Goal: Task Accomplishment & Management: Manage account settings

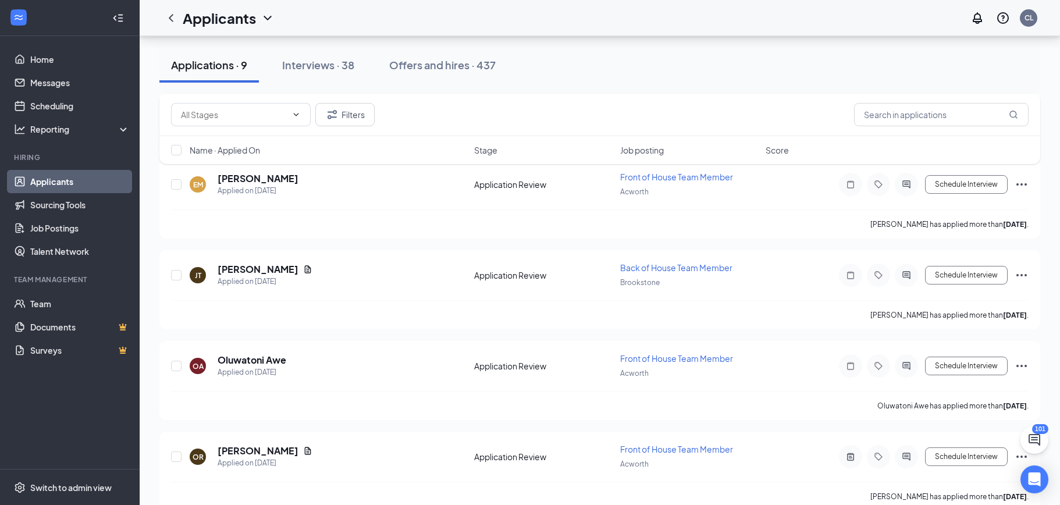
scroll to position [551, 0]
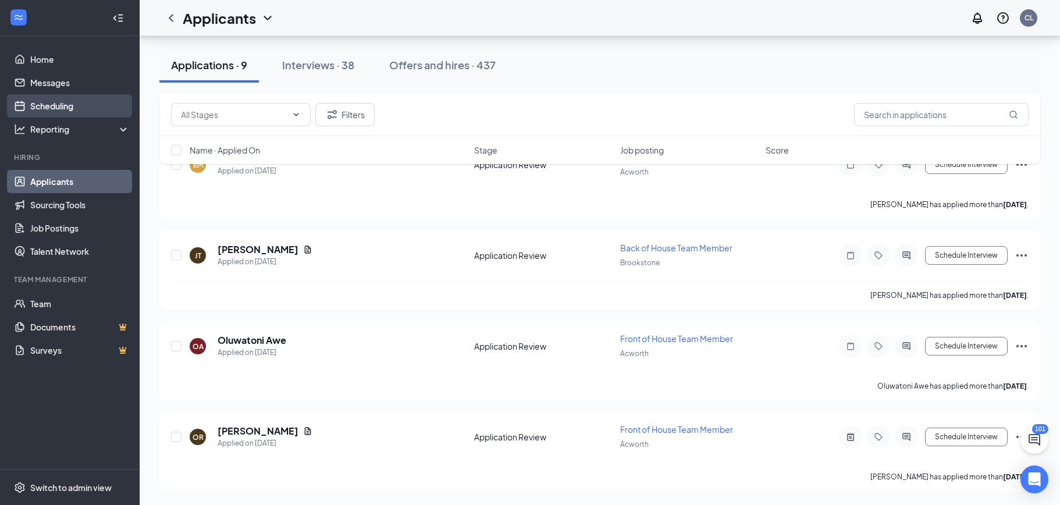
click at [73, 111] on link "Scheduling" at bounding box center [79, 105] width 99 height 23
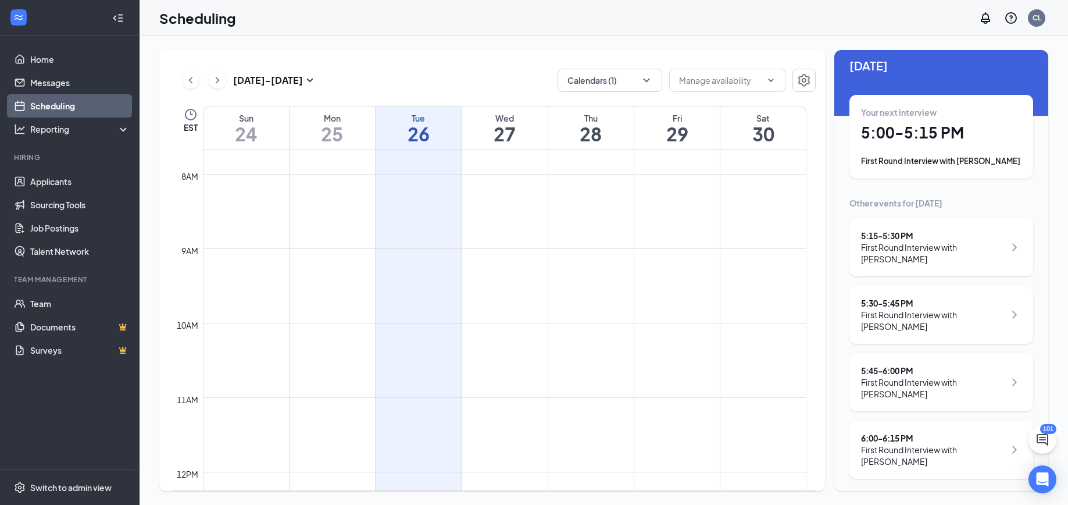
scroll to position [19, 0]
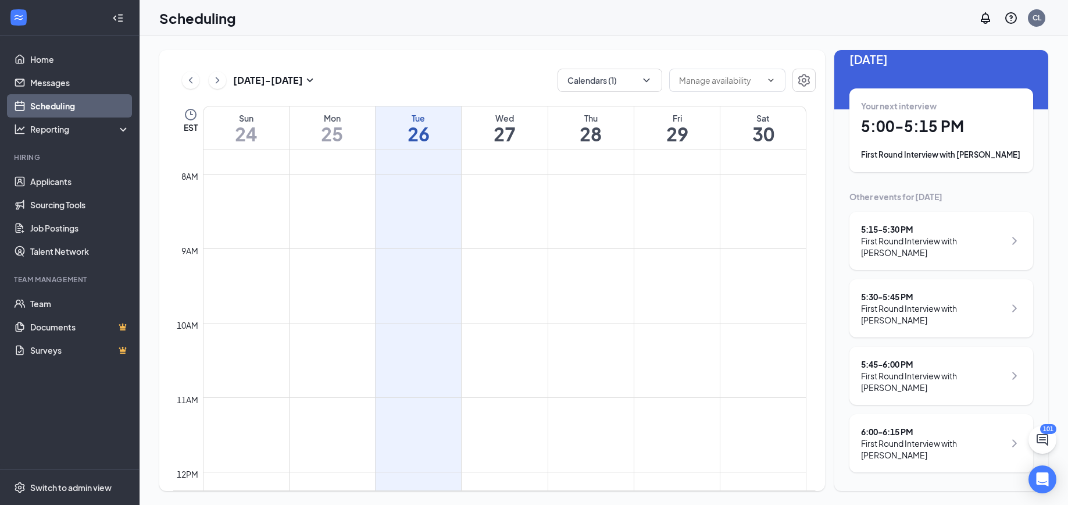
click at [964, 135] on h1 "5:00 - 5:15 PM" at bounding box center [941, 126] width 161 height 20
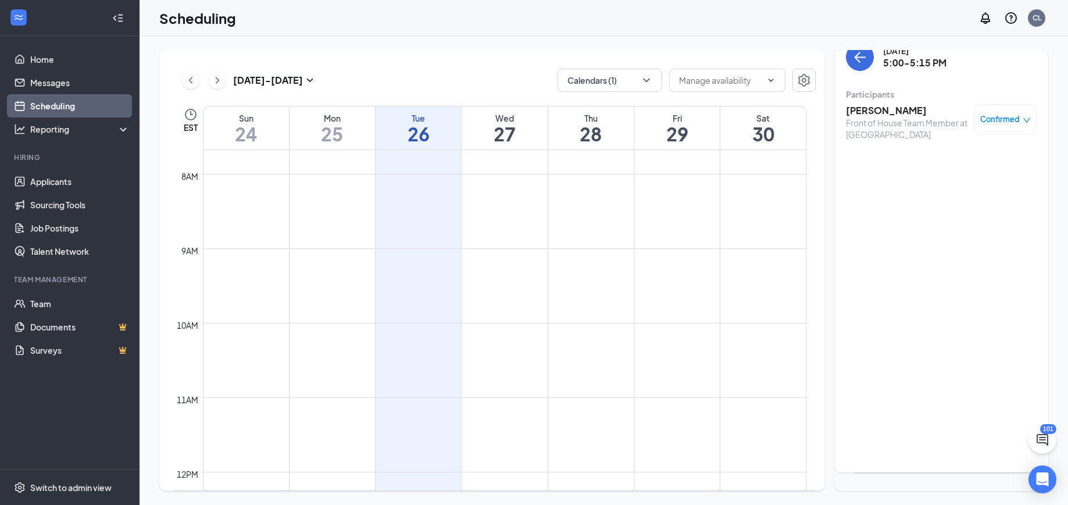
click at [882, 115] on h3 "[PERSON_NAME]" at bounding box center [907, 110] width 122 height 13
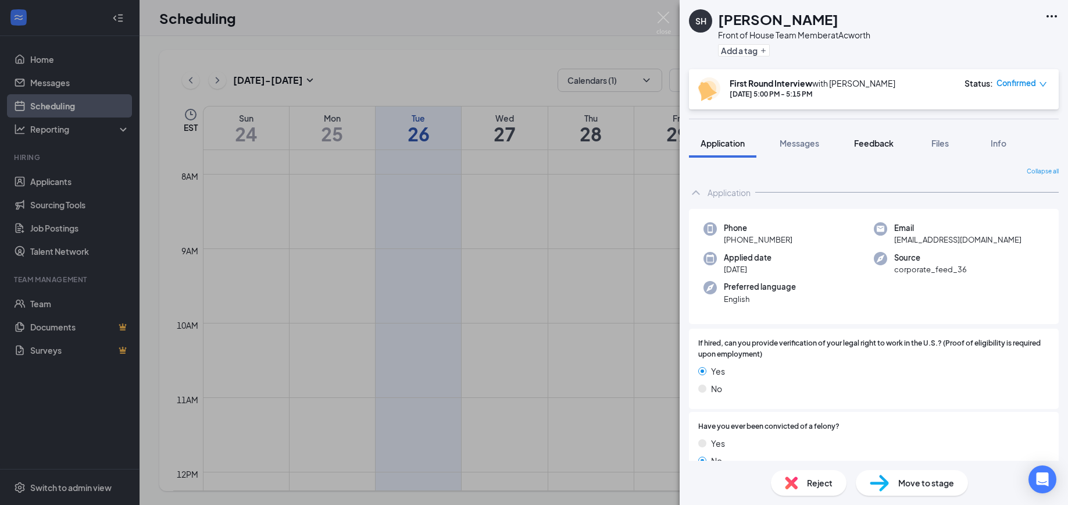
drag, startPoint x: 875, startPoint y: 149, endPoint x: 868, endPoint y: 143, distance: 10.3
click at [875, 149] on button "Feedback" at bounding box center [874, 143] width 63 height 29
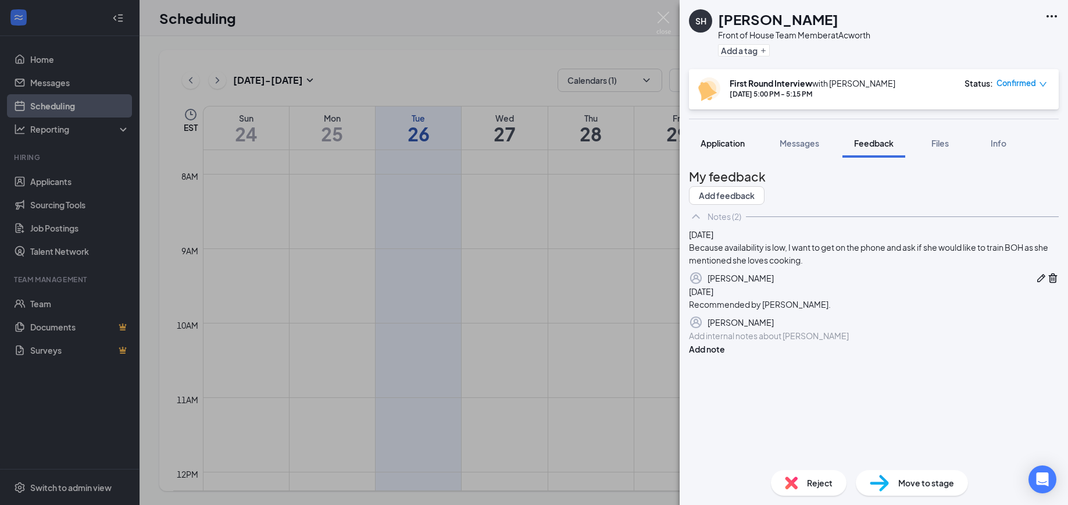
click at [731, 147] on span "Application" at bounding box center [723, 143] width 44 height 10
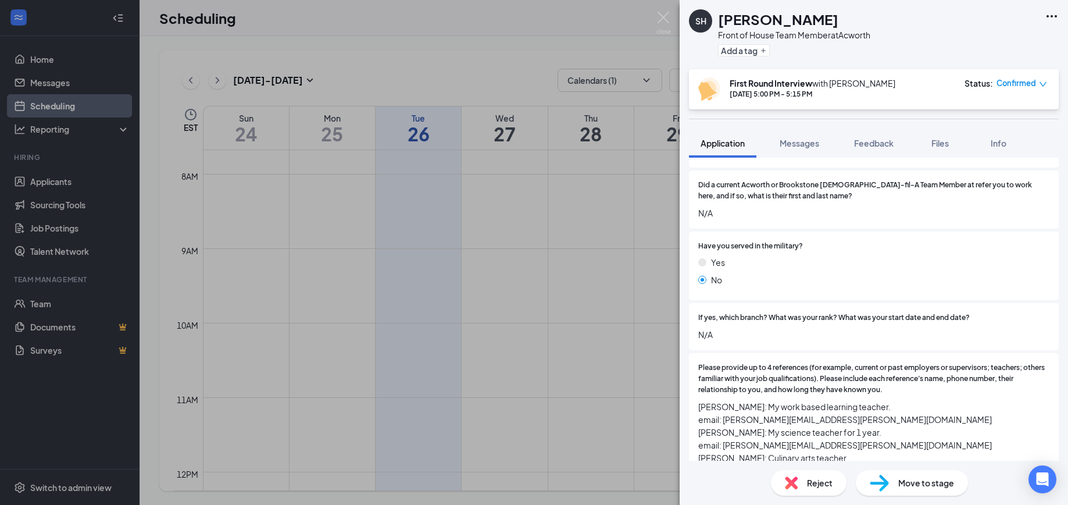
scroll to position [1625, 0]
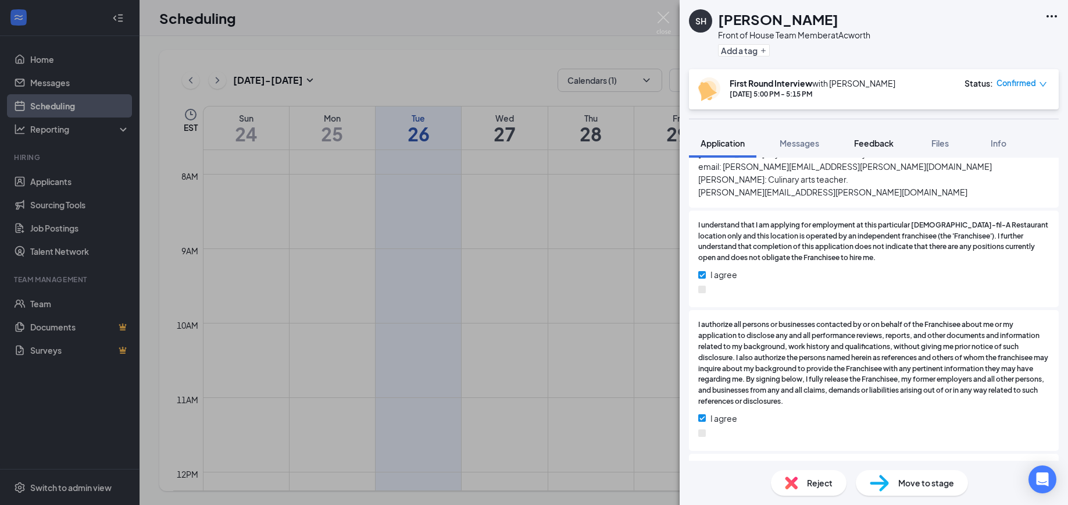
click at [881, 142] on span "Feedback" at bounding box center [874, 143] width 40 height 10
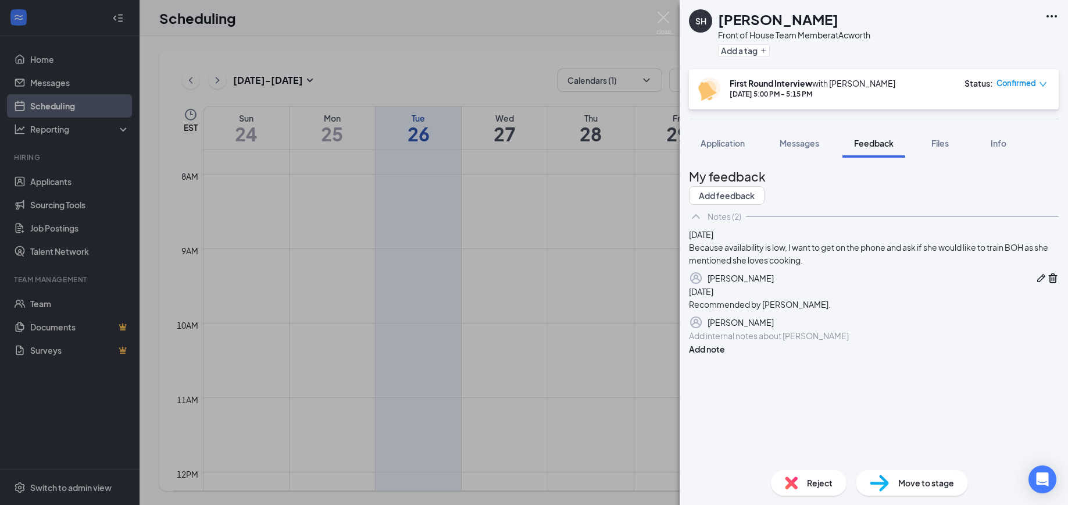
click at [747, 342] on div at bounding box center [874, 336] width 369 height 12
click at [725, 355] on button "Add note" at bounding box center [707, 349] width 36 height 13
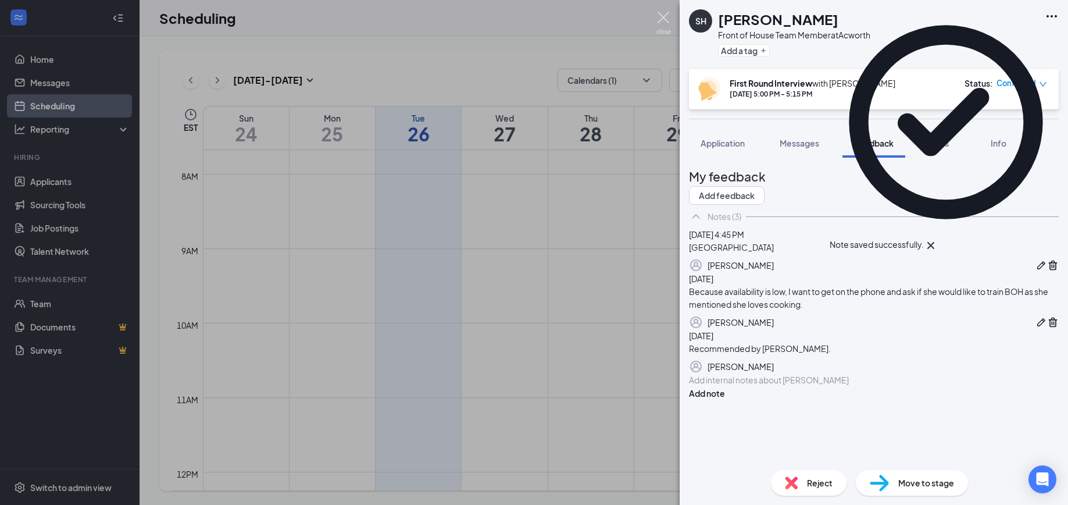
click at [667, 22] on img at bounding box center [664, 23] width 15 height 23
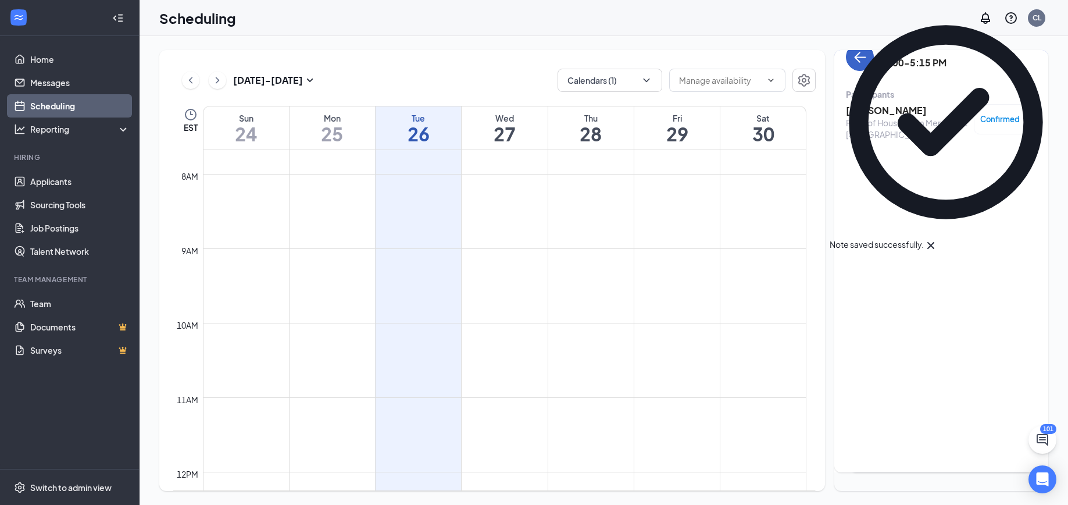
click at [860, 60] on icon "ArrowLeft" at bounding box center [860, 57] width 14 height 14
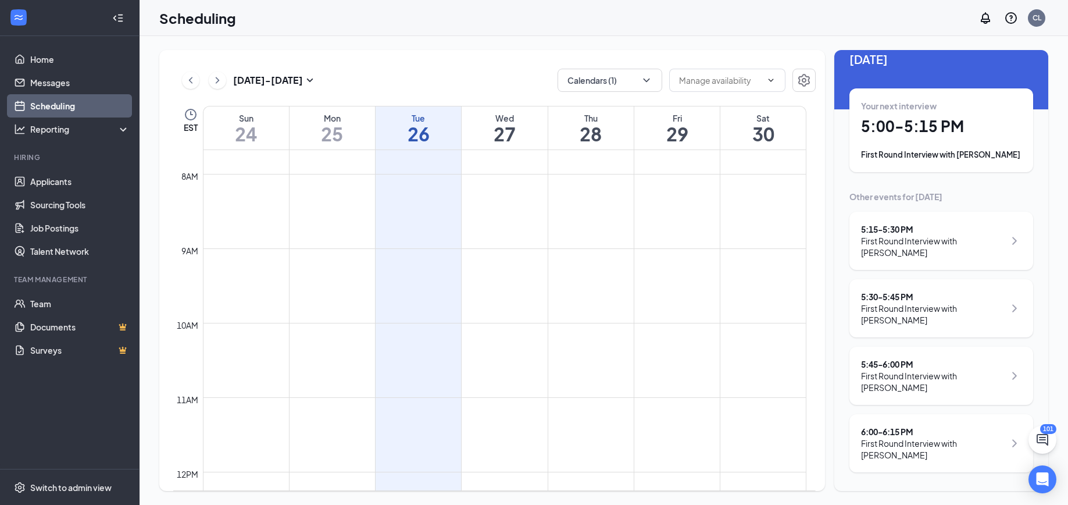
click at [913, 244] on div "First Round Interview with [PERSON_NAME]" at bounding box center [933, 246] width 144 height 23
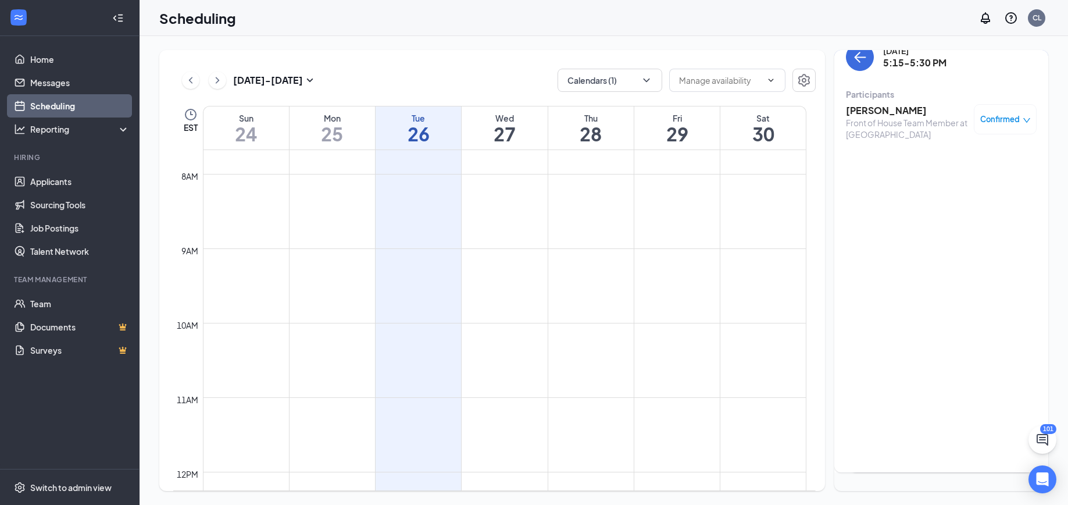
click at [861, 113] on h3 "[PERSON_NAME]" at bounding box center [907, 110] width 122 height 13
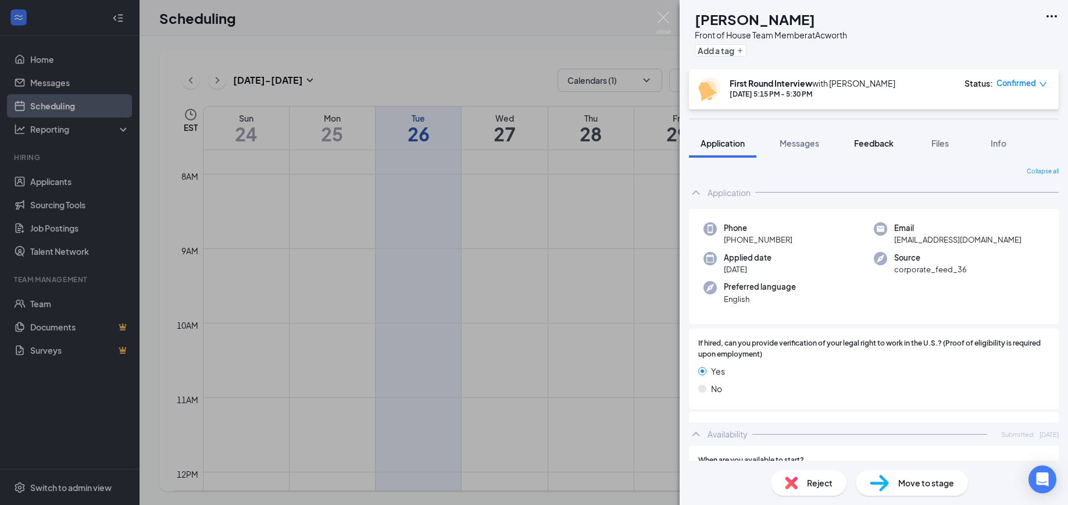
click at [868, 143] on span "Feedback" at bounding box center [874, 143] width 40 height 10
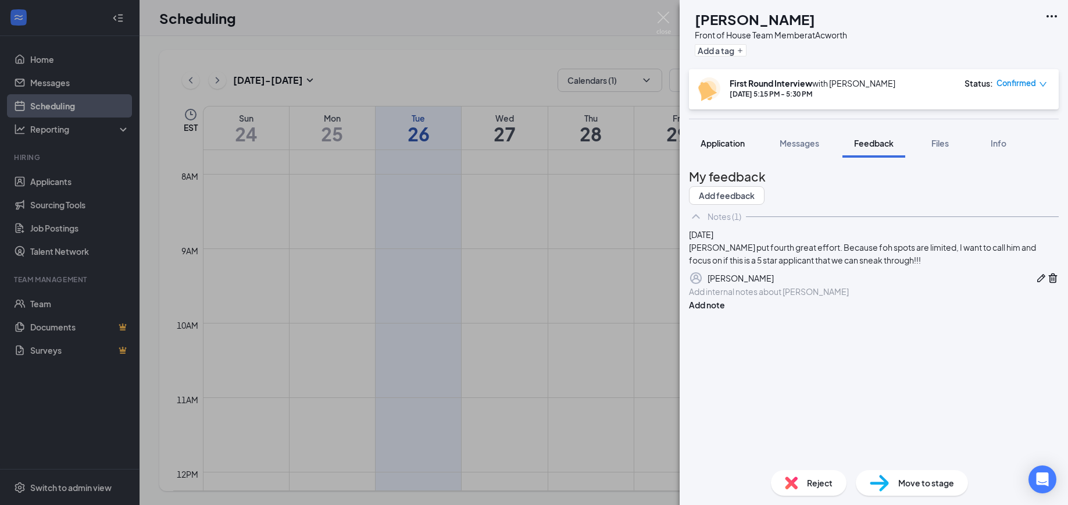
click at [724, 145] on span "Application" at bounding box center [723, 143] width 44 height 10
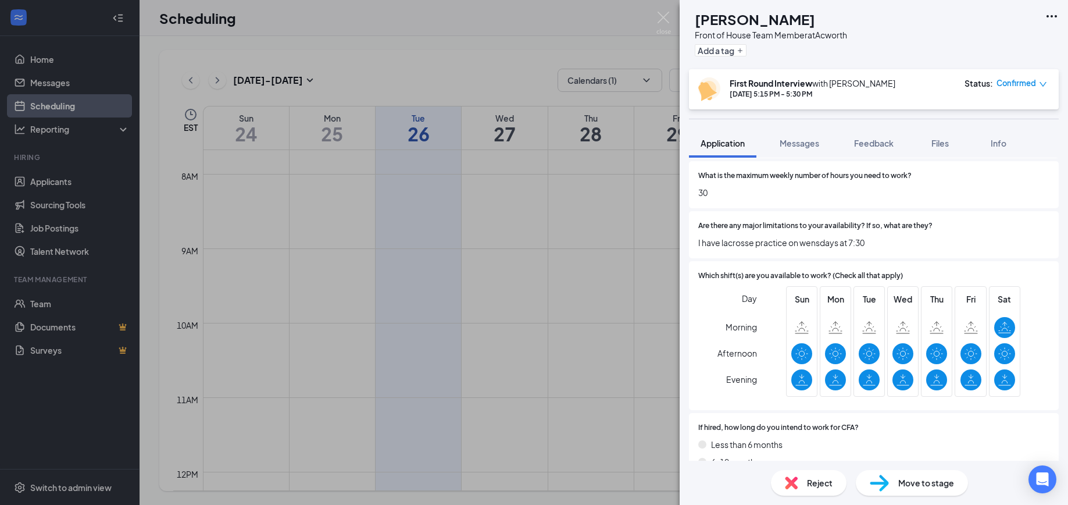
scroll to position [2512, 0]
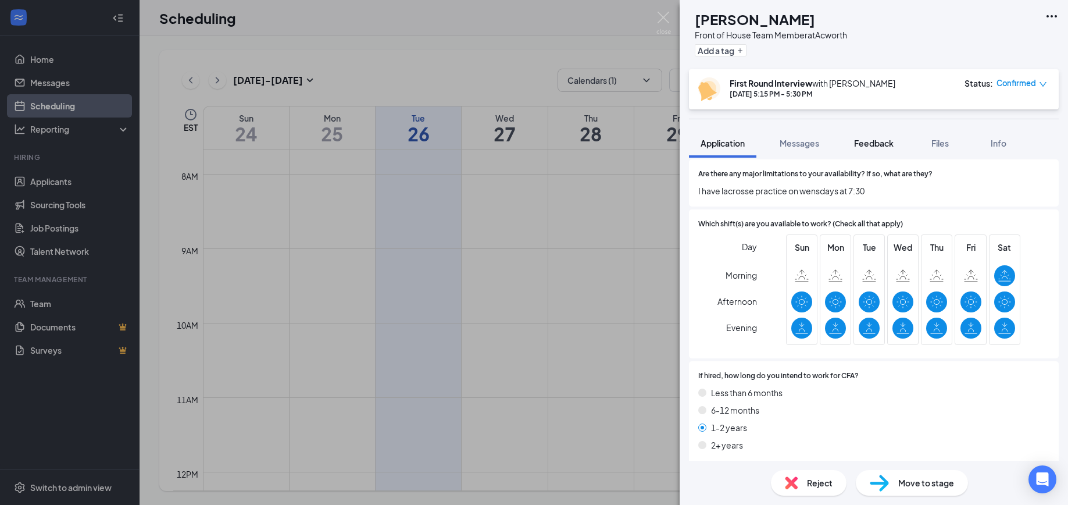
click at [892, 152] on button "Feedback" at bounding box center [874, 143] width 63 height 29
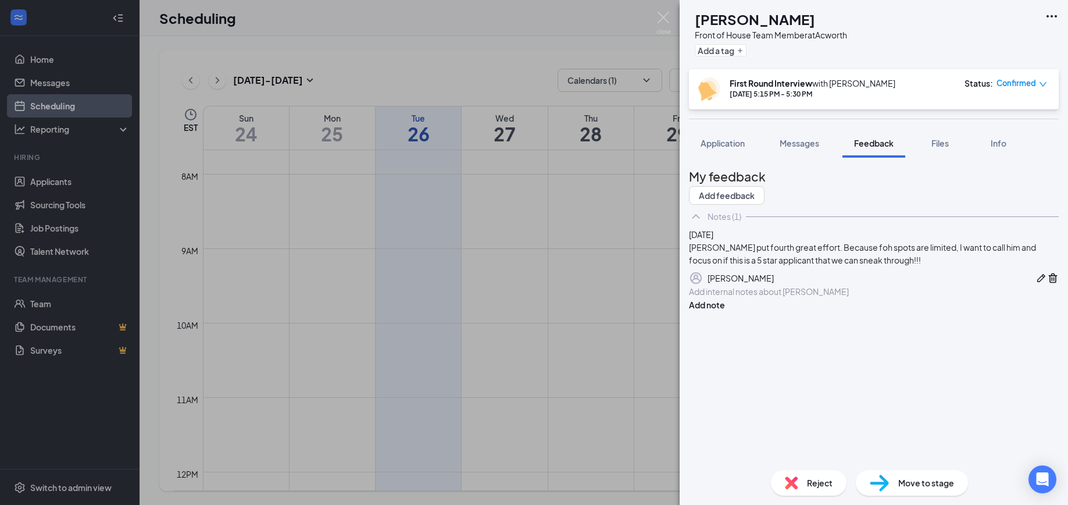
click at [765, 298] on div at bounding box center [874, 292] width 369 height 12
click at [725, 311] on button "Add note" at bounding box center [707, 304] width 36 height 13
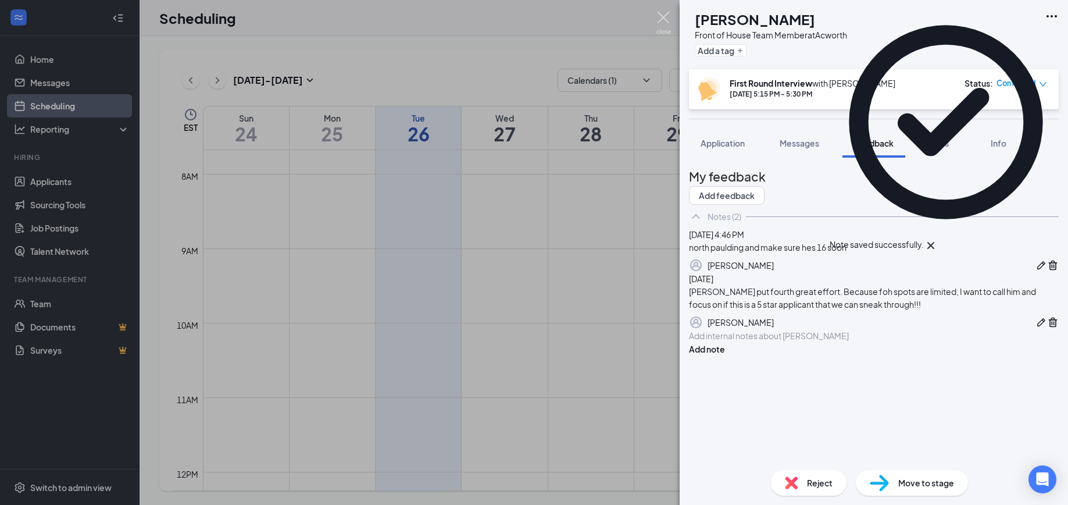
click at [662, 19] on img at bounding box center [664, 23] width 15 height 23
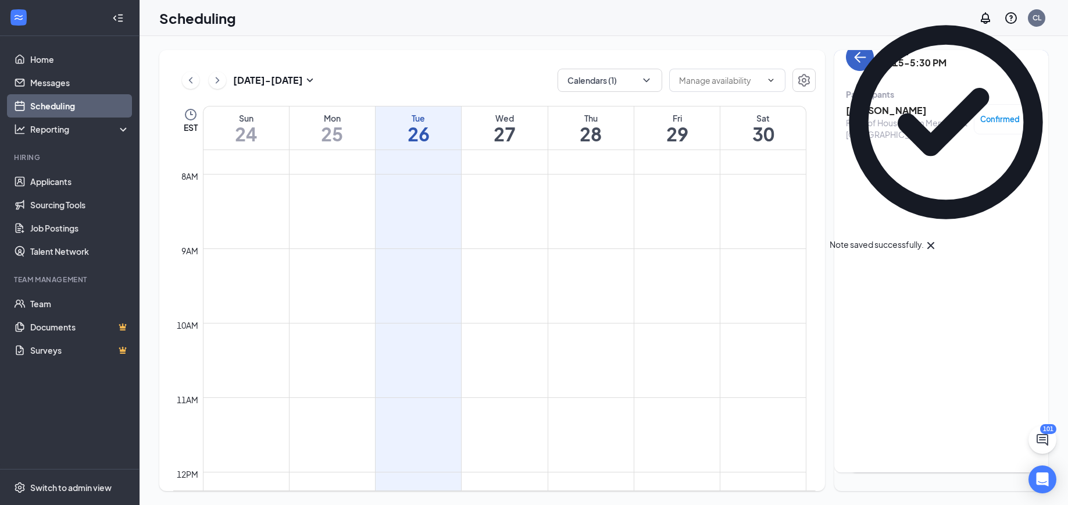
drag, startPoint x: 860, startPoint y: 65, endPoint x: 865, endPoint y: 76, distance: 12.0
click at [861, 65] on button "back-button" at bounding box center [860, 57] width 28 height 28
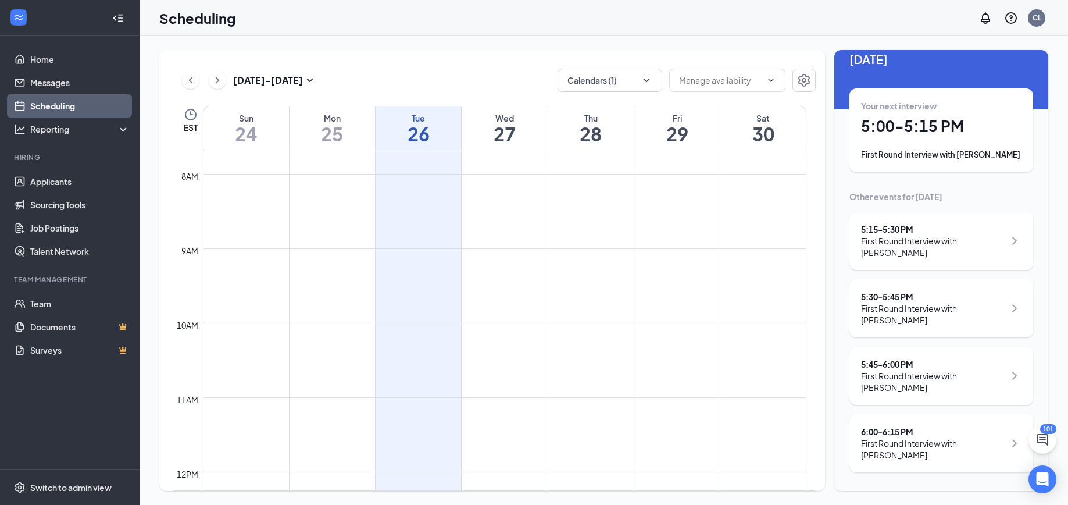
click at [985, 309] on div "First Round Interview with [PERSON_NAME]" at bounding box center [933, 313] width 144 height 23
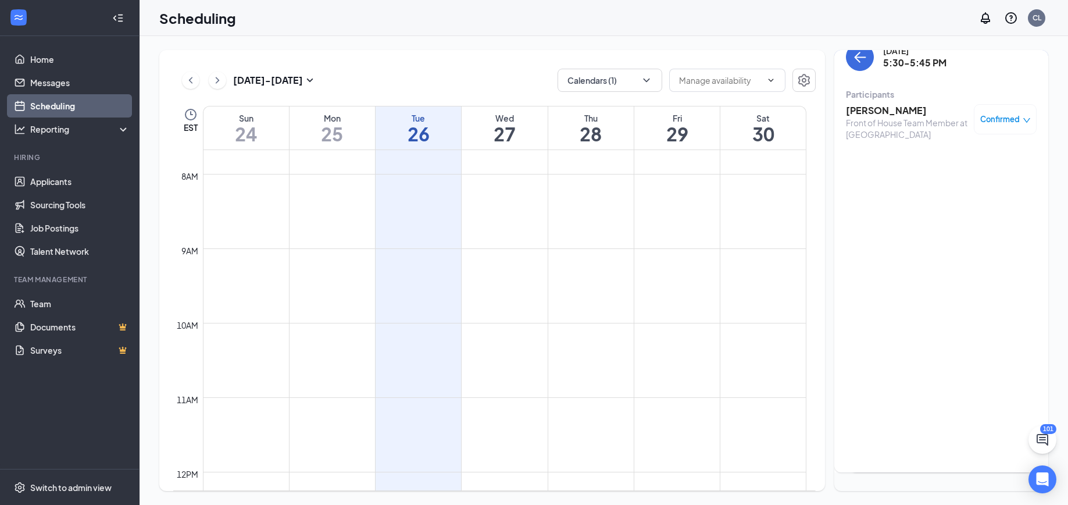
click at [881, 104] on h3 "[PERSON_NAME]" at bounding box center [907, 110] width 122 height 13
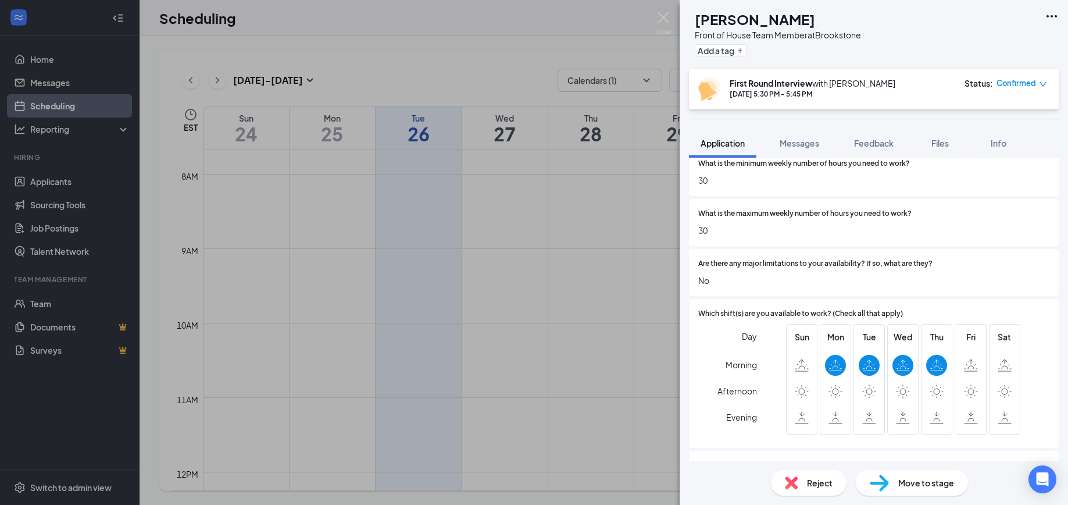
scroll to position [1777, 0]
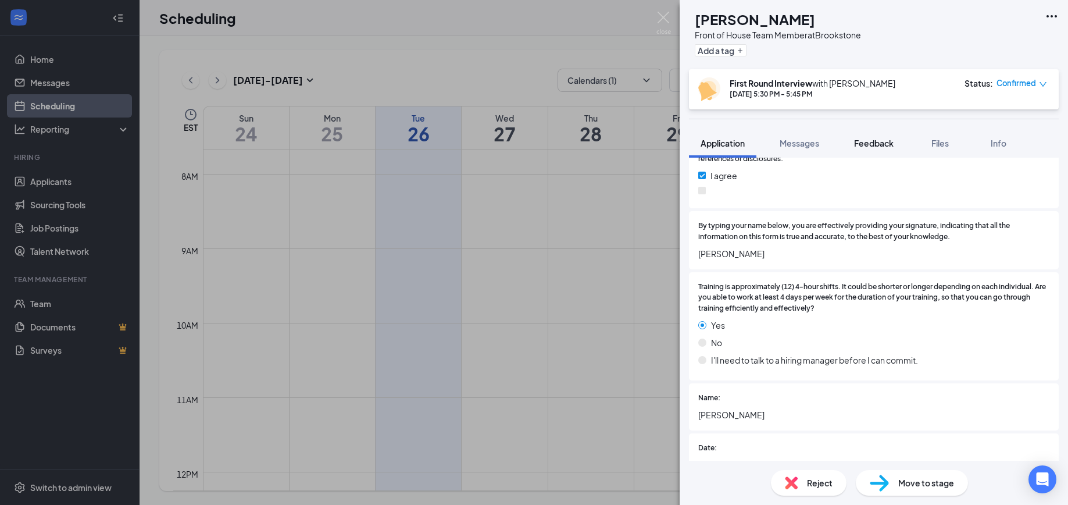
click at [871, 145] on span "Feedback" at bounding box center [874, 143] width 40 height 10
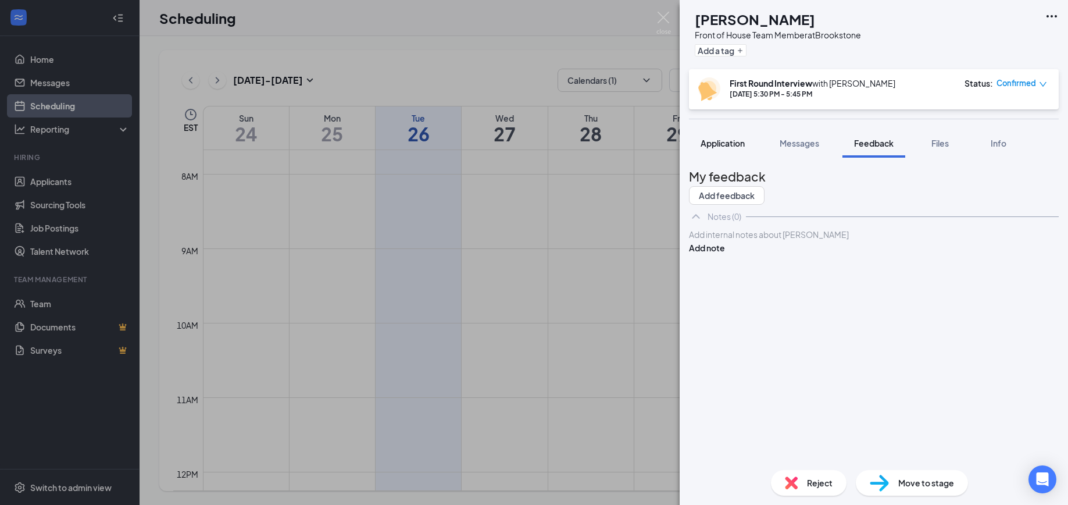
click at [740, 150] on button "Application" at bounding box center [722, 143] width 67 height 29
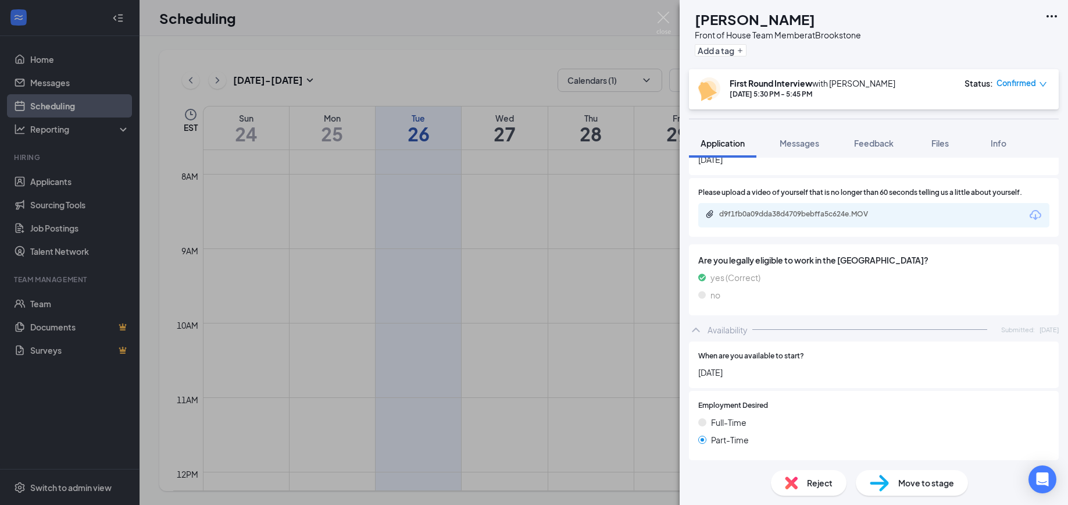
scroll to position [2070, 0]
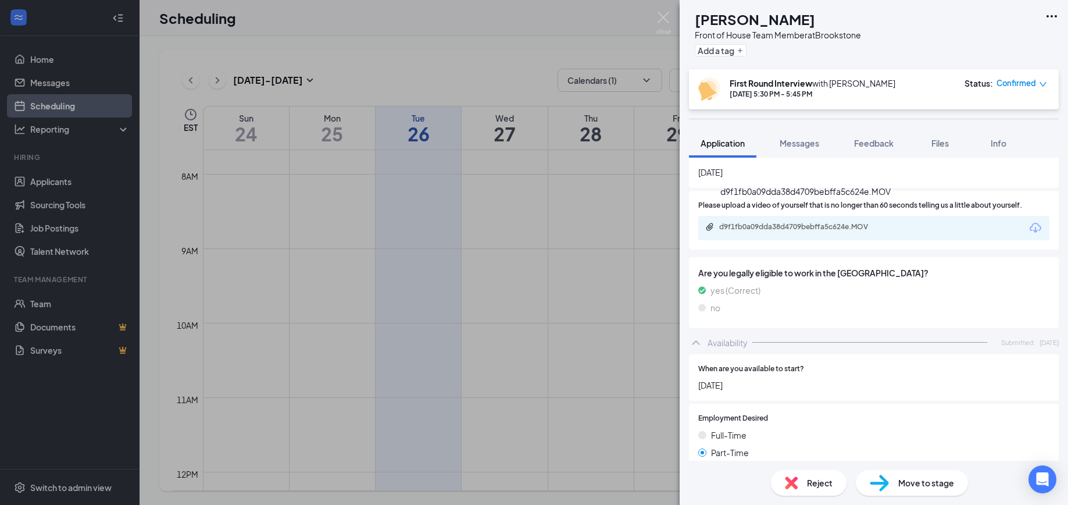
click at [847, 222] on div "d9f1fb0a09dda38d4709bebffa5c624e.MOV" at bounding box center [800, 226] width 163 height 9
click at [877, 144] on span "Feedback" at bounding box center [874, 143] width 40 height 10
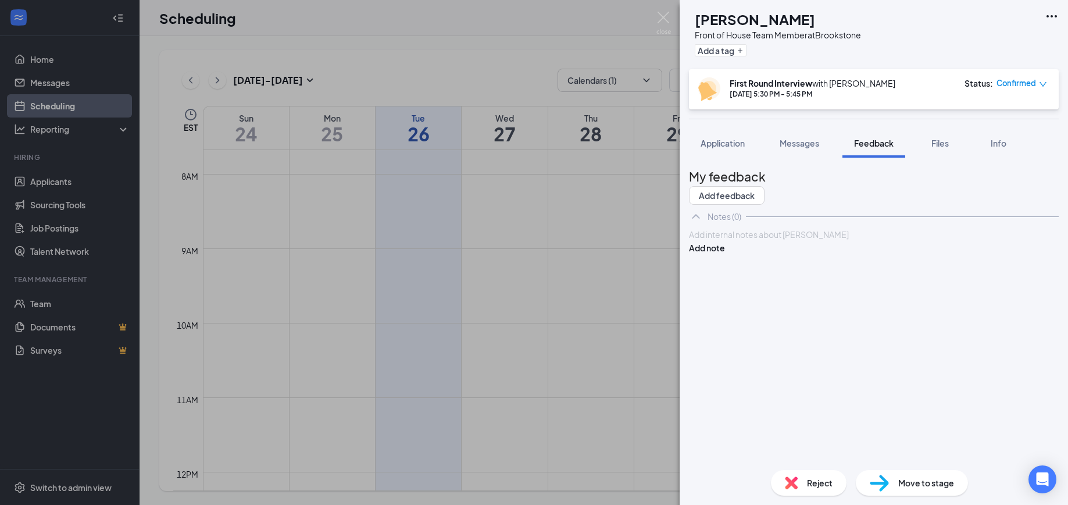
click at [747, 241] on div at bounding box center [874, 235] width 369 height 12
click at [725, 254] on button "Add note" at bounding box center [707, 247] width 36 height 13
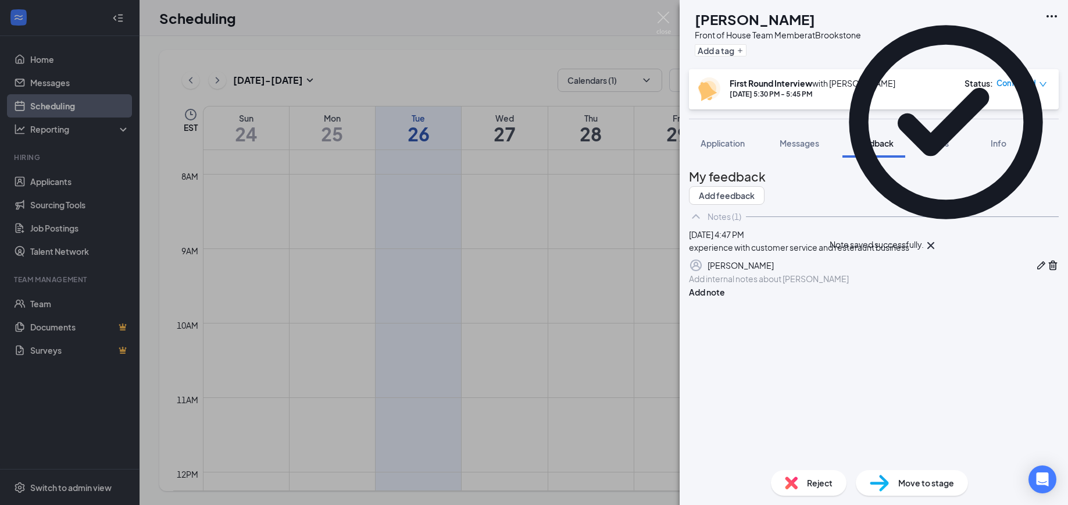
drag, startPoint x: 731, startPoint y: 144, endPoint x: 679, endPoint y: 37, distance: 119.4
click at [731, 144] on span "Application" at bounding box center [723, 143] width 44 height 10
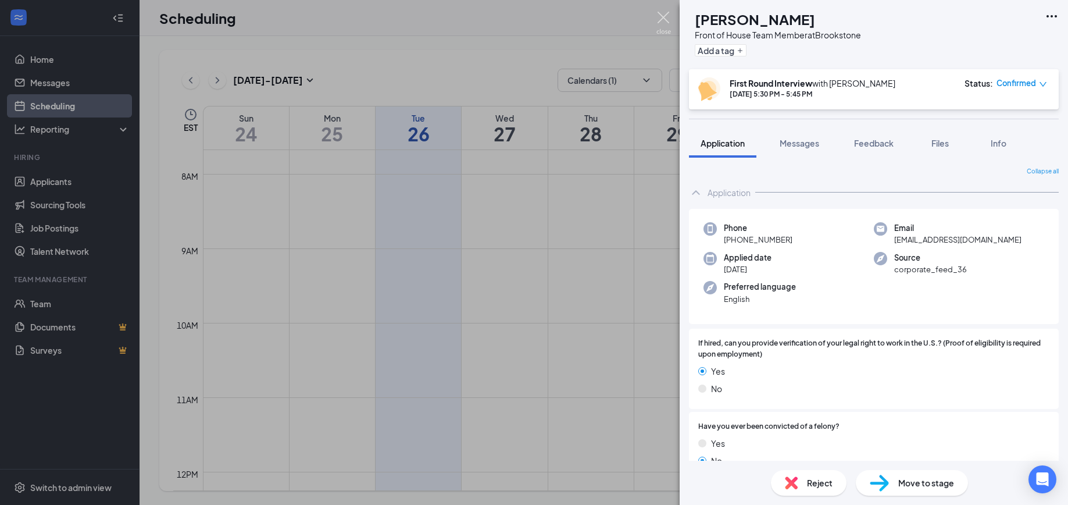
drag, startPoint x: 665, startPoint y: 17, endPoint x: 1058, endPoint y: 225, distance: 444.1
click at [665, 17] on img at bounding box center [664, 23] width 15 height 23
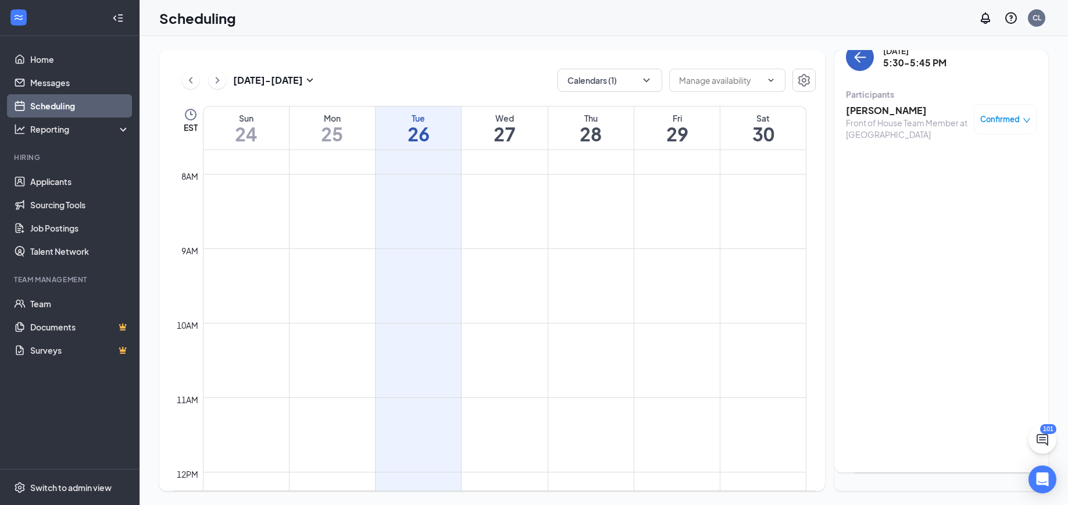
drag, startPoint x: 865, startPoint y: 61, endPoint x: 887, endPoint y: 87, distance: 34.3
click at [865, 61] on icon "ArrowLeft" at bounding box center [860, 57] width 14 height 14
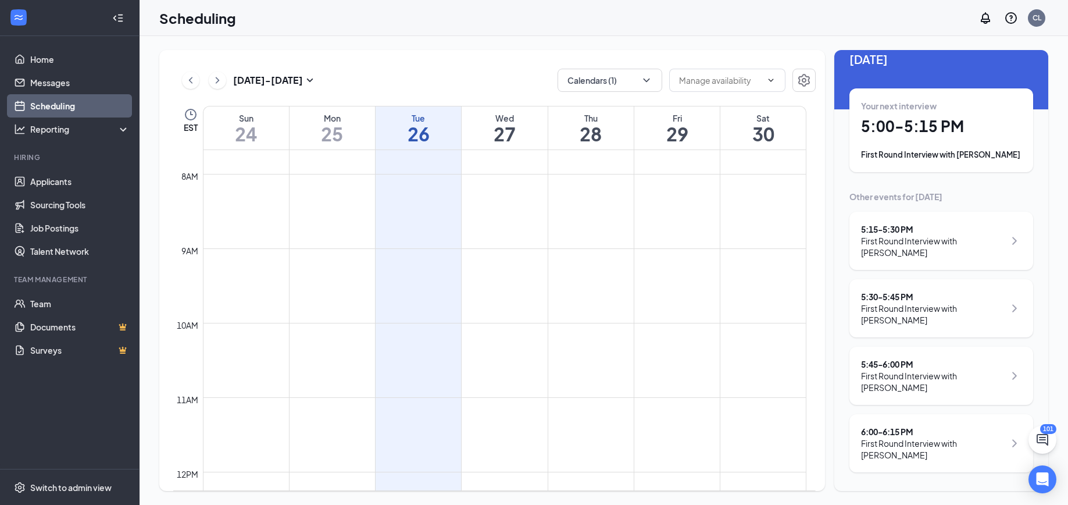
click at [1011, 373] on icon "ChevronRight" at bounding box center [1015, 376] width 14 height 14
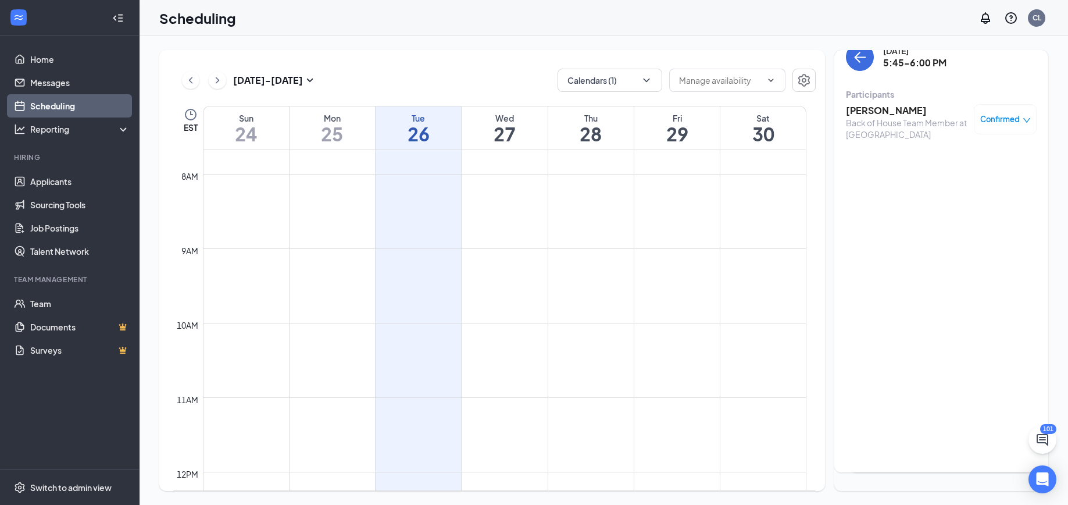
click at [892, 114] on h3 "[PERSON_NAME]" at bounding box center [907, 110] width 122 height 13
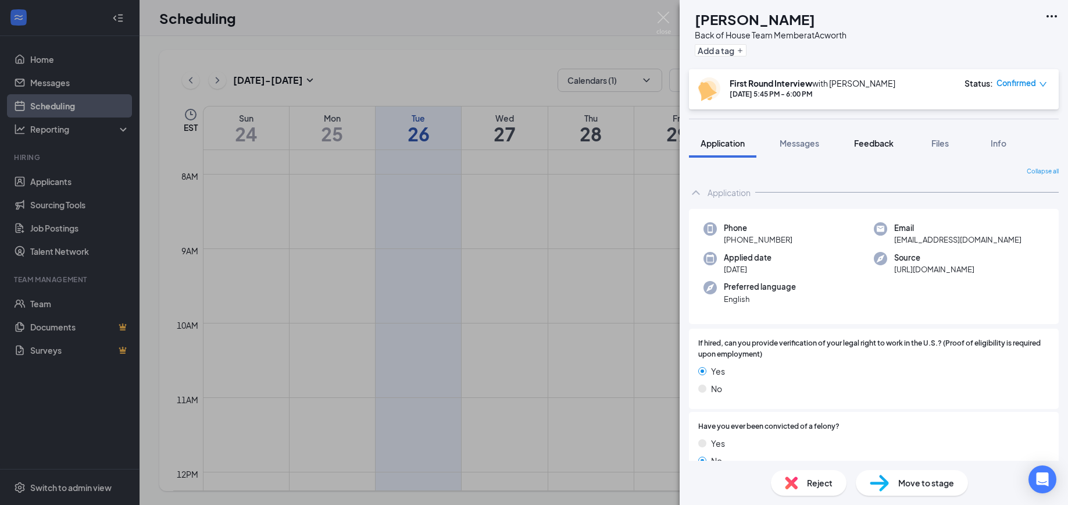
click at [882, 143] on span "Feedback" at bounding box center [874, 143] width 40 height 10
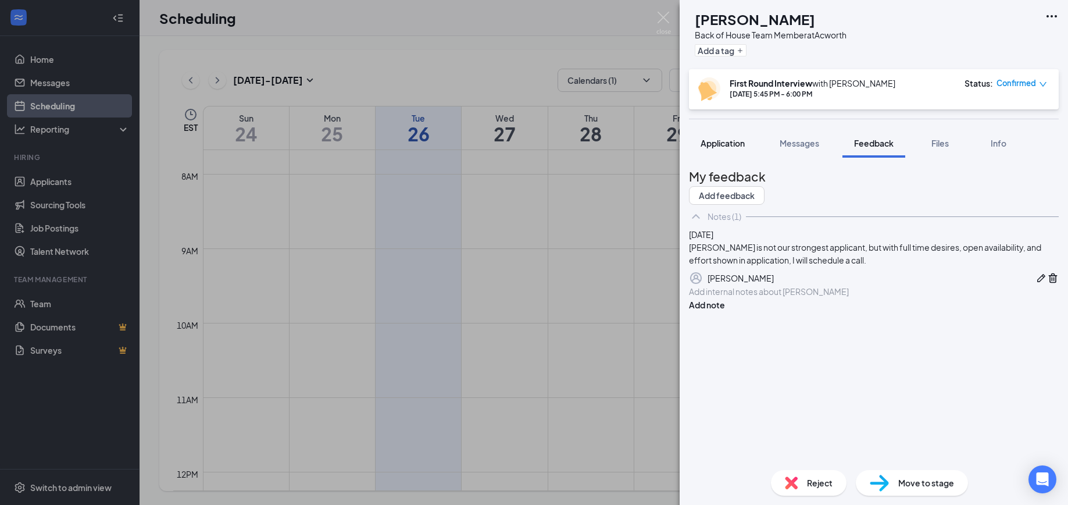
click at [728, 144] on span "Application" at bounding box center [723, 143] width 44 height 10
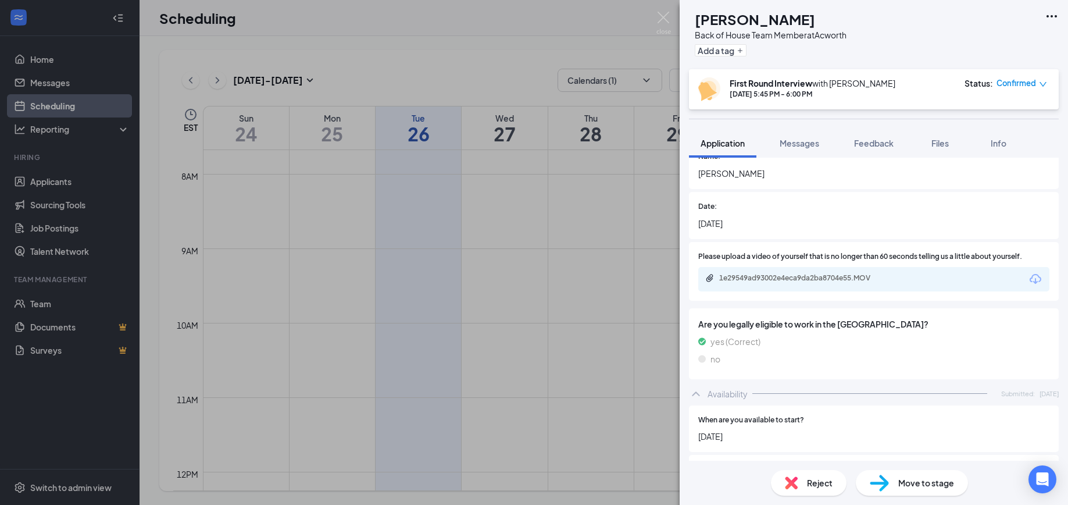
scroll to position [2015, 0]
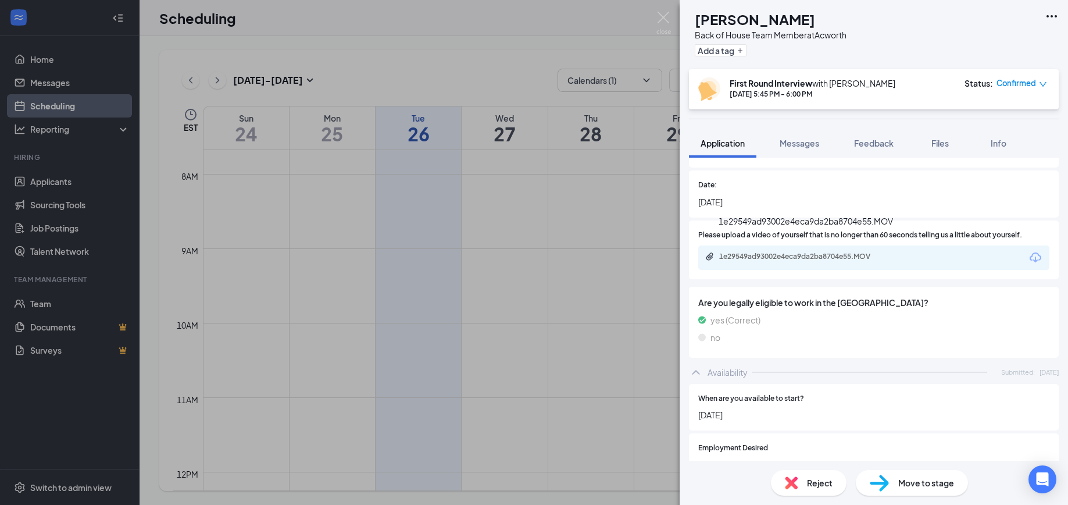
click at [824, 252] on div "1e29549ad93002e4eca9da2ba8704e55.MOV" at bounding box center [800, 256] width 163 height 9
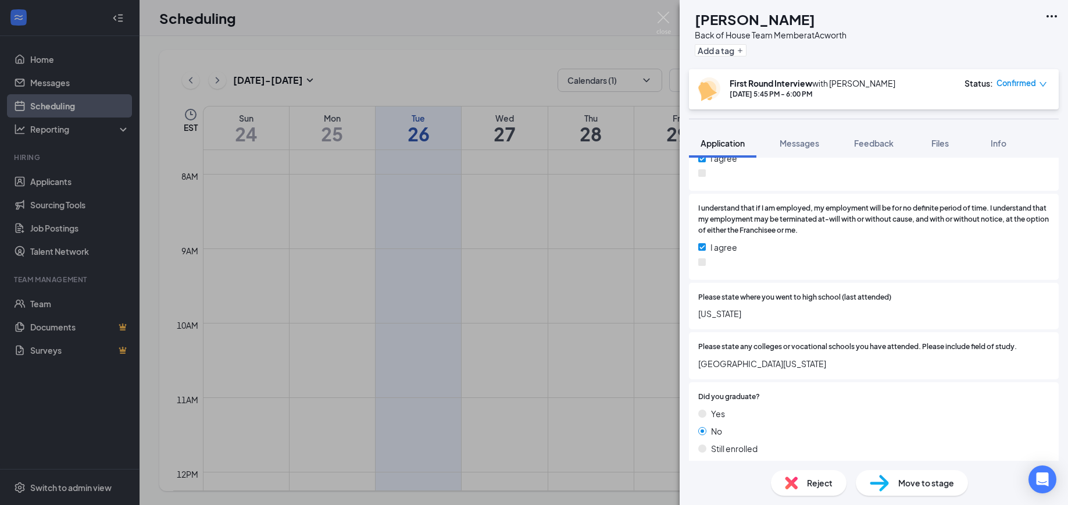
scroll to position [872, 0]
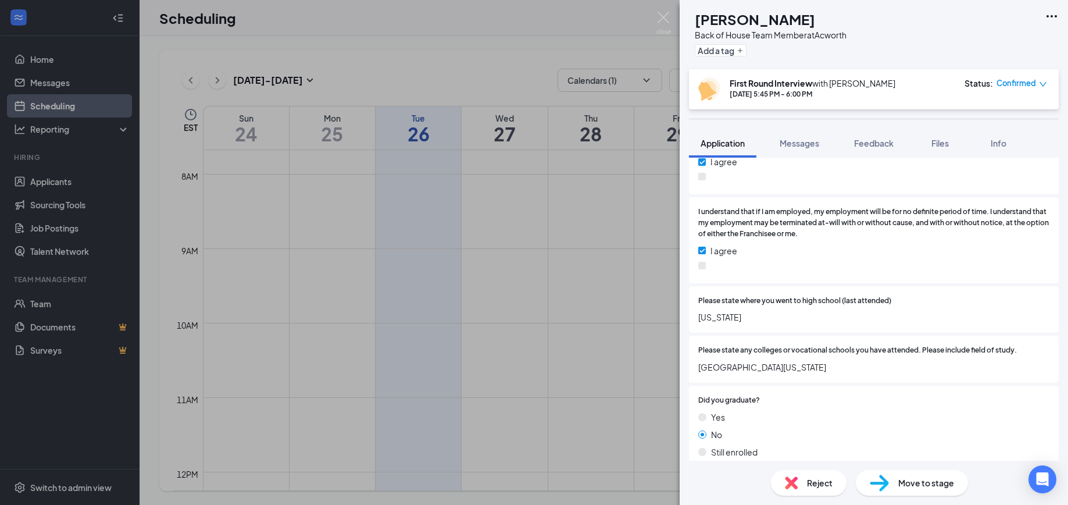
drag, startPoint x: 711, startPoint y: 357, endPoint x: 808, endPoint y: 358, distance: 97.1
click at [808, 361] on span "[GEOGRAPHIC_DATA][US_STATE]" at bounding box center [874, 367] width 351 height 13
click at [879, 144] on span "Feedback" at bounding box center [874, 143] width 40 height 10
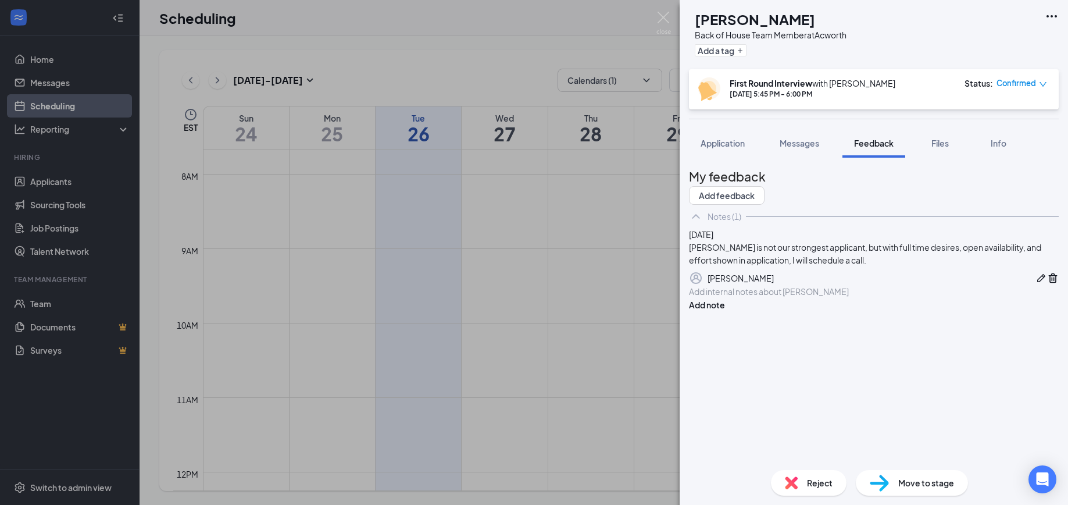
click at [750, 298] on div at bounding box center [874, 292] width 369 height 12
click at [733, 310] on div at bounding box center [874, 304] width 369 height 12
click at [725, 323] on button "Add note" at bounding box center [707, 317] width 36 height 13
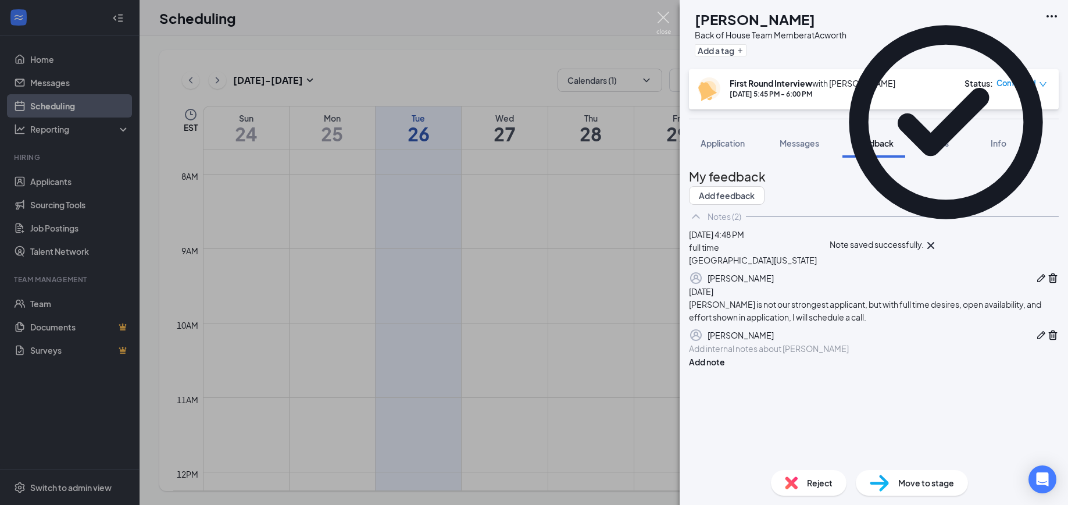
click at [665, 16] on img at bounding box center [664, 23] width 15 height 23
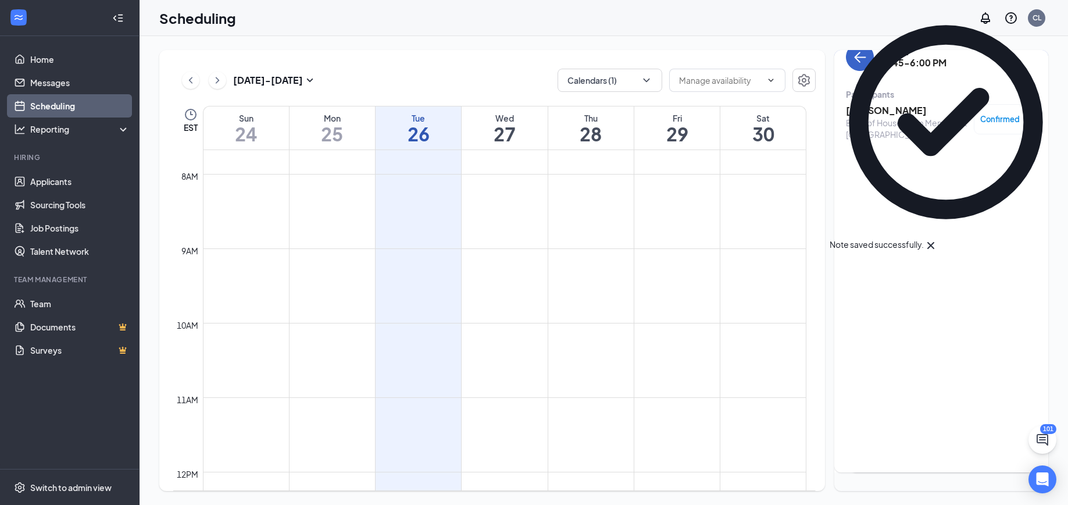
click at [867, 66] on button "back-button" at bounding box center [860, 57] width 28 height 28
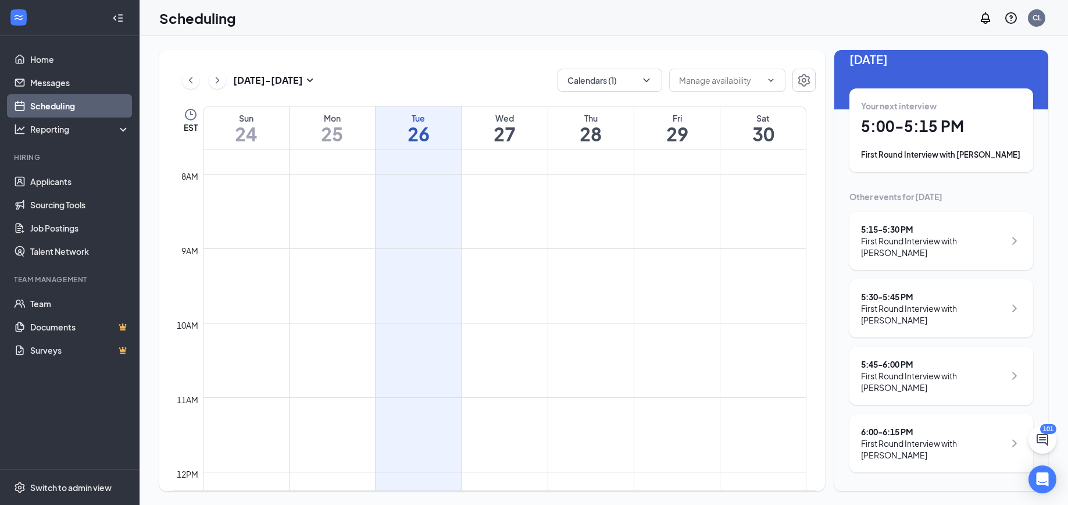
click at [966, 439] on div "First Round Interview with [PERSON_NAME]" at bounding box center [933, 448] width 144 height 23
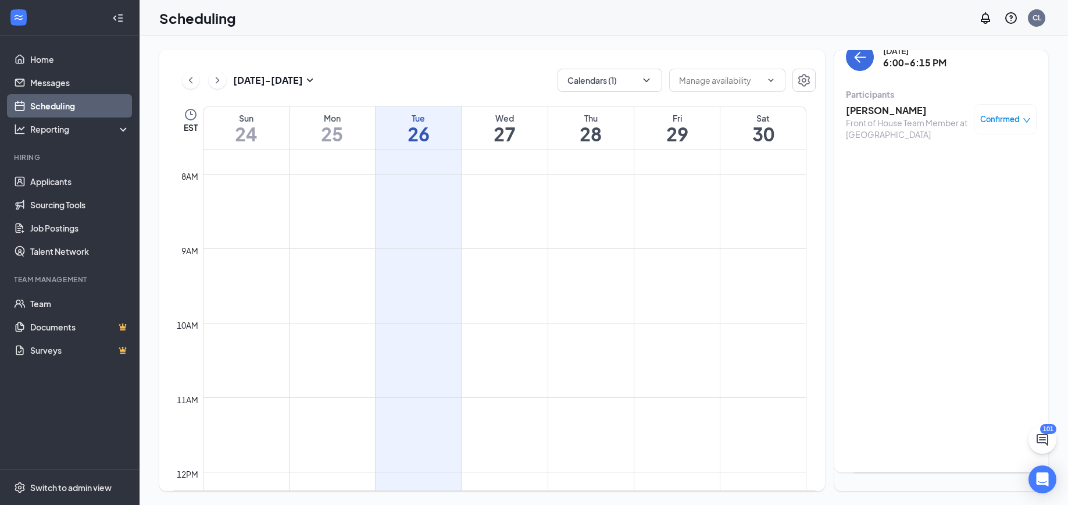
click at [880, 109] on h3 "[PERSON_NAME]" at bounding box center [907, 110] width 122 height 13
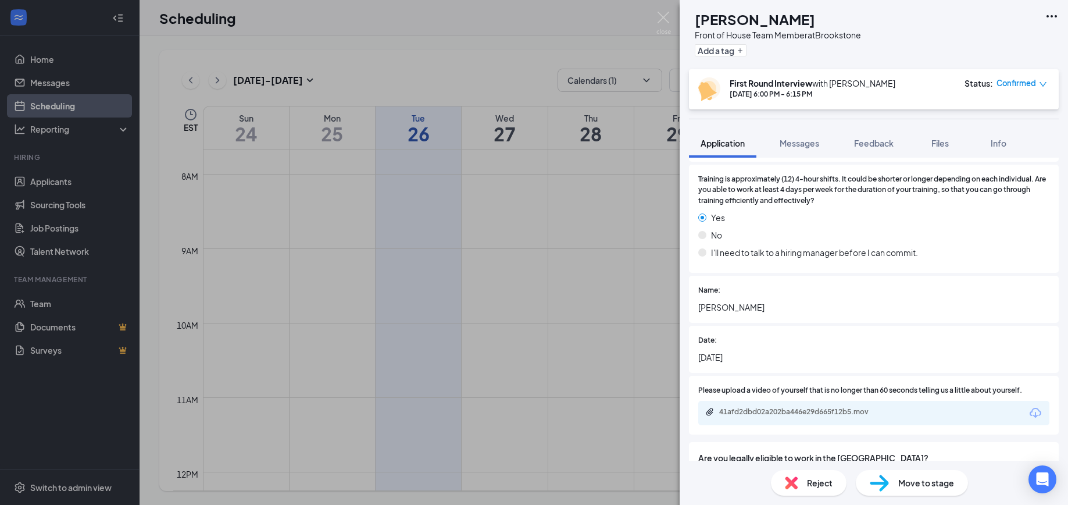
scroll to position [2043, 0]
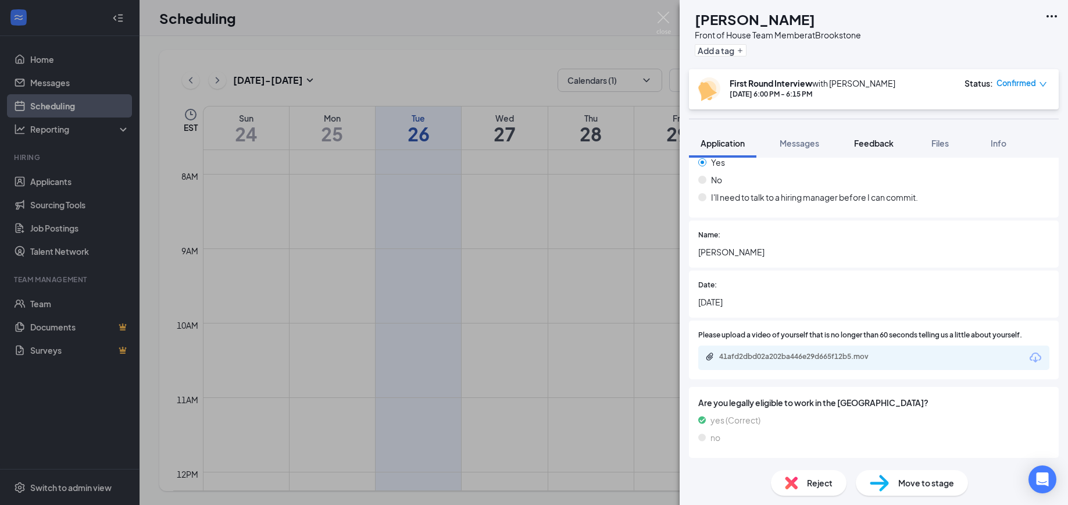
click at [874, 149] on button "Feedback" at bounding box center [874, 143] width 63 height 29
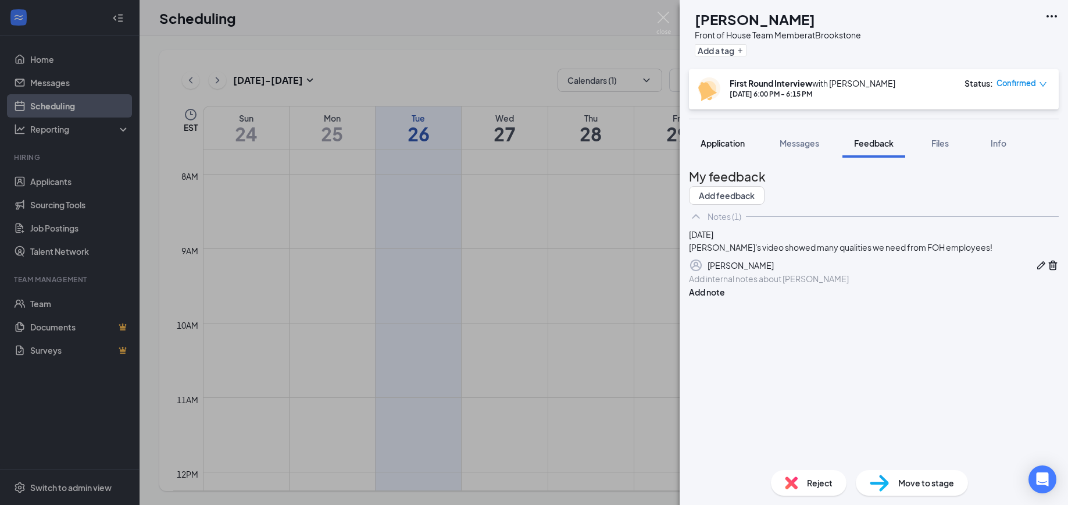
click at [732, 142] on span "Application" at bounding box center [723, 143] width 44 height 10
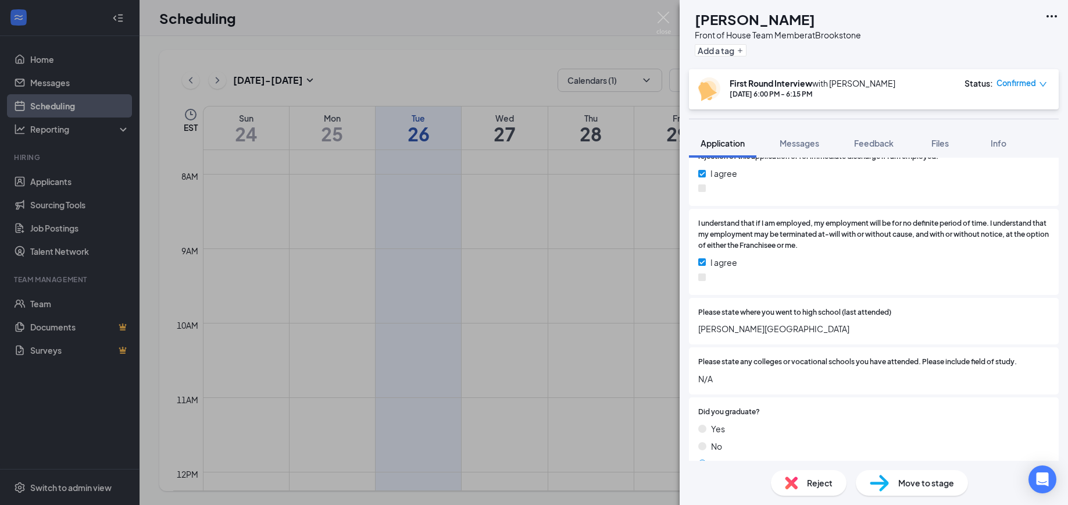
scroll to position [868, 0]
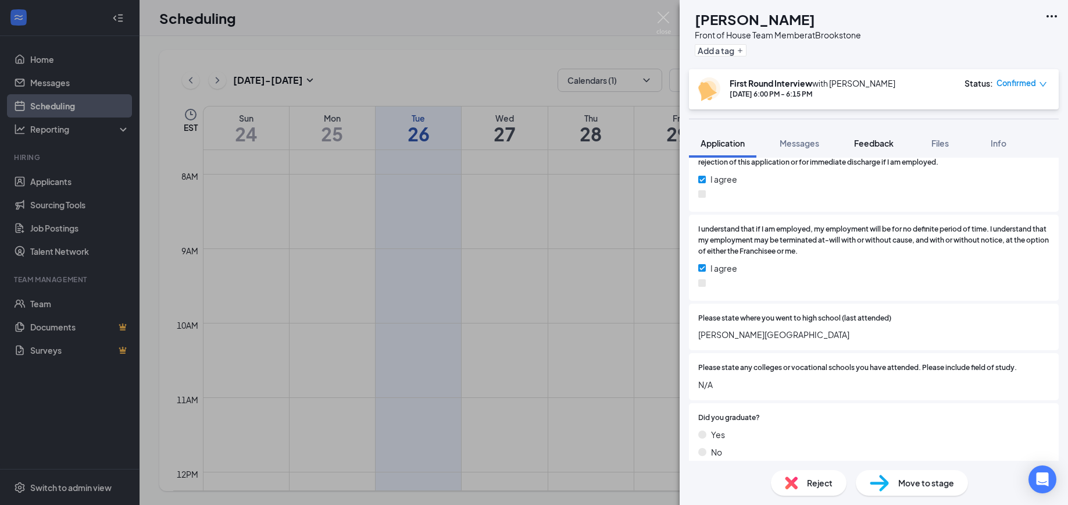
click at [868, 149] on button "Feedback" at bounding box center [874, 143] width 63 height 29
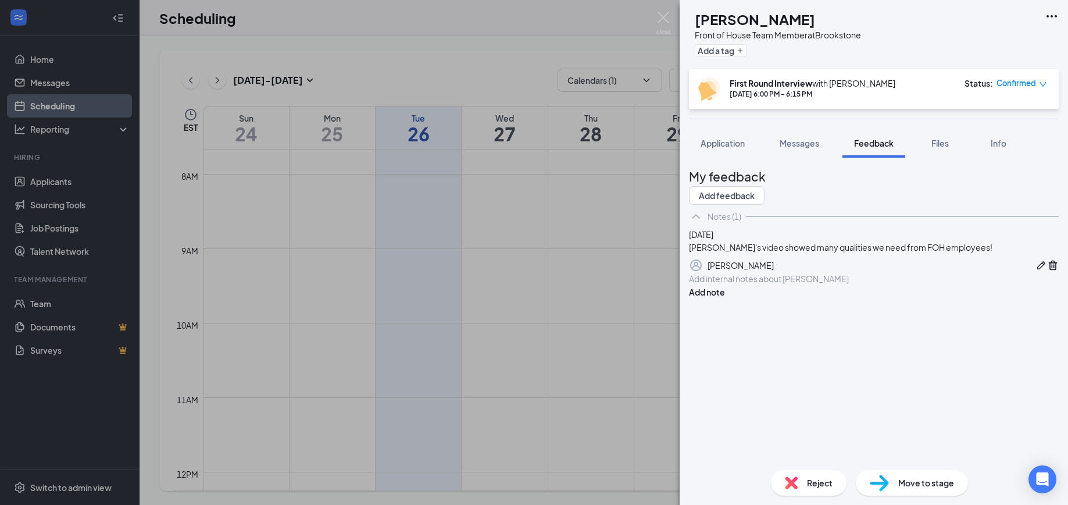
click at [786, 285] on div at bounding box center [874, 279] width 369 height 12
click at [725, 298] on button "Add note" at bounding box center [707, 292] width 36 height 13
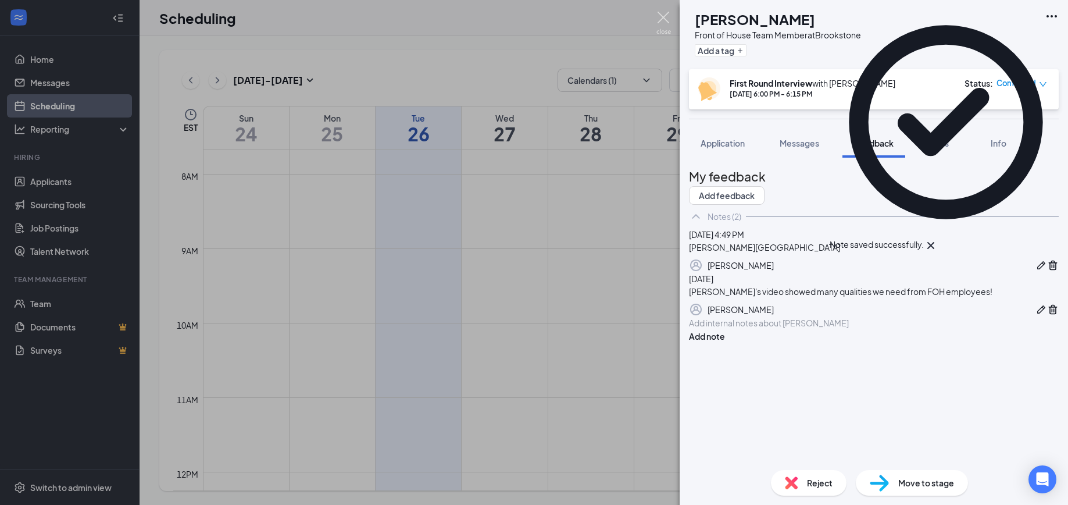
click at [664, 17] on img at bounding box center [664, 23] width 15 height 23
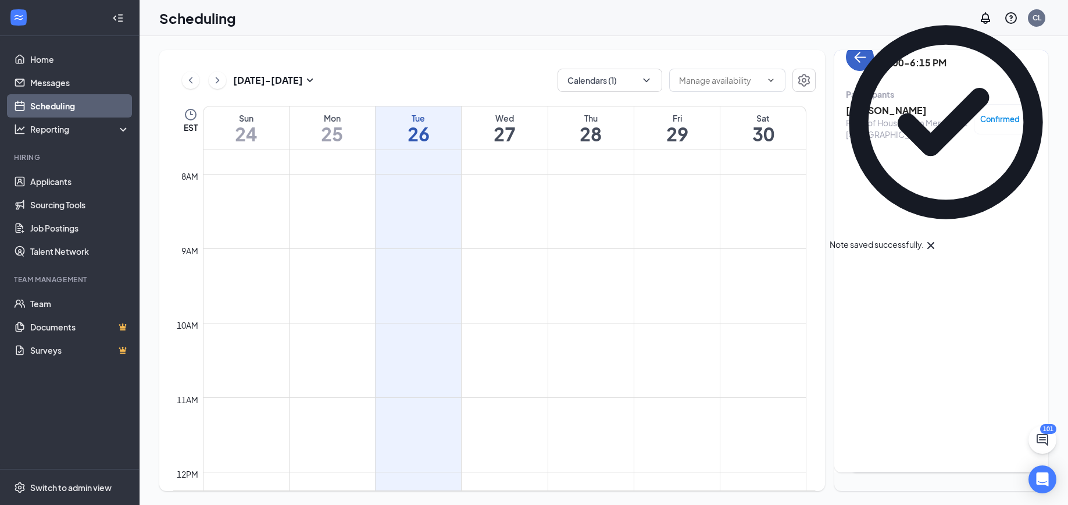
click at [864, 61] on icon "ArrowLeft" at bounding box center [860, 57] width 14 height 14
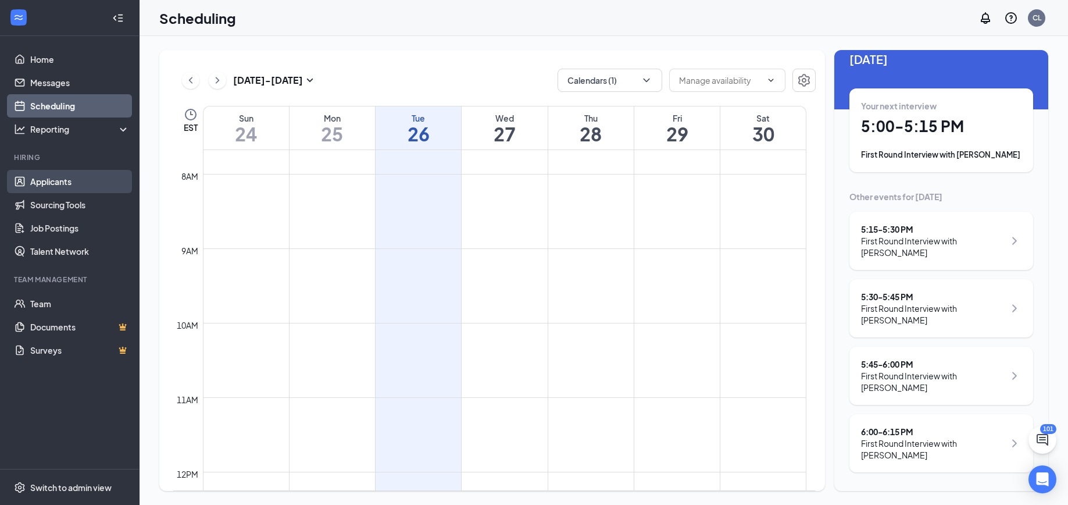
click at [54, 180] on link "Applicants" at bounding box center [79, 181] width 99 height 23
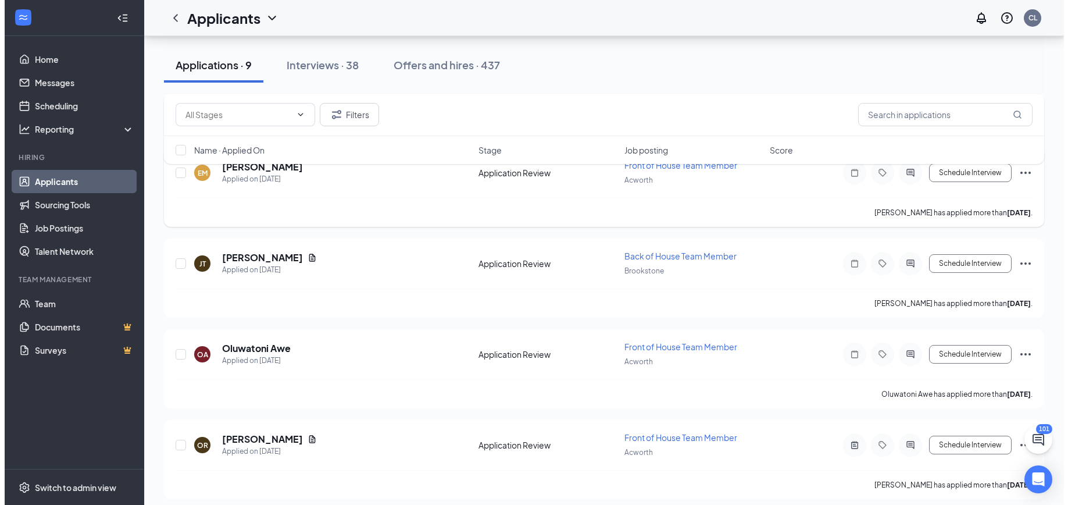
scroll to position [551, 0]
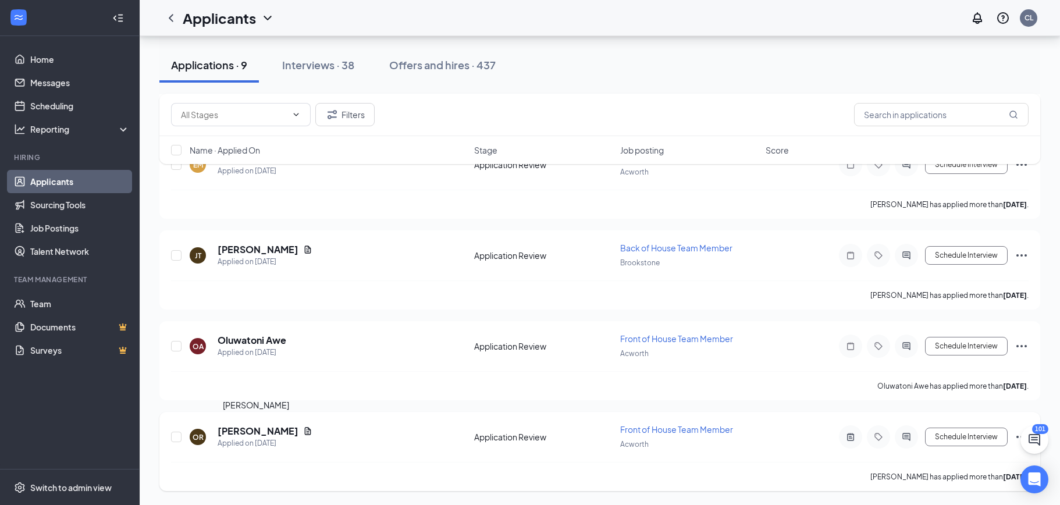
click at [272, 431] on h5 "[PERSON_NAME]" at bounding box center [258, 431] width 81 height 13
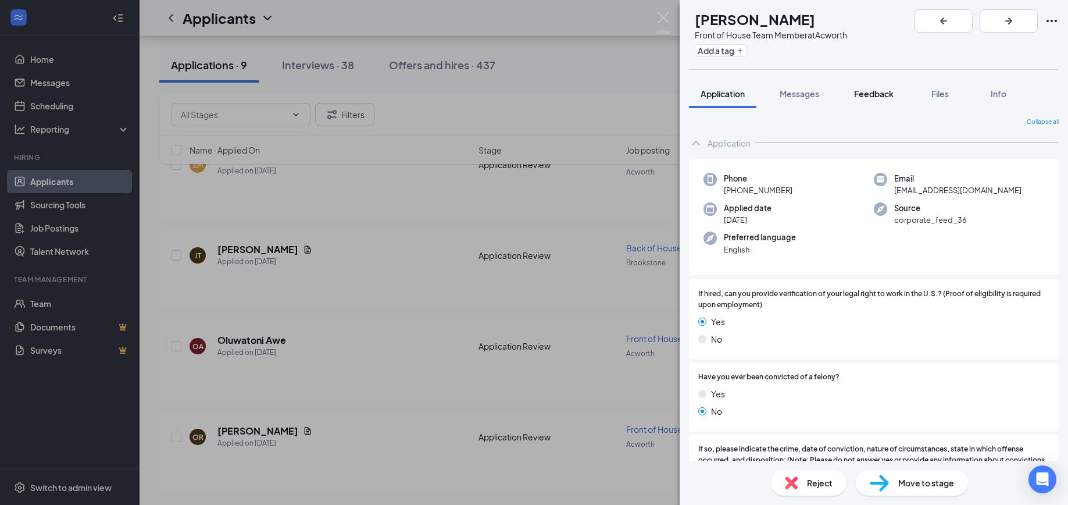
click at [885, 98] on span "Feedback" at bounding box center [874, 93] width 40 height 10
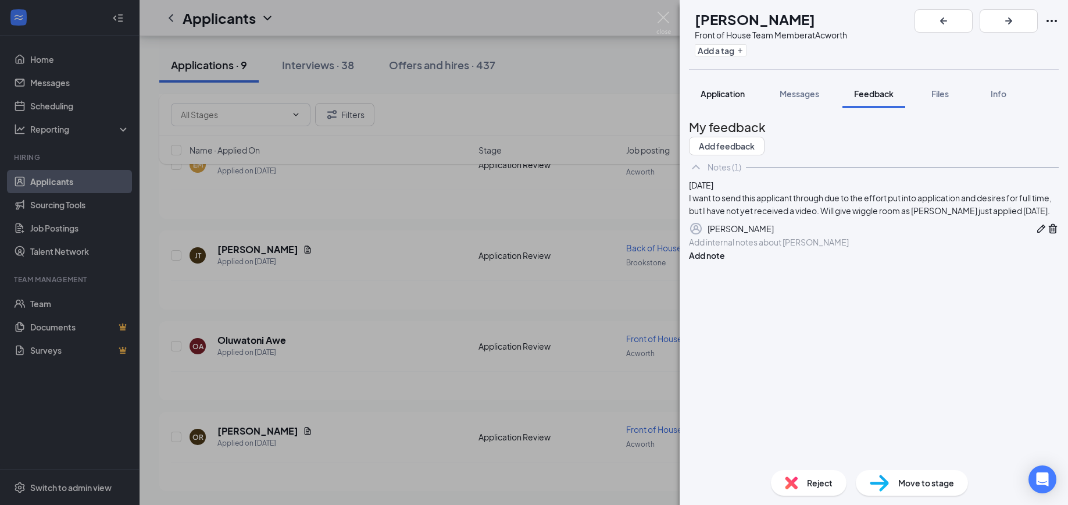
click at [726, 94] on span "Application" at bounding box center [723, 93] width 44 height 10
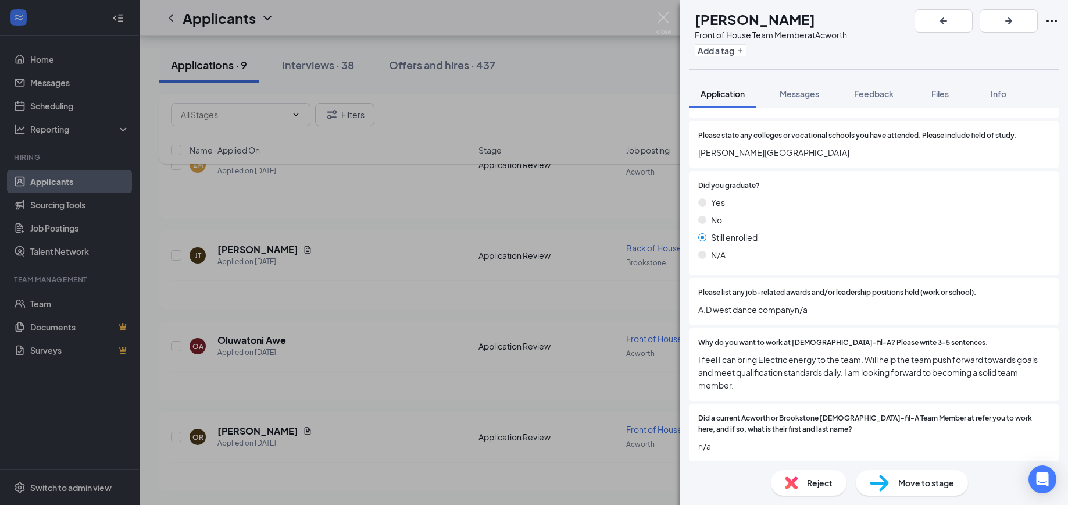
scroll to position [990, 0]
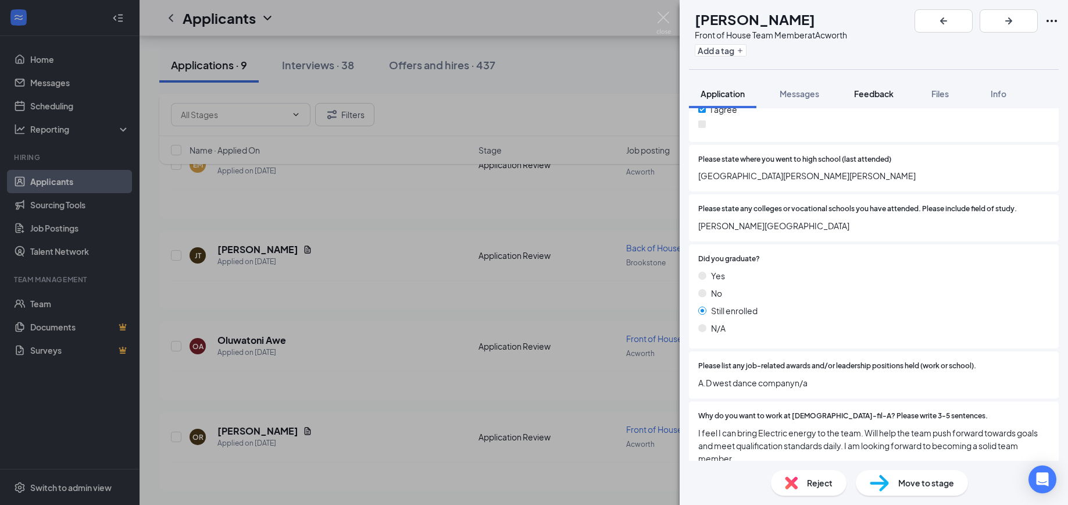
click at [881, 93] on span "Feedback" at bounding box center [874, 93] width 40 height 10
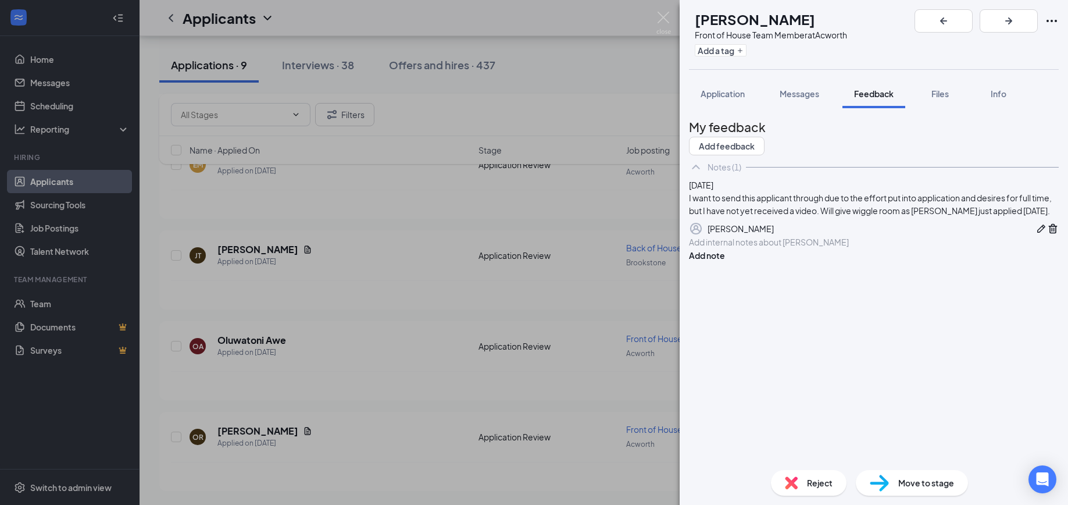
click at [818, 248] on div at bounding box center [874, 242] width 369 height 12
click at [725, 262] on button "Add note" at bounding box center [707, 255] width 36 height 13
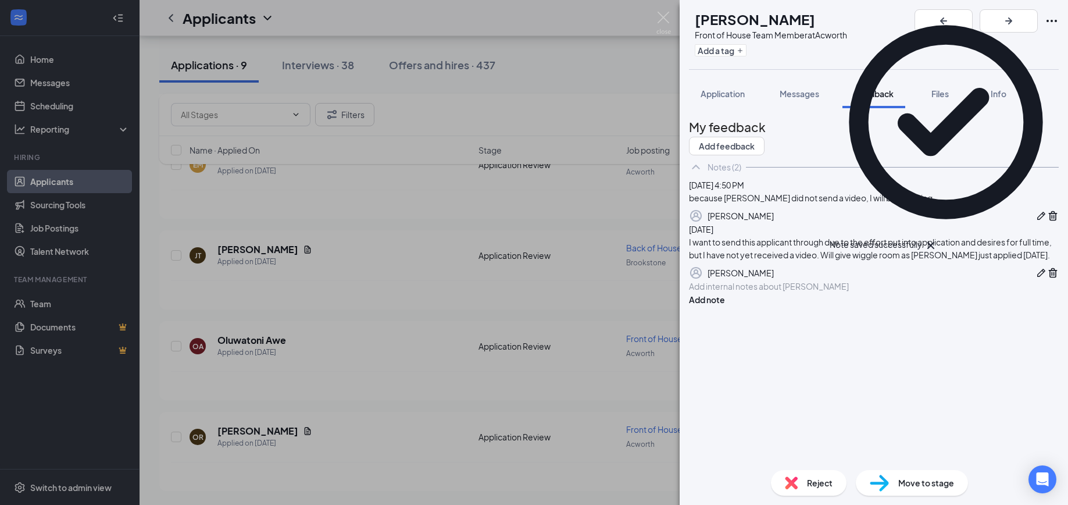
click at [788, 481] on img at bounding box center [791, 482] width 13 height 13
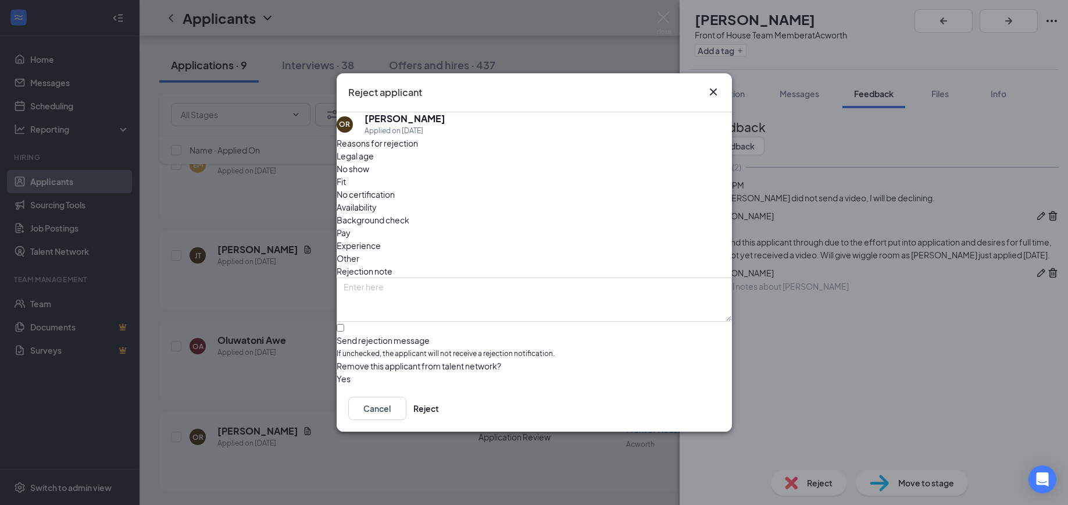
click at [409, 213] on span "Background check" at bounding box center [373, 219] width 73 height 13
drag, startPoint x: 535, startPoint y: 176, endPoint x: 558, endPoint y: 211, distance: 42.1
click at [535, 188] on div "No certification" at bounding box center [535, 194] width 396 height 13
click at [439, 418] on button "Reject" at bounding box center [427, 408] width 26 height 23
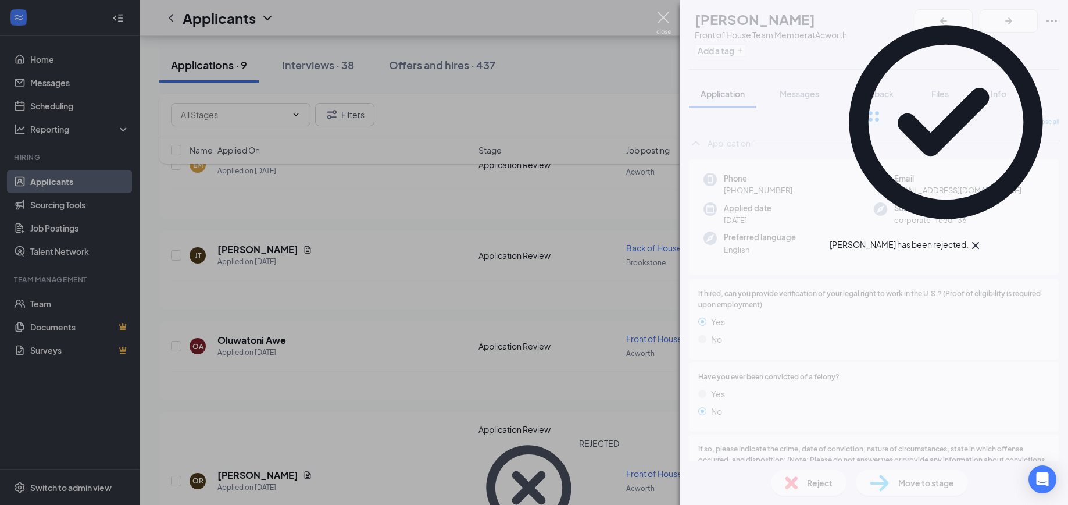
click at [662, 16] on img at bounding box center [664, 23] width 15 height 23
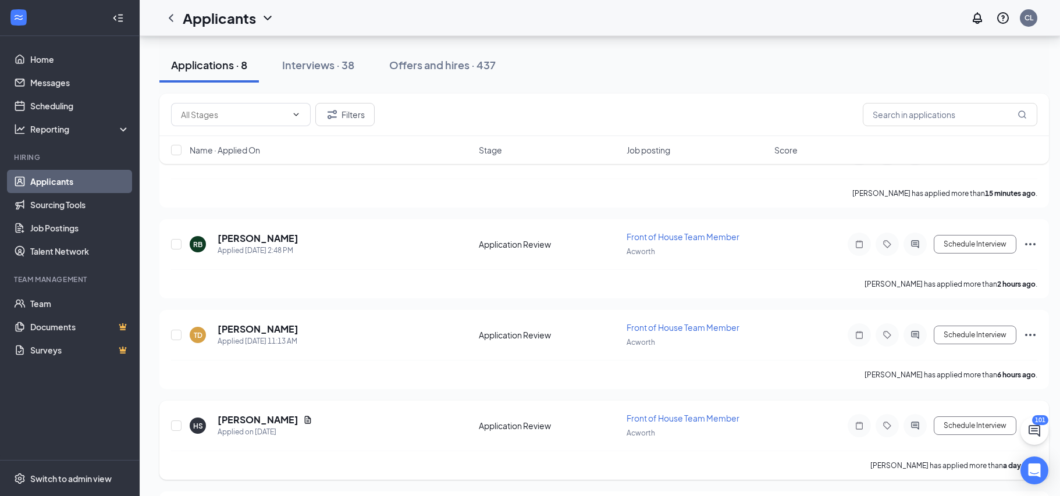
scroll to position [469, 0]
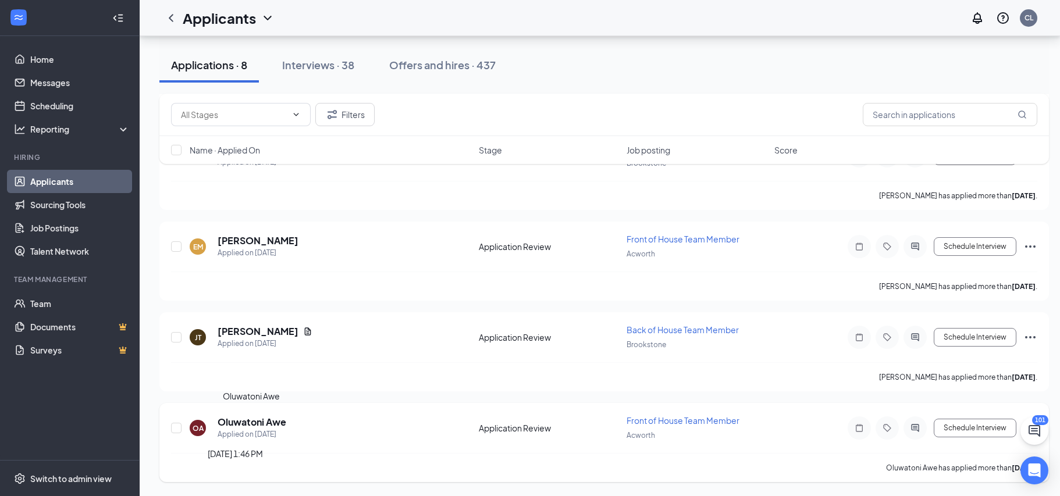
click at [236, 426] on h5 "Oluwatoni Awe" at bounding box center [252, 422] width 69 height 13
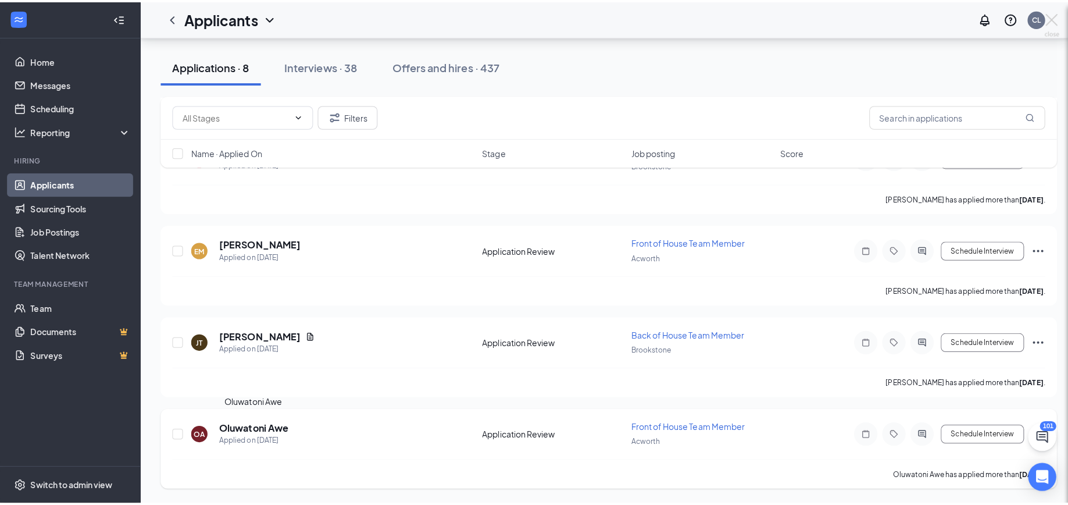
scroll to position [460, 0]
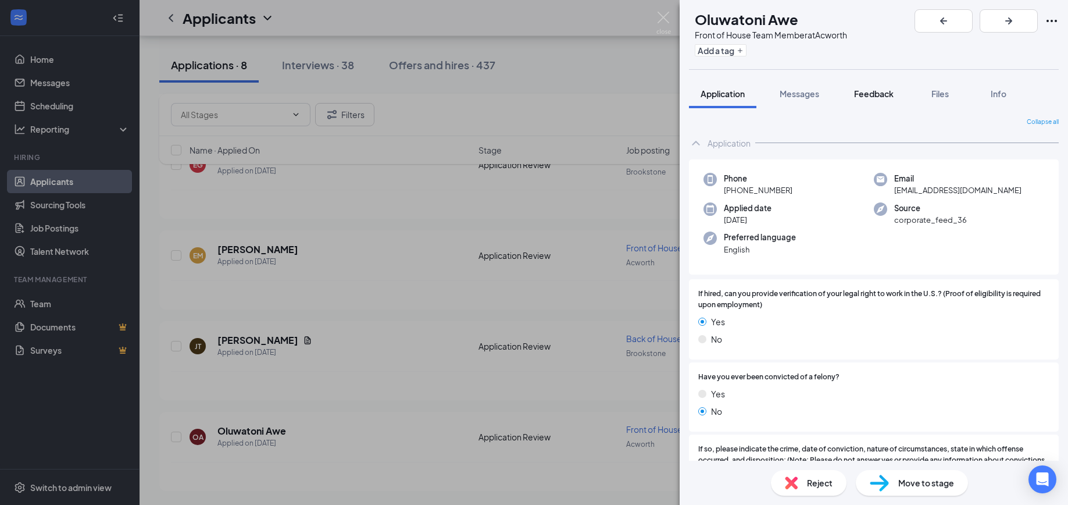
click at [872, 96] on span "Feedback" at bounding box center [874, 93] width 40 height 10
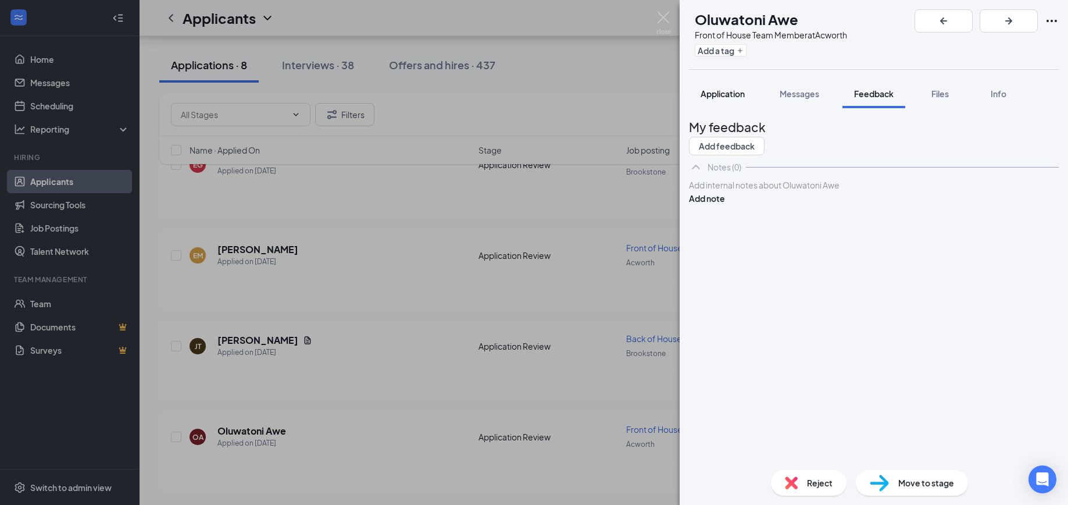
click at [740, 95] on span "Application" at bounding box center [723, 93] width 44 height 10
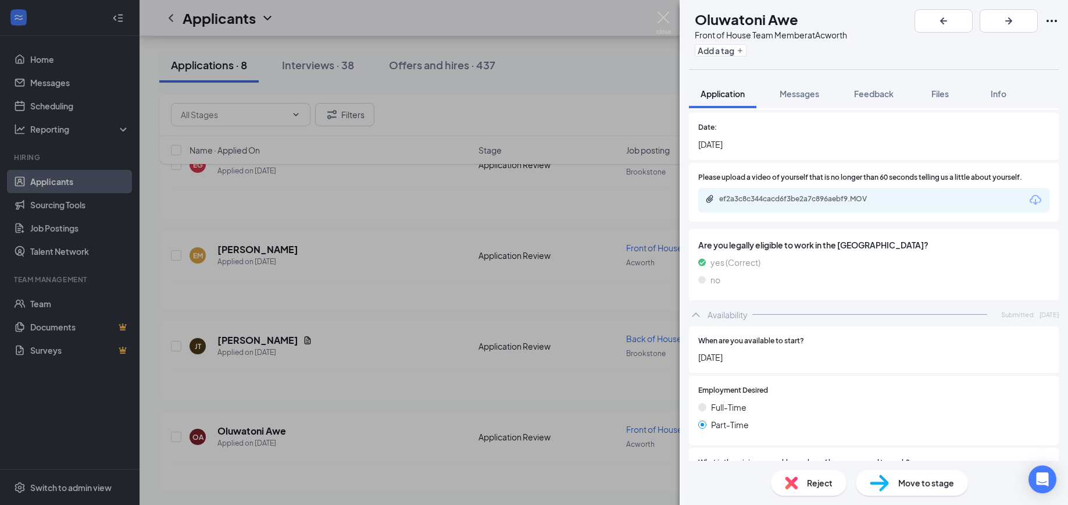
scroll to position [2086, 0]
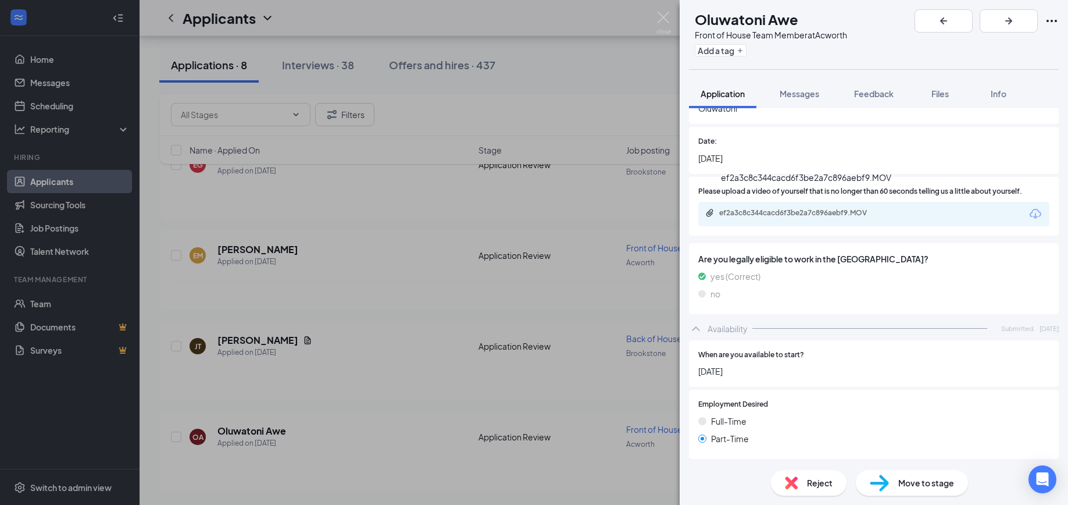
click at [829, 208] on div "ef2a3c8c344cacd6f3be2a7c896aebf9.MOV" at bounding box center [800, 212] width 163 height 9
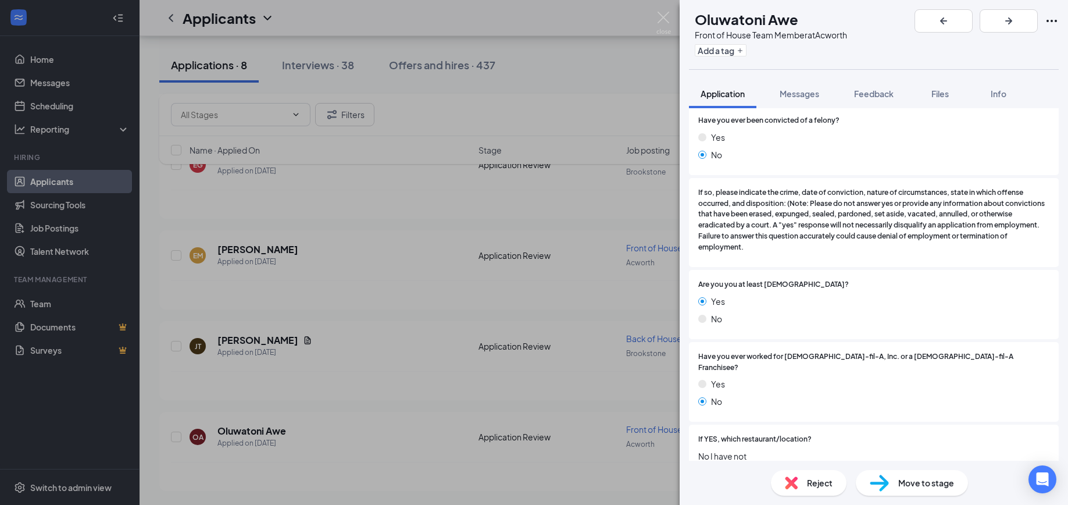
scroll to position [327, 0]
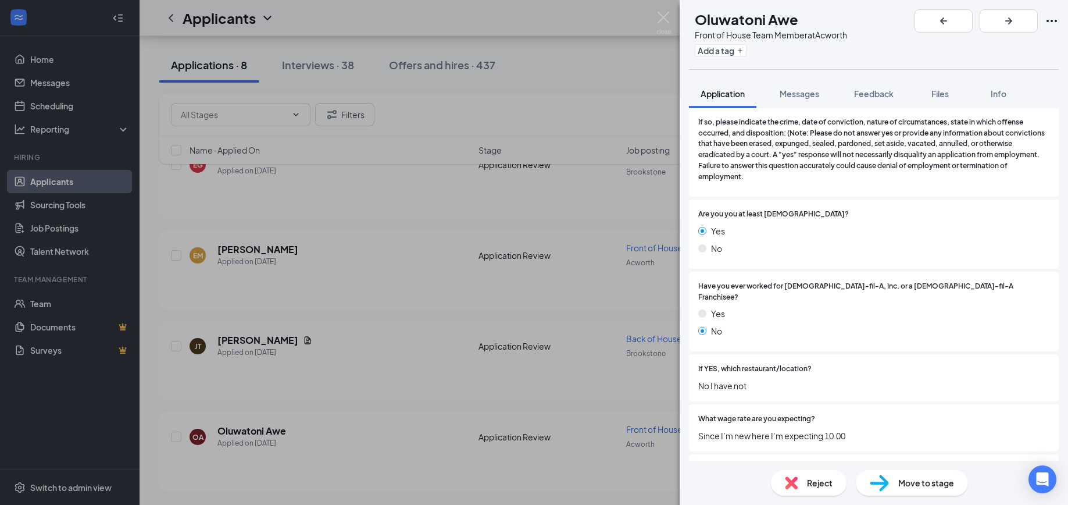
click at [885, 483] on img at bounding box center [879, 483] width 19 height 17
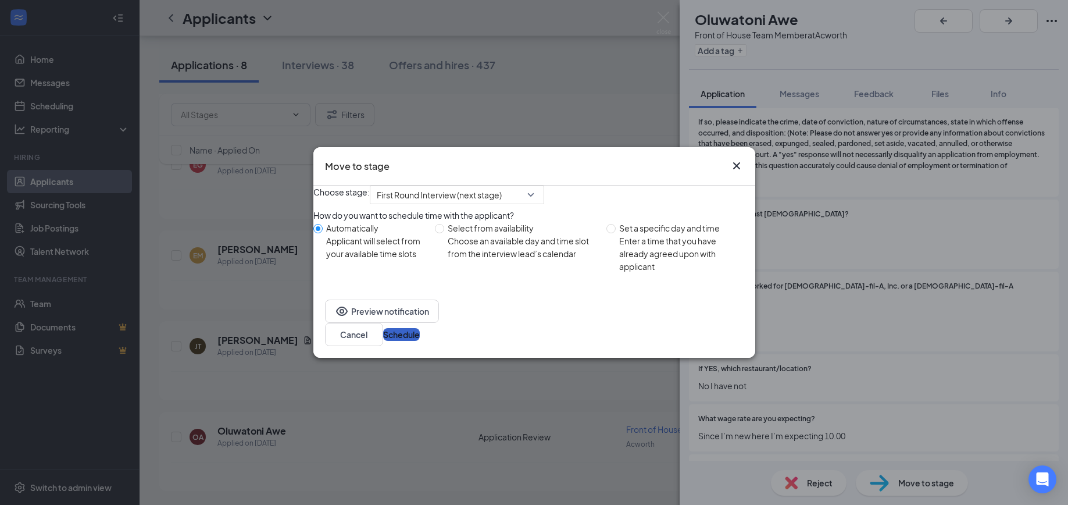
click at [420, 341] on button "Schedule" at bounding box center [401, 334] width 37 height 13
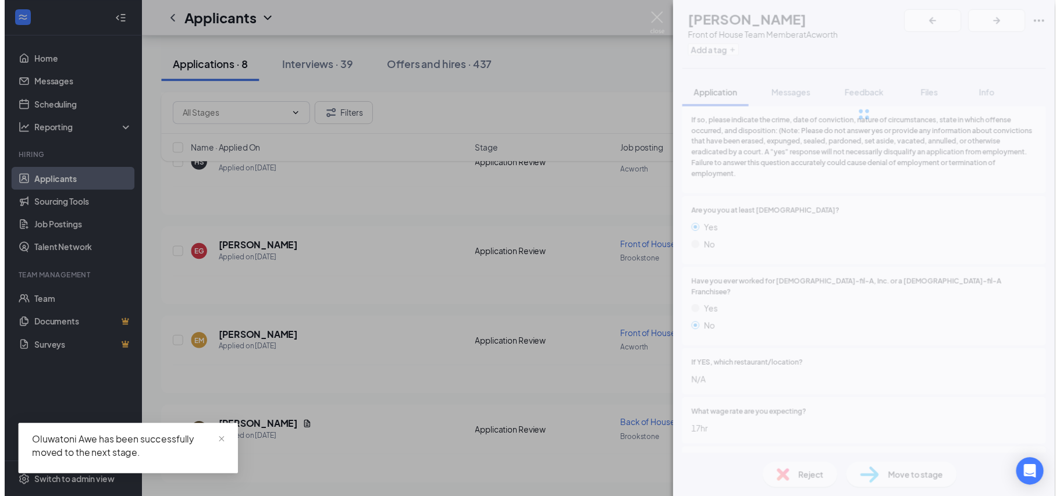
scroll to position [369, 0]
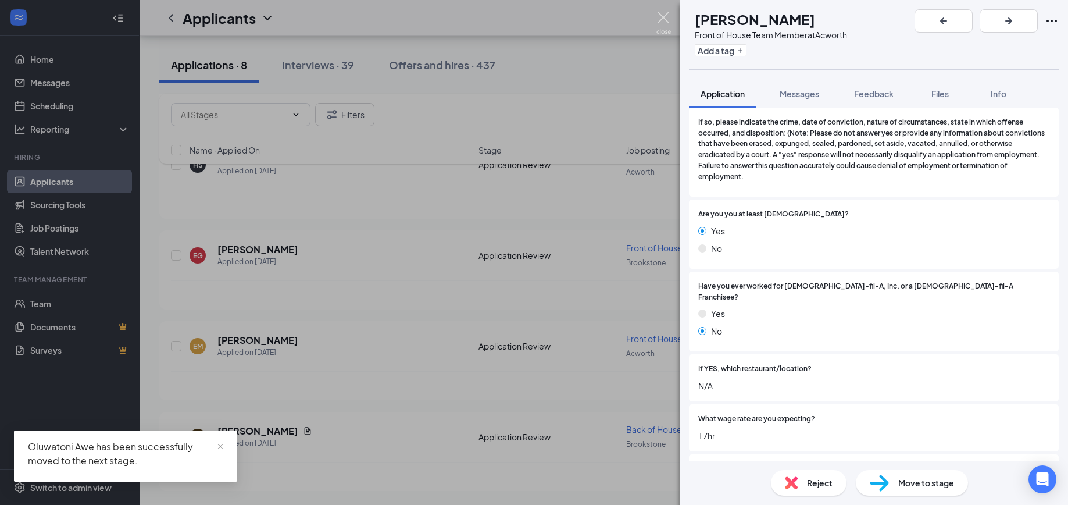
click at [662, 16] on img at bounding box center [664, 23] width 15 height 23
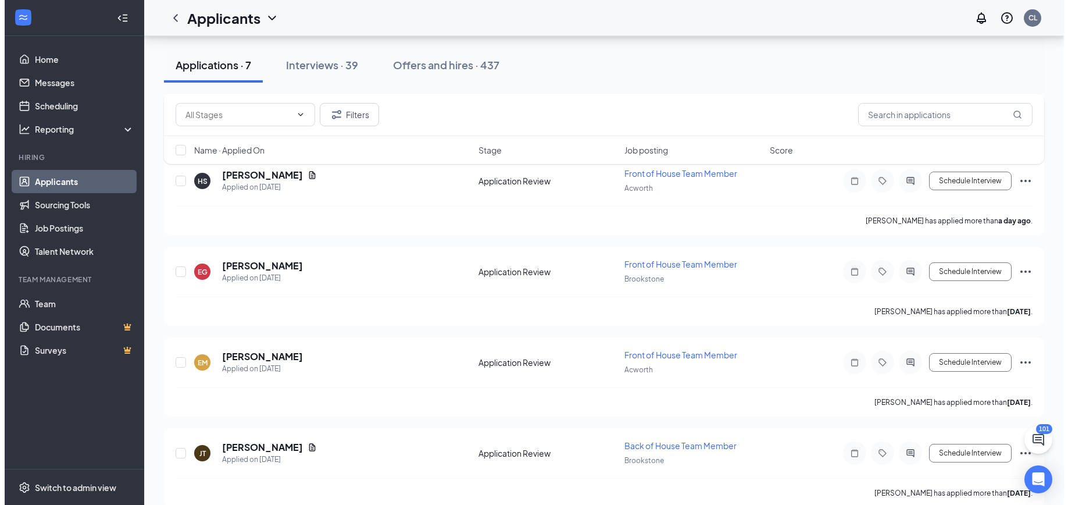
scroll to position [369, 0]
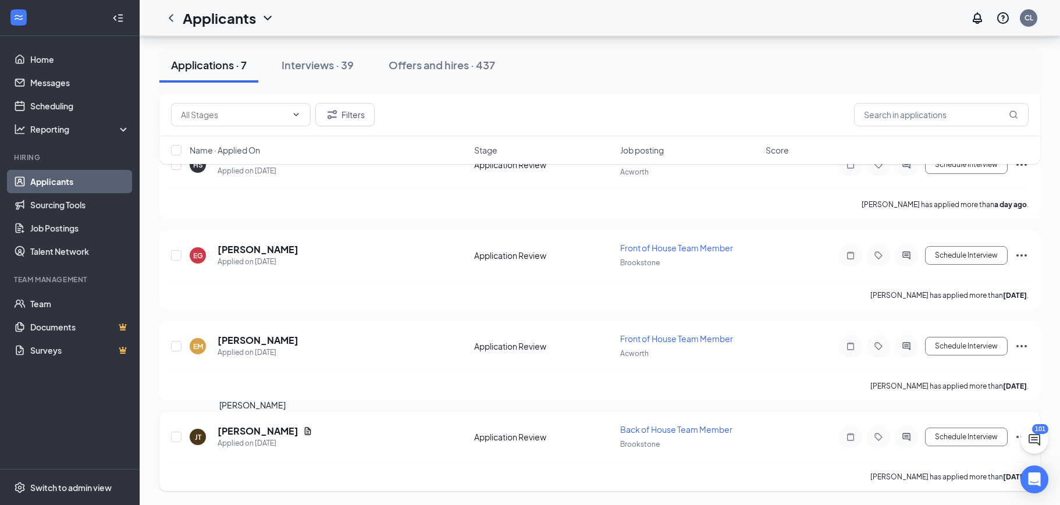
click at [250, 427] on h5 "[PERSON_NAME]" at bounding box center [258, 431] width 81 height 13
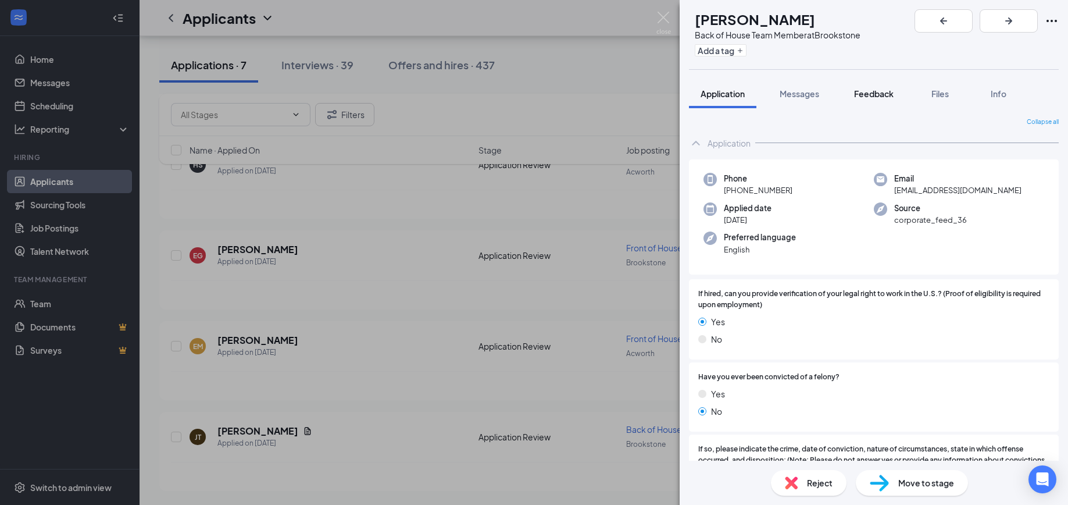
click at [883, 100] on button "Feedback" at bounding box center [874, 93] width 63 height 29
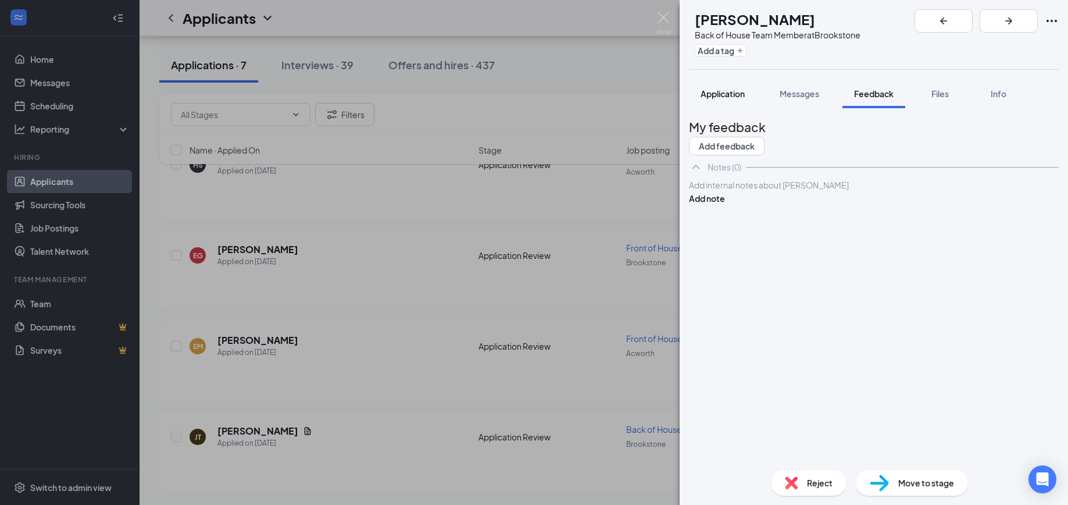
click at [714, 92] on span "Application" at bounding box center [723, 93] width 44 height 10
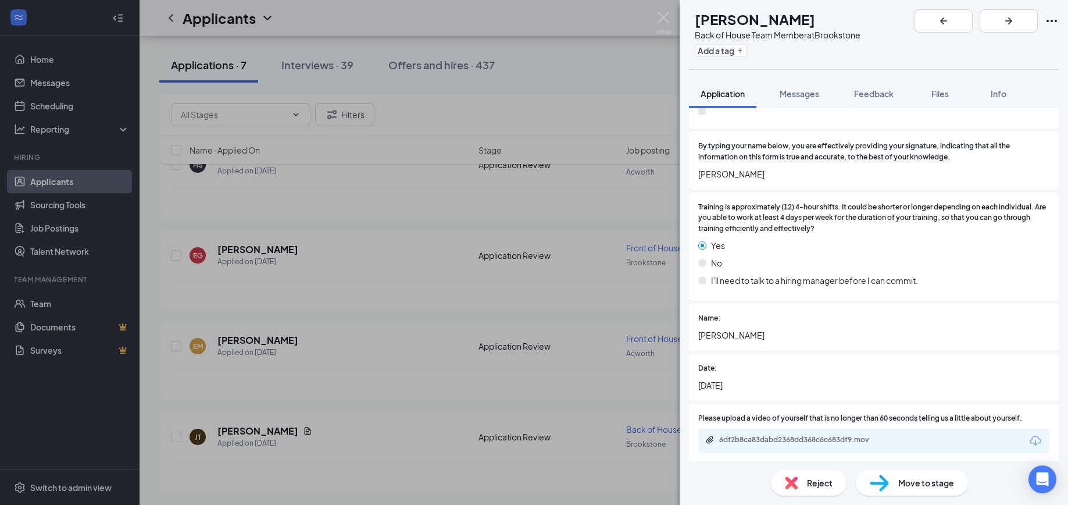
scroll to position [1974, 0]
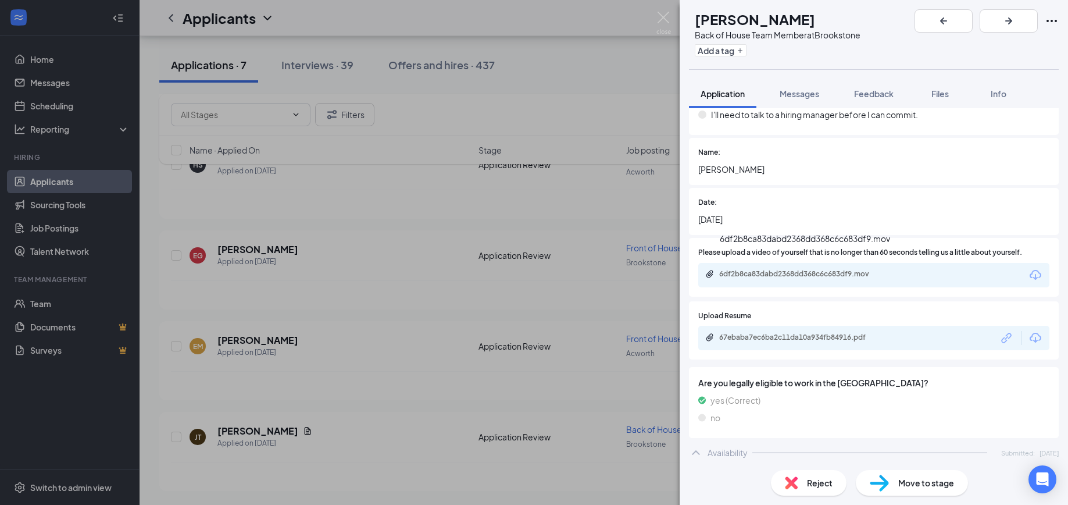
click at [842, 269] on div "6df2b8ca83dabd2368dd368c6c683df9.mov" at bounding box center [800, 273] width 163 height 9
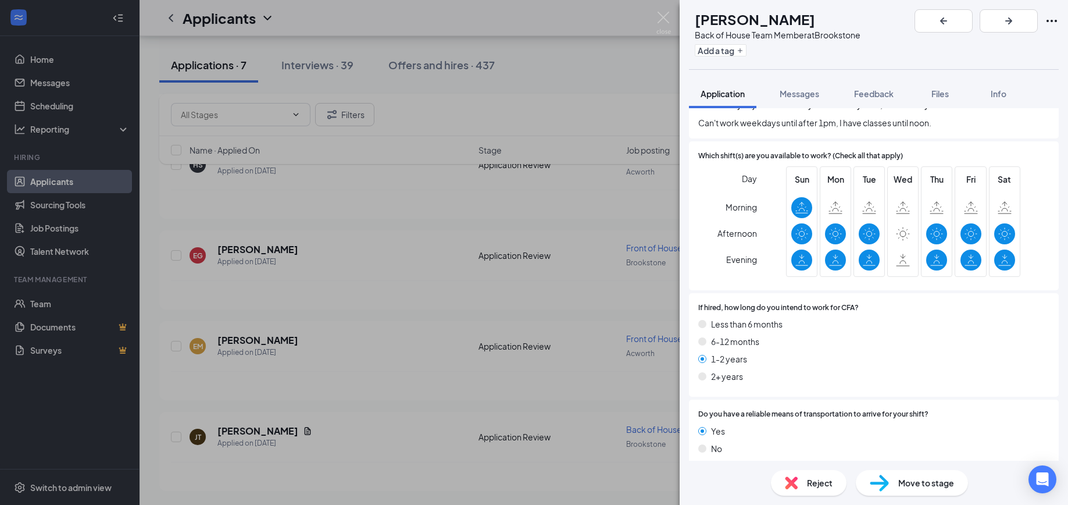
scroll to position [2564, 0]
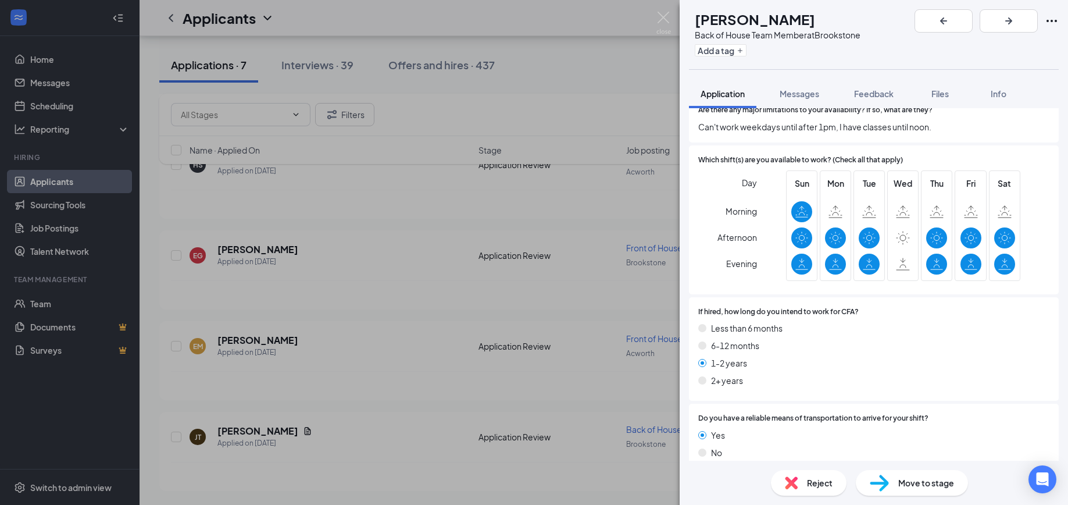
click at [884, 475] on img at bounding box center [879, 483] width 19 height 17
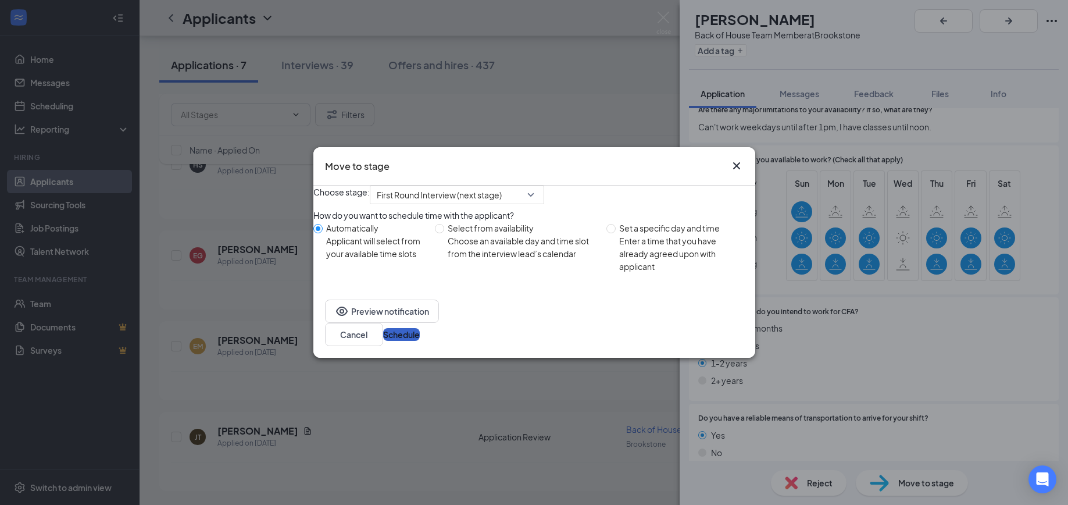
click at [420, 341] on button "Schedule" at bounding box center [401, 334] width 37 height 13
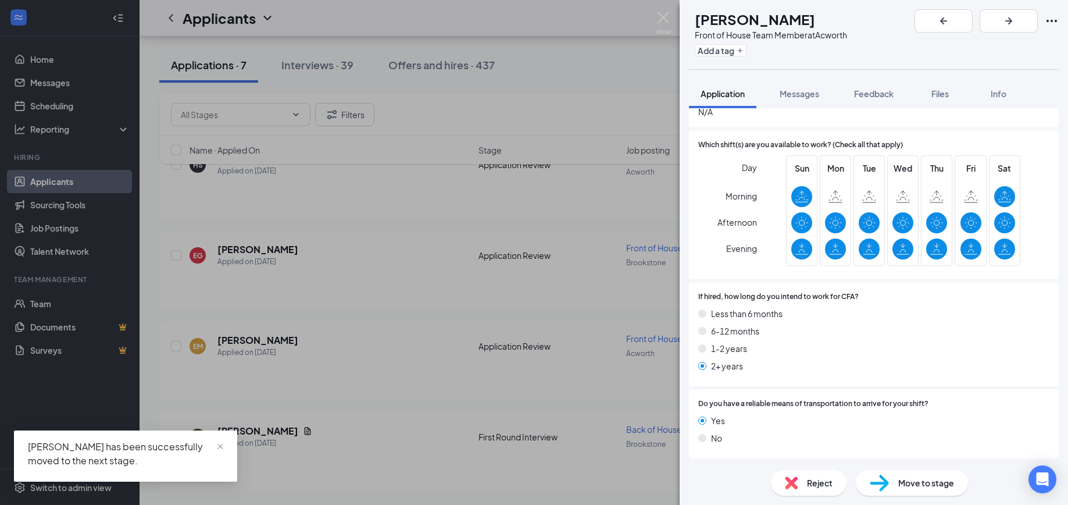
scroll to position [2492, 0]
click at [661, 12] on img at bounding box center [664, 23] width 15 height 23
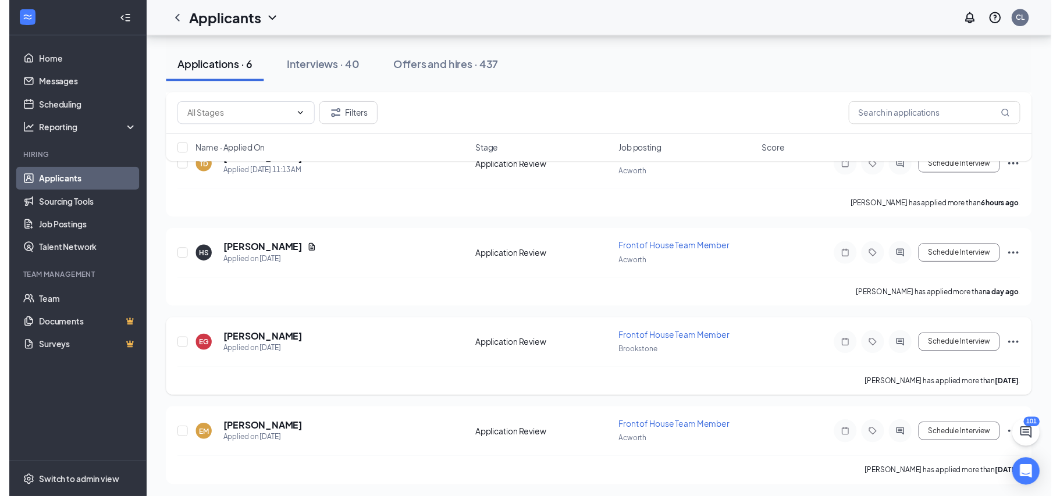
scroll to position [279, 0]
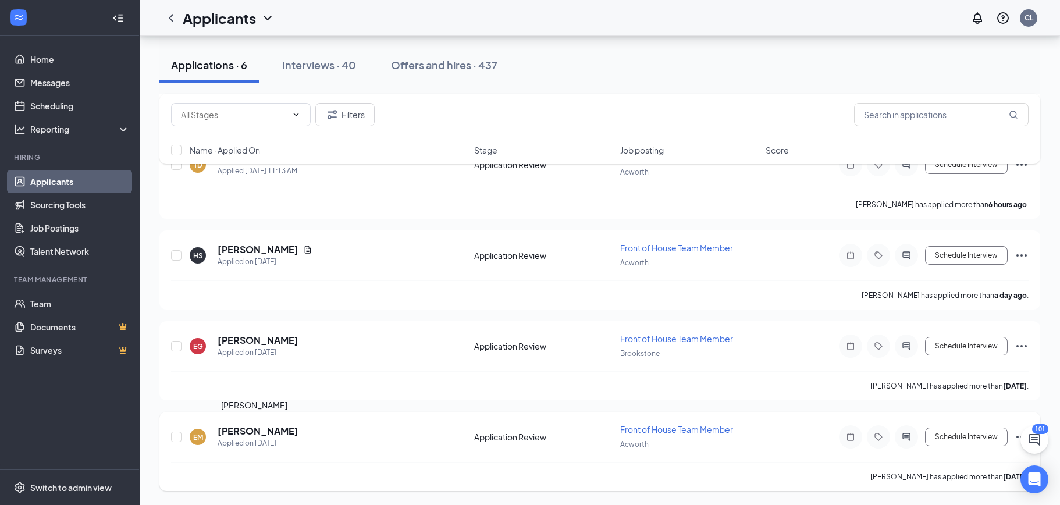
click at [238, 432] on h5 "[PERSON_NAME]" at bounding box center [258, 431] width 81 height 13
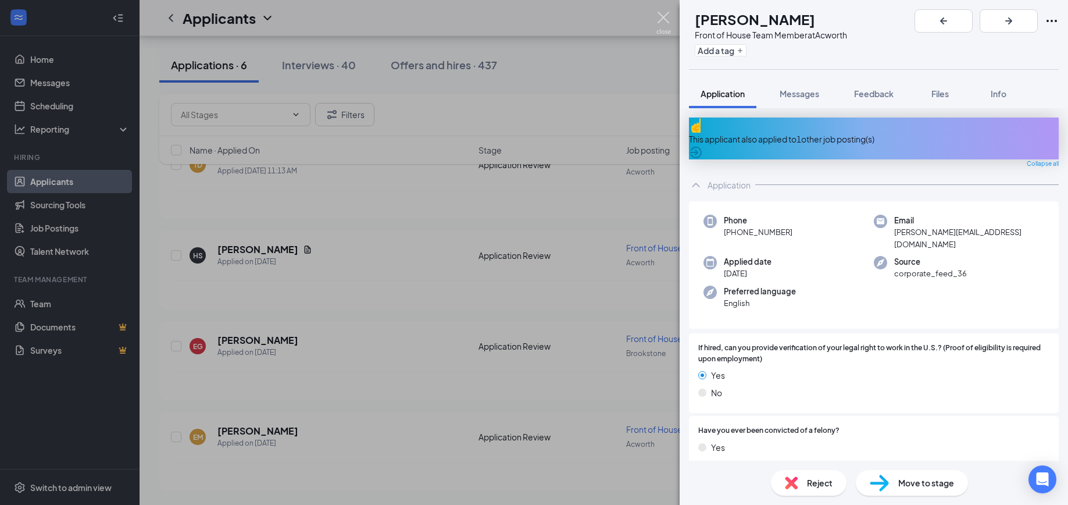
click at [666, 17] on img at bounding box center [664, 23] width 15 height 23
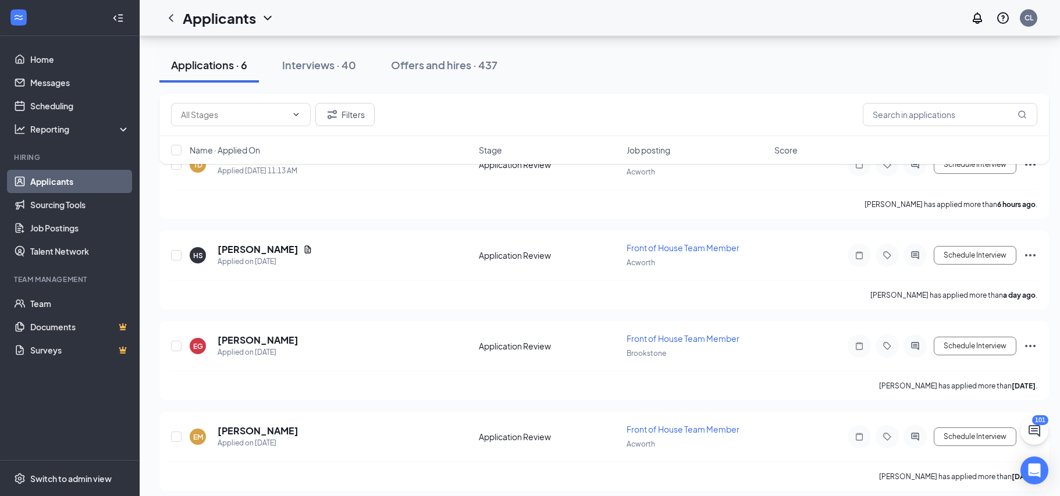
click at [35, 181] on link "Applicants" at bounding box center [79, 181] width 99 height 23
click at [44, 106] on link "Scheduling" at bounding box center [79, 105] width 99 height 23
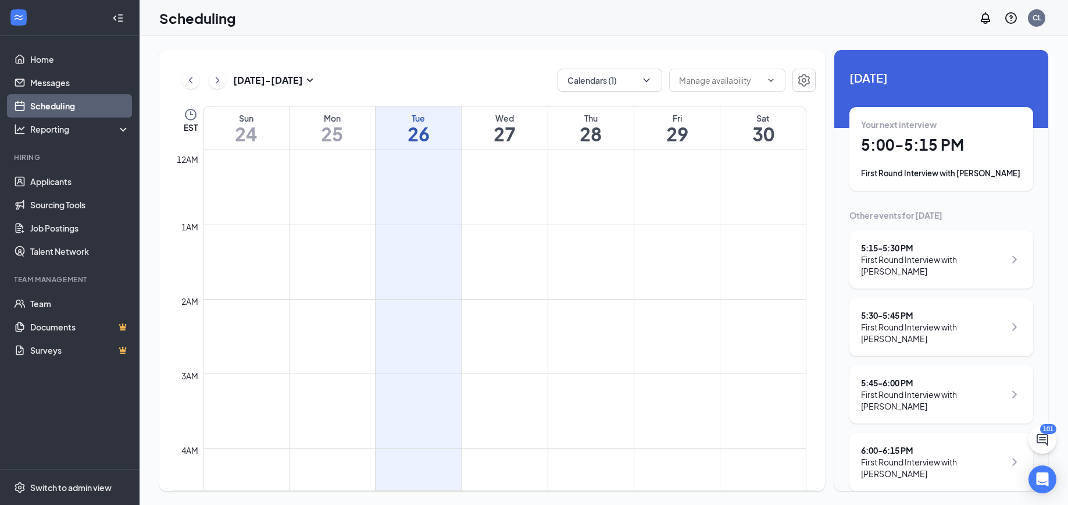
scroll to position [572, 0]
click at [870, 144] on h1 "5:00 - 5:15 PM" at bounding box center [941, 145] width 161 height 20
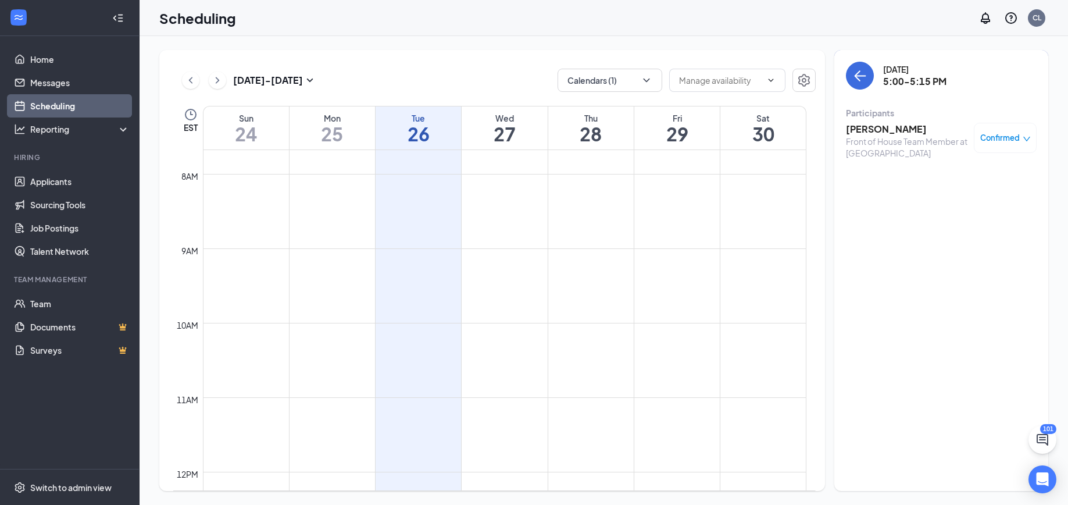
click at [859, 130] on h3 "[PERSON_NAME]" at bounding box center [907, 129] width 122 height 13
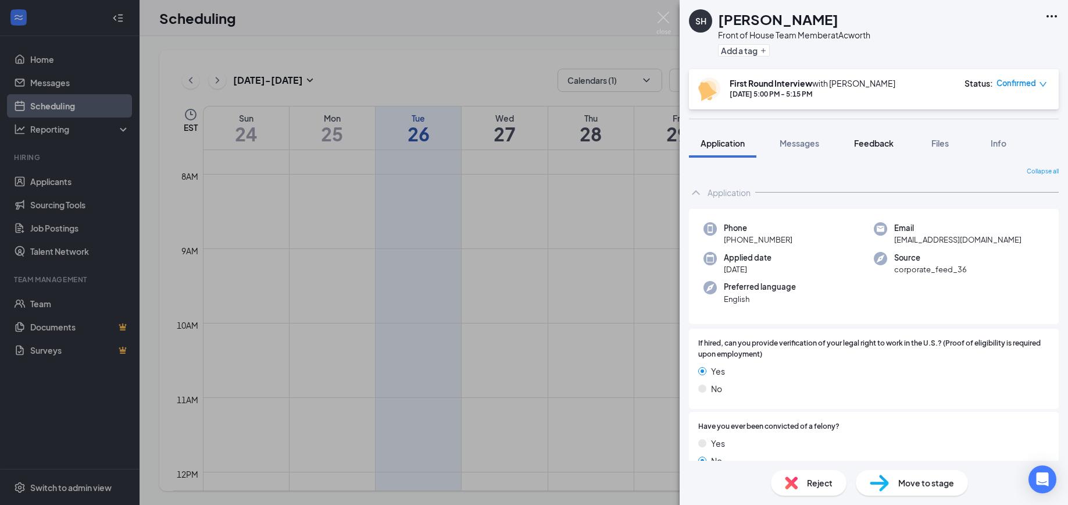
click at [877, 143] on span "Feedback" at bounding box center [874, 143] width 40 height 10
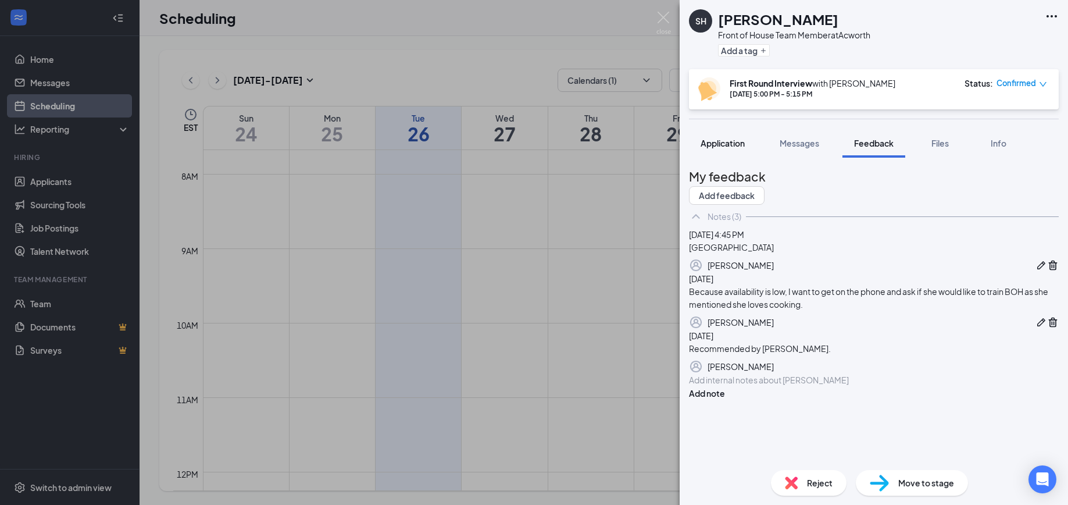
click at [738, 145] on span "Application" at bounding box center [723, 143] width 44 height 10
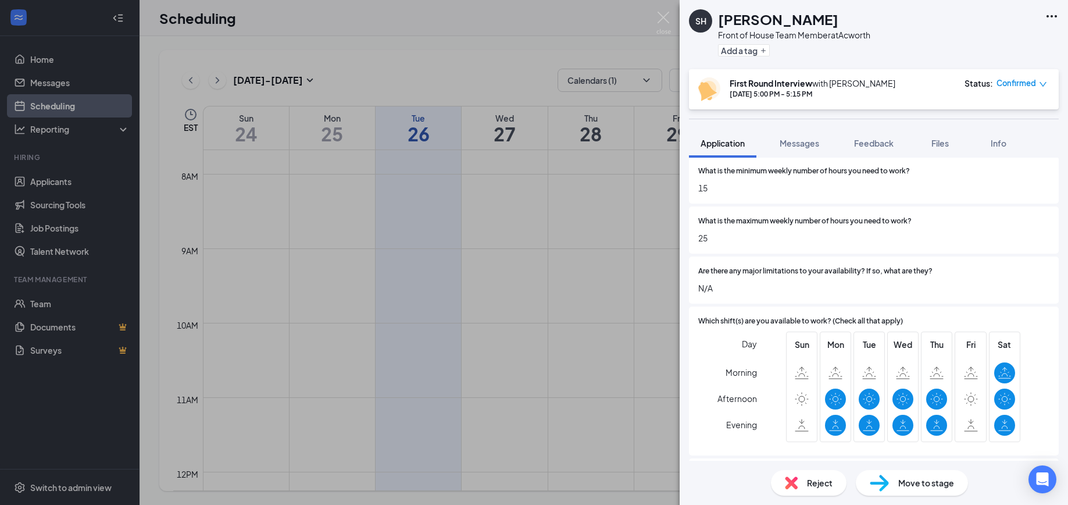
scroll to position [2635, 0]
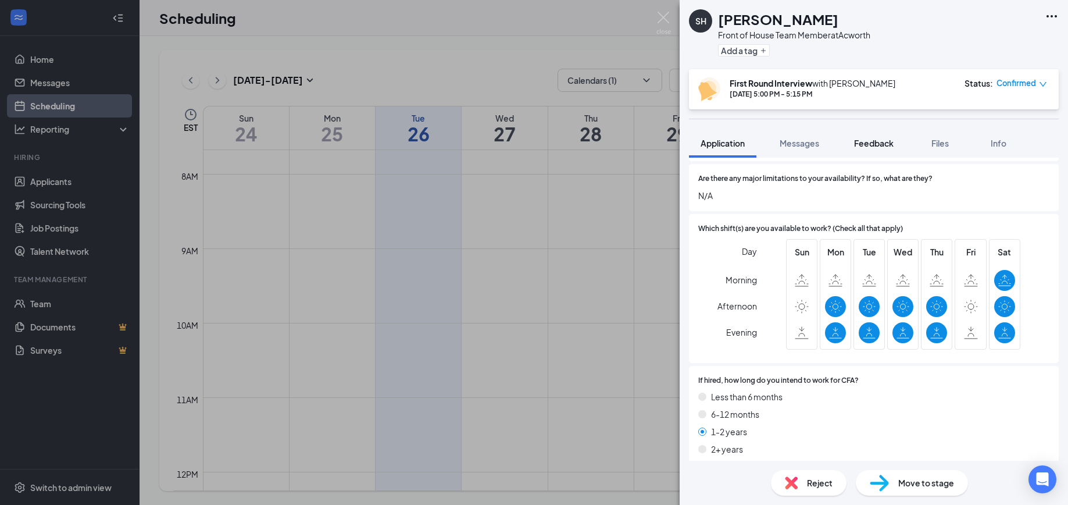
click at [885, 144] on span "Feedback" at bounding box center [874, 143] width 40 height 10
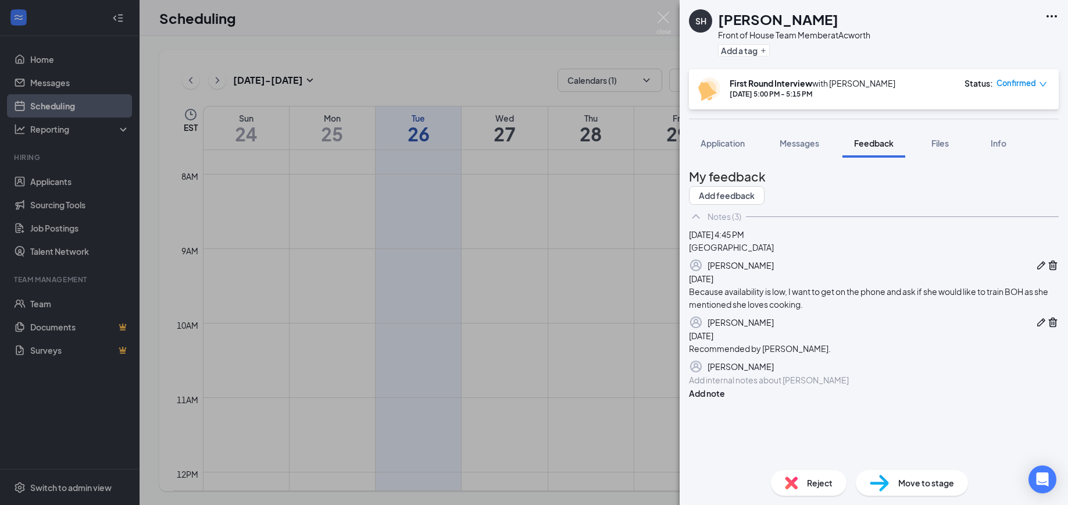
scroll to position [75, 0]
click at [753, 386] on div at bounding box center [874, 380] width 369 height 12
click at [787, 386] on div "can show up at 3" at bounding box center [874, 380] width 369 height 12
click at [749, 398] on div "4-5 days" at bounding box center [874, 392] width 369 height 12
click at [758, 398] on div "4-5 days" at bounding box center [874, 392] width 369 height 12
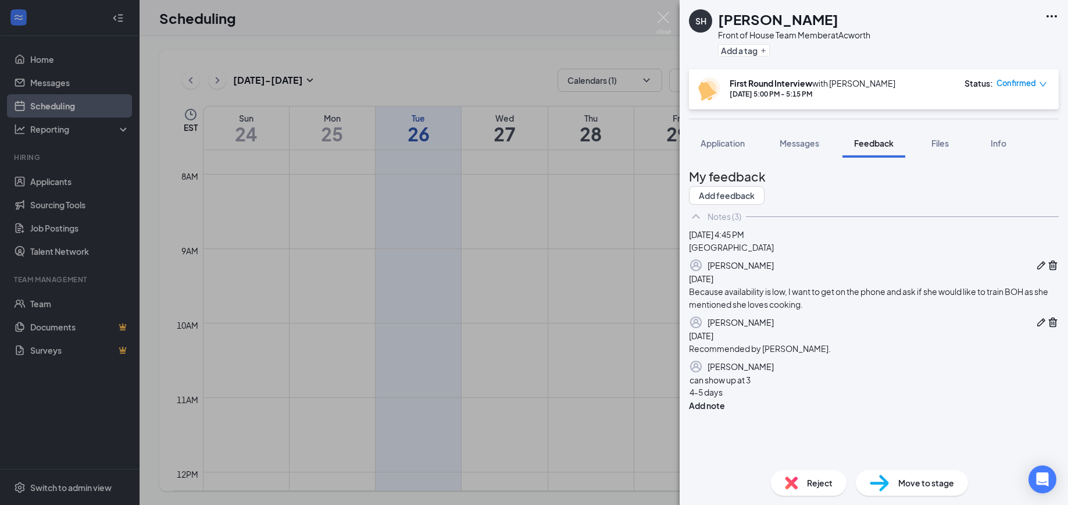
click at [790, 386] on div "can show up at 3" at bounding box center [874, 380] width 369 height 12
click at [758, 398] on div "4-5 days" at bounding box center [874, 392] width 369 height 12
click at [722, 411] on div at bounding box center [874, 404] width 369 height 12
click at [764, 398] on div "4-5 days" at bounding box center [874, 392] width 369 height 12
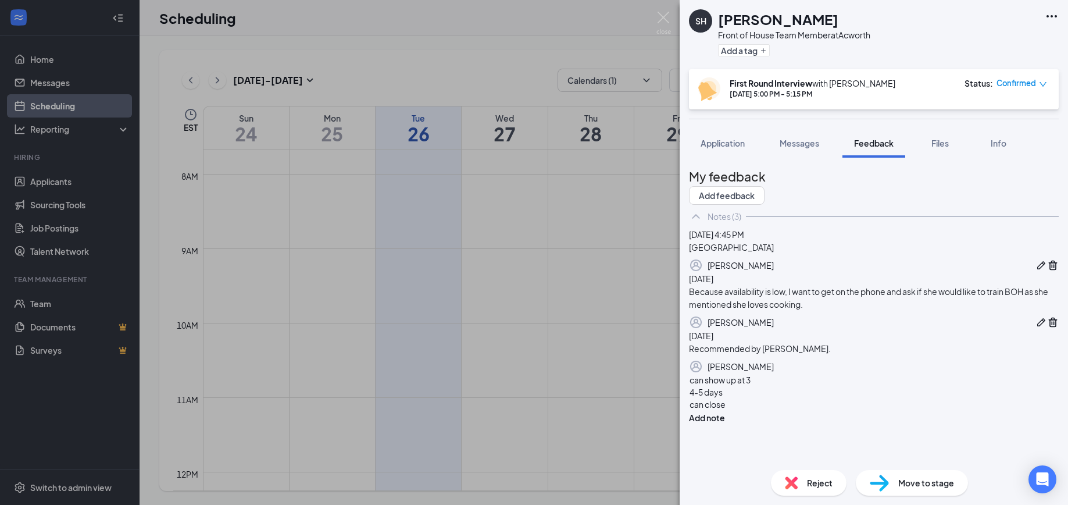
click at [808, 386] on div "can show up at 3" at bounding box center [874, 380] width 369 height 12
click at [753, 398] on div "4-5 days" at bounding box center [874, 392] width 369 height 12
click at [768, 411] on div "can close" at bounding box center [874, 404] width 369 height 12
click at [812, 386] on div "can show up at 3" at bounding box center [874, 380] width 369 height 12
drag, startPoint x: 762, startPoint y: 428, endPoint x: 852, endPoint y: 472, distance: 100.1
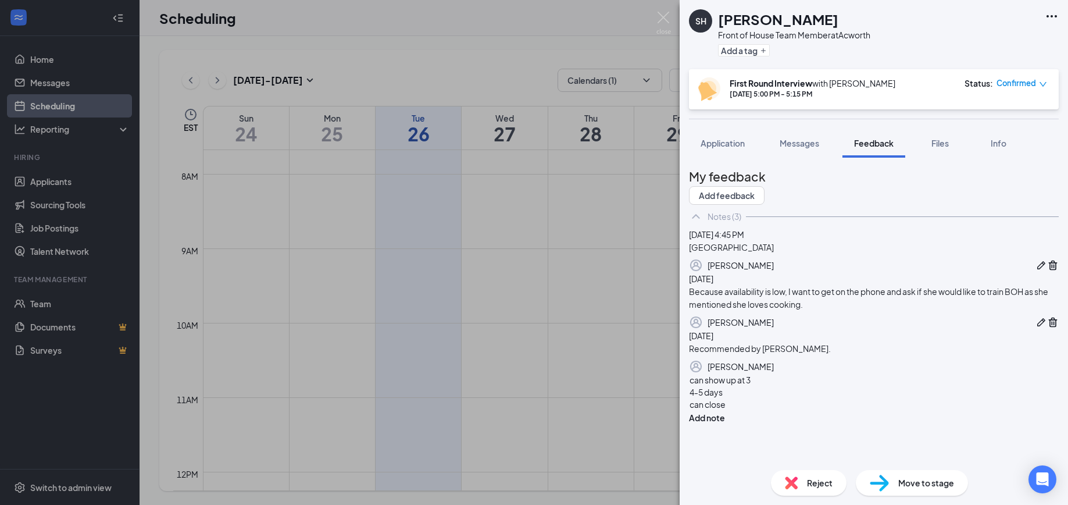
click at [765, 398] on div "4-5 days" at bounding box center [874, 392] width 369 height 12
click at [761, 411] on div "can close" at bounding box center [874, 404] width 369 height 12
click at [769, 398] on div "4-5 days" at bounding box center [874, 392] width 369 height 12
click at [806, 386] on div "can show up at 3" at bounding box center [874, 380] width 369 height 12
click at [761, 398] on div "4-5 days" at bounding box center [874, 392] width 369 height 12
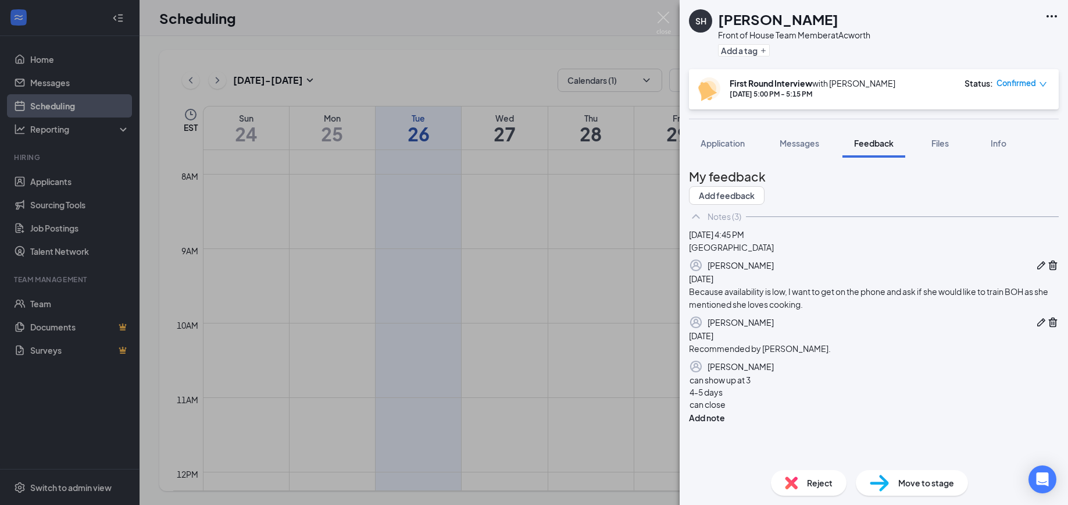
click at [779, 411] on div "can close" at bounding box center [874, 404] width 369 height 12
click at [760, 398] on div "4-5 days" at bounding box center [874, 392] width 369 height 12
click at [758, 411] on div "can close" at bounding box center [874, 404] width 369 height 12
click at [754, 398] on div "4-5 days" at bounding box center [874, 392] width 369 height 12
click at [764, 411] on div "can close" at bounding box center [874, 404] width 369 height 12
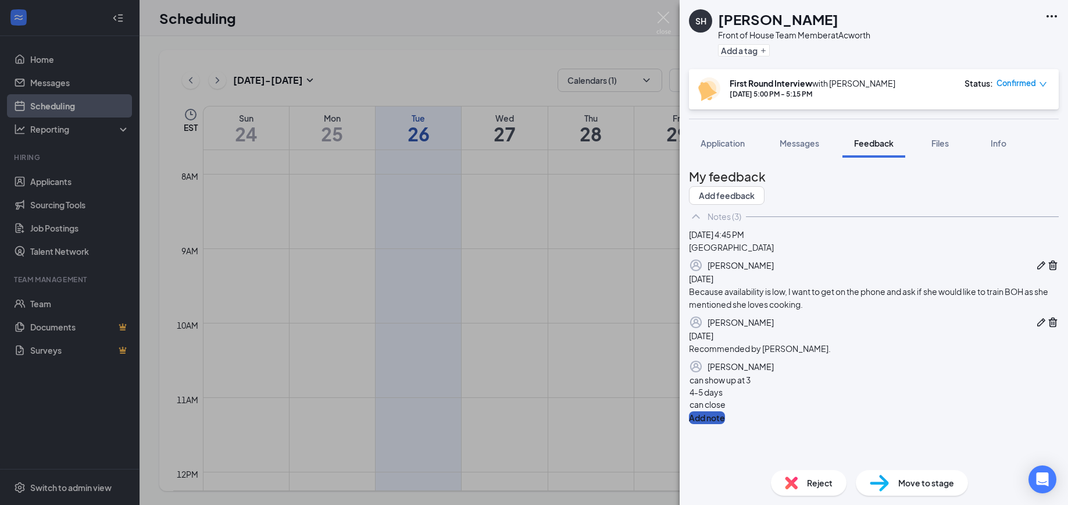
click at [725, 414] on button "Add note" at bounding box center [707, 417] width 36 height 13
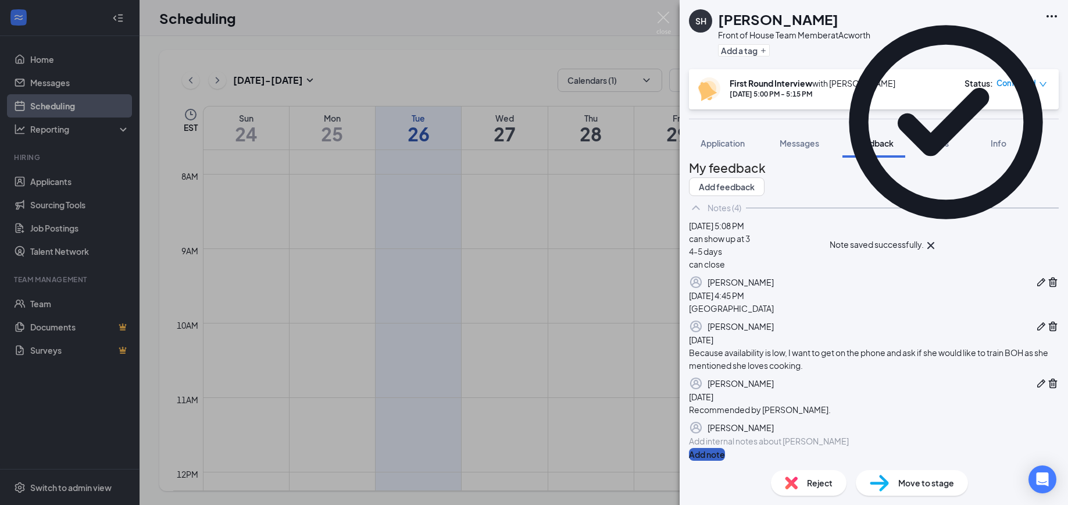
scroll to position [174, 0]
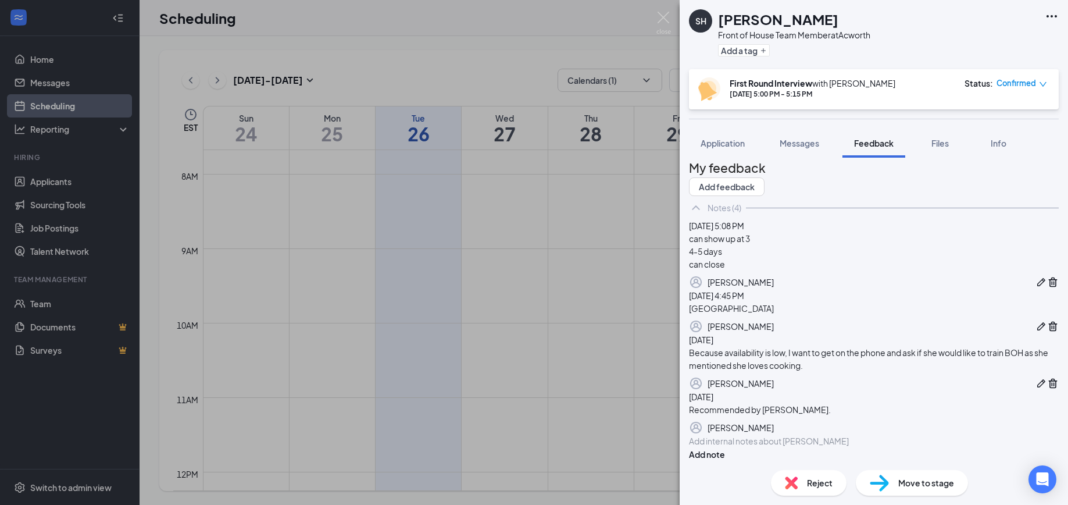
click at [783, 437] on div at bounding box center [874, 441] width 369 height 12
click at [1048, 390] on button "button" at bounding box center [1054, 383] width 12 height 14
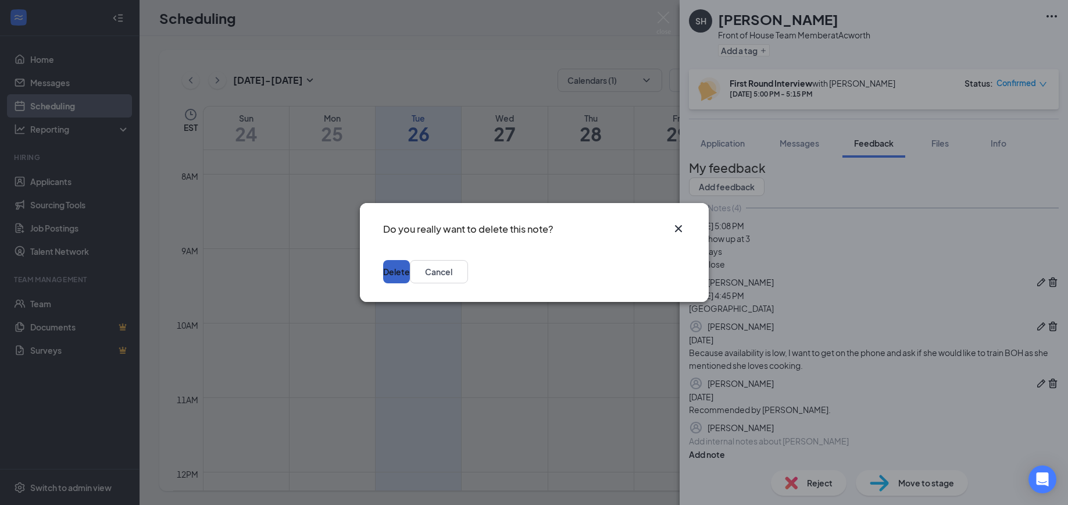
click at [410, 270] on button "Delete" at bounding box center [396, 271] width 27 height 23
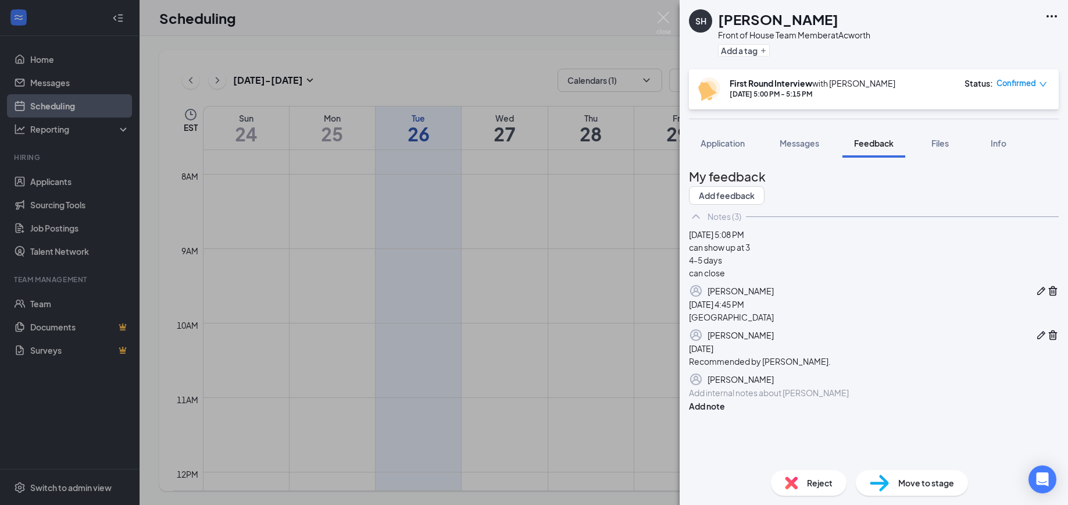
click at [1048, 330] on button "button" at bounding box center [1054, 335] width 12 height 14
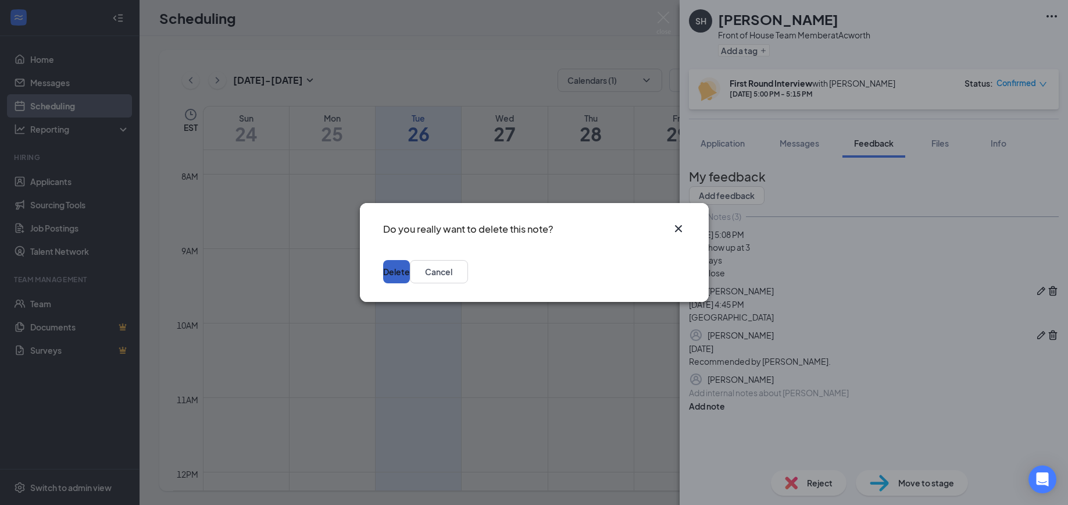
drag, startPoint x: 660, startPoint y: 270, endPoint x: 704, endPoint y: 270, distance: 44.2
click at [410, 270] on button "Delete" at bounding box center [396, 271] width 27 height 23
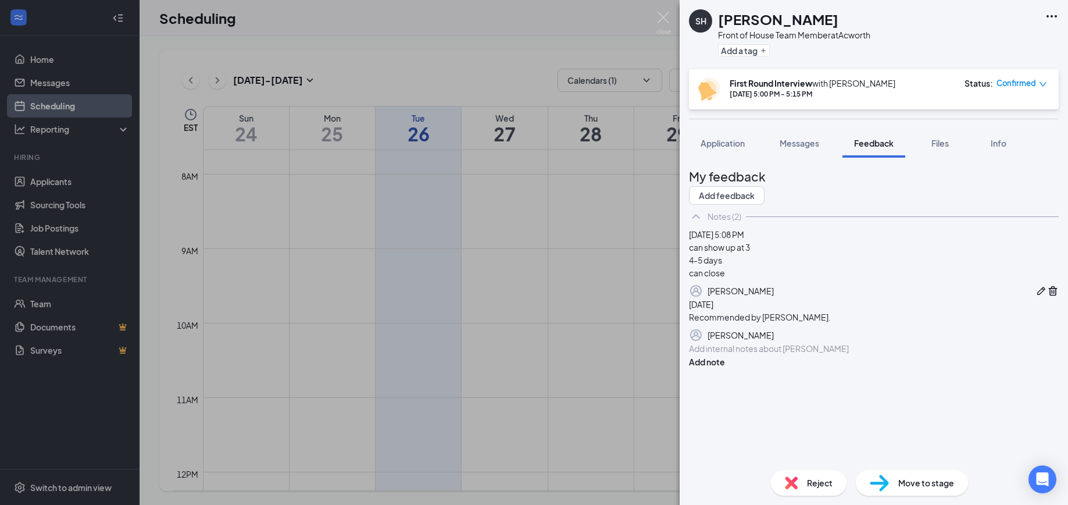
scroll to position [15, 0]
click at [1036, 298] on button "button" at bounding box center [1042, 291] width 12 height 14
click at [757, 284] on div "can show up at 3 4-5 days can close" at bounding box center [874, 266] width 369 height 37
click at [723, 284] on div "can show up at 3 4-5 days can close" at bounding box center [874, 266] width 369 height 37
click at [713, 284] on div "can show up at 3 4-5 days can close" at bounding box center [874, 266] width 369 height 37
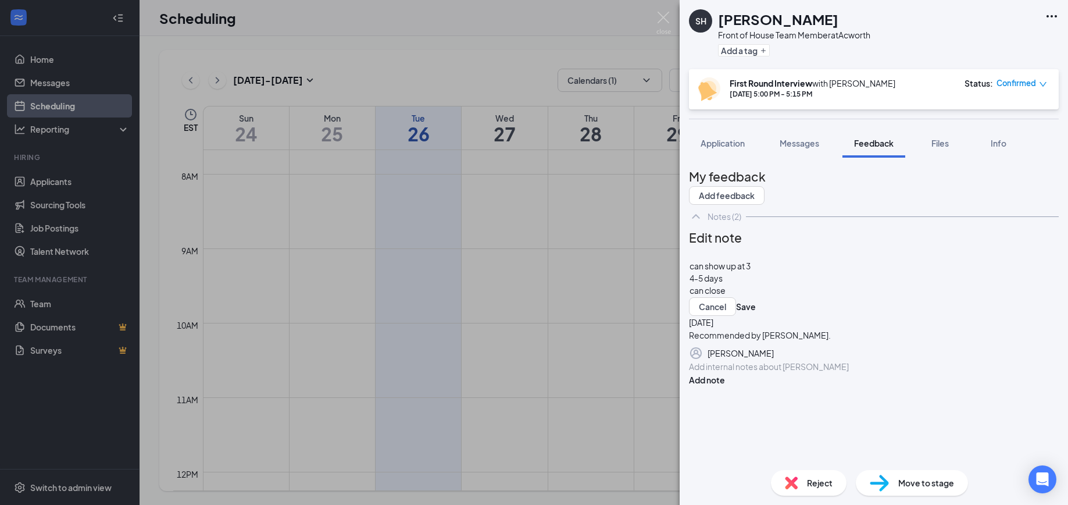
click at [722, 260] on div at bounding box center [874, 254] width 369 height 12
click at [756, 316] on button "Save" at bounding box center [746, 306] width 20 height 19
click at [877, 482] on img at bounding box center [879, 483] width 19 height 17
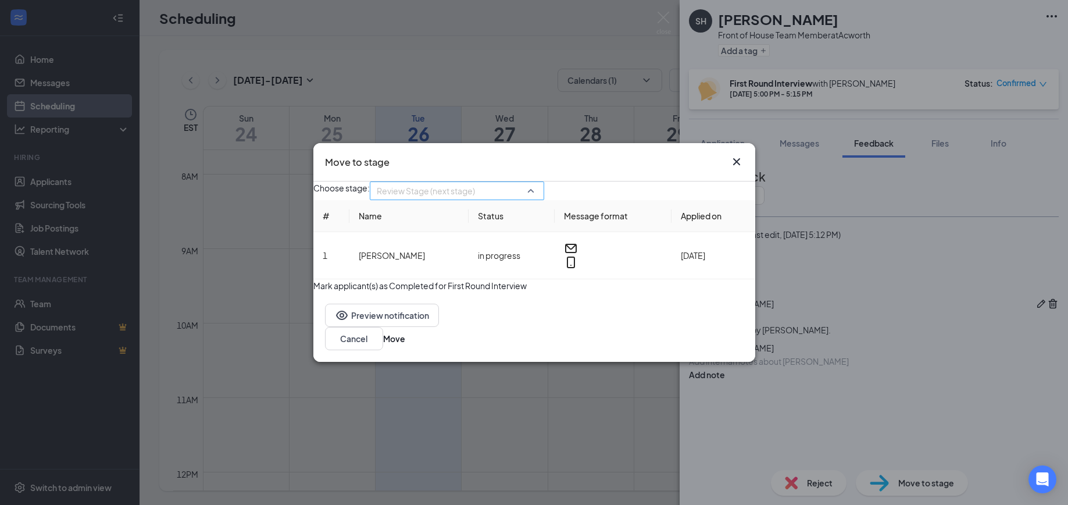
click at [475, 195] on span "Review Stage (next stage)" at bounding box center [426, 190] width 98 height 17
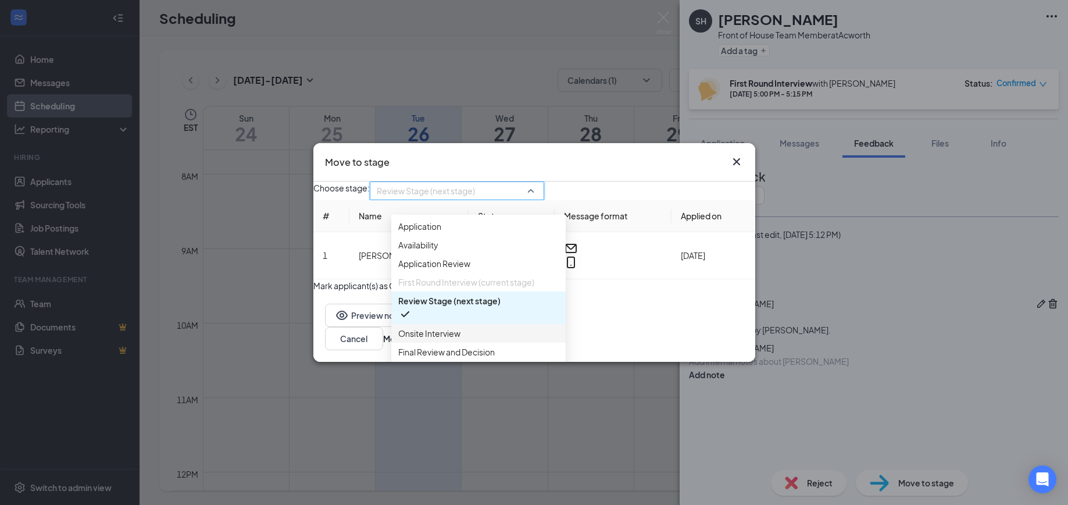
click at [469, 340] on span "Onsite Interview" at bounding box center [478, 333] width 161 height 13
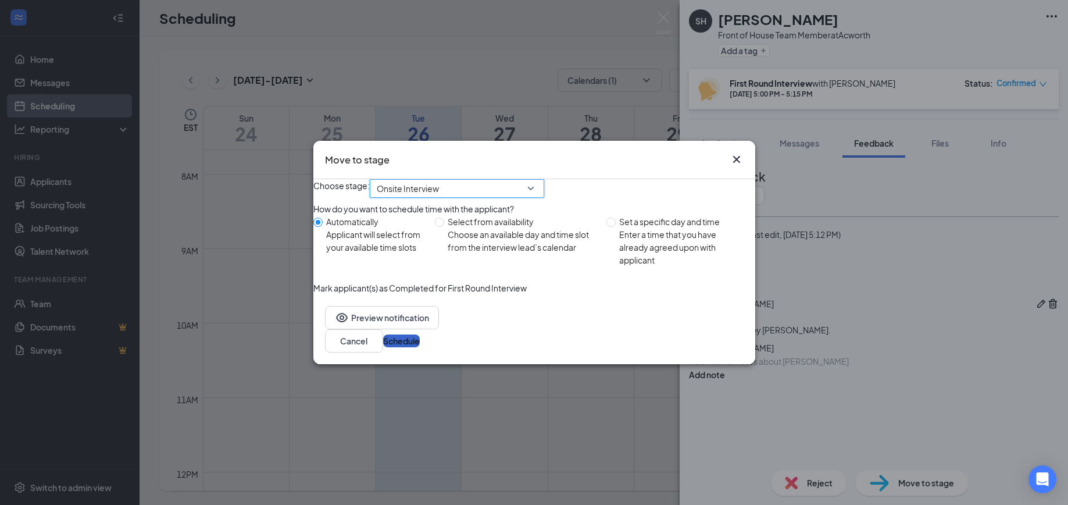
click at [420, 347] on button "Schedule" at bounding box center [401, 340] width 37 height 13
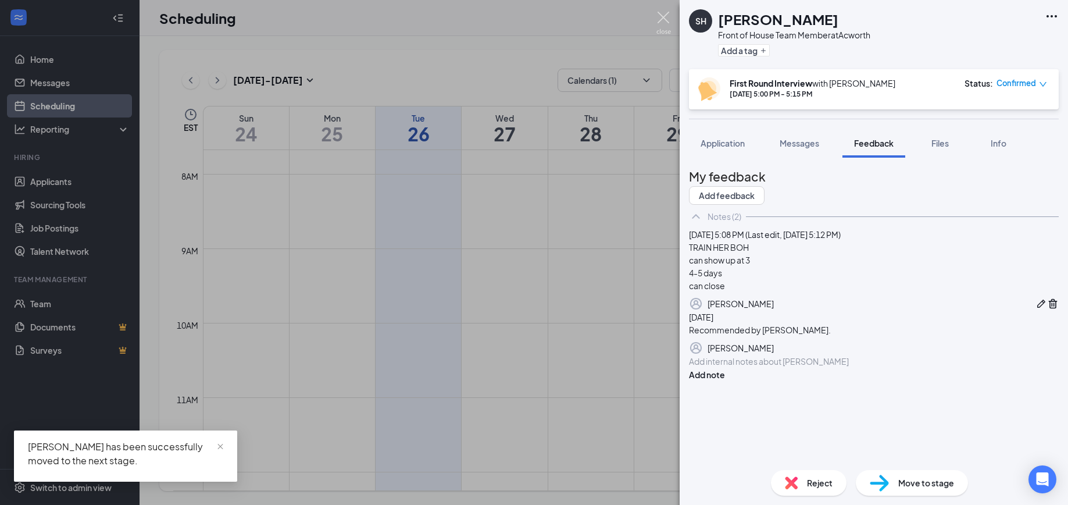
click at [660, 17] on img at bounding box center [664, 23] width 15 height 23
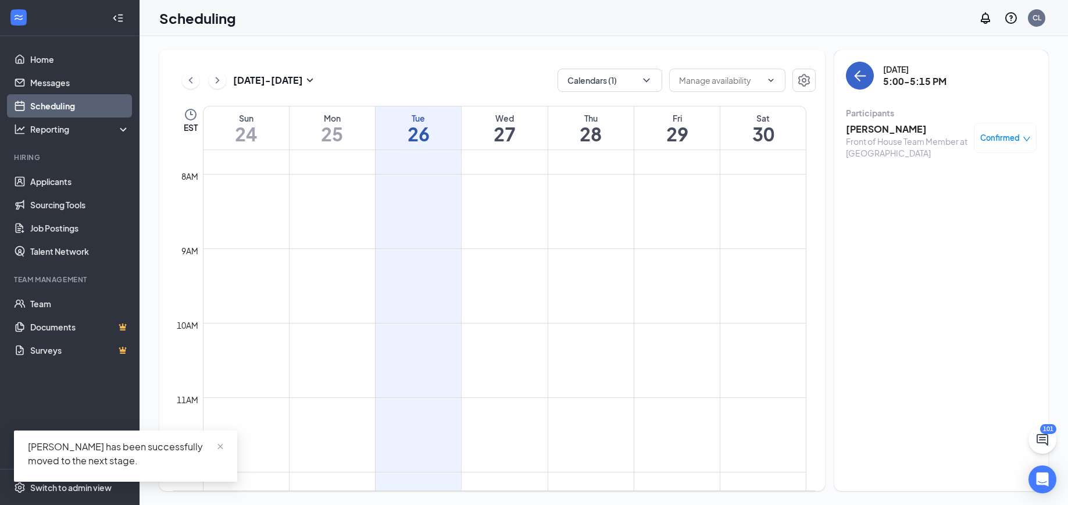
click at [863, 78] on icon "ArrowLeft" at bounding box center [860, 76] width 14 height 14
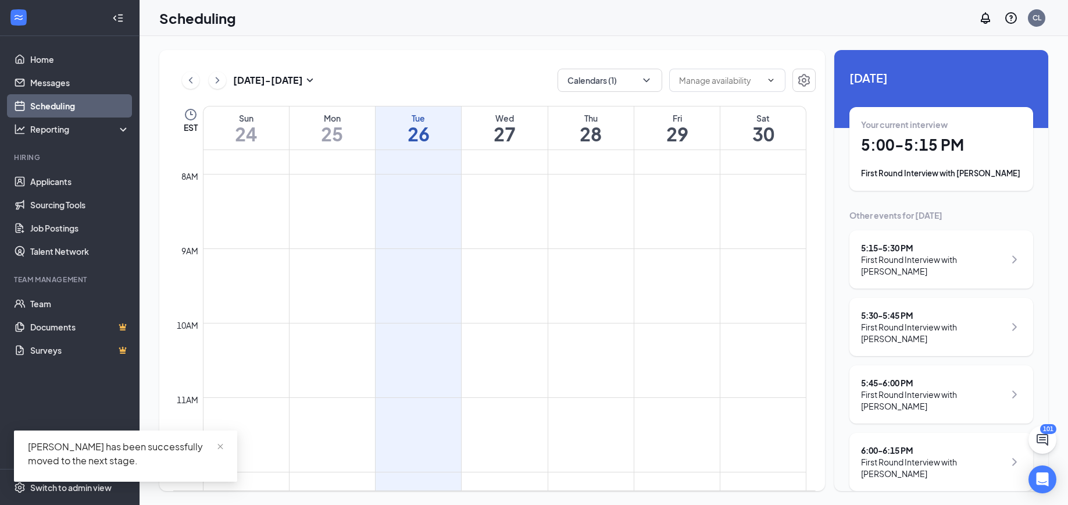
click at [885, 247] on div "5:15 - 5:30 PM" at bounding box center [933, 248] width 144 height 12
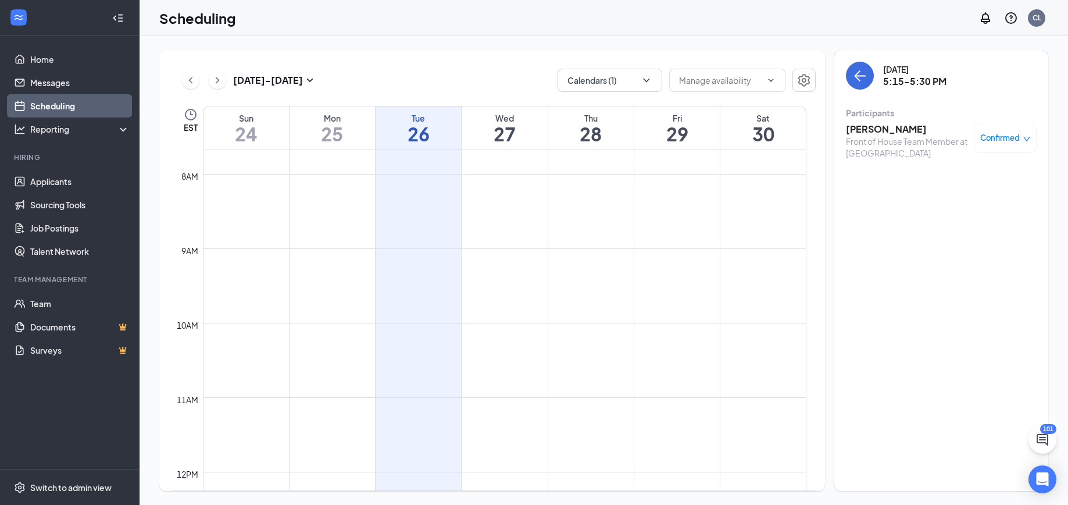
click at [893, 132] on h3 "[PERSON_NAME]" at bounding box center [907, 129] width 122 height 13
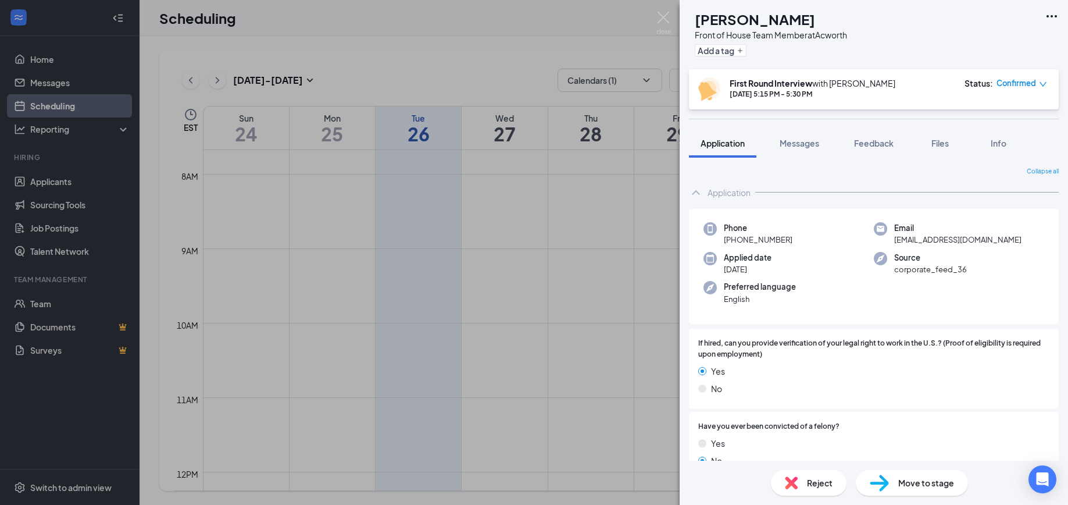
drag, startPoint x: 789, startPoint y: 238, endPoint x: 725, endPoint y: 242, distance: 64.7
click at [725, 242] on span "[PHONE_NUMBER]" at bounding box center [758, 240] width 69 height 12
copy span "[PHONE_NUMBER]"
click at [874, 143] on span "Feedback" at bounding box center [874, 143] width 40 height 10
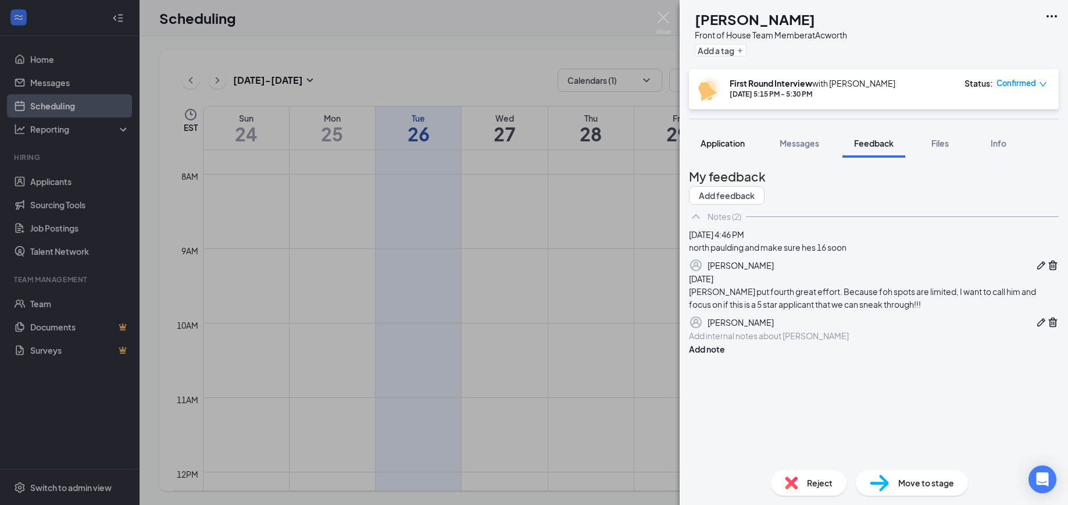
click at [711, 141] on span "Application" at bounding box center [723, 143] width 44 height 10
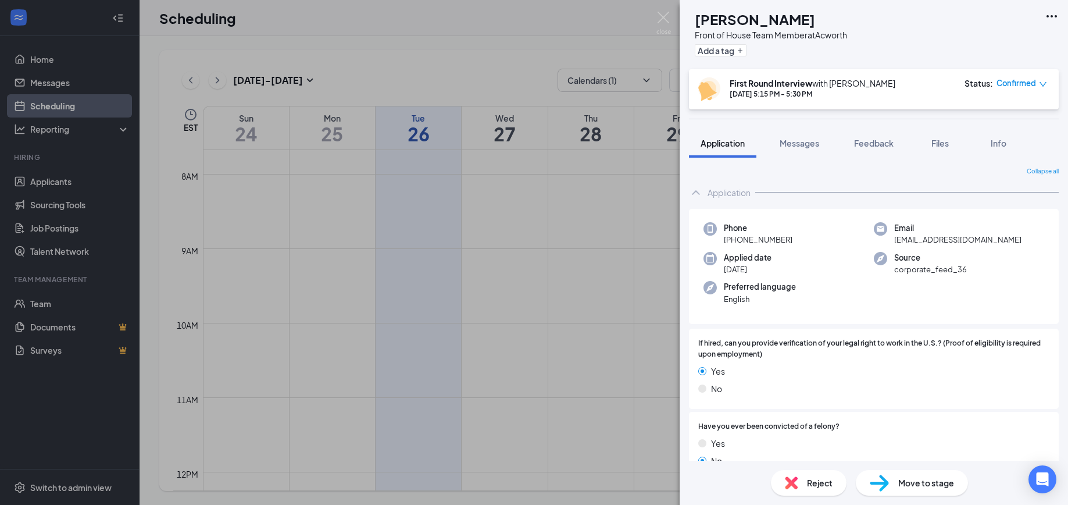
drag, startPoint x: 880, startPoint y: 143, endPoint x: 753, endPoint y: 145, distance: 127.4
click at [880, 144] on span "Feedback" at bounding box center [874, 143] width 40 height 10
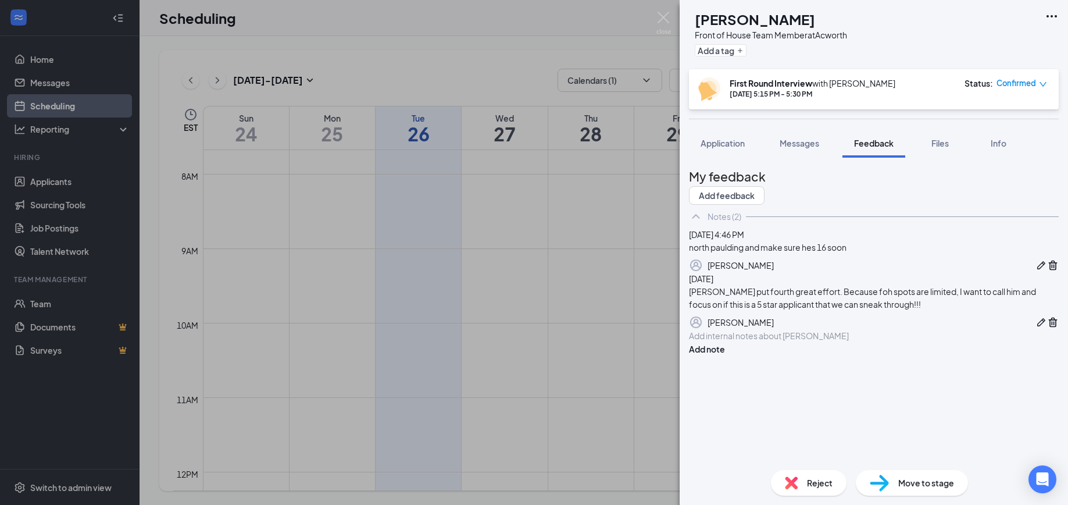
drag, startPoint x: 728, startPoint y: 145, endPoint x: 69, endPoint y: 256, distance: 668.8
click at [728, 146] on span "Application" at bounding box center [723, 143] width 44 height 10
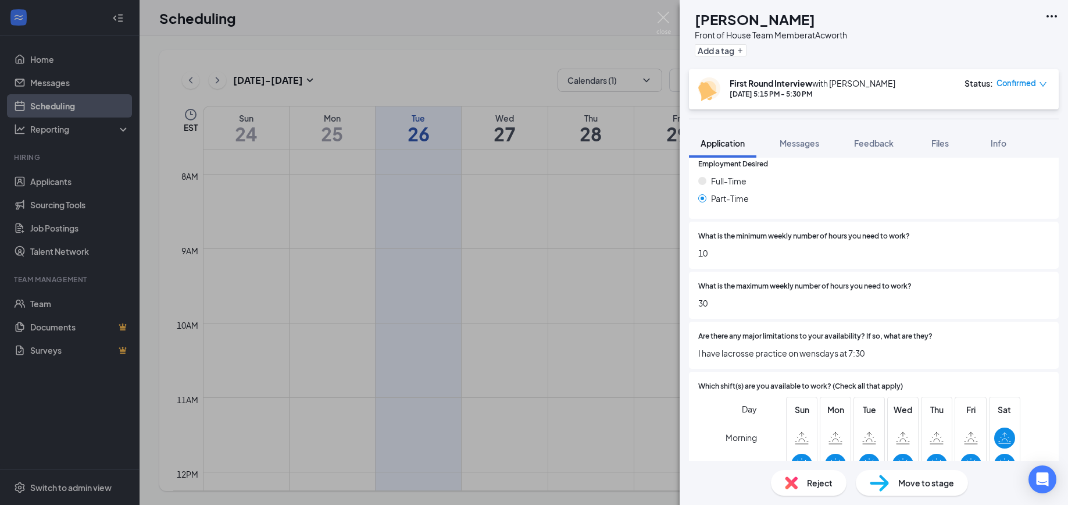
scroll to position [2057, 0]
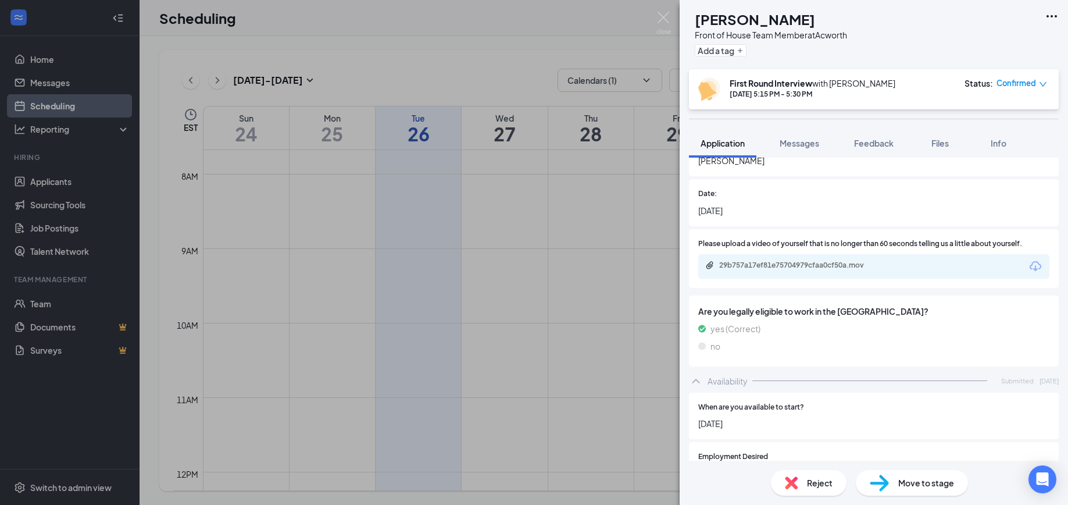
drag, startPoint x: 876, startPoint y: 145, endPoint x: 674, endPoint y: 147, distance: 202.4
click at [875, 145] on span "Feedback" at bounding box center [874, 143] width 40 height 10
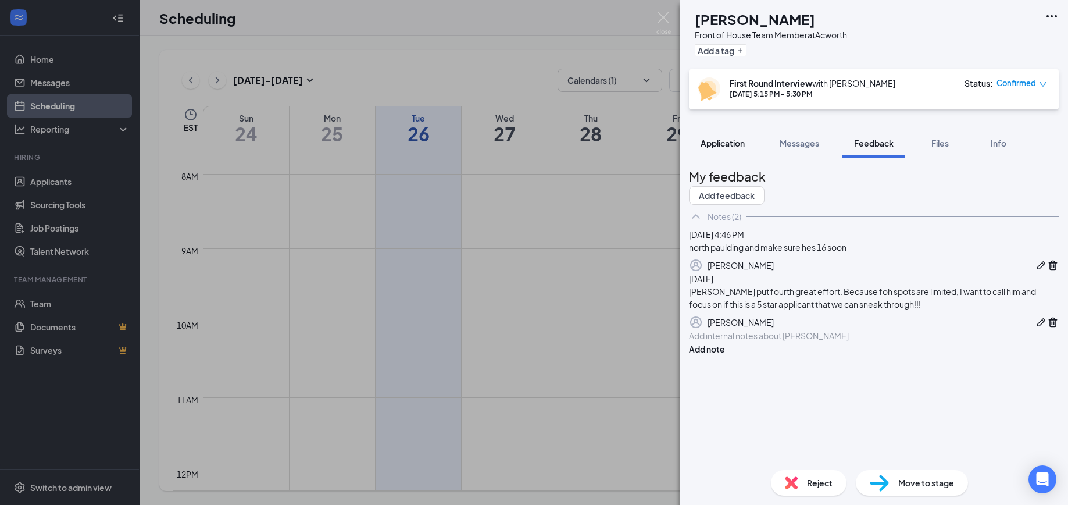
click at [729, 143] on span "Application" at bounding box center [723, 143] width 44 height 10
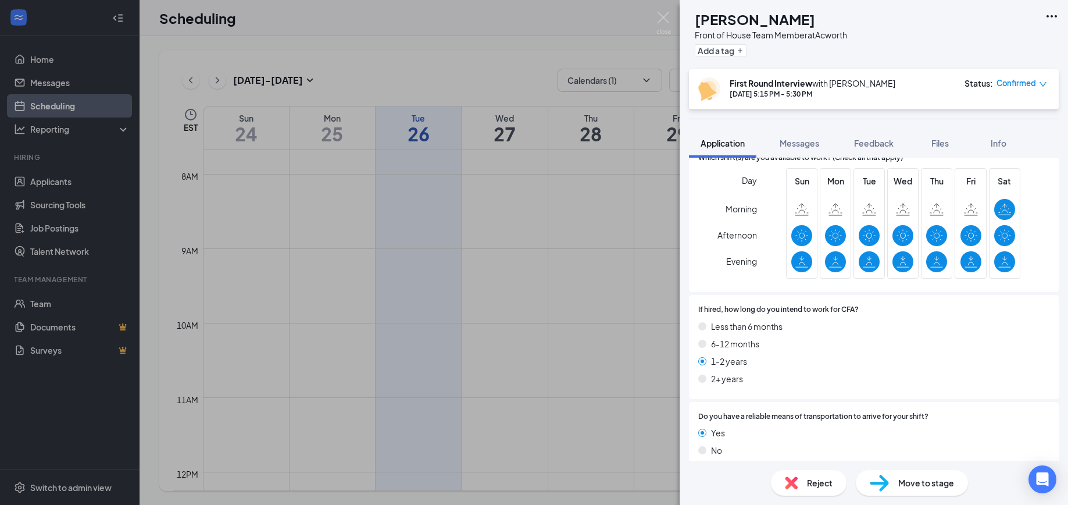
scroll to position [2581, 0]
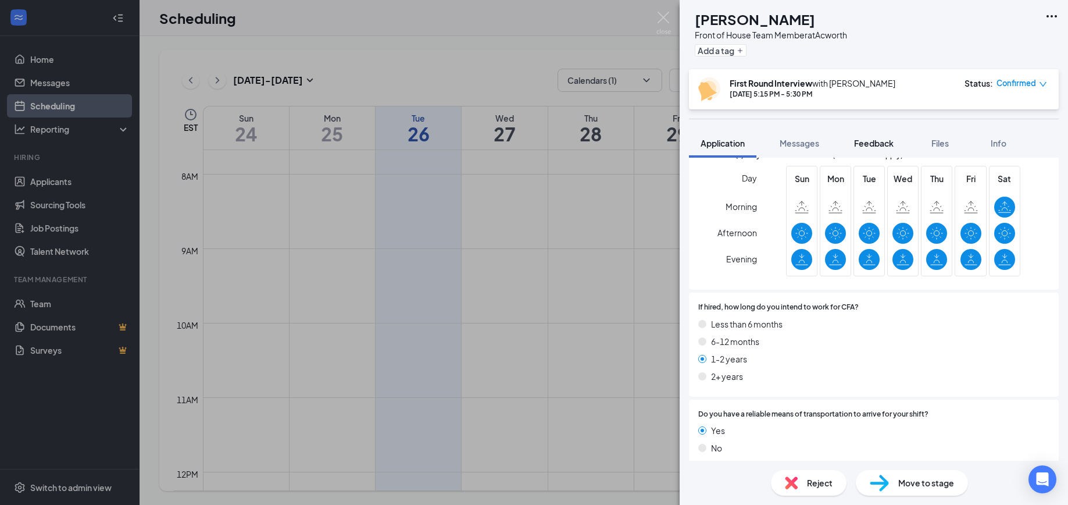
click at [878, 143] on span "Feedback" at bounding box center [874, 143] width 40 height 10
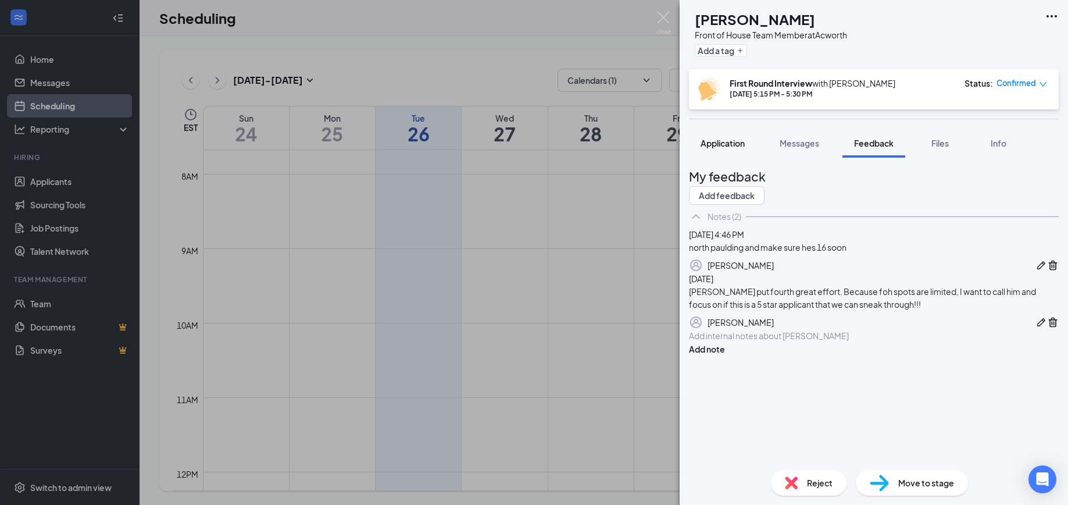
click at [728, 147] on span "Application" at bounding box center [723, 143] width 44 height 10
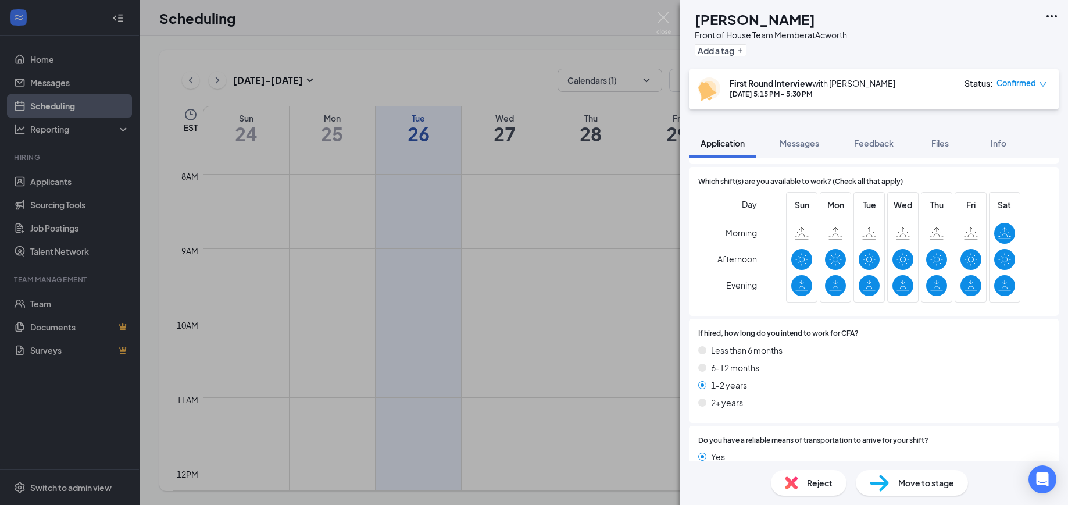
scroll to position [2515, 0]
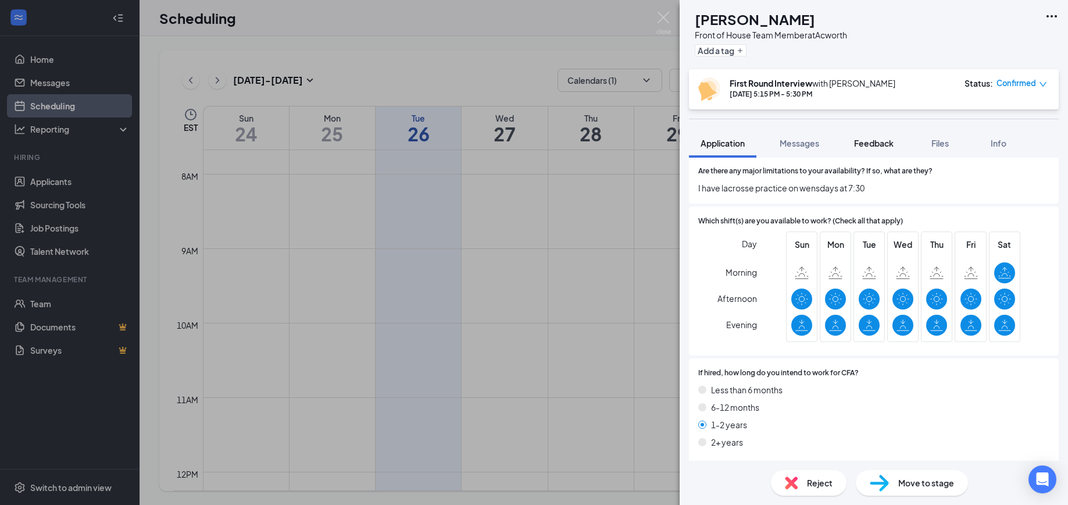
click at [872, 145] on span "Feedback" at bounding box center [874, 143] width 40 height 10
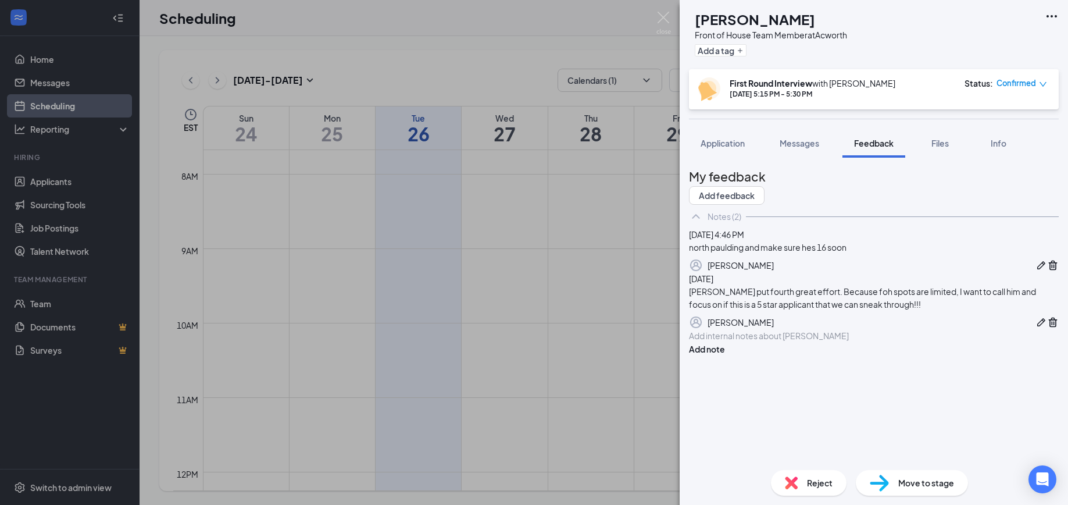
click at [722, 342] on div at bounding box center [874, 336] width 369 height 12
click at [1048, 271] on icon "Trash" at bounding box center [1054, 265] width 12 height 12
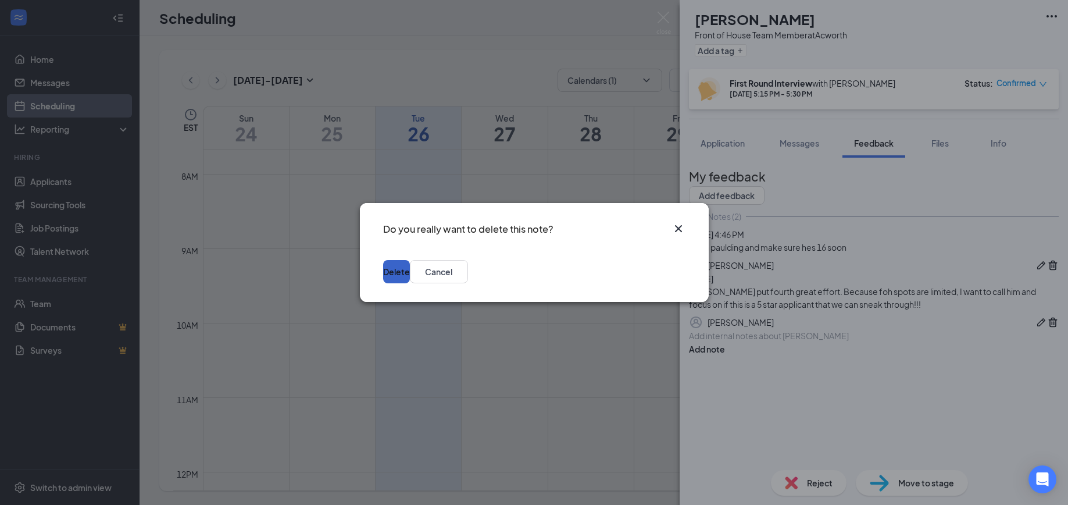
click at [410, 270] on button "Delete" at bounding box center [396, 271] width 27 height 23
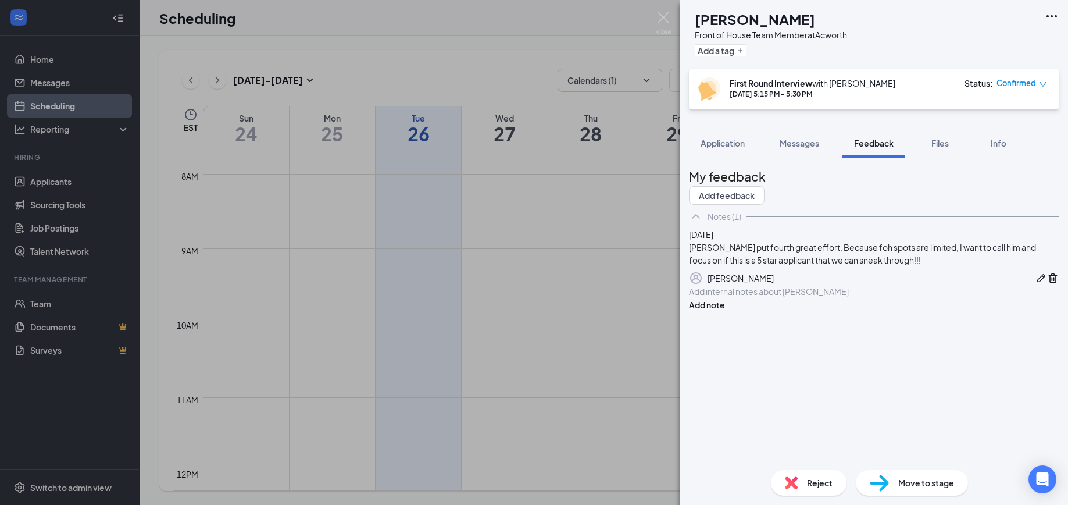
drag, startPoint x: 716, startPoint y: 376, endPoint x: 721, endPoint y: 371, distance: 7.0
click at [719, 298] on div at bounding box center [874, 292] width 369 height 12
click at [742, 322] on div "turns" at bounding box center [874, 316] width 369 height 12
click at [726, 309] on span "can close" at bounding box center [708, 303] width 36 height 10
click at [818, 298] on div "can come in at 4-4:30" at bounding box center [874, 292] width 369 height 12
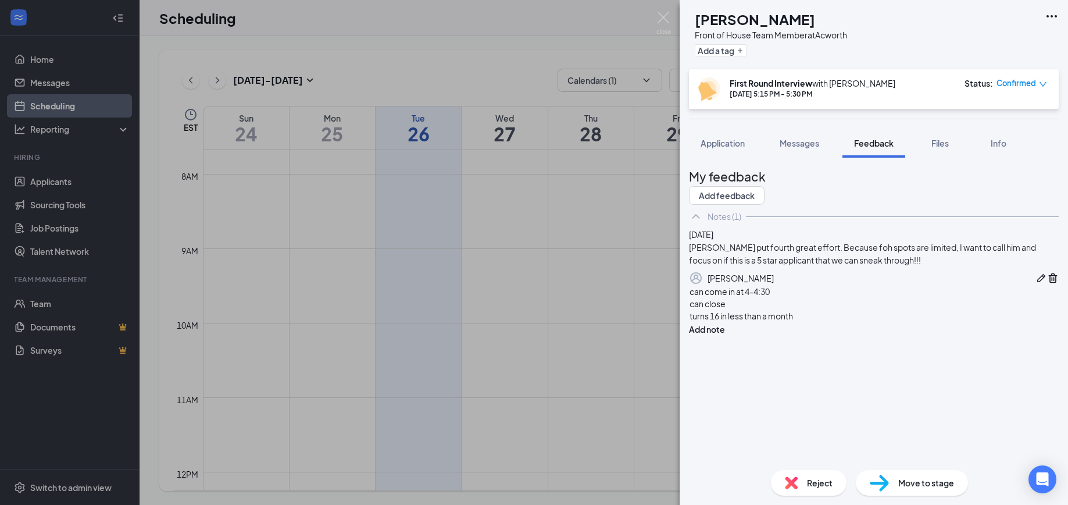
click at [711, 323] on div "can come in at 4-4:30 can close turns 16 in less than a month" at bounding box center [874, 304] width 370 height 38
click at [714, 297] on span "can come in at 4-4:30" at bounding box center [730, 291] width 80 height 10
click at [808, 298] on div "can come in at 4-4:30" at bounding box center [874, 292] width 369 height 12
click at [714, 297] on span "can come in at 4-4:30" at bounding box center [730, 291] width 80 height 10
click at [716, 298] on div at bounding box center [874, 292] width 369 height 12
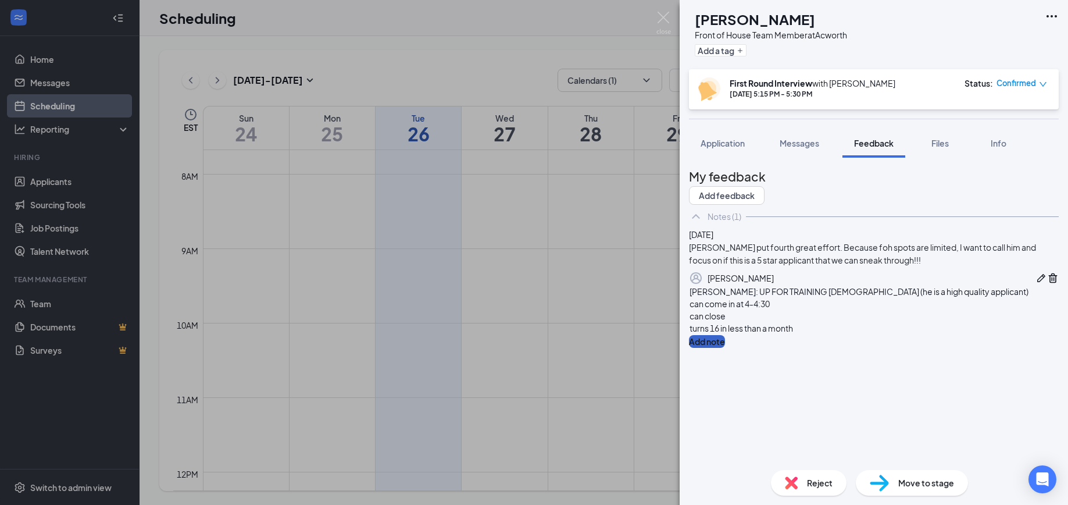
click at [725, 348] on button "Add note" at bounding box center [707, 341] width 36 height 13
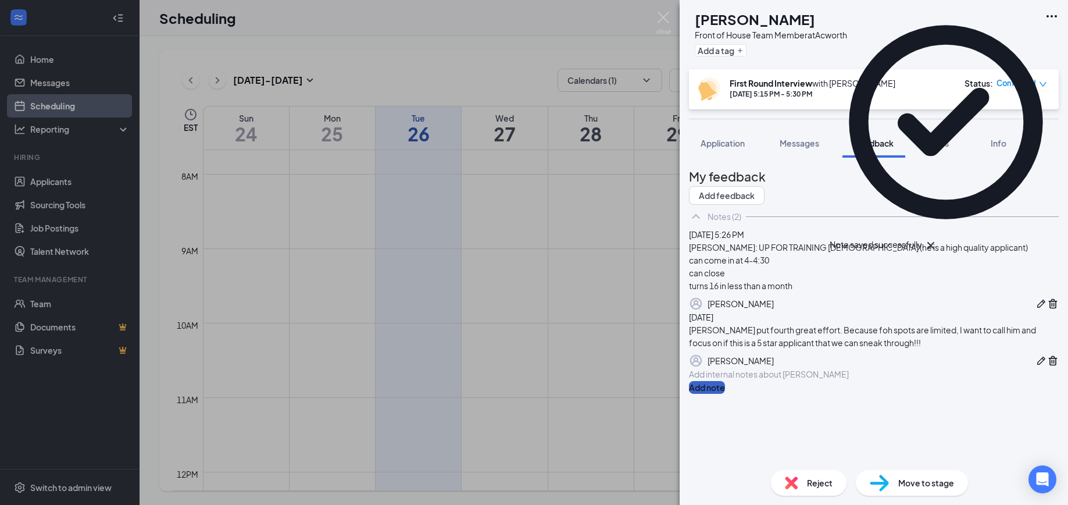
scroll to position [49, 0]
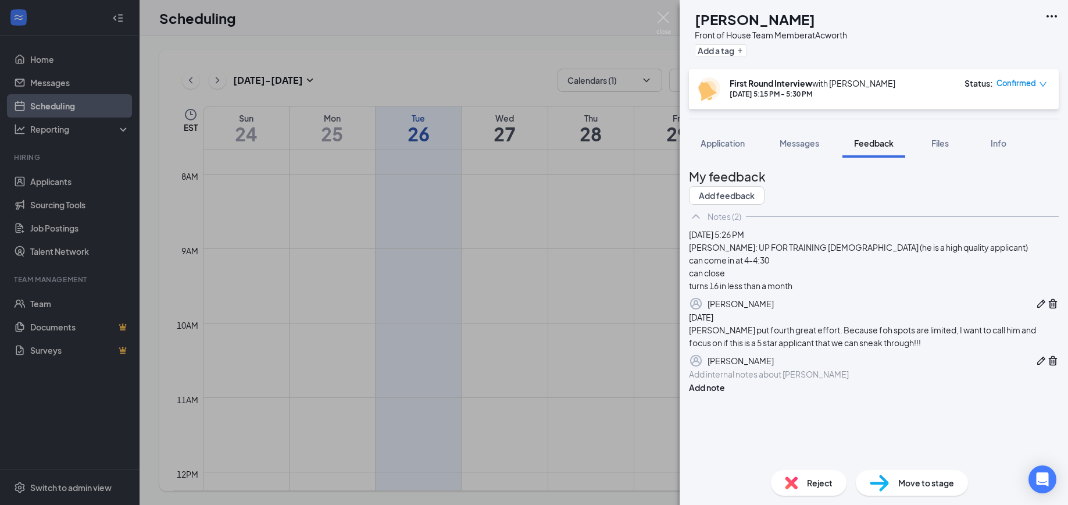
click at [1048, 366] on icon "Trash" at bounding box center [1054, 361] width 12 height 12
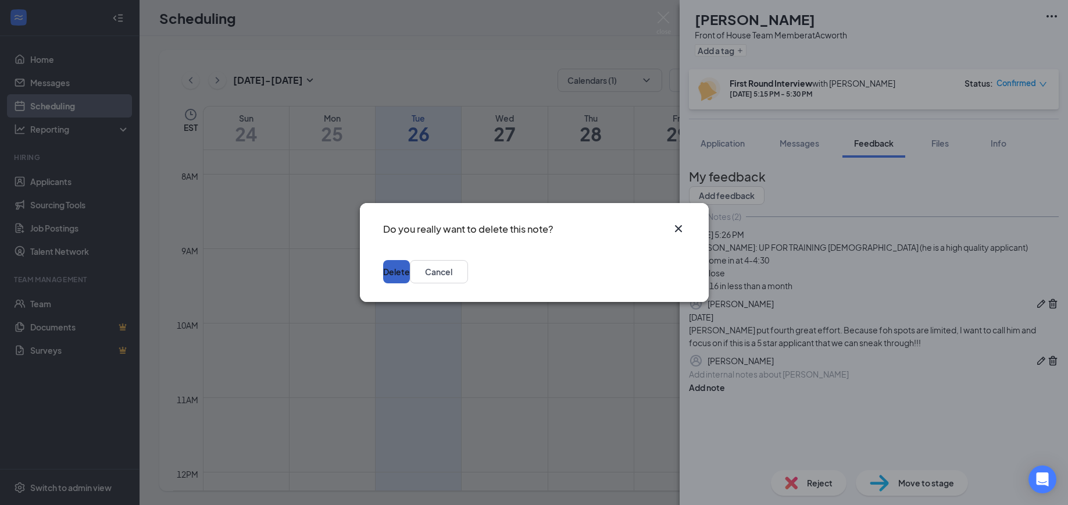
click at [410, 272] on button "Delete" at bounding box center [396, 271] width 27 height 23
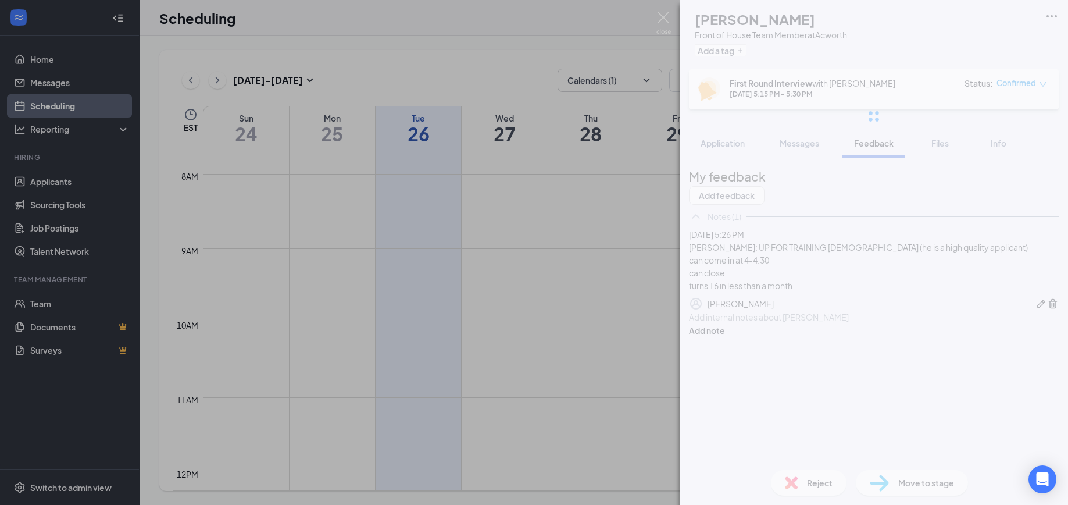
scroll to position [0, 0]
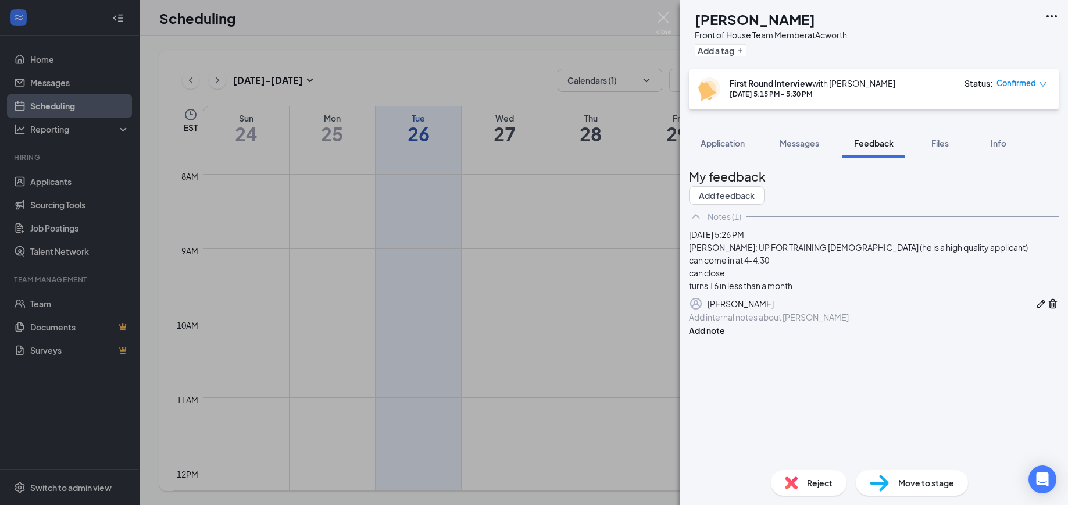
click at [885, 485] on img at bounding box center [879, 483] width 19 height 17
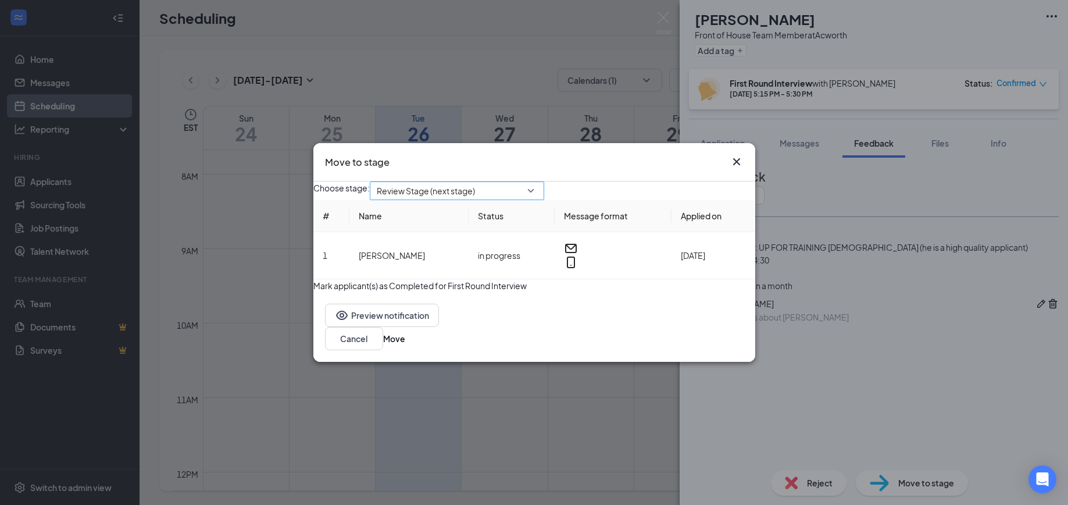
click at [440, 183] on span "Review Stage (next stage)" at bounding box center [426, 190] width 98 height 17
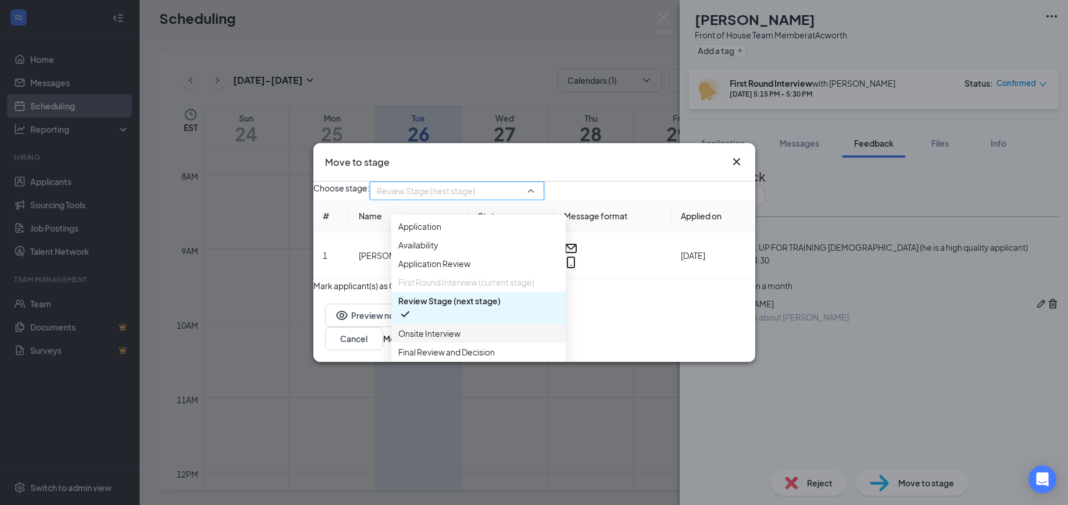
click at [465, 340] on span "Onsite Interview" at bounding box center [478, 333] width 161 height 13
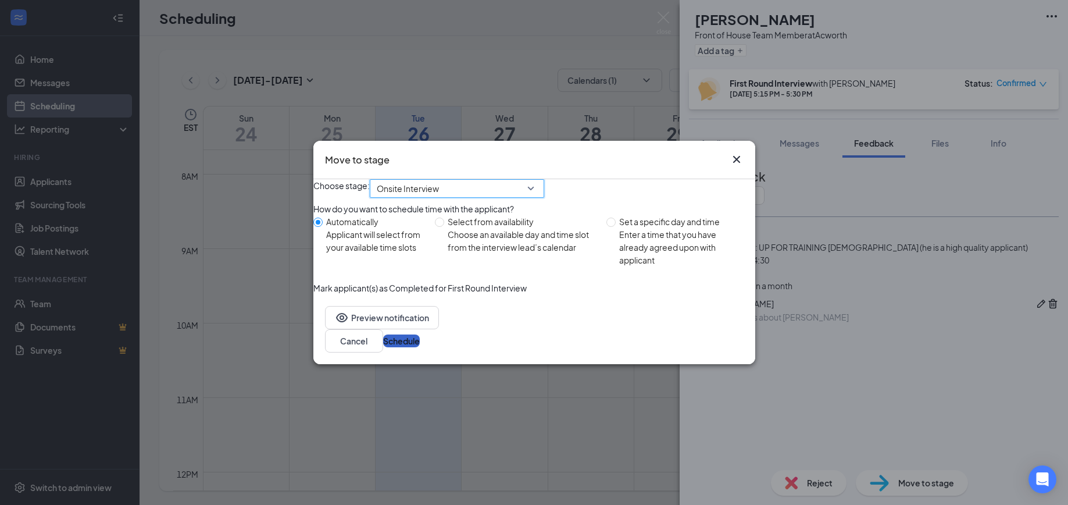
click at [420, 347] on button "Schedule" at bounding box center [401, 340] width 37 height 13
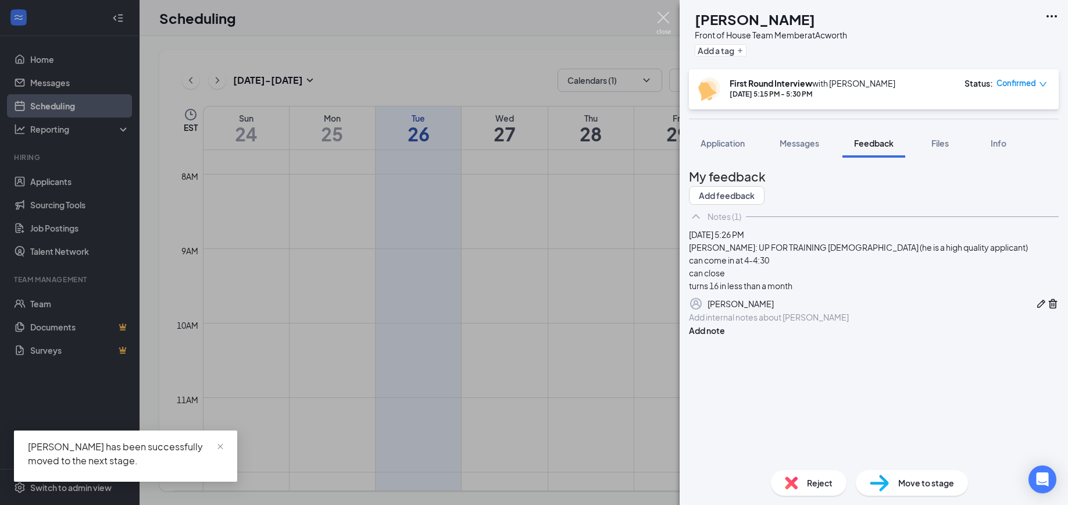
drag, startPoint x: 664, startPoint y: 19, endPoint x: 667, endPoint y: 24, distance: 6.5
click at [663, 19] on img at bounding box center [664, 23] width 15 height 23
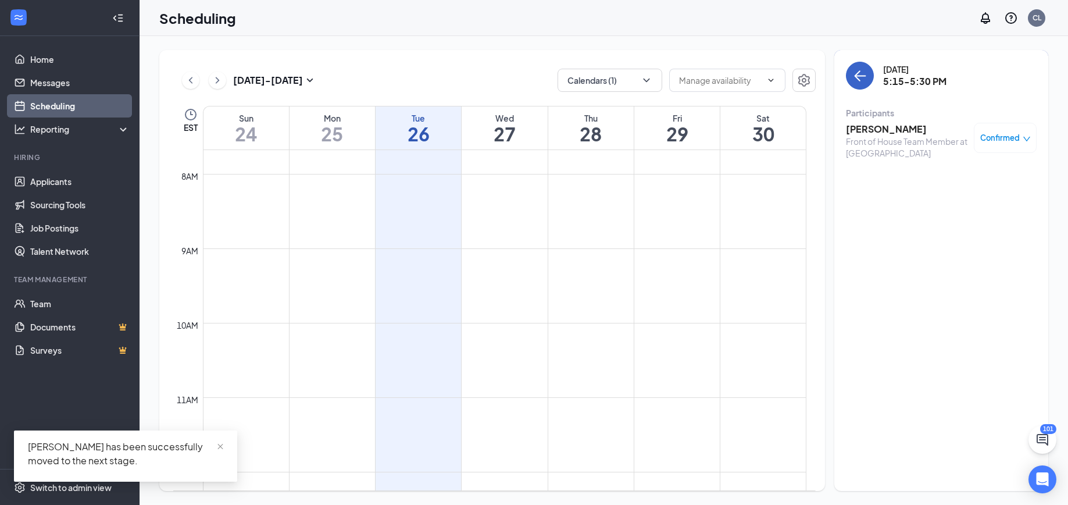
drag, startPoint x: 854, startPoint y: 77, endPoint x: 864, endPoint y: 91, distance: 17.9
click at [854, 77] on icon "ArrowLeft" at bounding box center [860, 76] width 14 height 14
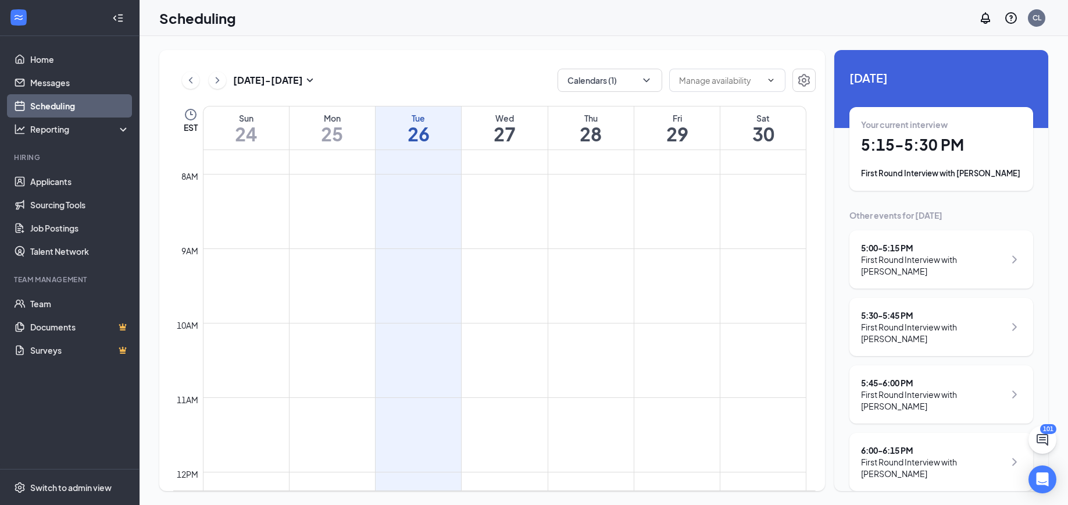
click at [977, 323] on div "First Round Interview with [PERSON_NAME]" at bounding box center [933, 332] width 144 height 23
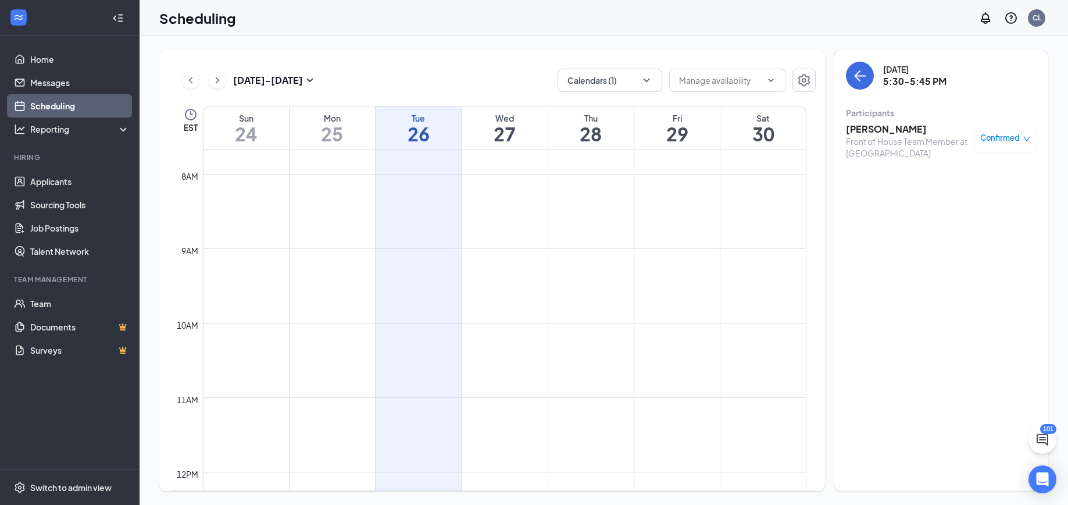
click at [849, 134] on h3 "[PERSON_NAME]" at bounding box center [907, 129] width 122 height 13
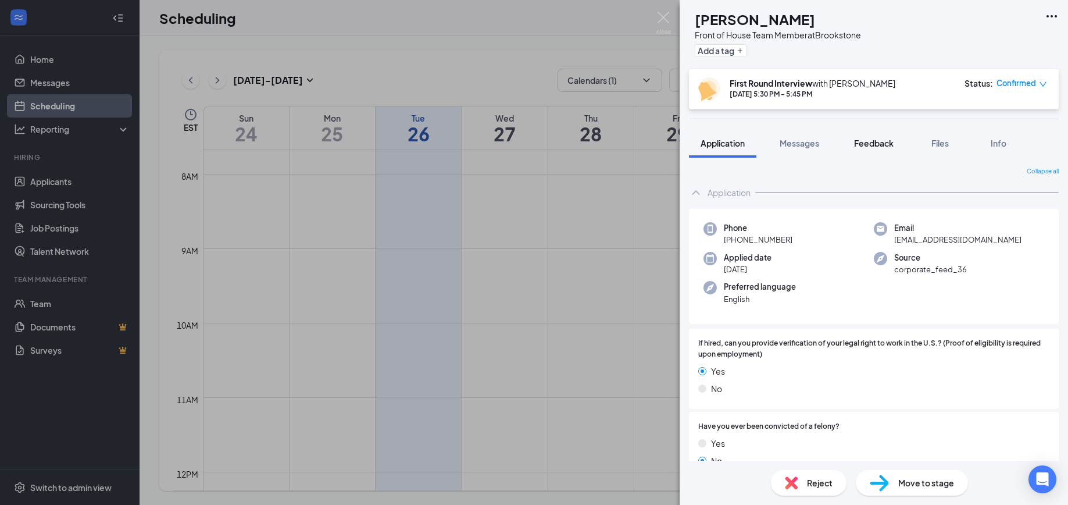
click at [889, 148] on div "Feedback" at bounding box center [874, 143] width 40 height 12
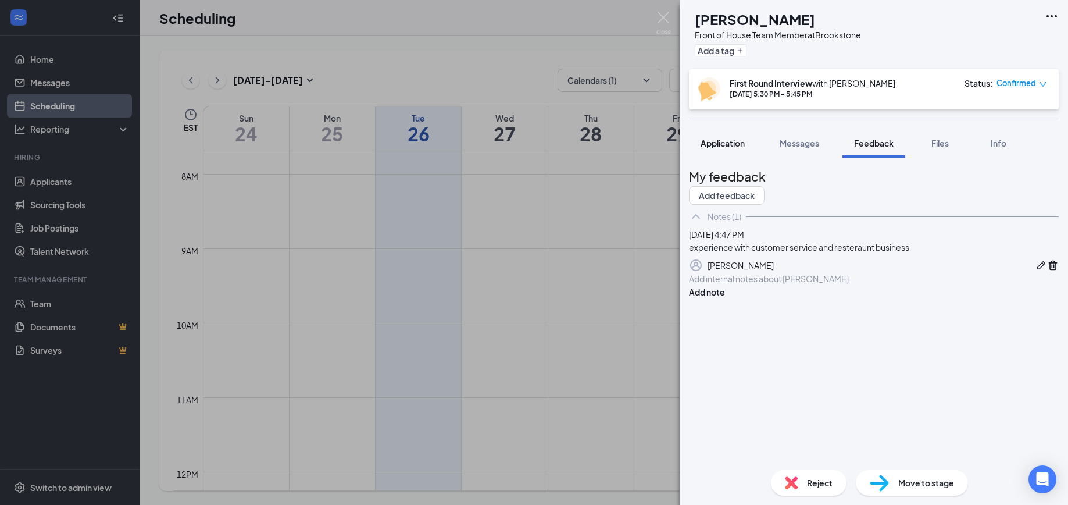
click at [732, 148] on span "Application" at bounding box center [723, 143] width 44 height 10
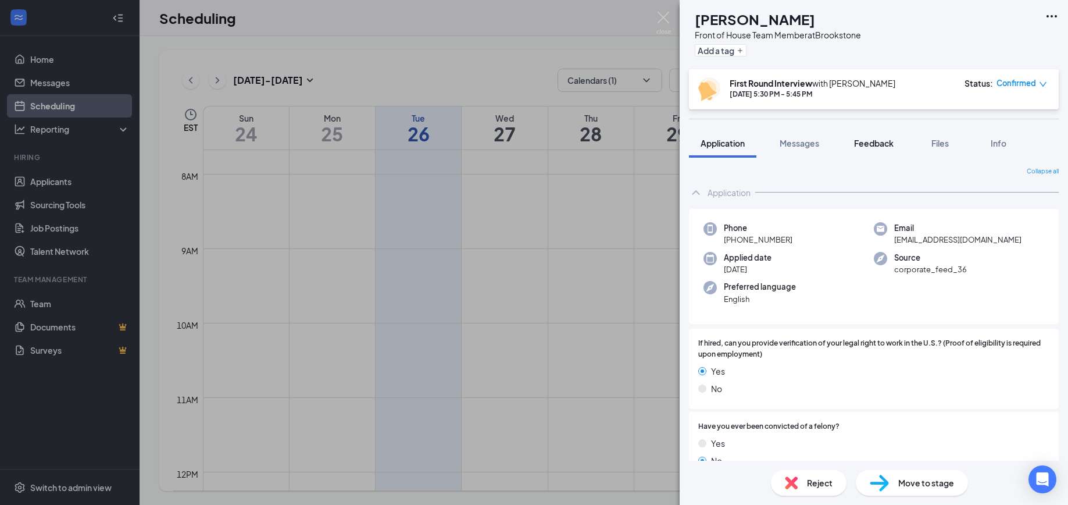
click at [884, 143] on span "Feedback" at bounding box center [874, 143] width 40 height 10
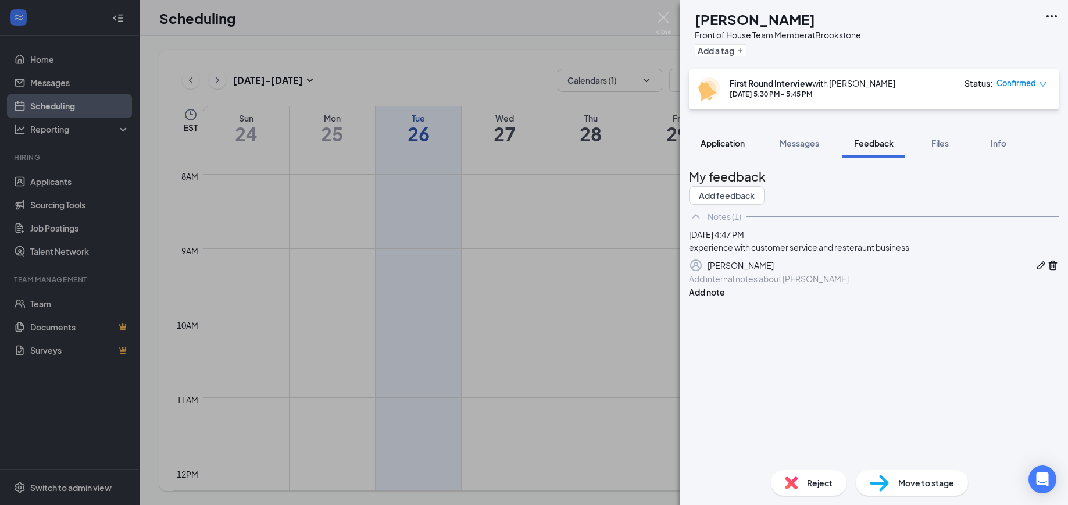
click at [728, 150] on button "Application" at bounding box center [722, 143] width 67 height 29
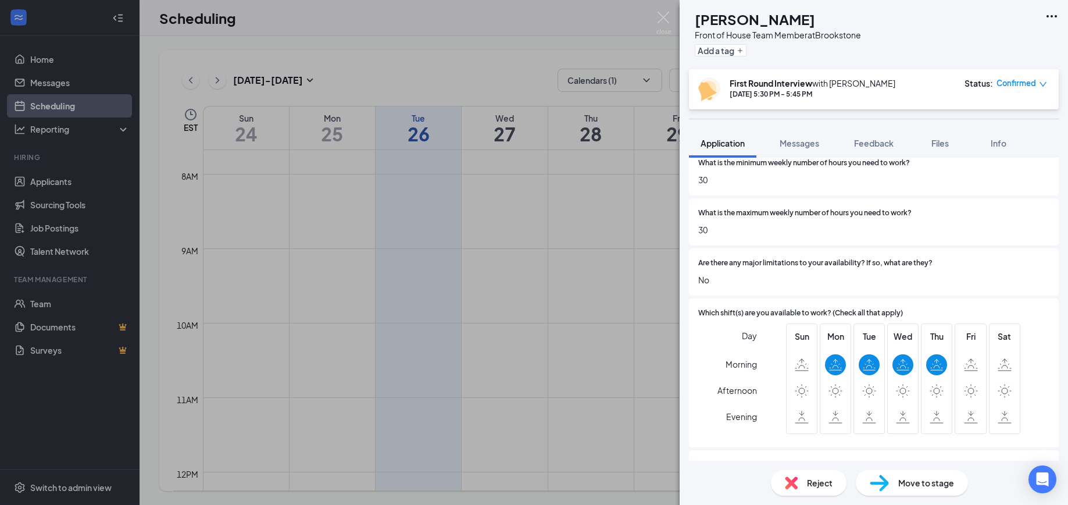
scroll to position [2518, 0]
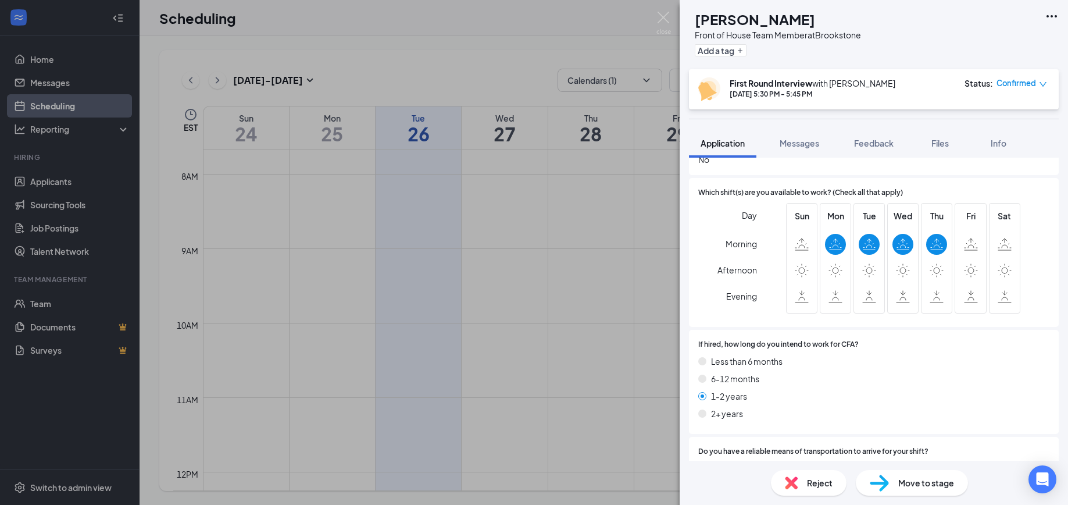
drag, startPoint x: 879, startPoint y: 141, endPoint x: 667, endPoint y: 152, distance: 212.6
click at [879, 140] on span "Feedback" at bounding box center [874, 143] width 40 height 10
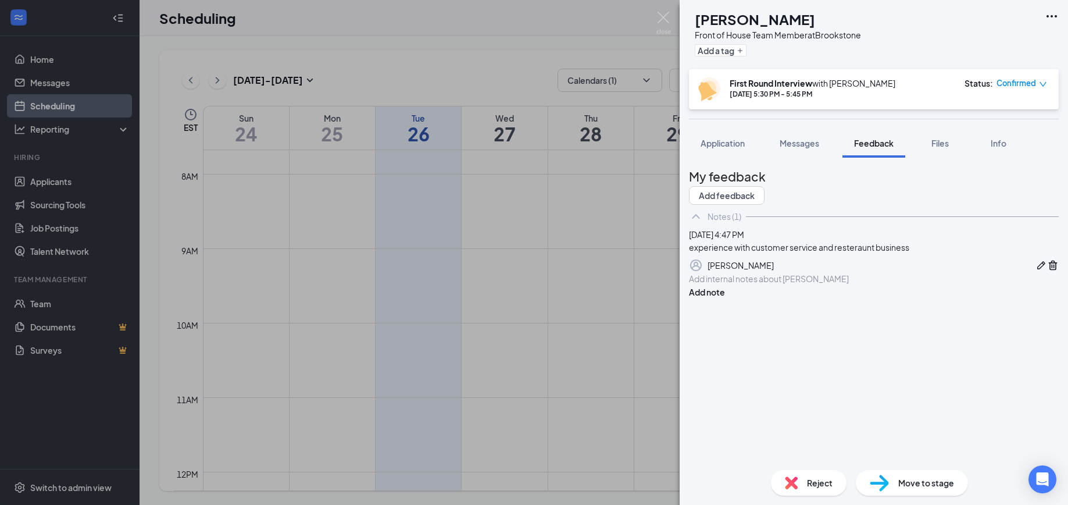
drag, startPoint x: 733, startPoint y: 140, endPoint x: 833, endPoint y: 145, distance: 100.2
click at [733, 140] on span "Application" at bounding box center [723, 143] width 44 height 10
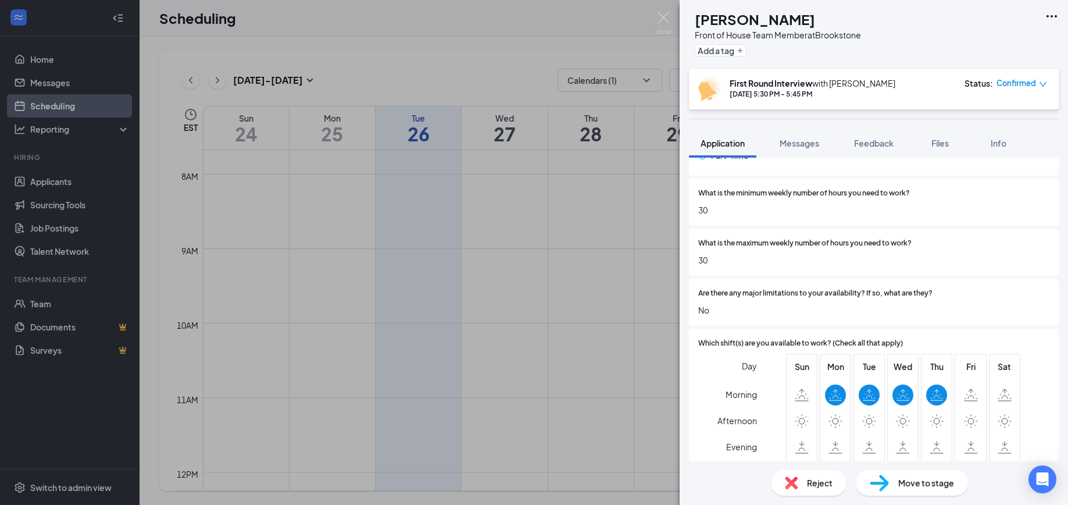
scroll to position [2555, 0]
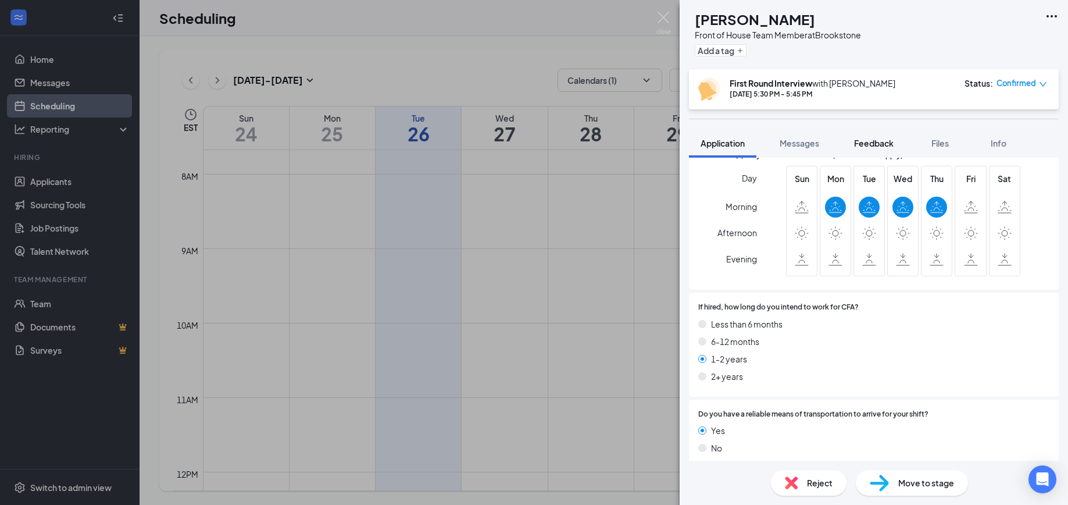
click at [872, 145] on span "Feedback" at bounding box center [874, 143] width 40 height 10
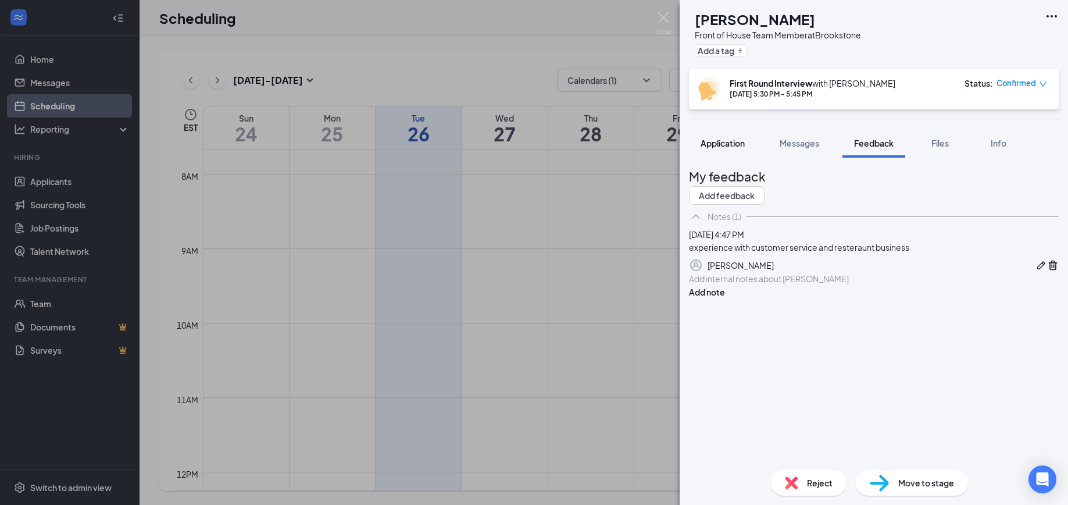
click at [722, 142] on span "Application" at bounding box center [723, 143] width 44 height 10
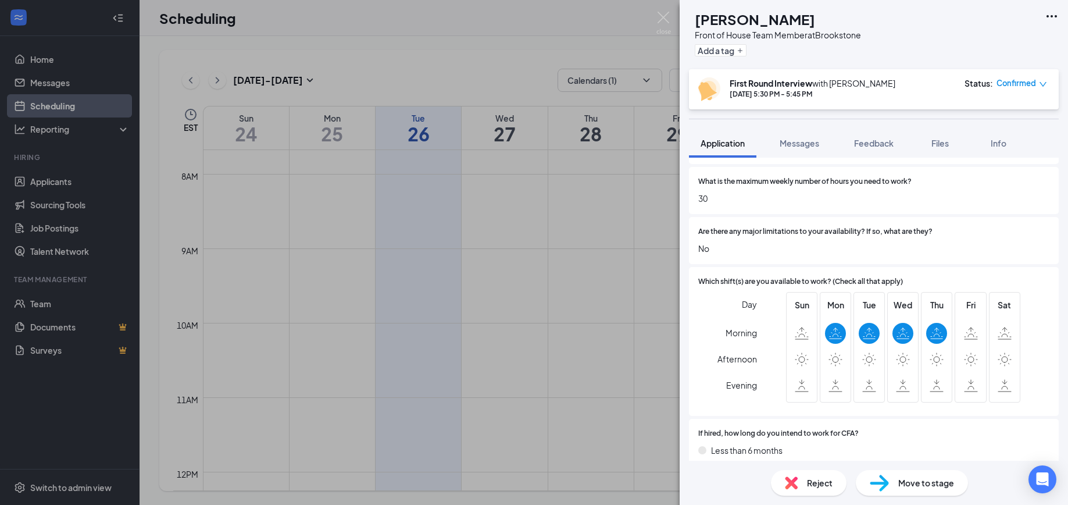
scroll to position [2555, 0]
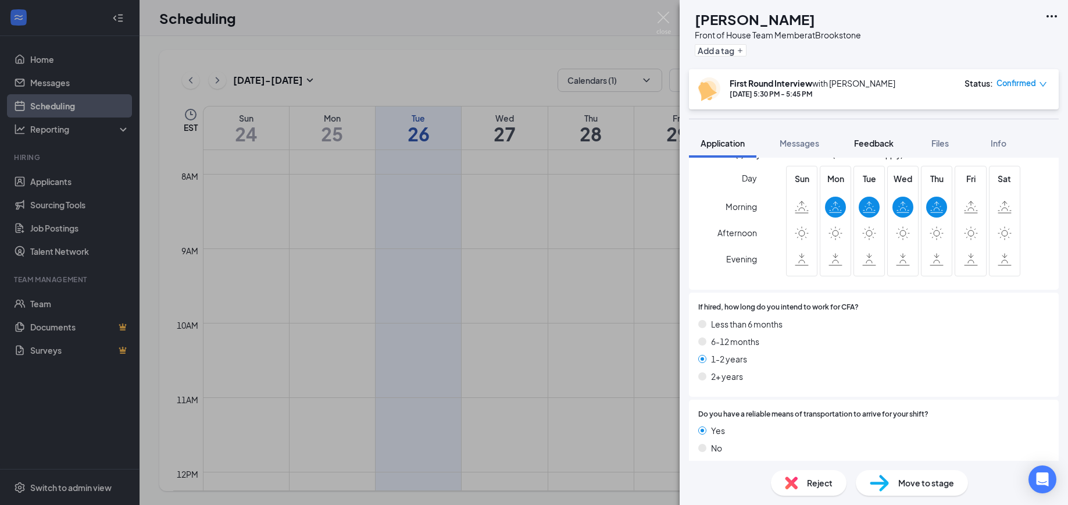
drag, startPoint x: 872, startPoint y: 141, endPoint x: 867, endPoint y: 137, distance: 6.6
click at [872, 141] on span "Feedback" at bounding box center [874, 143] width 40 height 10
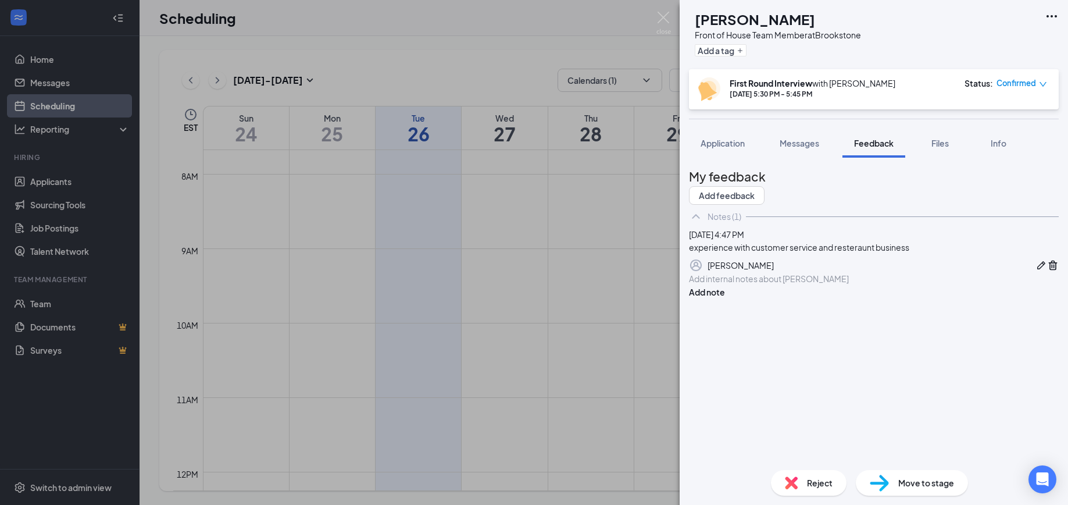
click at [724, 285] on div at bounding box center [874, 279] width 369 height 12
drag, startPoint x: 771, startPoint y: 357, endPoint x: 721, endPoint y: 382, distance: 55.9
click at [767, 284] on span "mornings and 4 days" at bounding box center [728, 278] width 77 height 10
click at [710, 311] on div "mornings and 4 days Add note" at bounding box center [874, 291] width 370 height 38
click at [719, 297] on div at bounding box center [874, 291] width 369 height 12
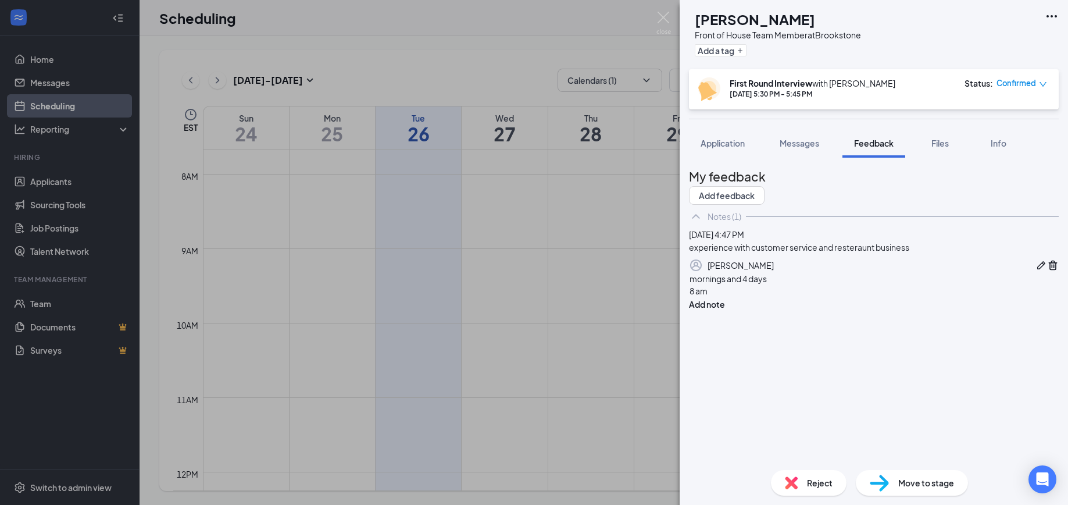
click at [744, 297] on div "8 am" at bounding box center [874, 291] width 369 height 12
click at [808, 285] on div "mornings and 4 days" at bounding box center [874, 279] width 369 height 12
click at [747, 297] on div "8 am" at bounding box center [874, 291] width 369 height 12
click at [803, 285] on div "mornings and 4 days" at bounding box center [874, 279] width 369 height 12
drag, startPoint x: 749, startPoint y: 372, endPoint x: 767, endPoint y: 369, distance: 18.4
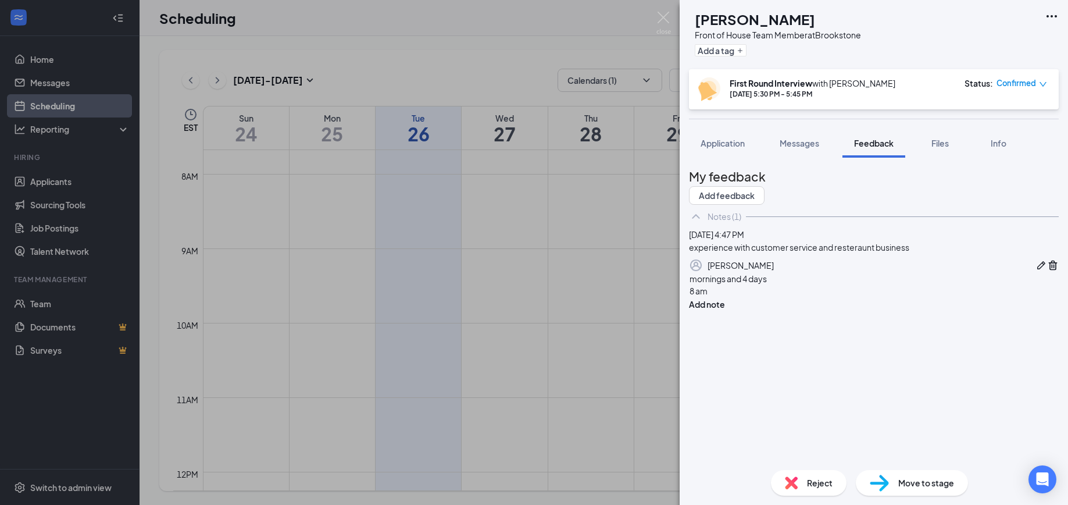
click at [750, 297] on div "8 am" at bounding box center [874, 291] width 369 height 12
click at [807, 285] on div "mornings and 4 days" at bounding box center [874, 279] width 369 height 12
click at [771, 297] on div "8 am" at bounding box center [874, 291] width 369 height 12
click at [817, 285] on div "mornings and 4 days" at bounding box center [874, 279] width 369 height 12
click at [751, 311] on div "mornings and 4 days 8 am Add note" at bounding box center [874, 291] width 370 height 38
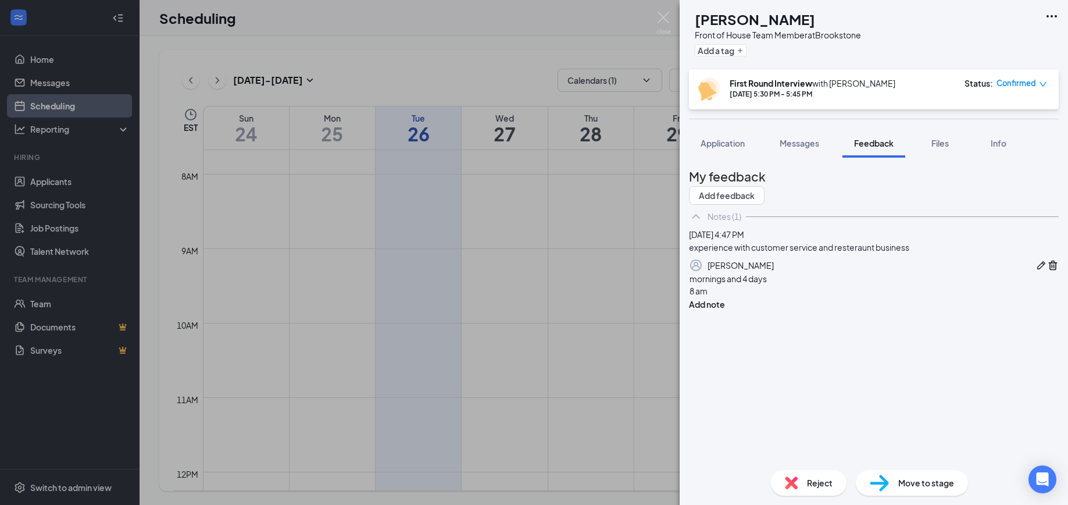
drag, startPoint x: 782, startPoint y: 370, endPoint x: 803, endPoint y: 365, distance: 21.0
click at [782, 297] on div "8 am" at bounding box center [874, 291] width 369 height 12
drag, startPoint x: 817, startPoint y: 361, endPoint x: 774, endPoint y: 373, distance: 44.2
click at [815, 285] on div "mornings and 4 days" at bounding box center [874, 279] width 369 height 12
click at [769, 297] on div "8 am" at bounding box center [874, 291] width 369 height 12
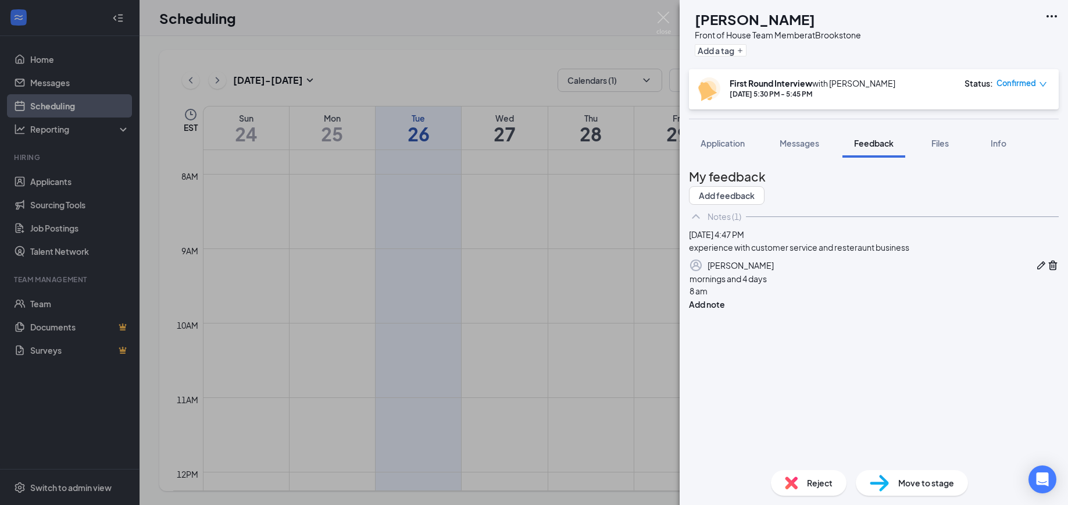
drag, startPoint x: 807, startPoint y: 365, endPoint x: 778, endPoint y: 376, distance: 30.6
click at [806, 285] on div "mornings and 4 days" at bounding box center [874, 279] width 369 height 12
click at [768, 297] on div "8 am" at bounding box center [874, 291] width 369 height 12
click at [820, 285] on div "mornings and 4 days" at bounding box center [874, 279] width 369 height 12
click at [735, 297] on div "8 am" at bounding box center [874, 291] width 369 height 12
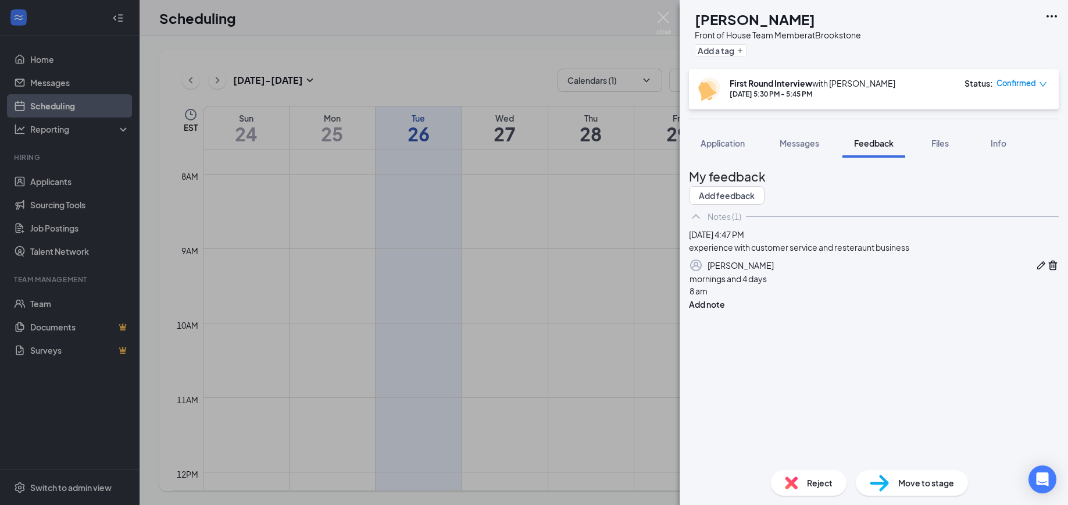
click at [751, 297] on div "8 am" at bounding box center [874, 291] width 369 height 12
drag, startPoint x: 803, startPoint y: 359, endPoint x: 756, endPoint y: 362, distance: 47.2
click at [802, 285] on div "mornings and 4 days" at bounding box center [874, 279] width 369 height 12
click at [735, 297] on div "8 am" at bounding box center [874, 291] width 369 height 12
click at [725, 311] on button "Add note" at bounding box center [707, 304] width 36 height 13
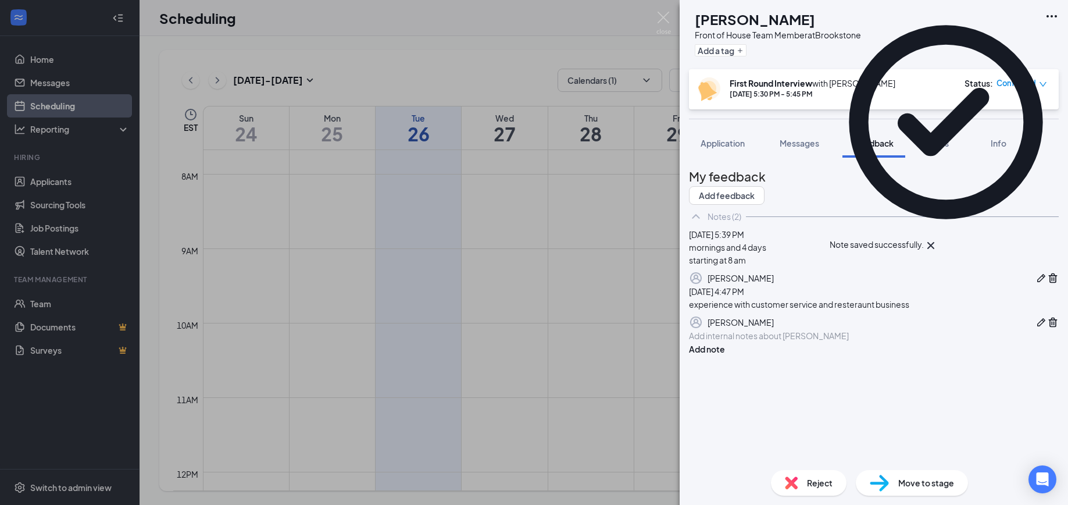
click at [1036, 285] on button "button" at bounding box center [1042, 278] width 12 height 14
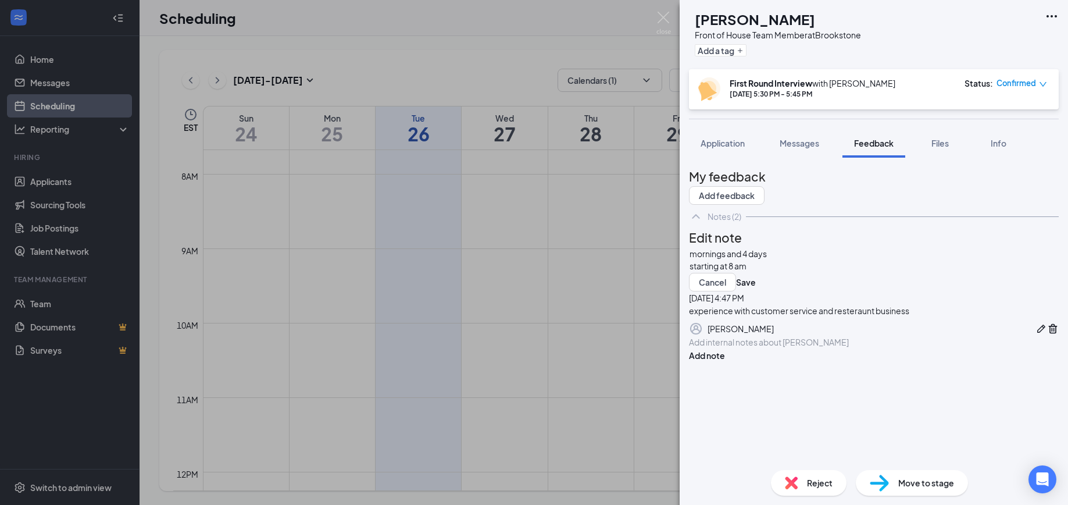
click at [772, 272] on div "mornings and 4 days starting at 8 am" at bounding box center [874, 260] width 369 height 24
click at [732, 272] on div "mornings and 4 days starting at 8 am" at bounding box center [874, 260] width 369 height 24
click at [712, 272] on div "mornings and 4 days starting at 8 am" at bounding box center [874, 260] width 369 height 24
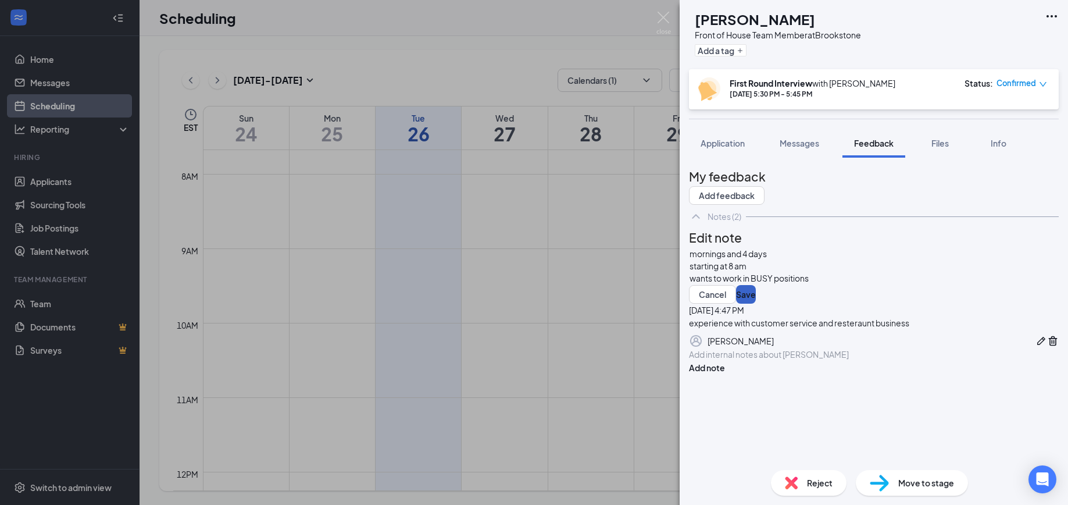
click at [756, 304] on button "Save" at bounding box center [746, 294] width 20 height 19
click at [870, 483] on img at bounding box center [879, 483] width 19 height 17
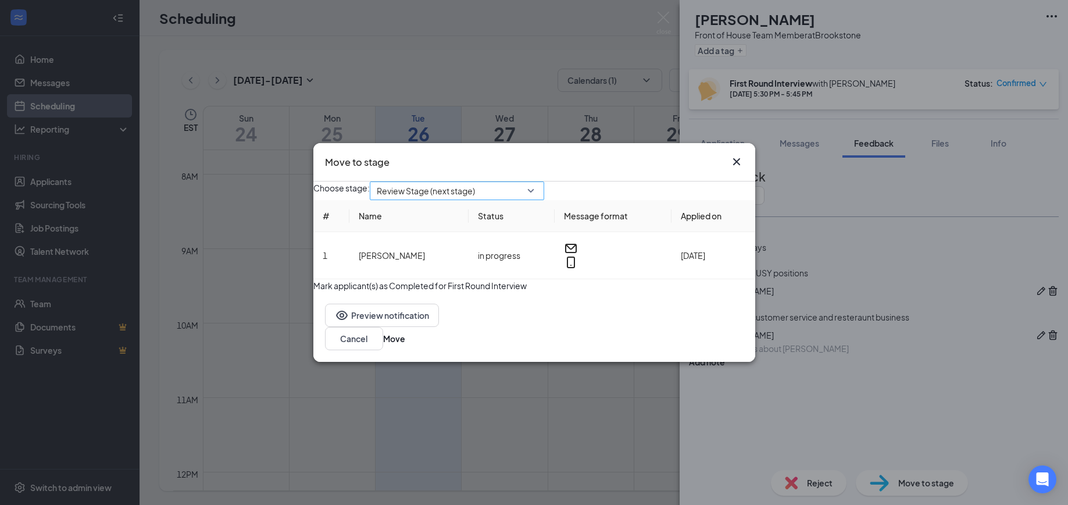
click at [440, 189] on span "Review Stage (next stage)" at bounding box center [426, 190] width 98 height 17
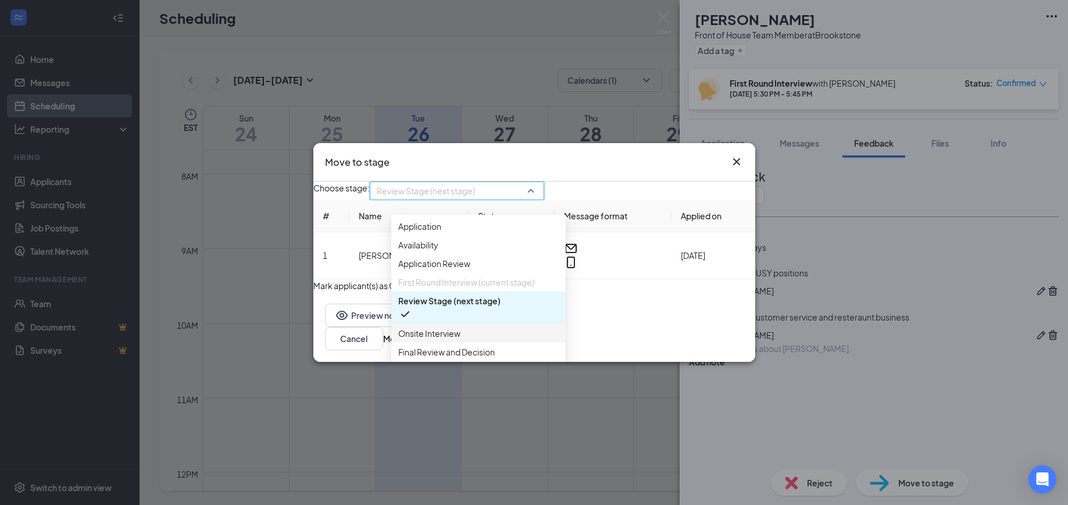
drag, startPoint x: 420, startPoint y: 350, endPoint x: 452, endPoint y: 351, distance: 32.0
click at [421, 340] on span "Onsite Interview" at bounding box center [429, 333] width 62 height 13
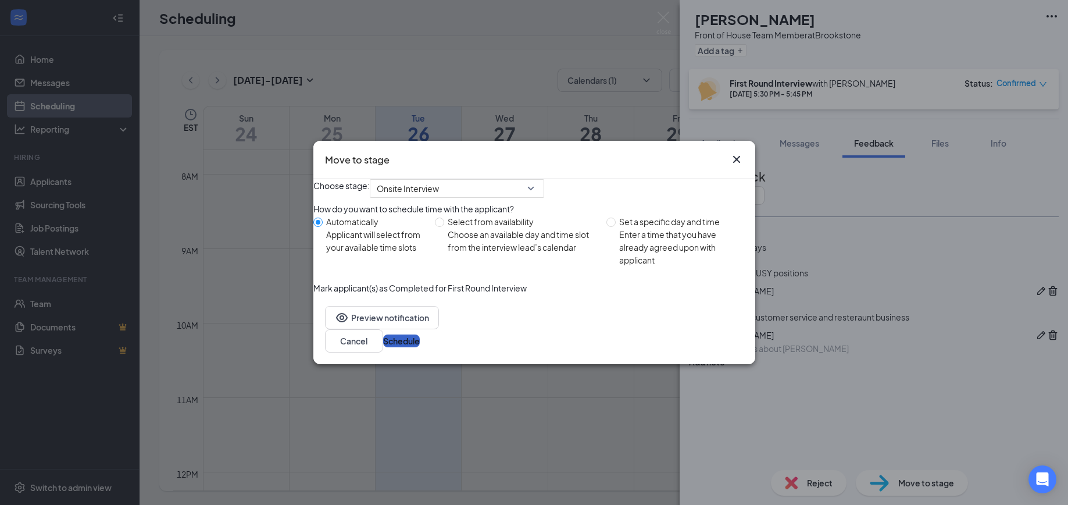
click at [420, 347] on button "Schedule" at bounding box center [401, 340] width 37 height 13
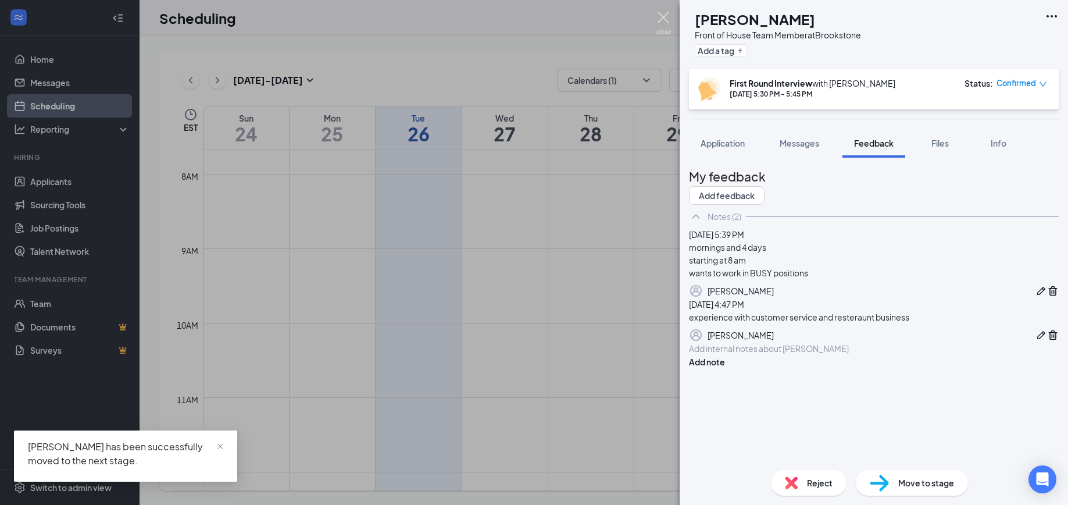
drag, startPoint x: 663, startPoint y: 19, endPoint x: 698, endPoint y: 54, distance: 49.4
click at [662, 19] on img at bounding box center [664, 23] width 15 height 23
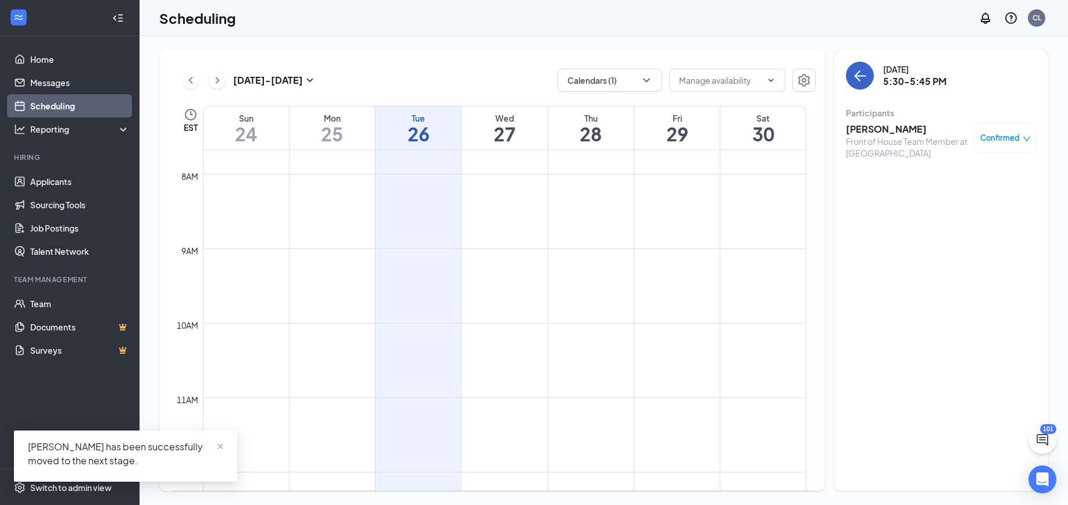
drag, startPoint x: 863, startPoint y: 77, endPoint x: 827, endPoint y: 112, distance: 51.0
click at [863, 79] on icon "ArrowLeft" at bounding box center [860, 76] width 14 height 14
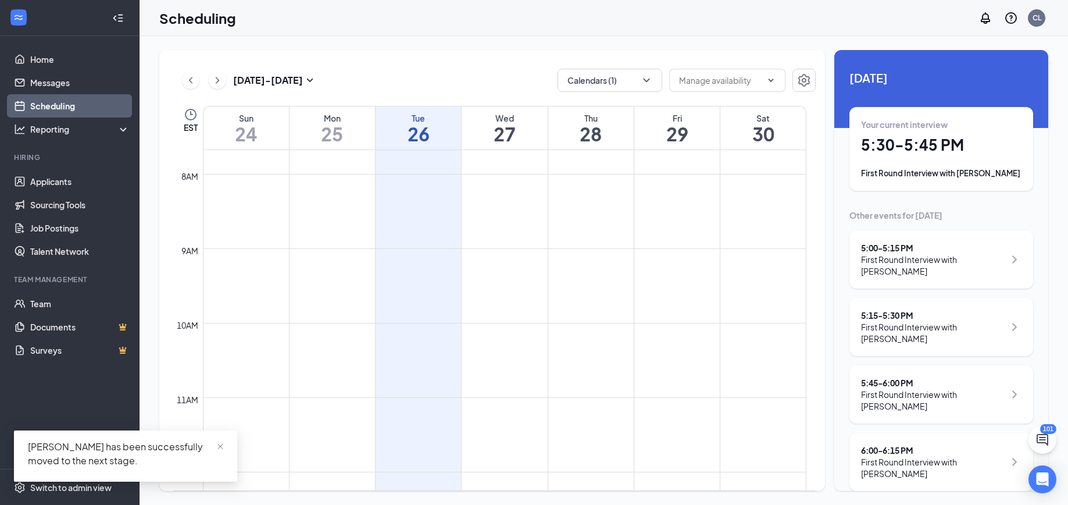
click at [897, 396] on div "First Round Interview with [PERSON_NAME]" at bounding box center [933, 400] width 144 height 23
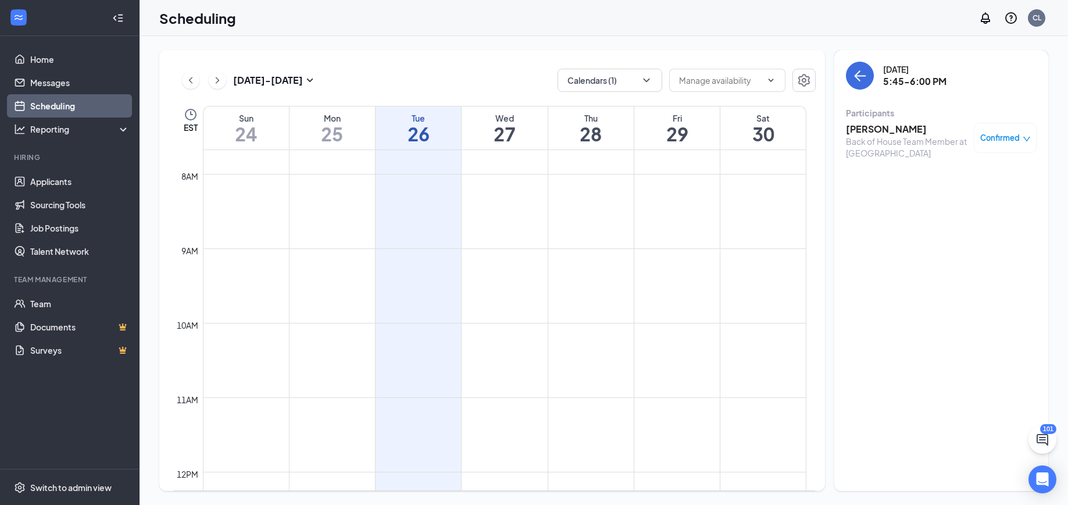
click at [859, 131] on h3 "[PERSON_NAME]" at bounding box center [907, 129] width 122 height 13
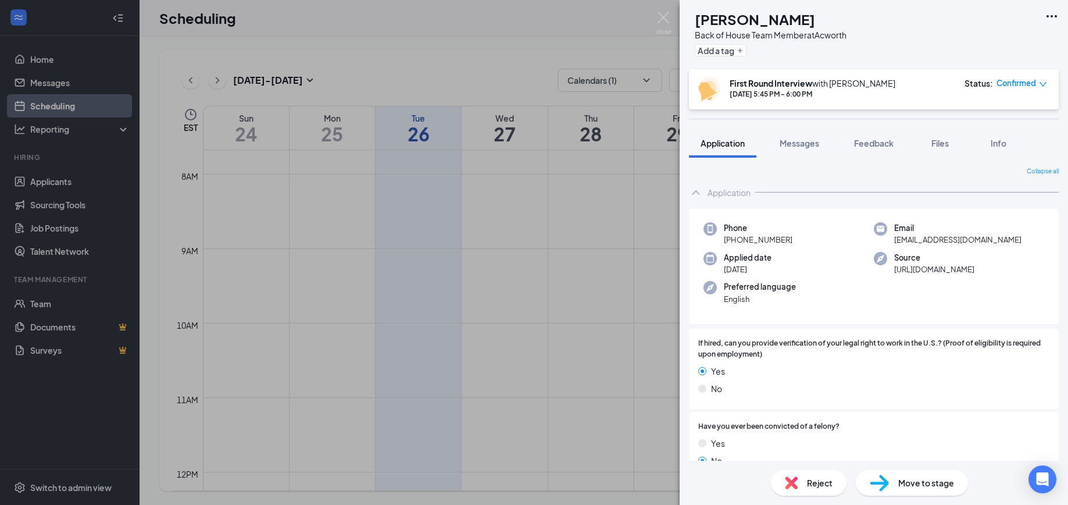
drag, startPoint x: 791, startPoint y: 240, endPoint x: 723, endPoint y: 242, distance: 68.1
click at [723, 242] on div "Phone [PHONE_NUMBER]" at bounding box center [789, 234] width 170 height 24
copy span "[PHONE_NUMBER]"
drag, startPoint x: 814, startPoint y: 138, endPoint x: 822, endPoint y: 137, distance: 8.9
click at [814, 138] on span "Messages" at bounding box center [800, 143] width 40 height 10
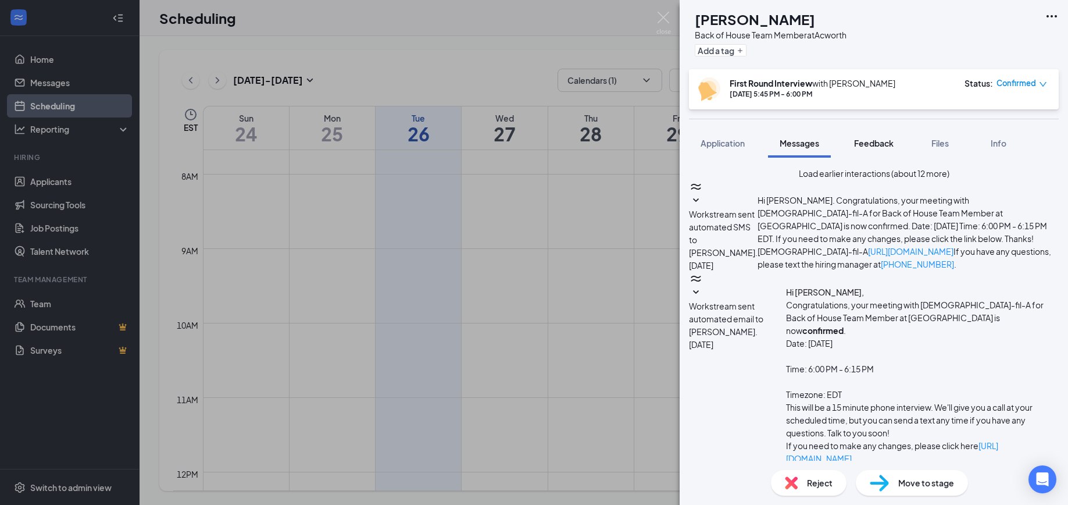
drag, startPoint x: 860, startPoint y: 142, endPoint x: 848, endPoint y: 144, distance: 12.3
click at [860, 143] on span "Feedback" at bounding box center [874, 143] width 40 height 10
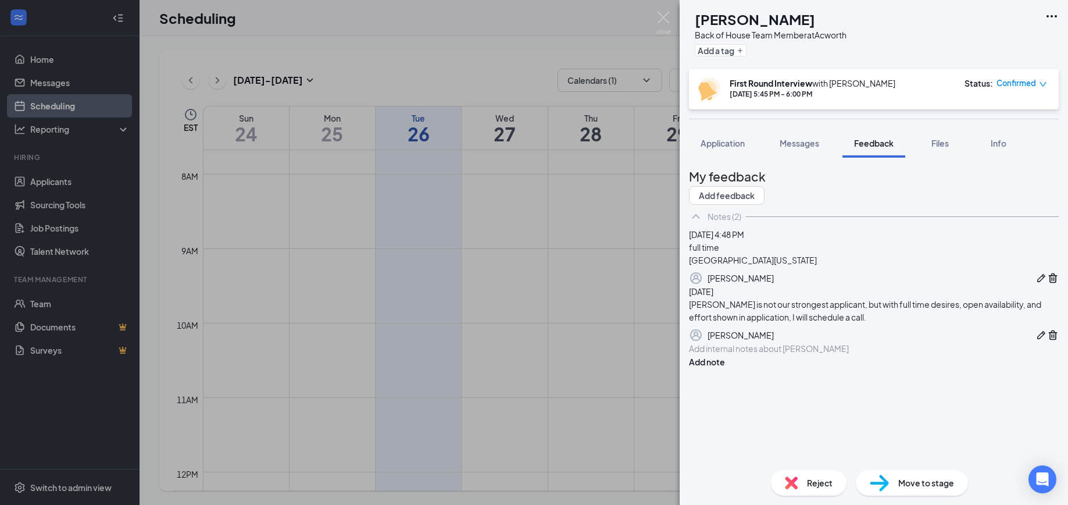
scroll to position [24, 0]
click at [750, 355] on div at bounding box center [874, 349] width 369 height 12
drag, startPoint x: 724, startPoint y: 147, endPoint x: 539, endPoint y: 497, distance: 396.0
click at [724, 147] on span "Application" at bounding box center [723, 143] width 44 height 10
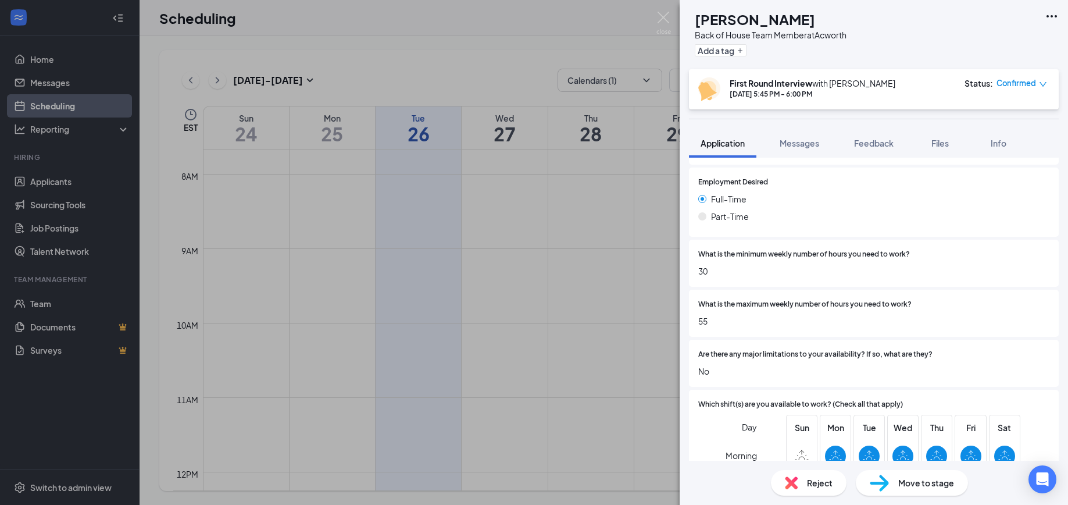
scroll to position [2530, 0]
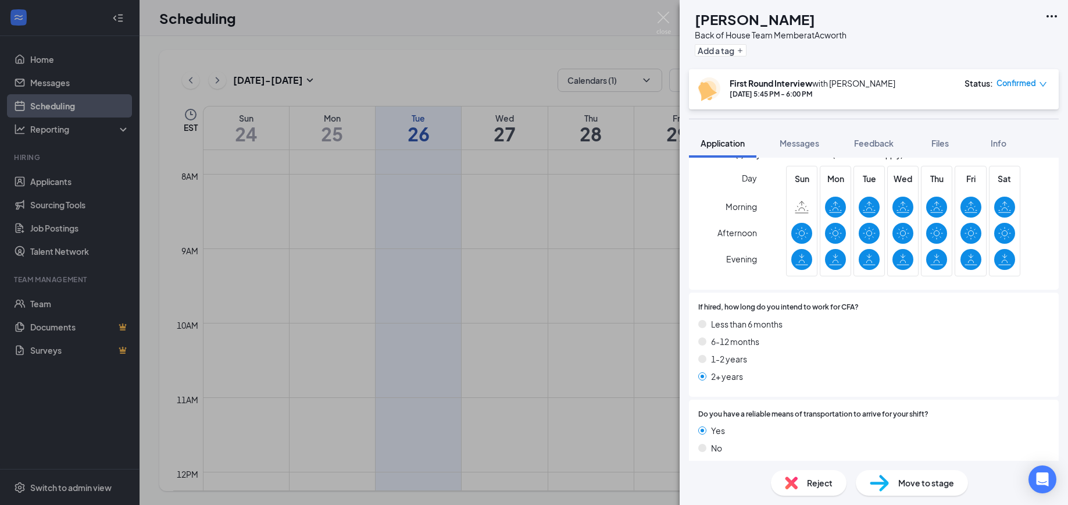
drag, startPoint x: 870, startPoint y: 138, endPoint x: 626, endPoint y: 255, distance: 270.3
click at [871, 138] on span "Feedback" at bounding box center [874, 143] width 40 height 10
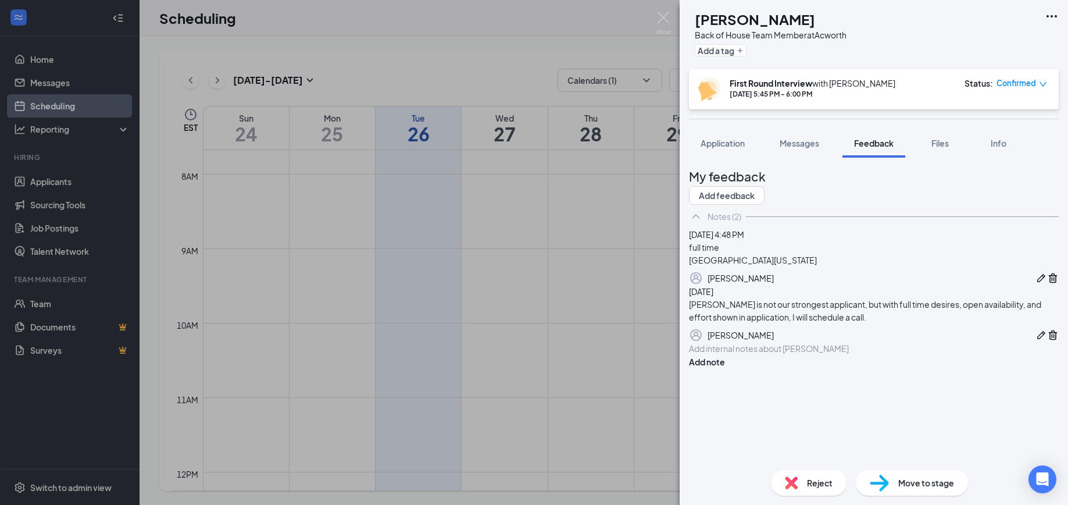
scroll to position [24, 0]
click at [1048, 342] on button "button" at bounding box center [1054, 335] width 12 height 14
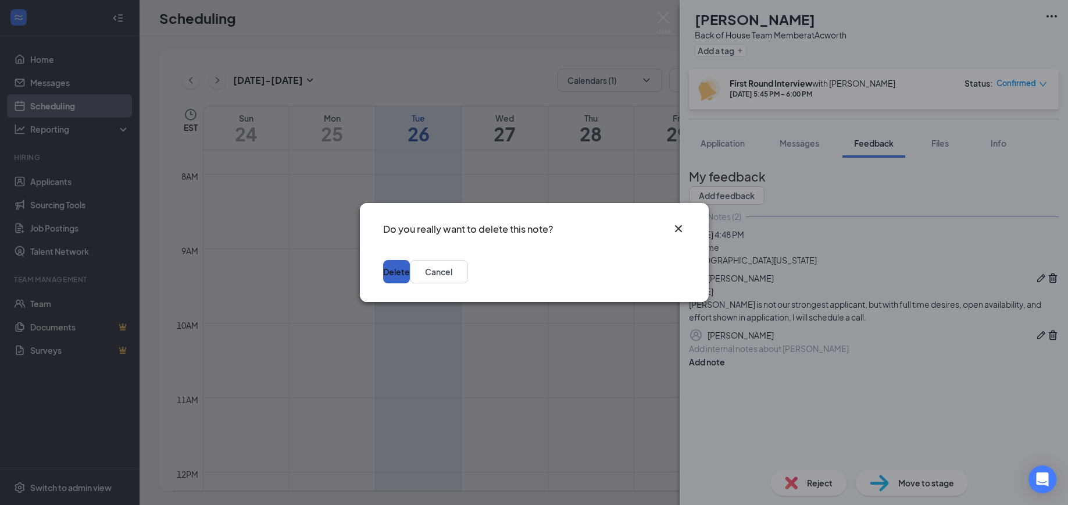
click at [410, 268] on button "Delete" at bounding box center [396, 271] width 27 height 23
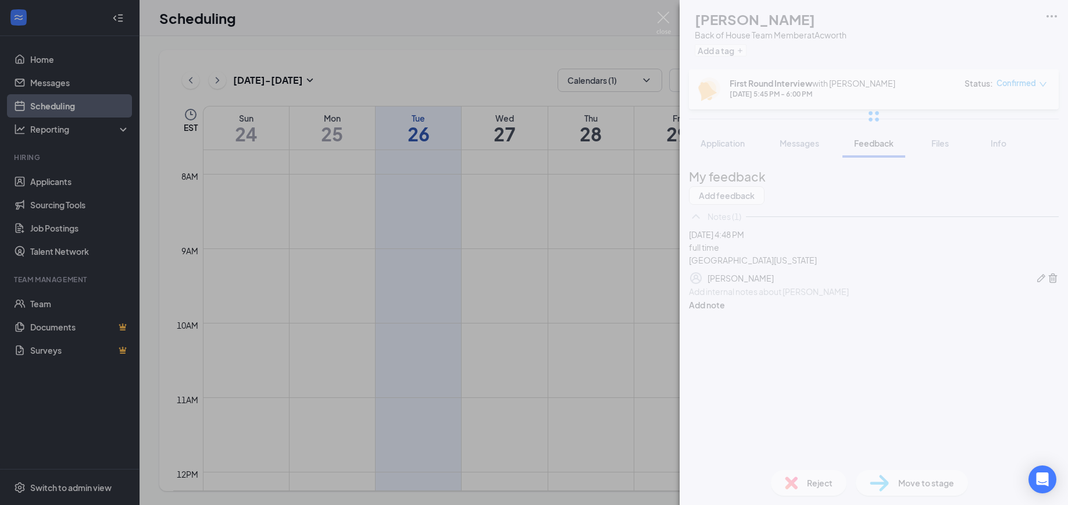
scroll to position [0, 0]
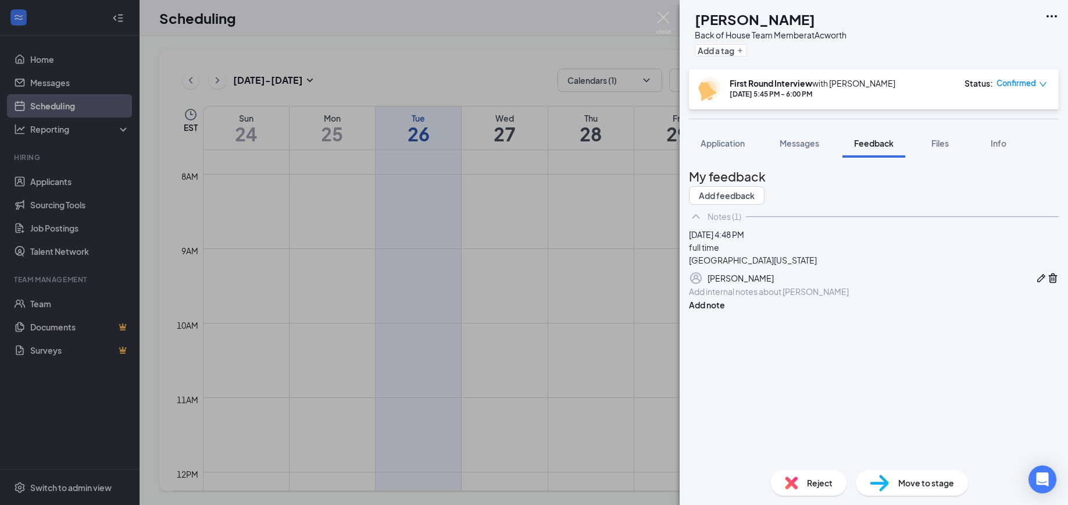
click at [744, 298] on div at bounding box center [874, 292] width 369 height 12
click at [731, 144] on span "Application" at bounding box center [723, 143] width 44 height 10
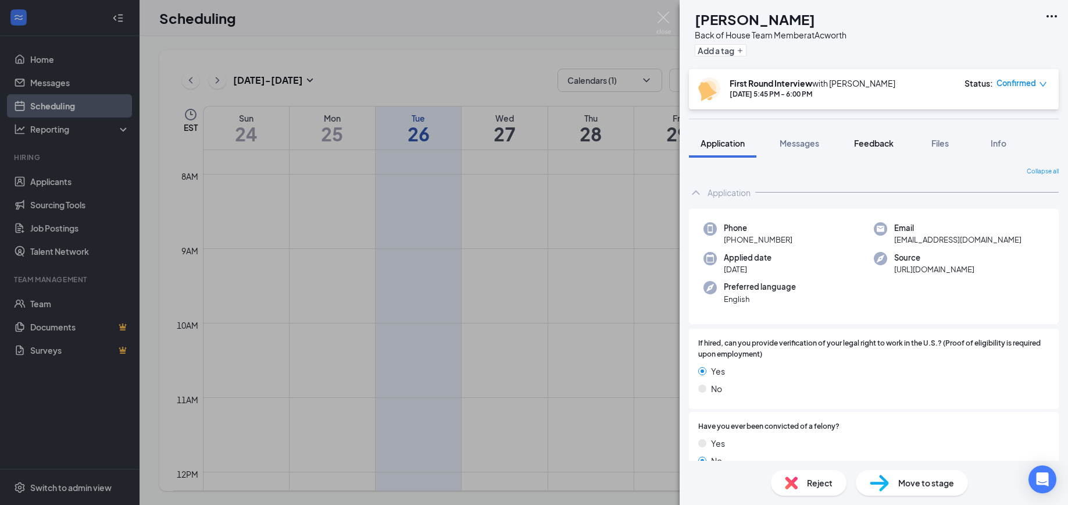
click at [880, 138] on span "Feedback" at bounding box center [874, 143] width 40 height 10
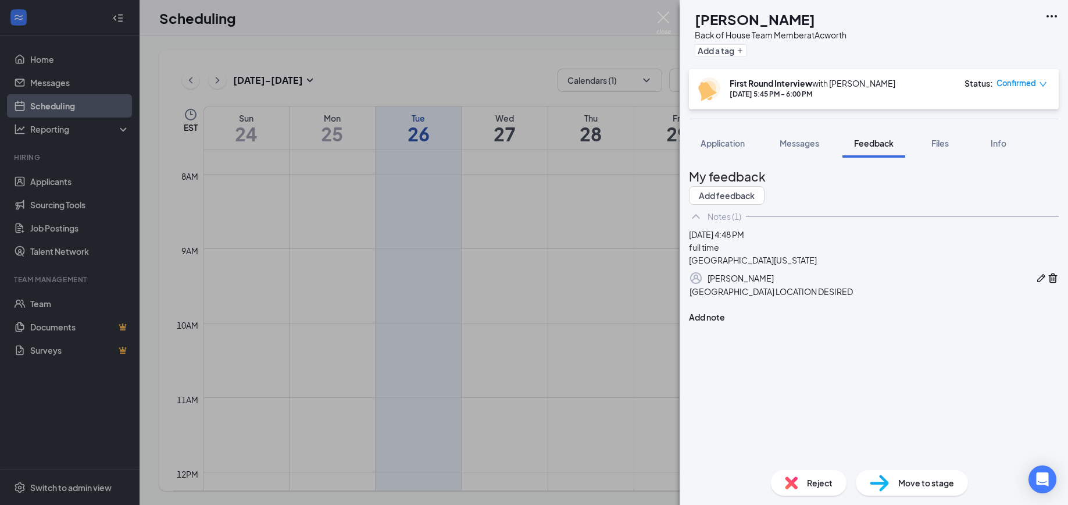
click at [722, 310] on div at bounding box center [874, 304] width 369 height 12
drag, startPoint x: 736, startPoint y: 140, endPoint x: 687, endPoint y: 351, distance: 216.6
click at [736, 141] on span "Application" at bounding box center [723, 143] width 44 height 10
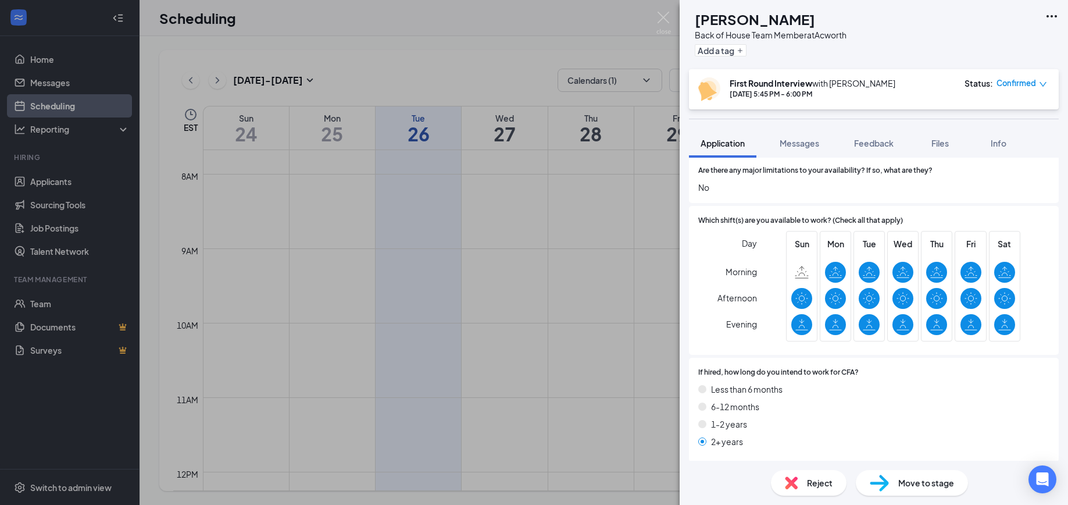
scroll to position [2464, 0]
click at [863, 139] on span "Feedback" at bounding box center [874, 143] width 40 height 10
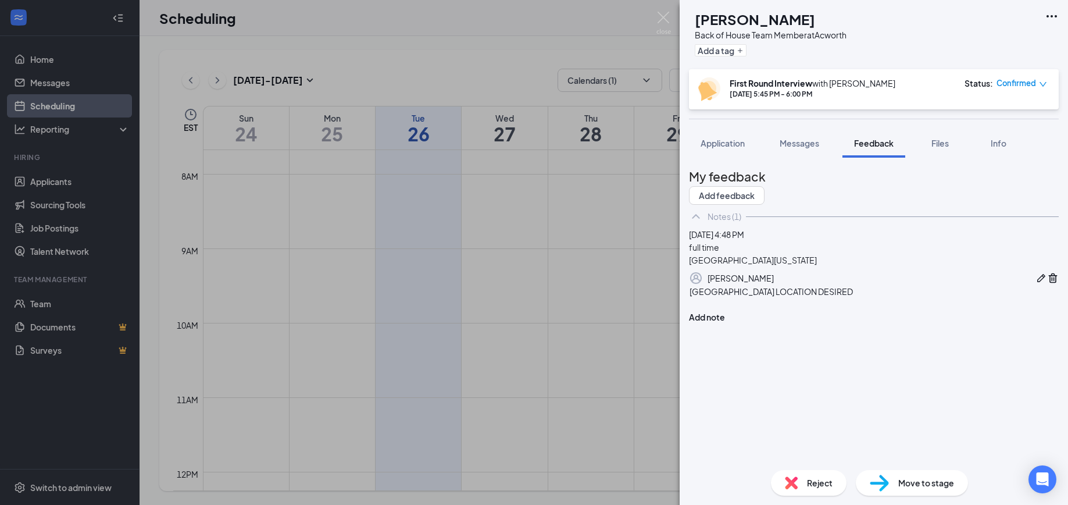
click at [711, 323] on div "[GEOGRAPHIC_DATA] LOCATION DESIRED Add note" at bounding box center [874, 304] width 370 height 38
click at [716, 310] on div at bounding box center [874, 304] width 369 height 12
click at [778, 309] on span "midday / evening shifts" at bounding box center [734, 303] width 88 height 10
click at [815, 310] on div "midday / evening shifts" at bounding box center [874, 304] width 369 height 12
click at [770, 322] on div "can close" at bounding box center [874, 316] width 369 height 12
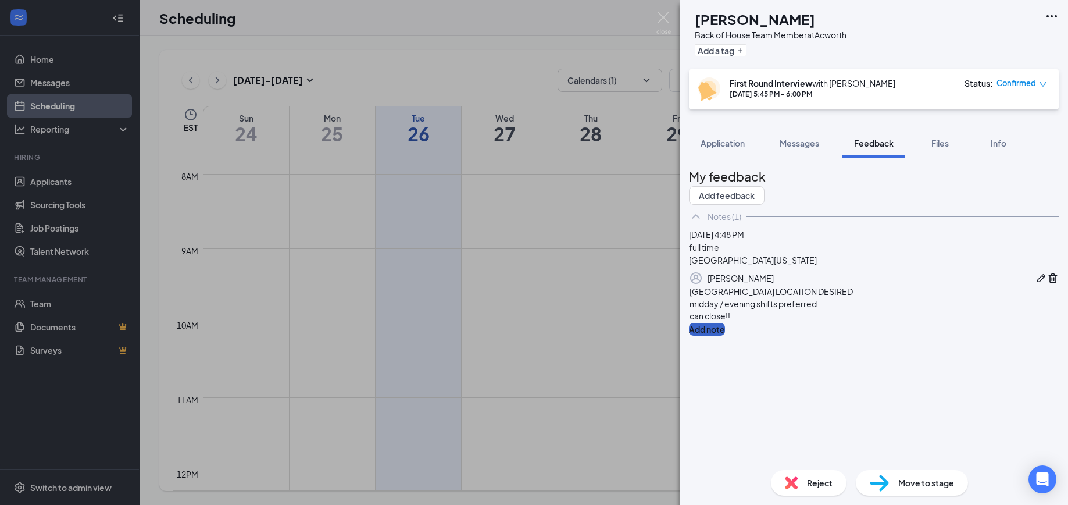
click at [725, 336] on button "Add note" at bounding box center [707, 329] width 36 height 13
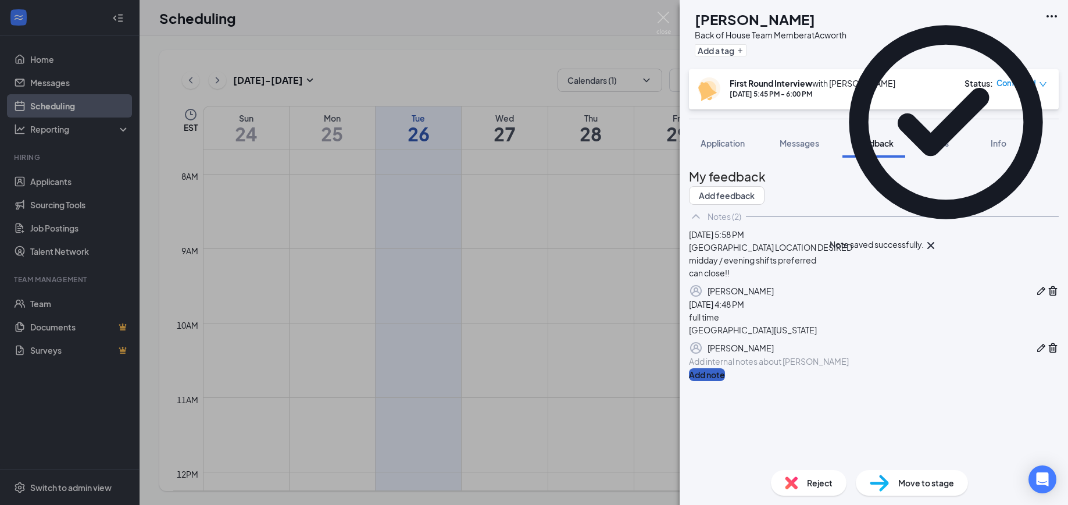
scroll to position [37, 0]
click at [1048, 355] on button "button" at bounding box center [1054, 348] width 12 height 14
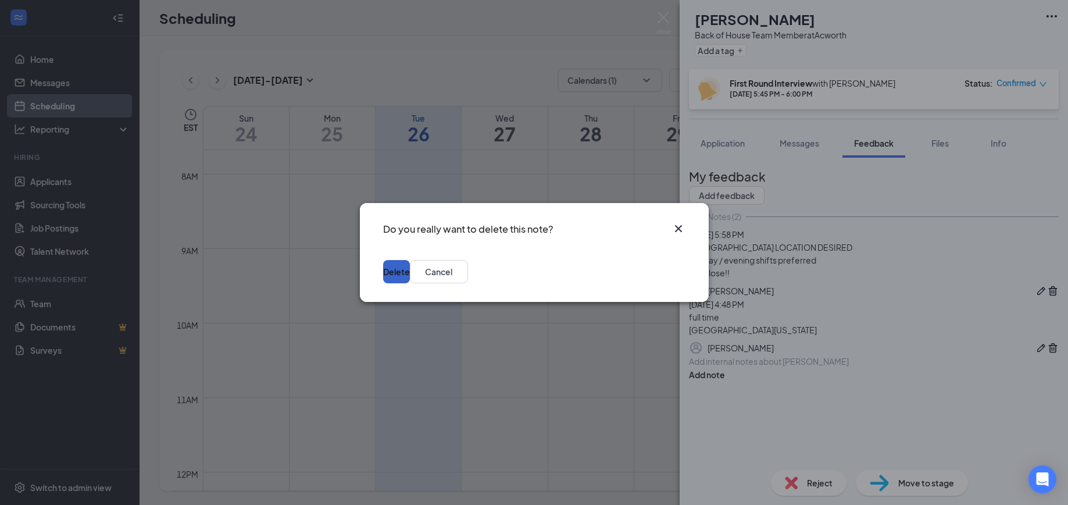
click at [410, 271] on button "Delete" at bounding box center [396, 271] width 27 height 23
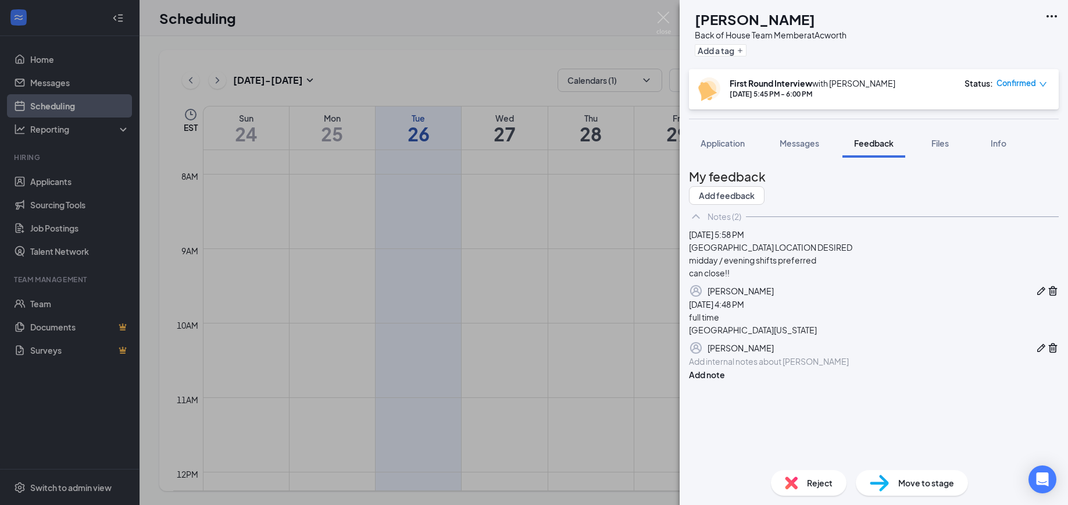
scroll to position [0, 0]
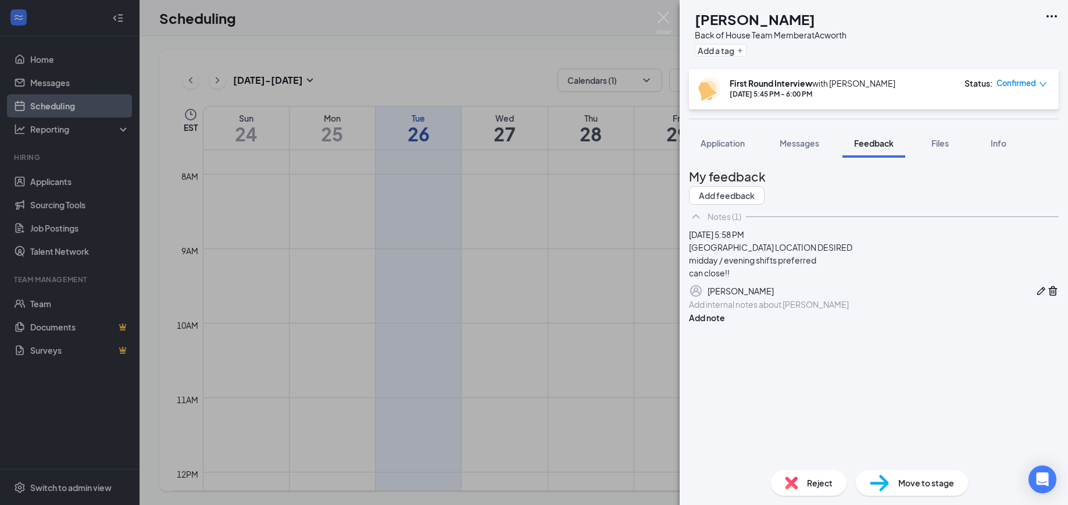
click at [884, 485] on img at bounding box center [879, 483] width 19 height 17
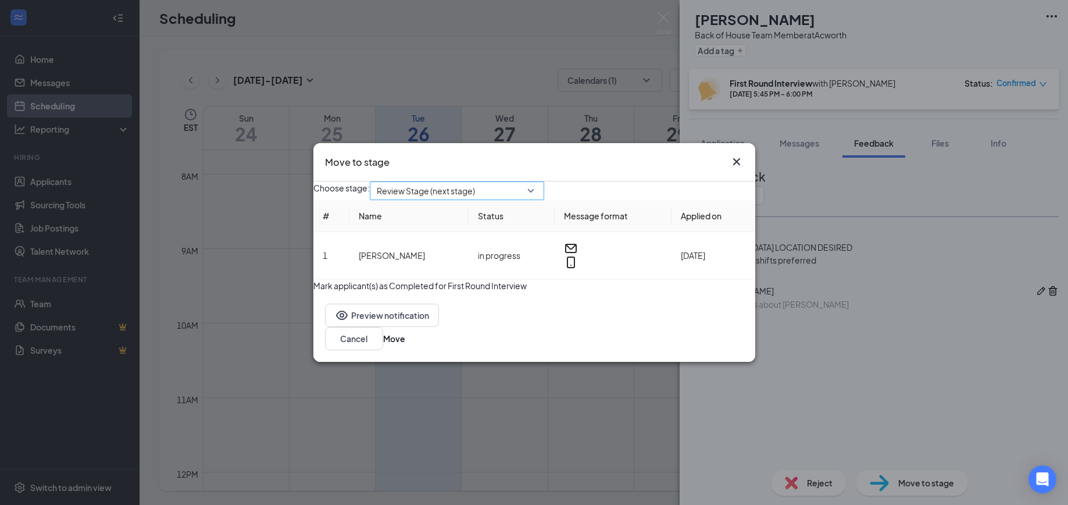
click at [464, 195] on span "Review Stage (next stage)" at bounding box center [426, 190] width 98 height 17
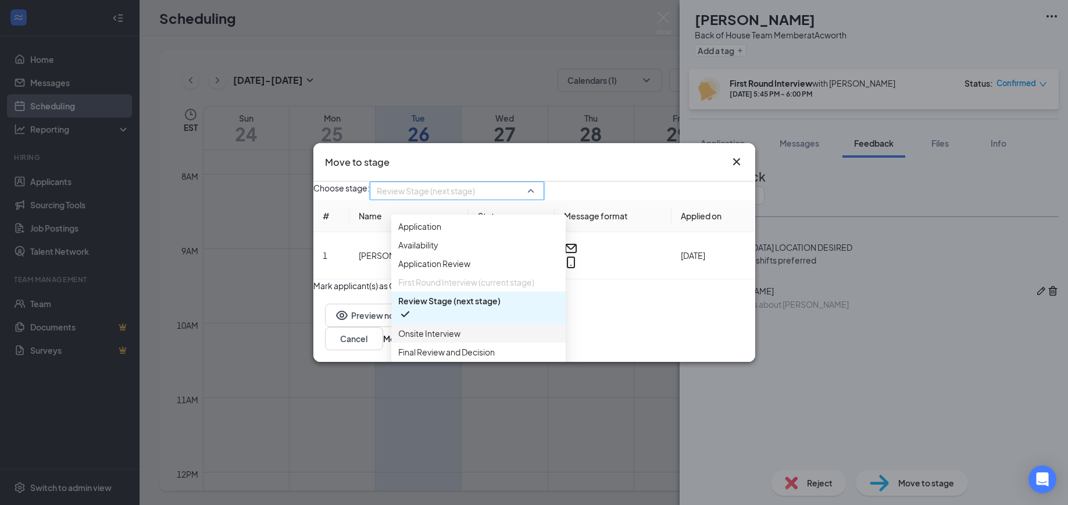
click at [433, 340] on span "Onsite Interview" at bounding box center [429, 333] width 62 height 13
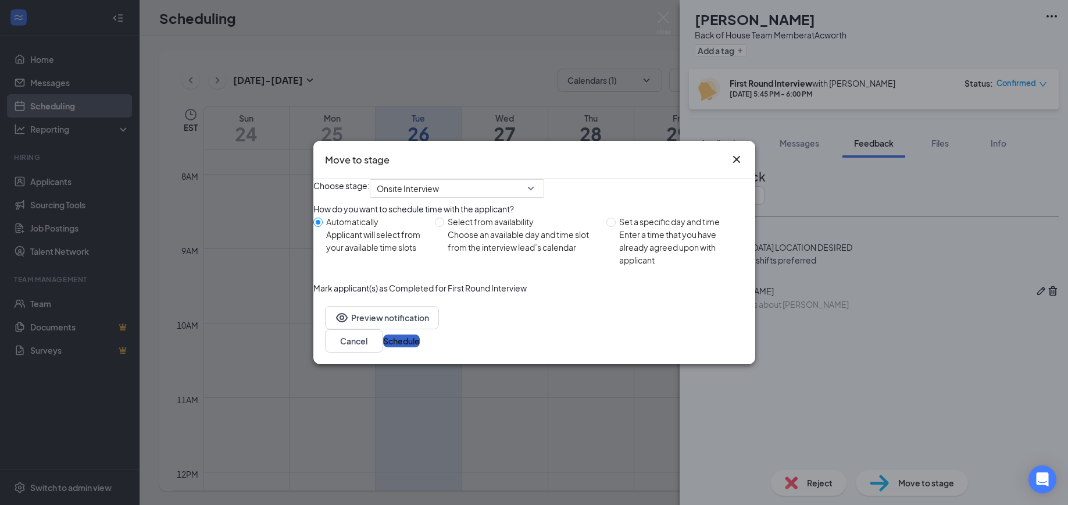
click at [420, 347] on button "Schedule" at bounding box center [401, 340] width 37 height 13
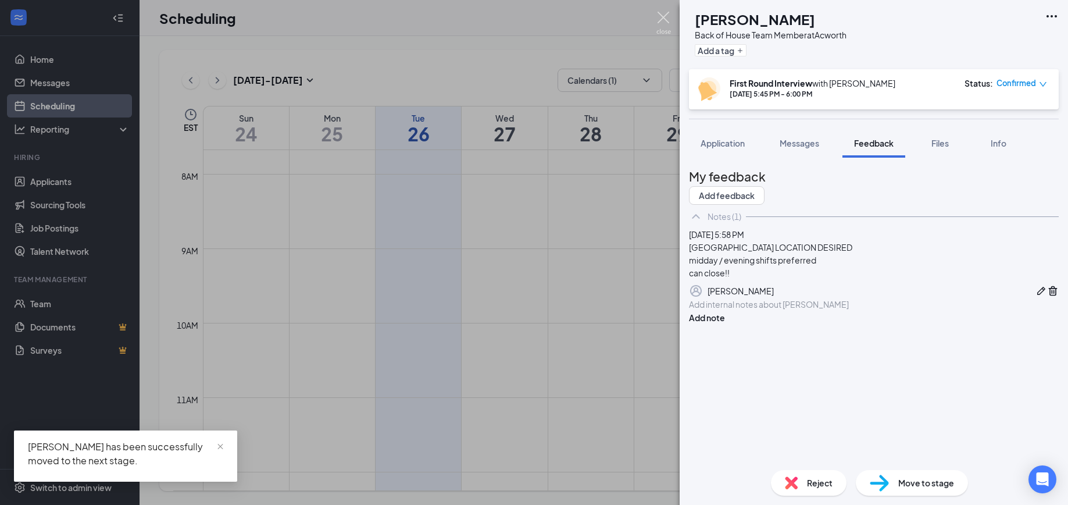
click at [665, 17] on img at bounding box center [664, 23] width 15 height 23
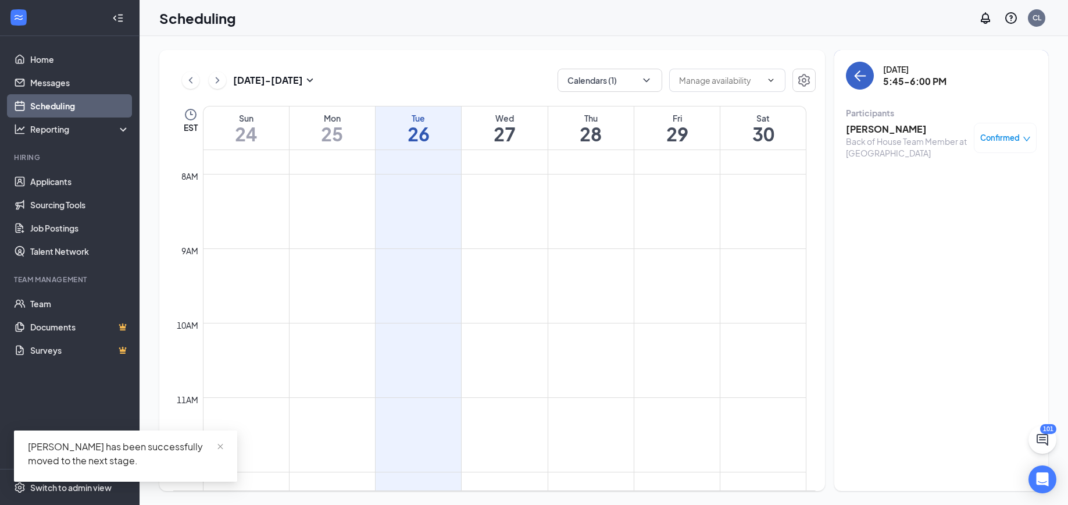
click at [870, 86] on div "[DATE] 5:45-6:00 PM" at bounding box center [941, 76] width 191 height 28
drag, startPoint x: 864, startPoint y: 80, endPoint x: 877, endPoint y: 95, distance: 20.2
click at [864, 80] on icon "ArrowLeft" at bounding box center [860, 76] width 14 height 14
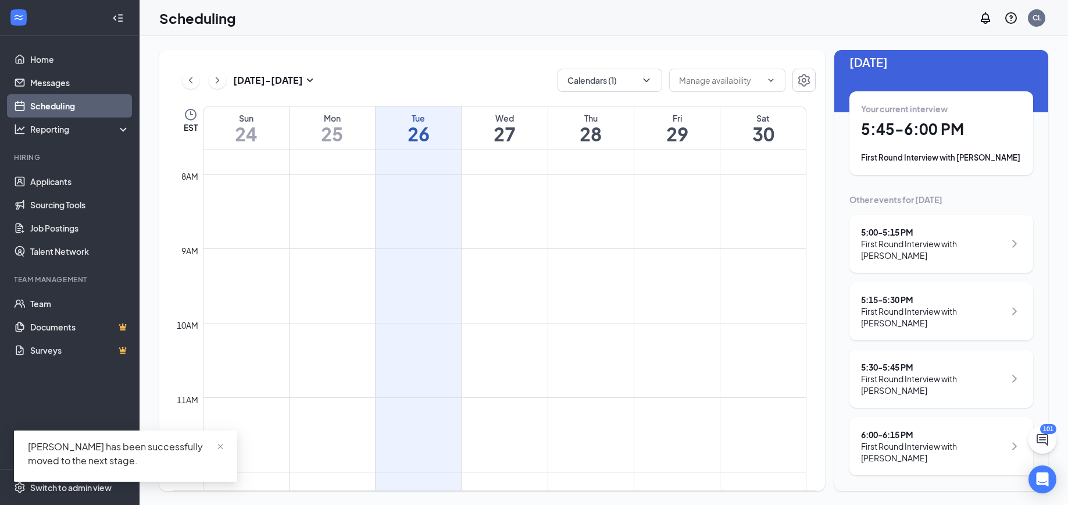
scroll to position [30, 0]
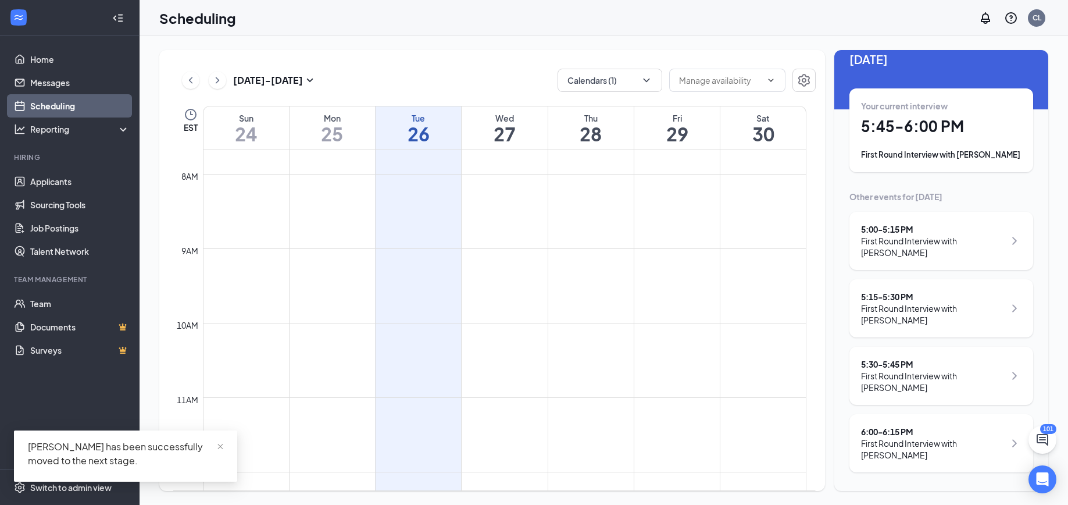
click at [893, 433] on div "6:00 - 6:15 PM" at bounding box center [933, 432] width 144 height 12
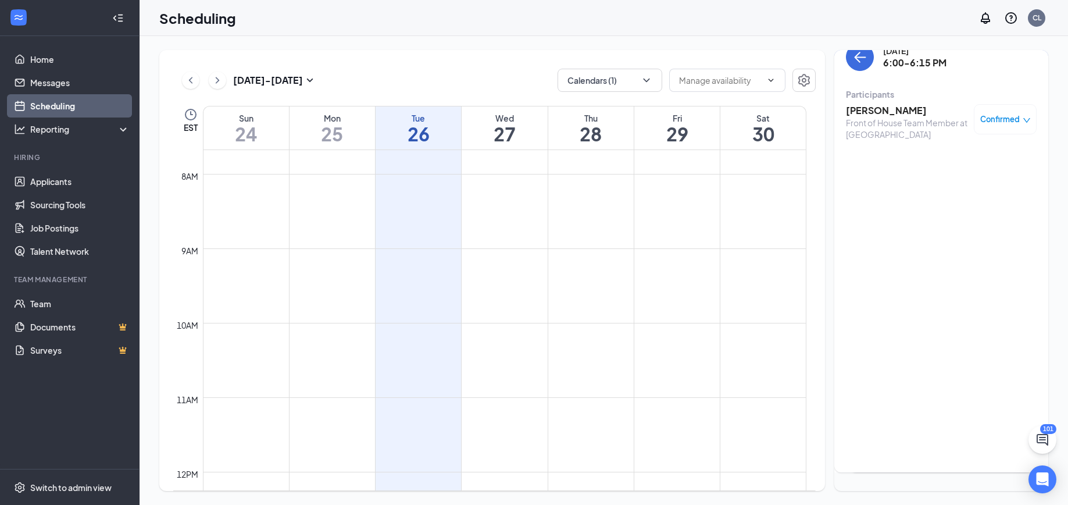
click at [885, 104] on h3 "[PERSON_NAME]" at bounding box center [907, 110] width 122 height 13
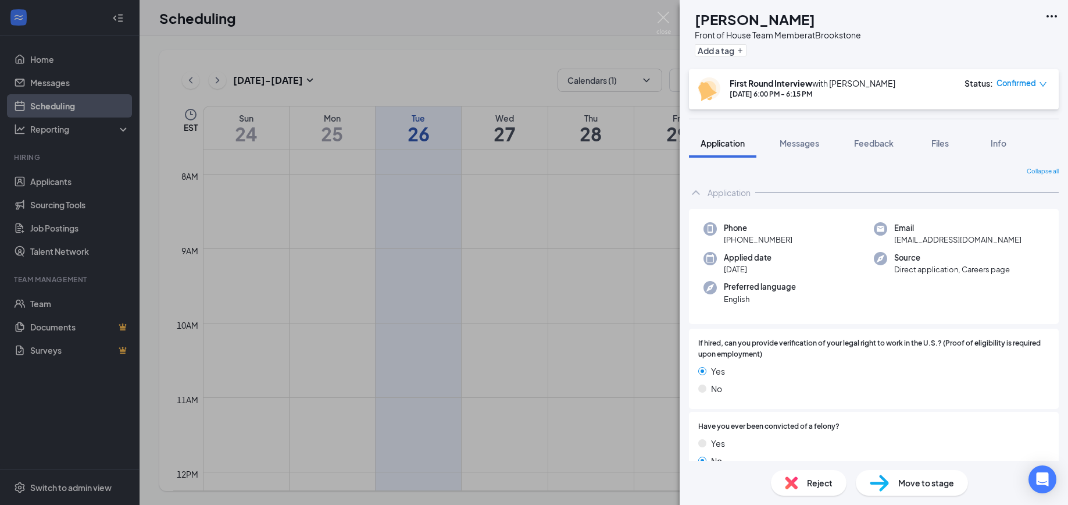
drag, startPoint x: 789, startPoint y: 238, endPoint x: 726, endPoint y: 242, distance: 63.5
click at [726, 242] on div "Phone [PHONE_NUMBER]" at bounding box center [789, 234] width 170 height 24
copy span "[PHONE_NUMBER]"
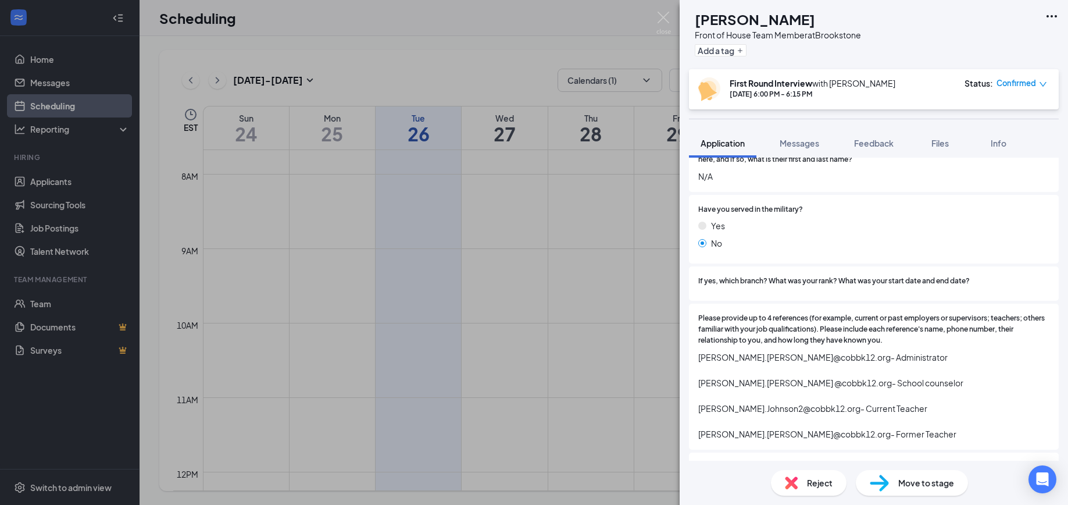
scroll to position [1533, 0]
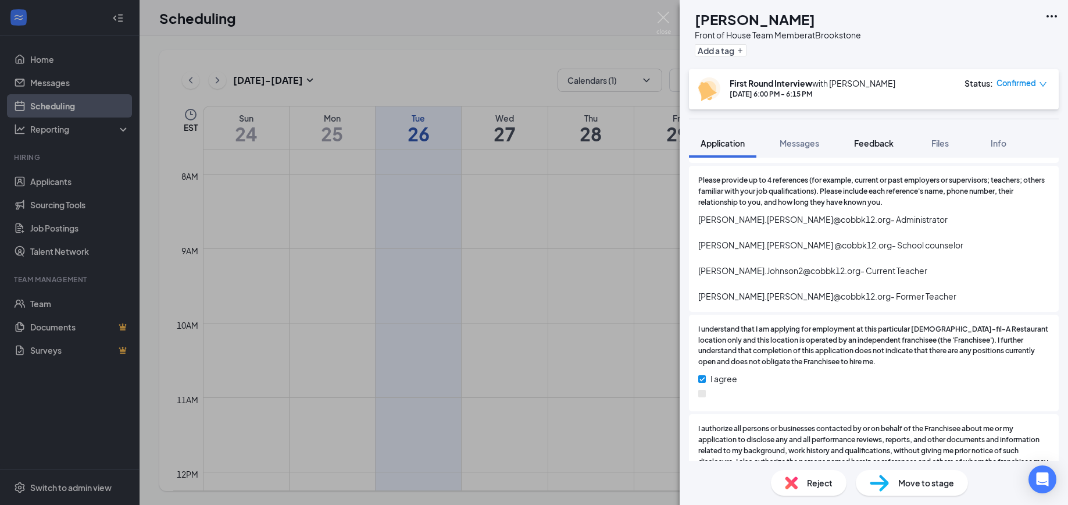
click at [874, 149] on button "Feedback" at bounding box center [874, 143] width 63 height 29
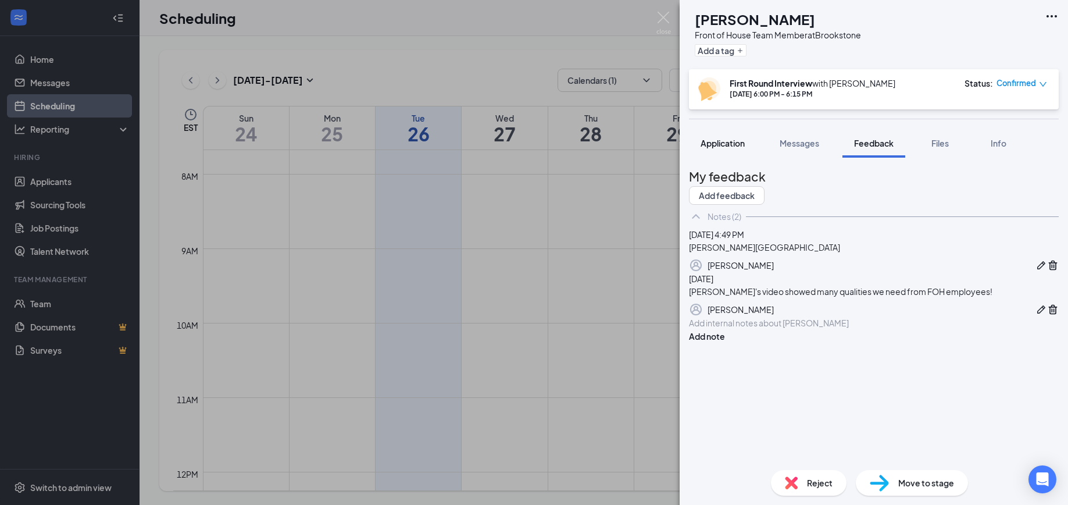
click at [717, 144] on span "Application" at bounding box center [723, 143] width 44 height 10
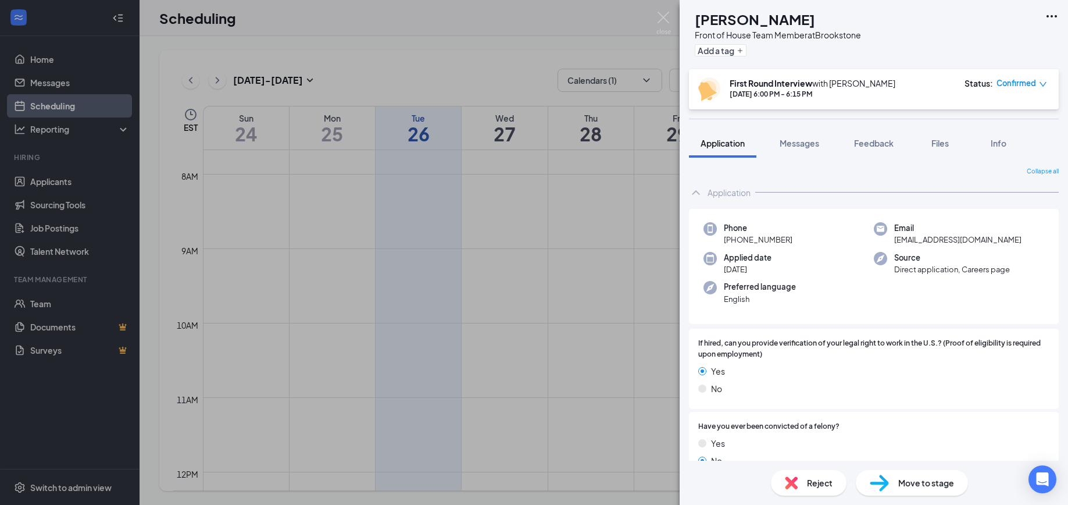
drag, startPoint x: 870, startPoint y: 139, endPoint x: 707, endPoint y: 155, distance: 164.3
click at [870, 139] on span "Feedback" at bounding box center [874, 143] width 40 height 10
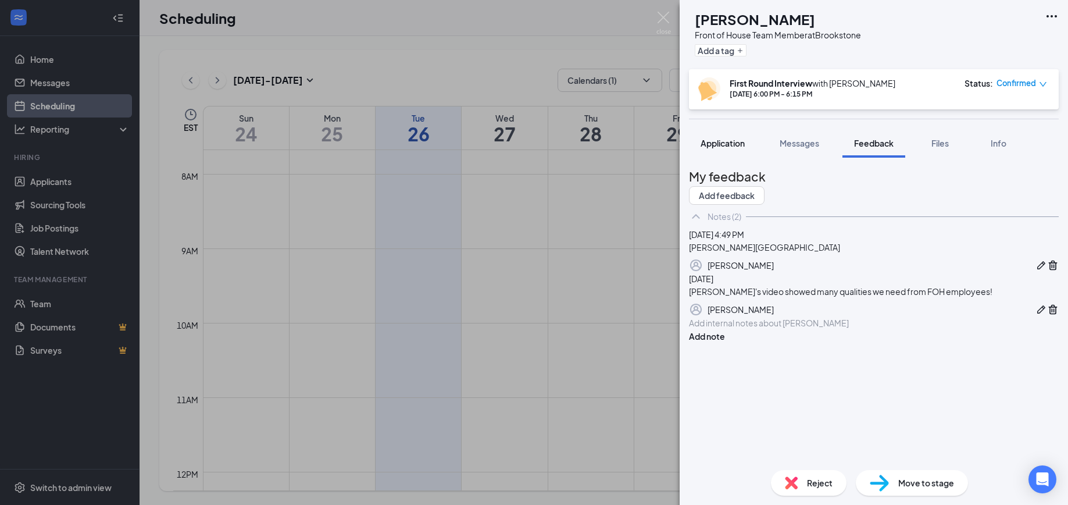
click at [719, 143] on span "Application" at bounding box center [723, 143] width 44 height 10
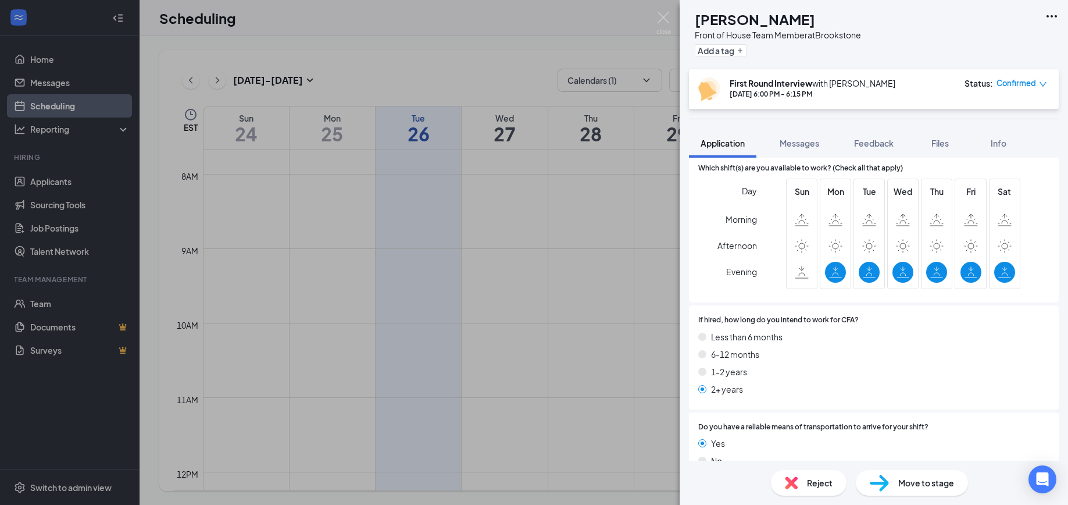
scroll to position [2640, 0]
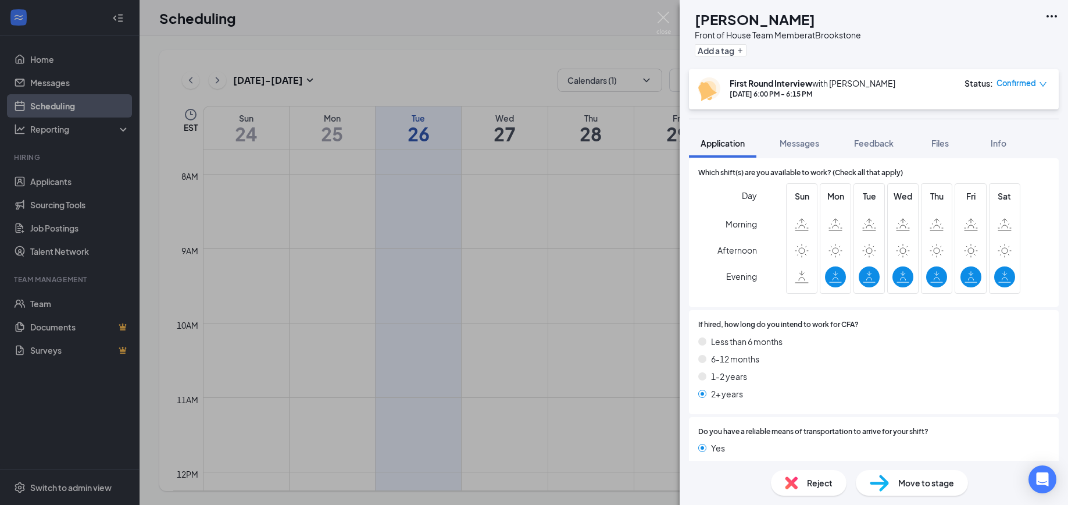
click at [874, 144] on span "Feedback" at bounding box center [874, 143] width 40 height 10
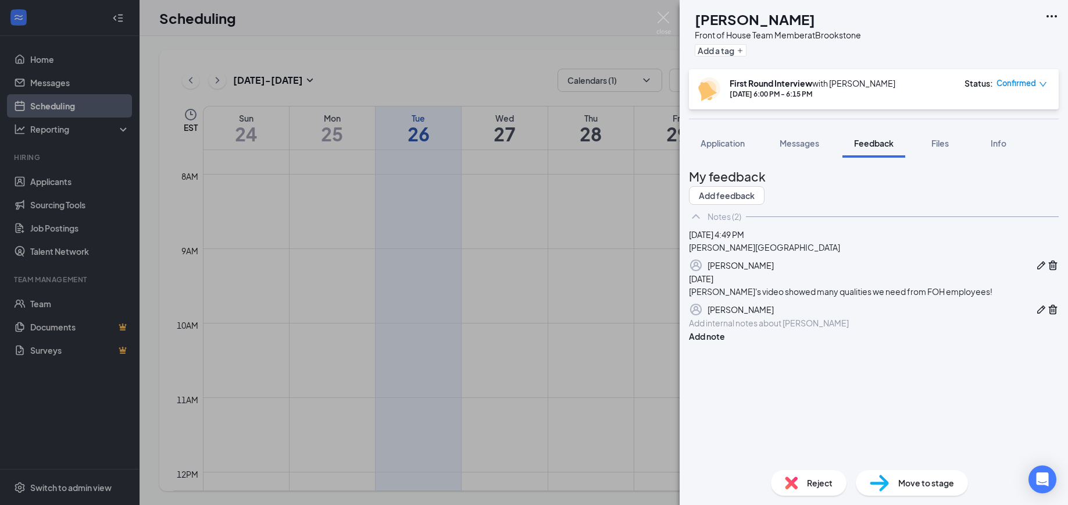
click at [769, 330] on div at bounding box center [874, 322] width 370 height 13
click at [768, 329] on div at bounding box center [874, 323] width 369 height 12
click at [762, 329] on div "1-2" at bounding box center [874, 323] width 369 height 12
drag, startPoint x: 840, startPoint y: 439, endPoint x: 758, endPoint y: 450, distance: 82.2
click at [838, 341] on div "1-2 evenings and can close" at bounding box center [874, 329] width 369 height 24
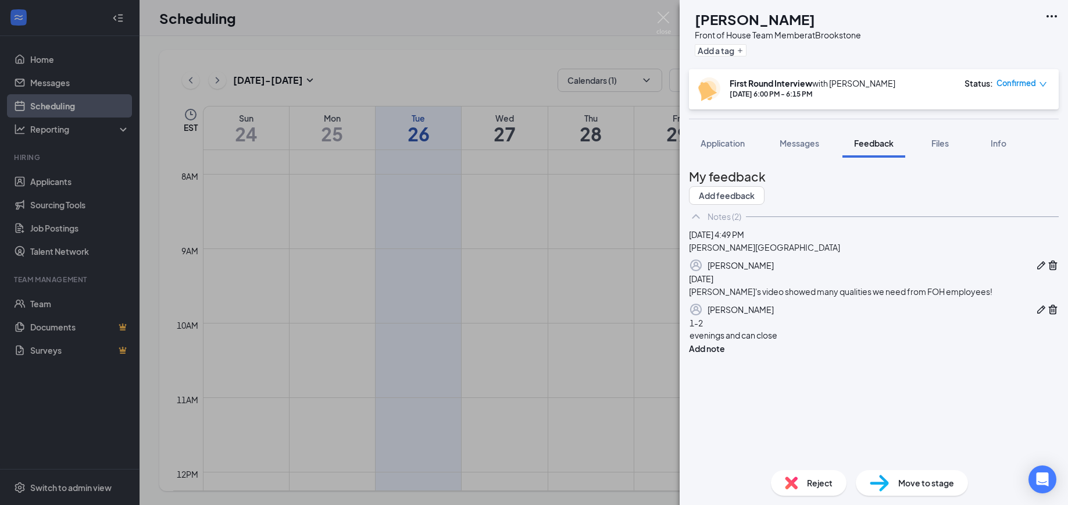
click at [803, 341] on div "evenings and can close" at bounding box center [874, 335] width 369 height 12
click at [790, 329] on div "1-2" at bounding box center [874, 323] width 369 height 12
click at [791, 481] on img at bounding box center [791, 482] width 13 height 13
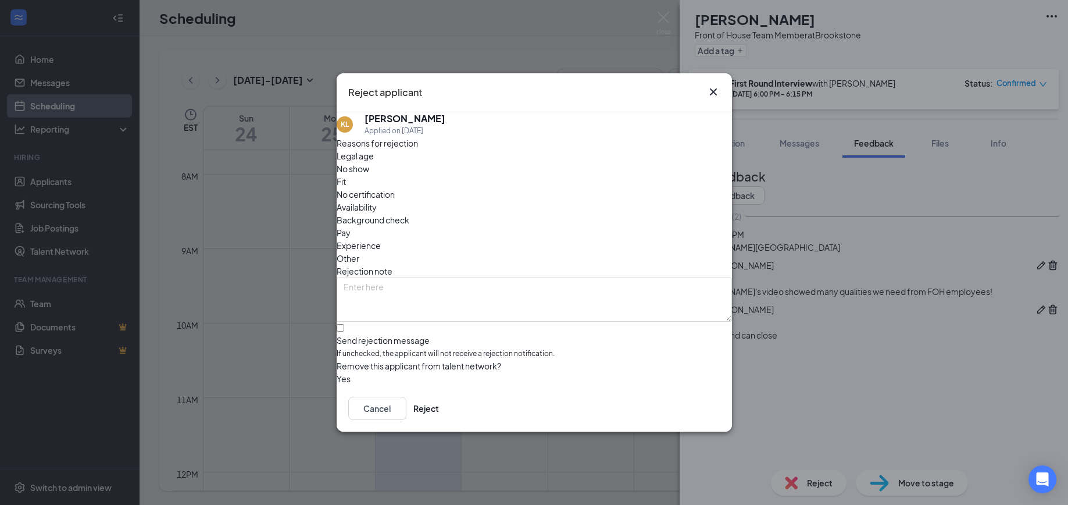
click at [713, 87] on icon "Cross" at bounding box center [714, 92] width 14 height 14
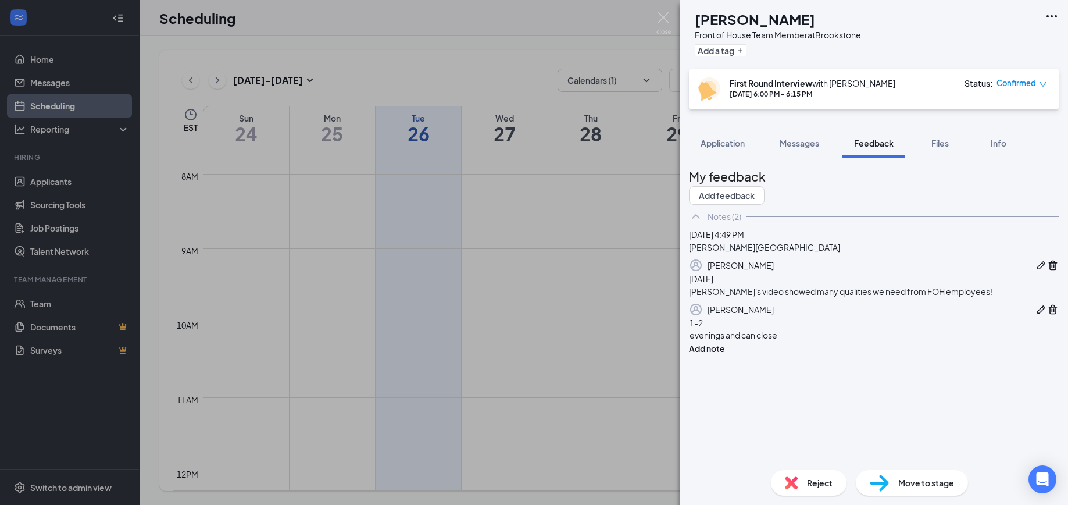
click at [807, 341] on div "evenings and can close" at bounding box center [874, 335] width 369 height 12
drag, startPoint x: 807, startPoint y: 446, endPoint x: 703, endPoint y: 425, distance: 105.5
click at [703, 355] on div "1-2 evenings and can close Add note" at bounding box center [874, 335] width 370 height 38
click at [794, 480] on img at bounding box center [791, 482] width 13 height 13
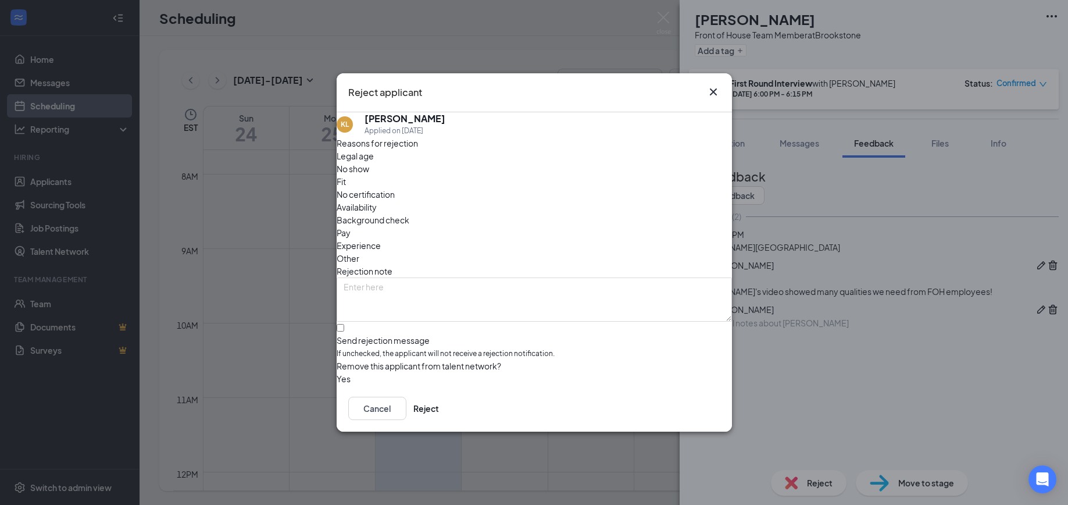
click at [369, 175] on span "No show" at bounding box center [353, 168] width 33 height 13
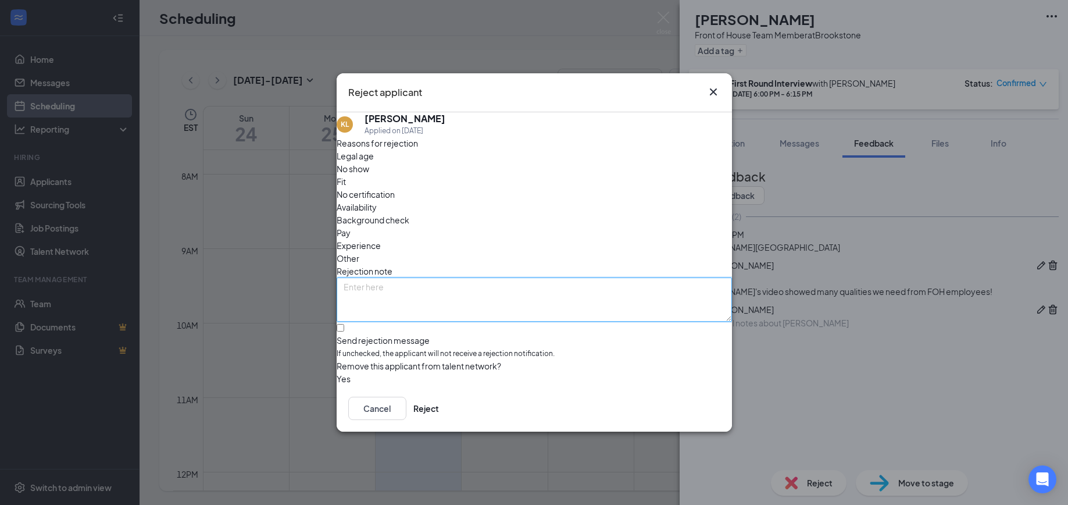
click at [380, 277] on textarea at bounding box center [535, 299] width 396 height 44
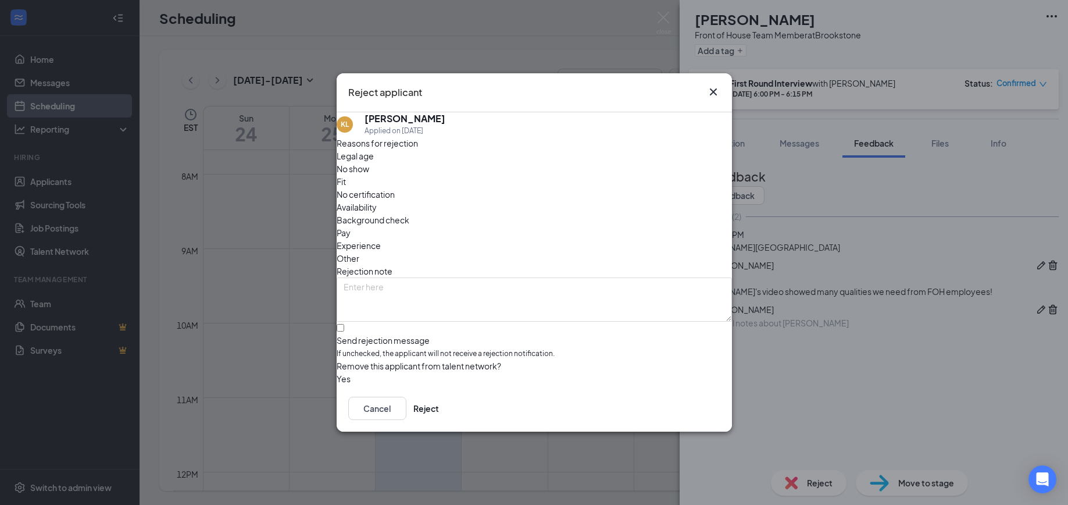
click at [395, 188] on span "No certification" at bounding box center [366, 194] width 58 height 13
click at [717, 88] on icon "Cross" at bounding box center [714, 92] width 14 height 14
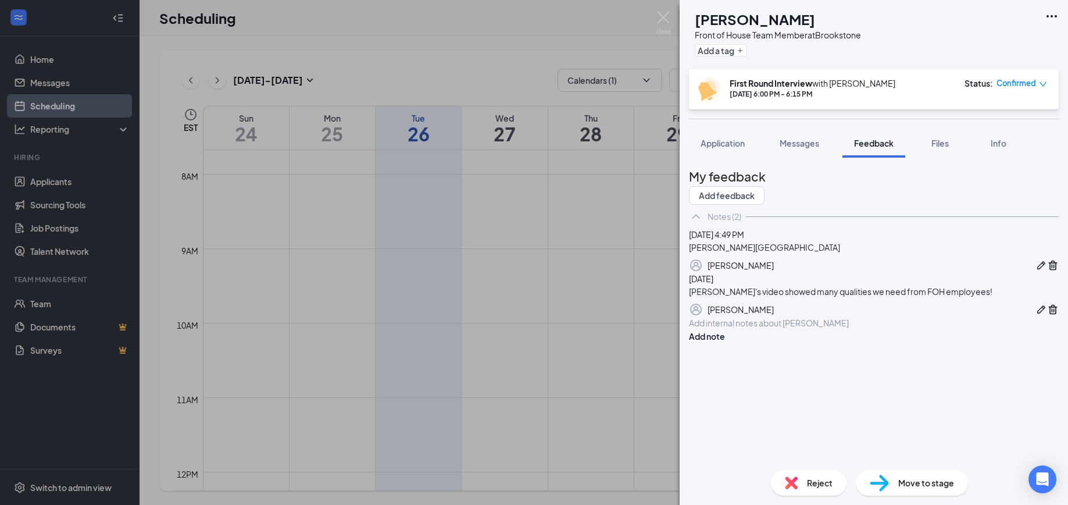
click at [738, 329] on div at bounding box center [874, 323] width 369 height 12
click at [1048, 272] on button "button" at bounding box center [1054, 265] width 12 height 14
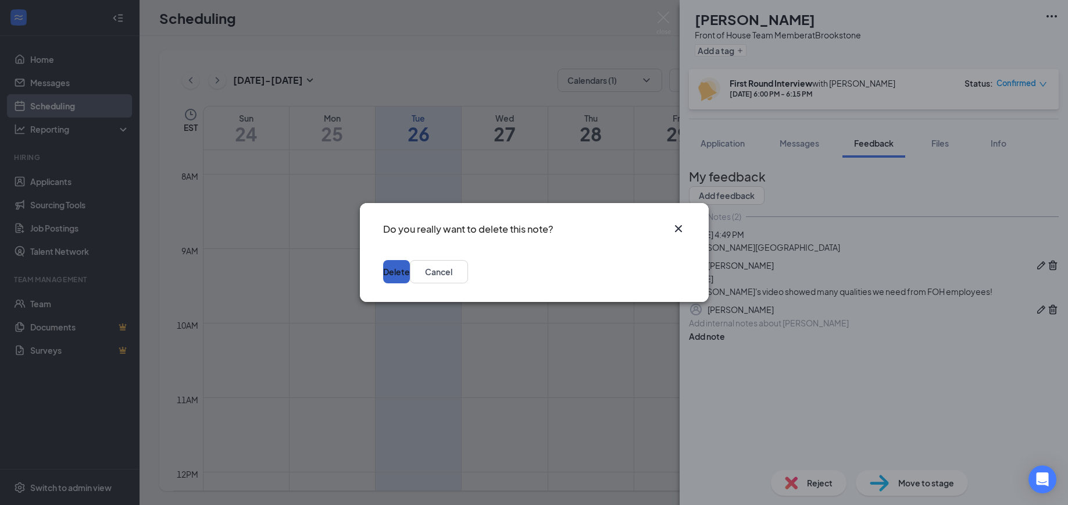
drag, startPoint x: 681, startPoint y: 271, endPoint x: 692, endPoint y: 283, distance: 16.9
click at [410, 272] on button "Delete" at bounding box center [396, 271] width 27 height 23
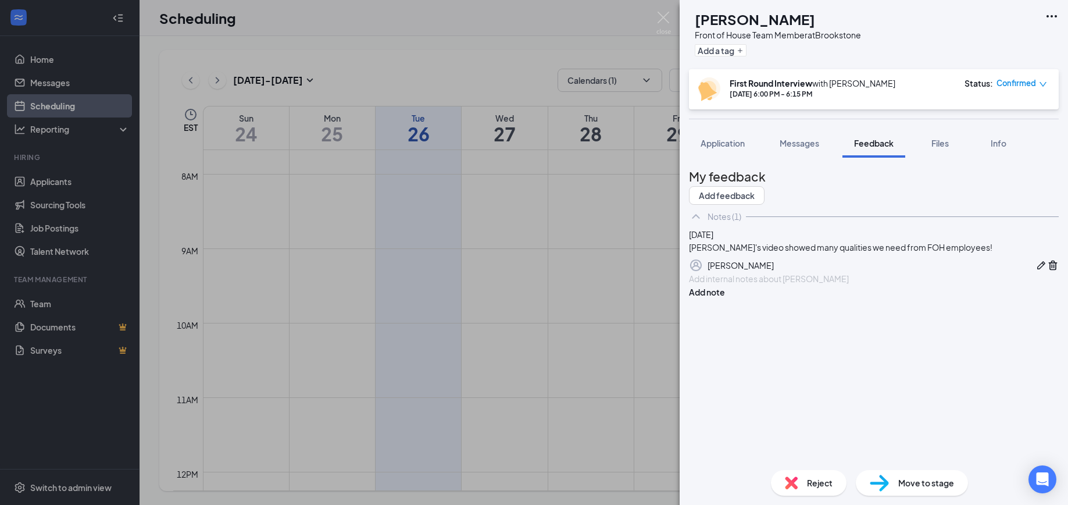
click at [818, 285] on div at bounding box center [874, 279] width 369 height 12
click at [725, 298] on button "Add note" at bounding box center [707, 292] width 36 height 13
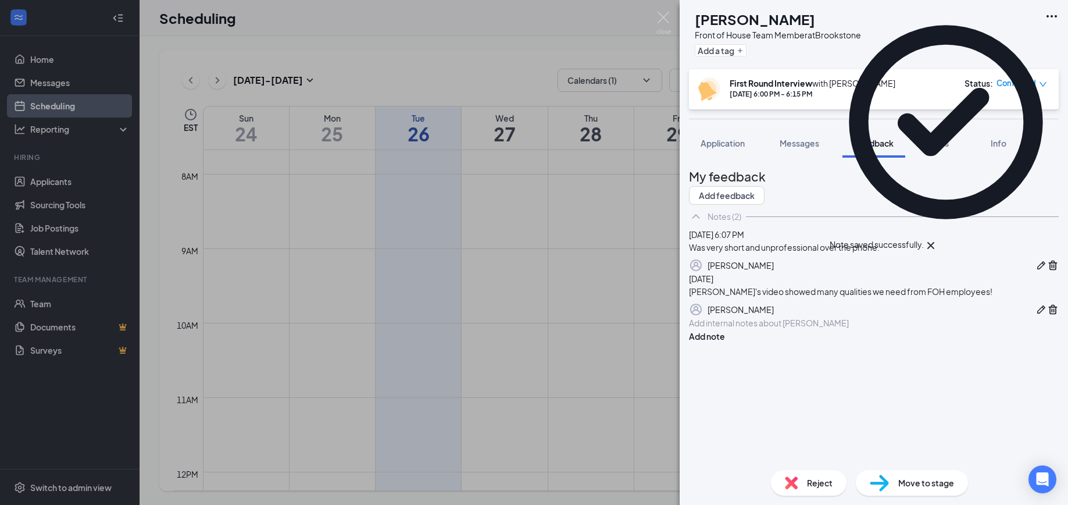
click at [789, 483] on img at bounding box center [791, 482] width 13 height 13
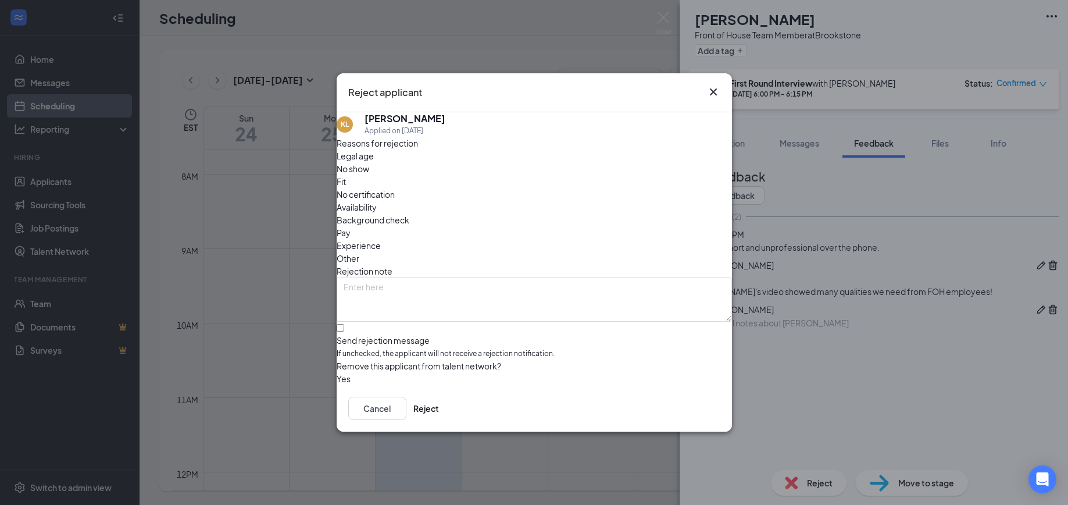
click at [381, 239] on span "Experience" at bounding box center [359, 245] width 44 height 13
click at [439, 404] on button "Reject" at bounding box center [427, 408] width 26 height 23
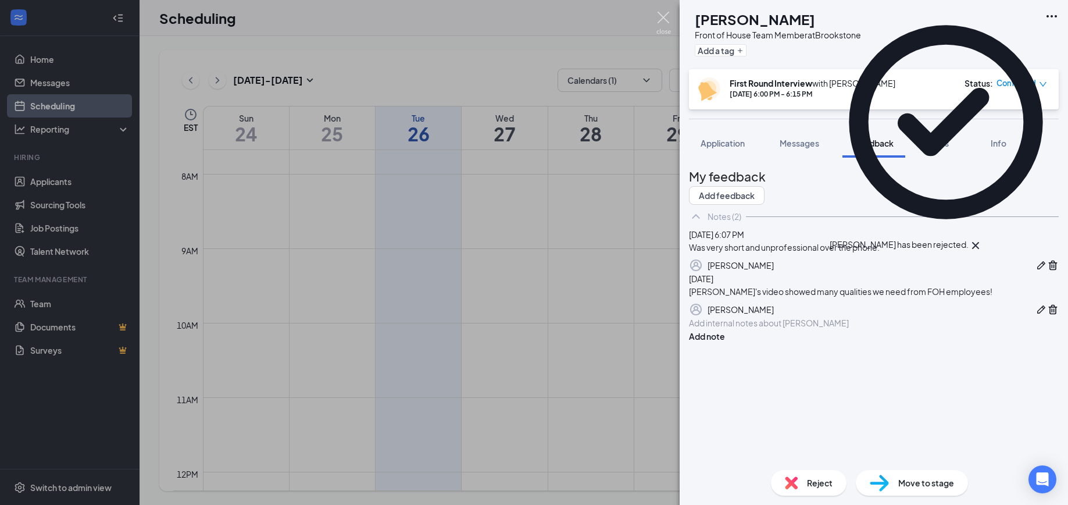
click at [663, 20] on img at bounding box center [664, 23] width 15 height 23
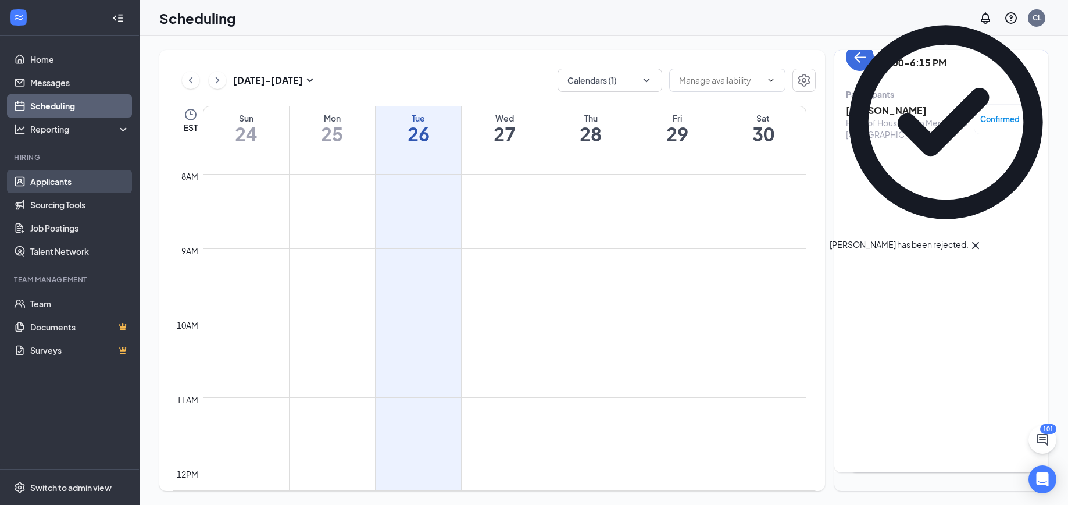
click at [69, 176] on link "Applicants" at bounding box center [79, 181] width 99 height 23
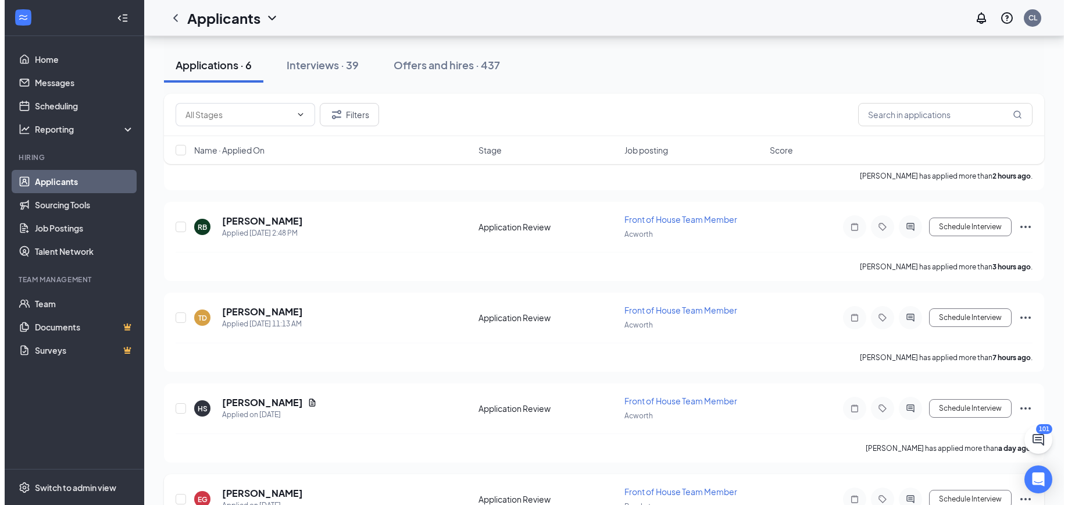
scroll to position [279, 0]
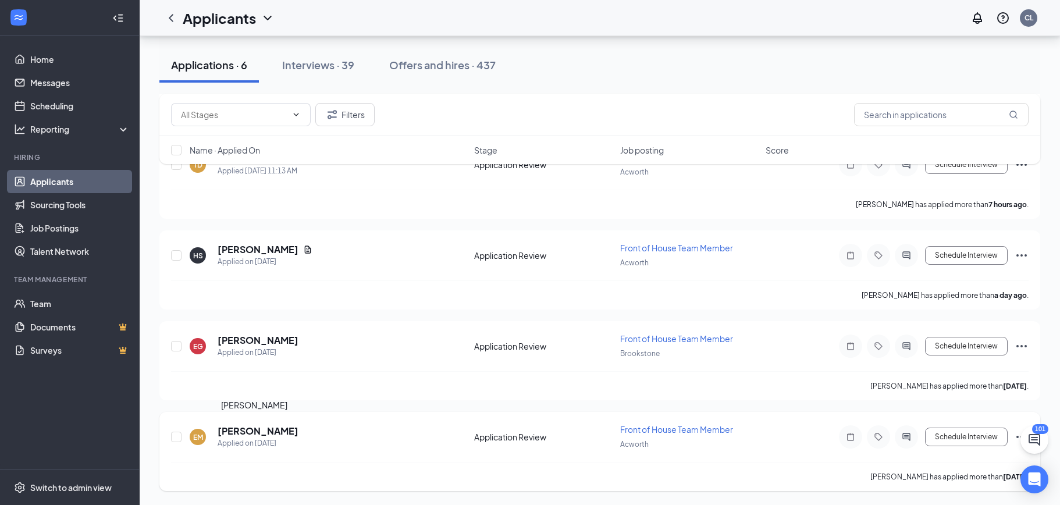
click at [238, 434] on h5 "[PERSON_NAME]" at bounding box center [258, 431] width 81 height 13
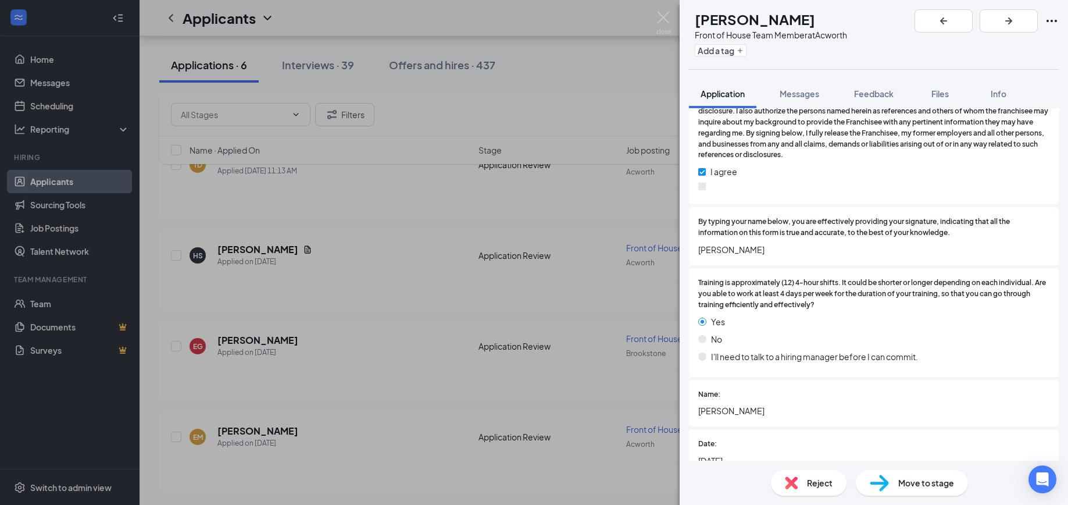
scroll to position [2019, 0]
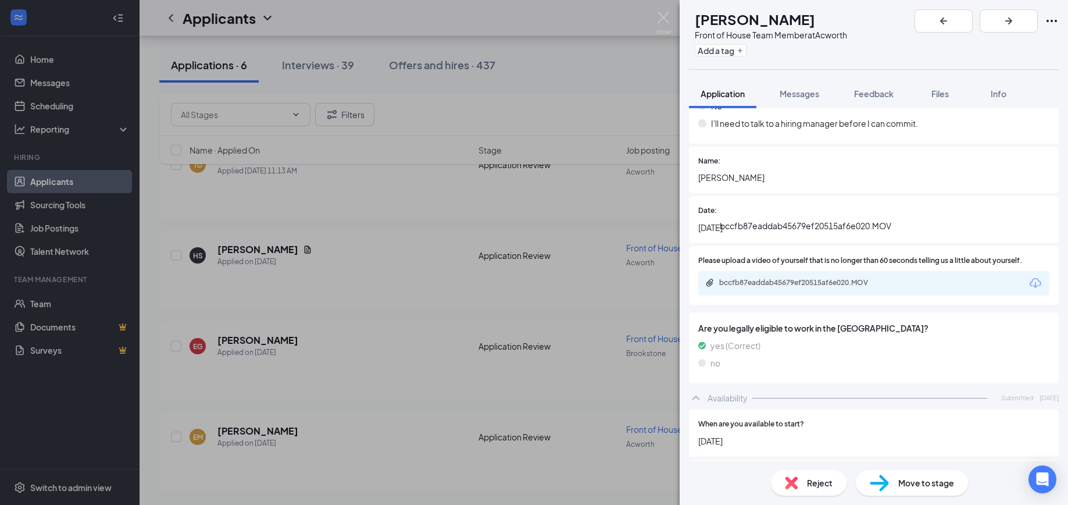
click at [840, 278] on div "bccfb87eaddab45679ef20515af6e020.MOV" at bounding box center [800, 282] width 163 height 9
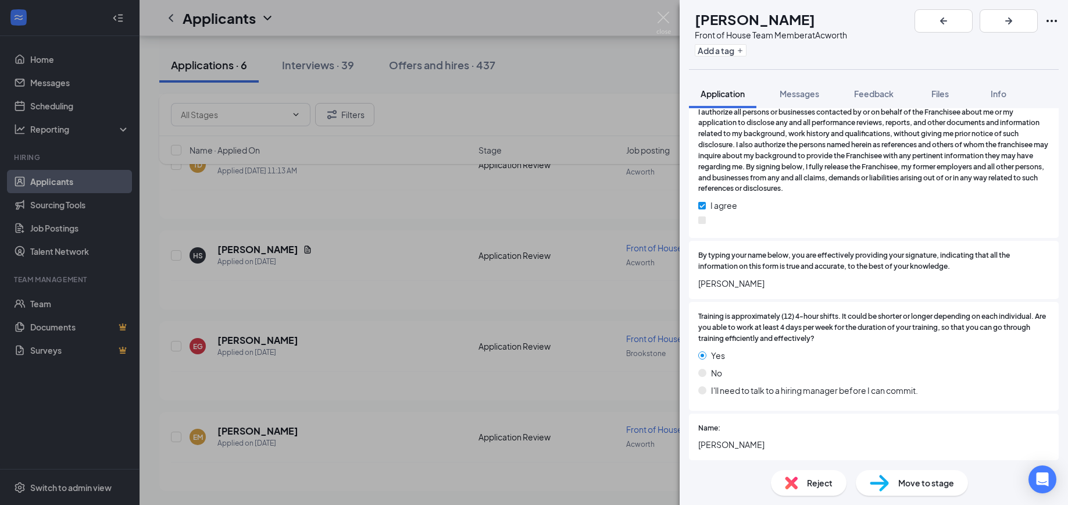
scroll to position [1697, 0]
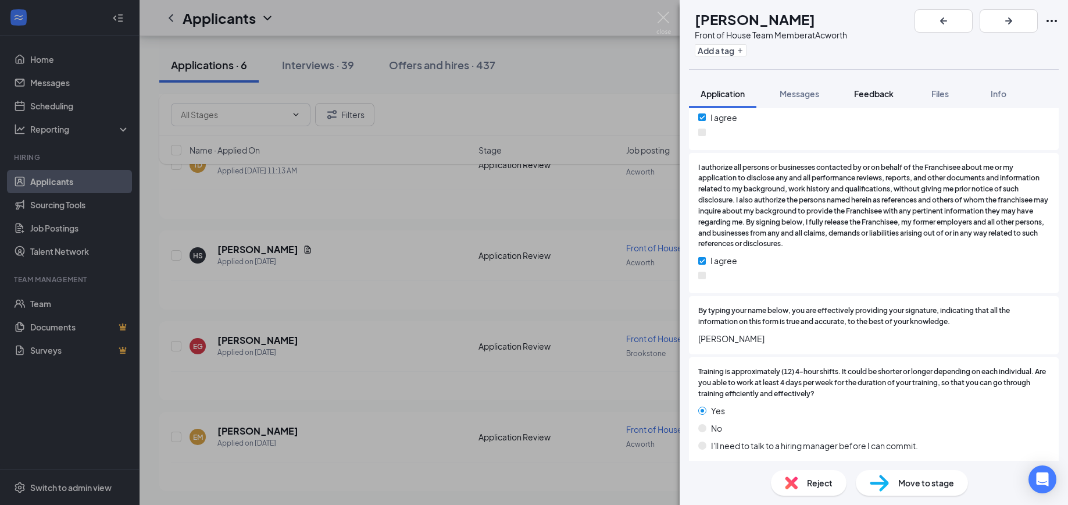
click at [872, 95] on span "Feedback" at bounding box center [874, 93] width 40 height 10
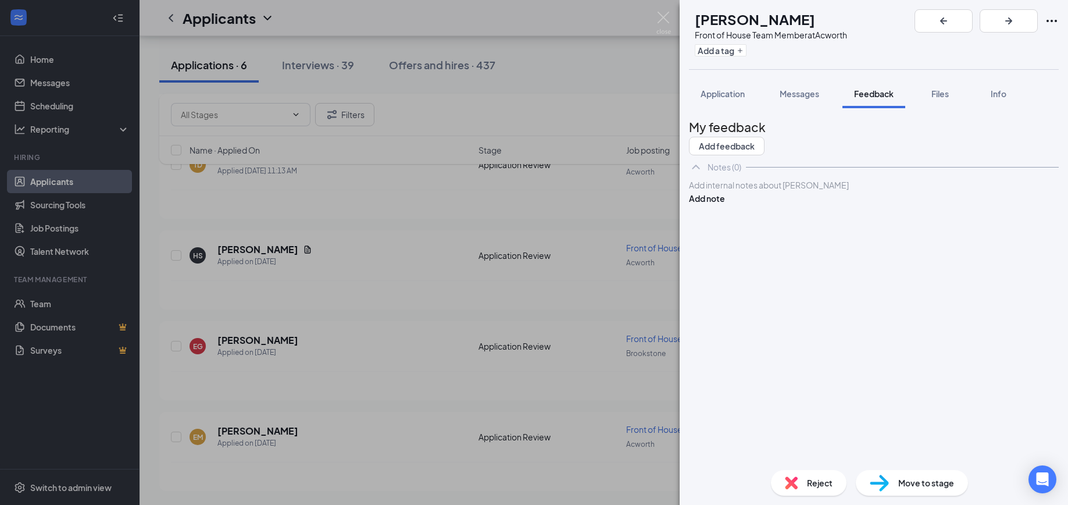
click at [756, 191] on div at bounding box center [874, 185] width 369 height 12
click at [815, 202] on span "because we are full in the evenings for fall, and this applicant isn't our stro…" at bounding box center [861, 191] width 343 height 23
click at [725, 205] on button "Add note" at bounding box center [707, 198] width 36 height 13
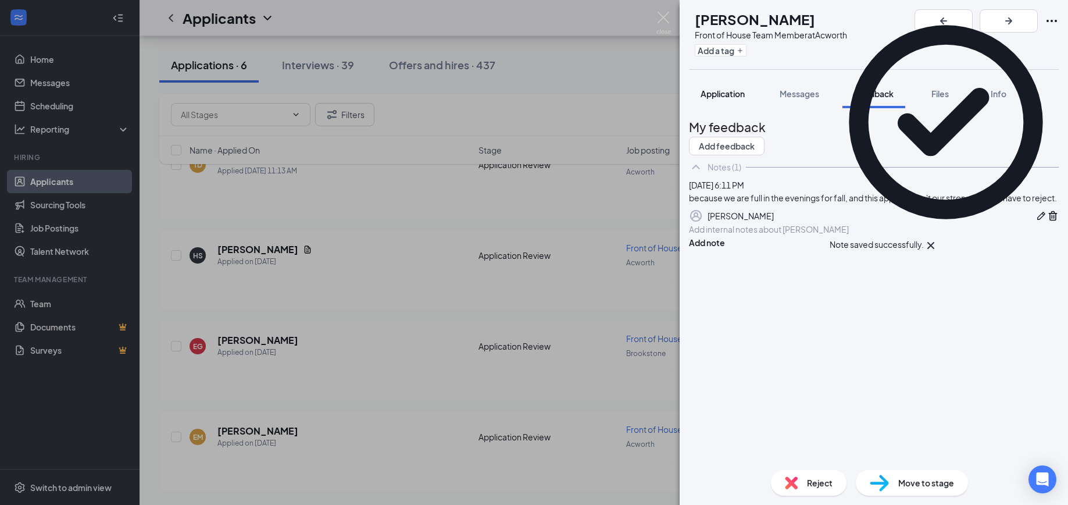
click at [722, 92] on span "Application" at bounding box center [723, 93] width 44 height 10
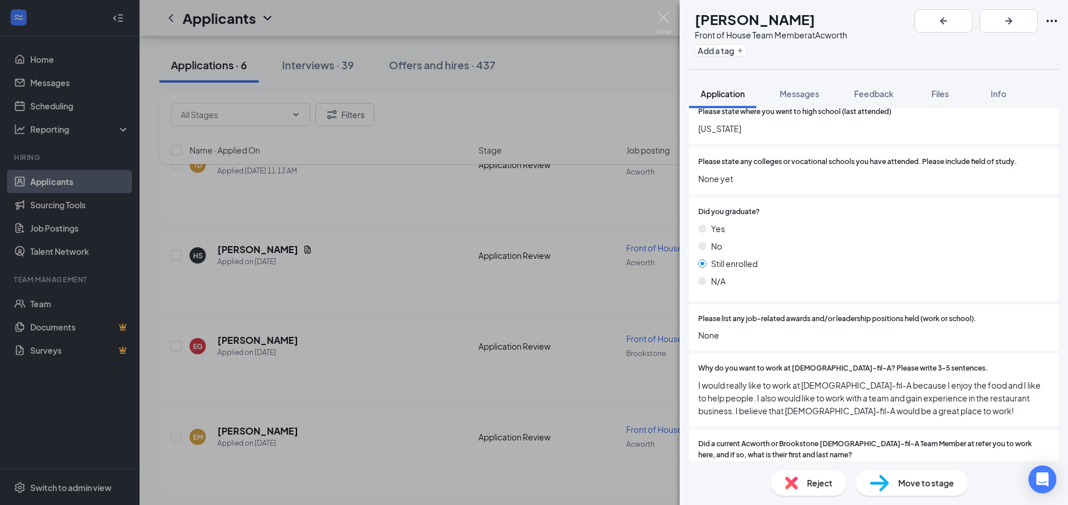
scroll to position [1050, 0]
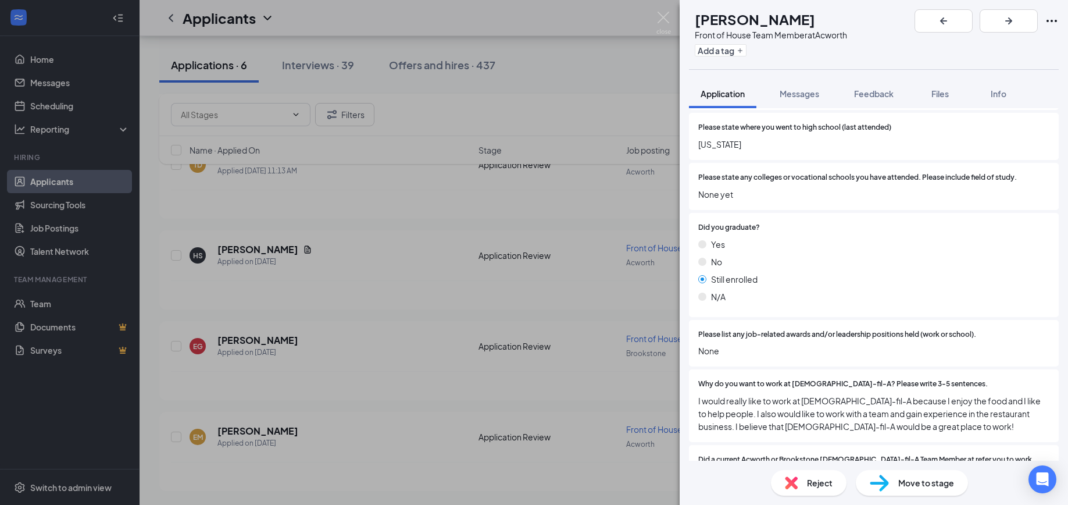
click at [802, 480] on div "Reject" at bounding box center [809, 483] width 76 height 26
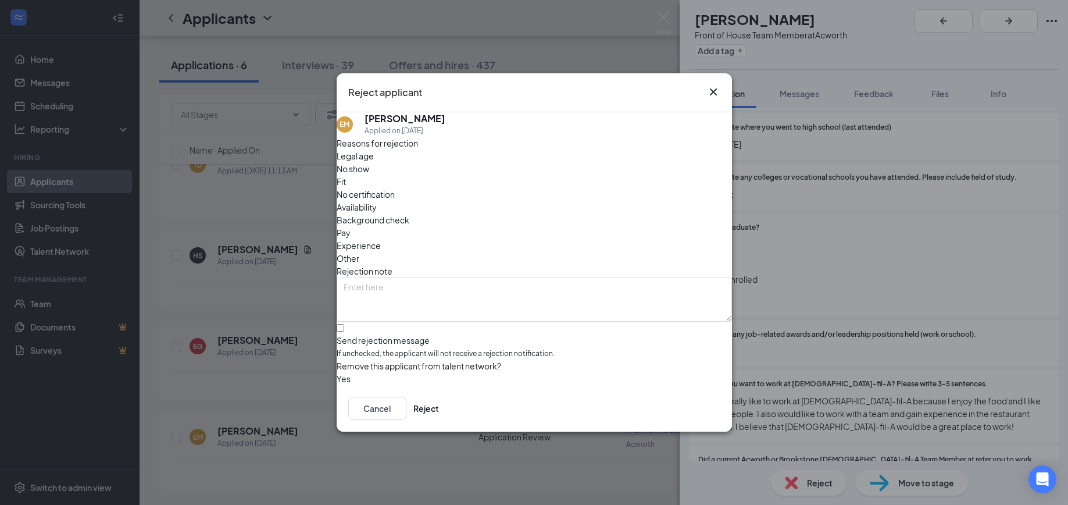
click at [480, 186] on div "Fit" at bounding box center [535, 181] width 396 height 13
click at [439, 418] on button "Reject" at bounding box center [427, 408] width 26 height 23
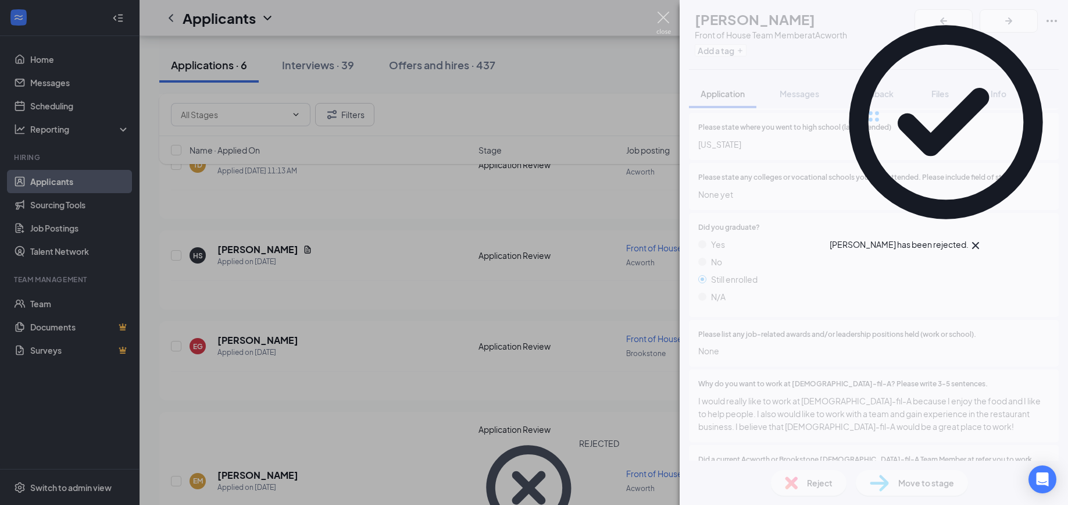
click at [664, 15] on img at bounding box center [664, 23] width 15 height 23
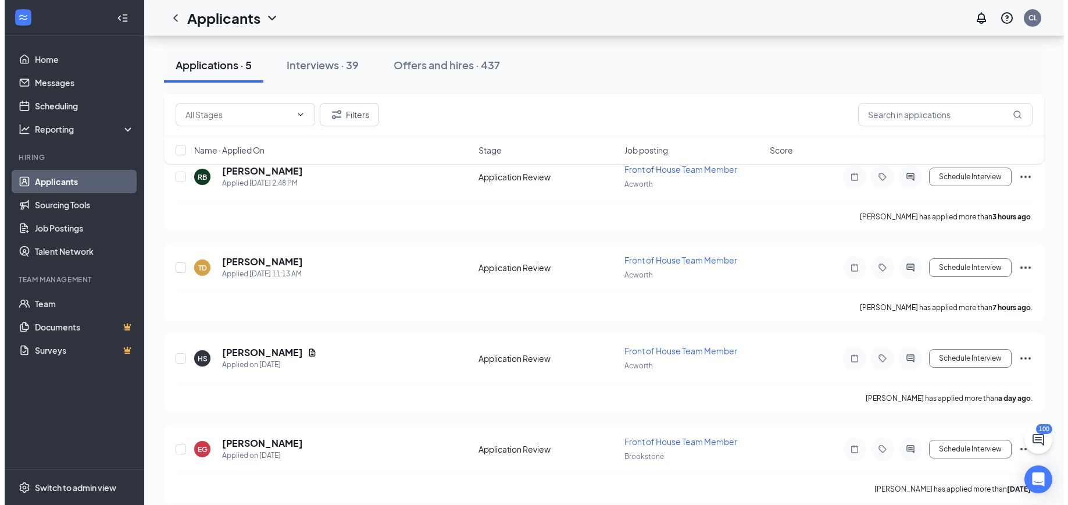
scroll to position [188, 0]
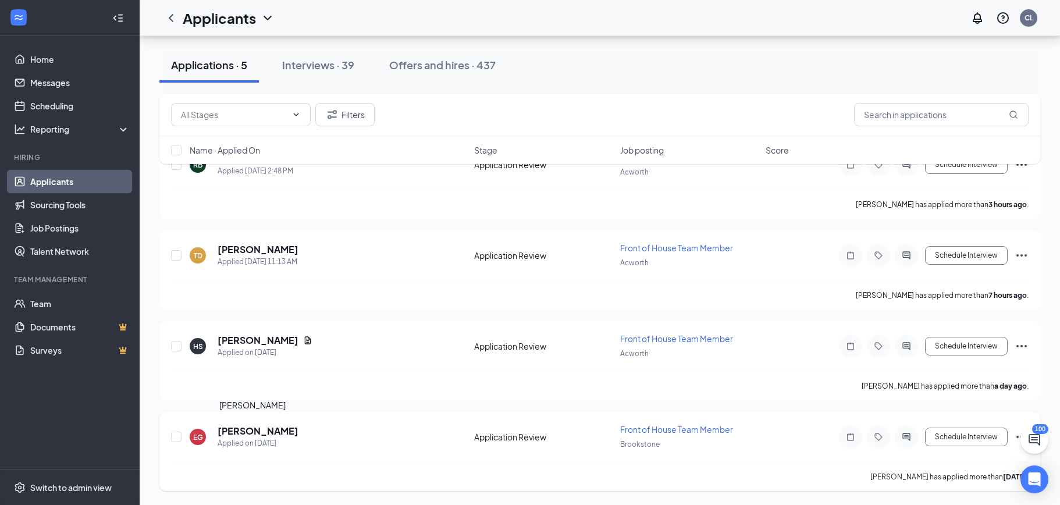
click at [236, 428] on h5 "[PERSON_NAME]" at bounding box center [258, 431] width 81 height 13
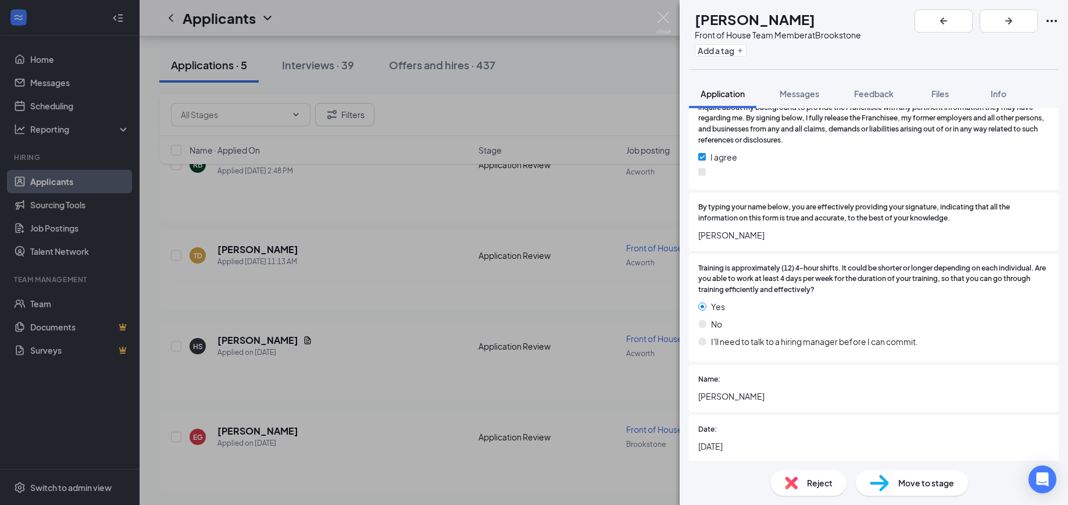
scroll to position [2097, 0]
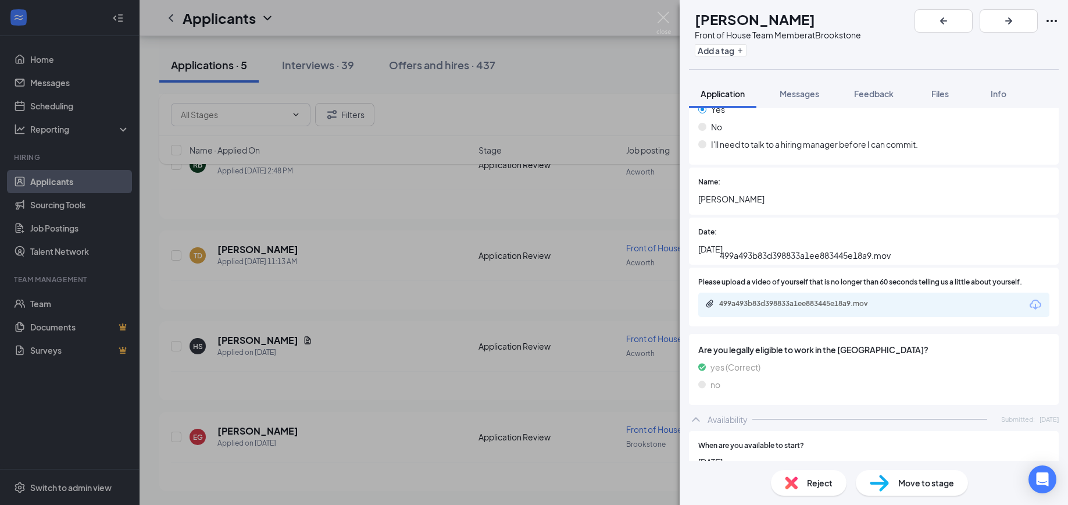
click at [842, 299] on div "499a493b83d398833a1ee883445e18a9.mov" at bounding box center [800, 303] width 163 height 9
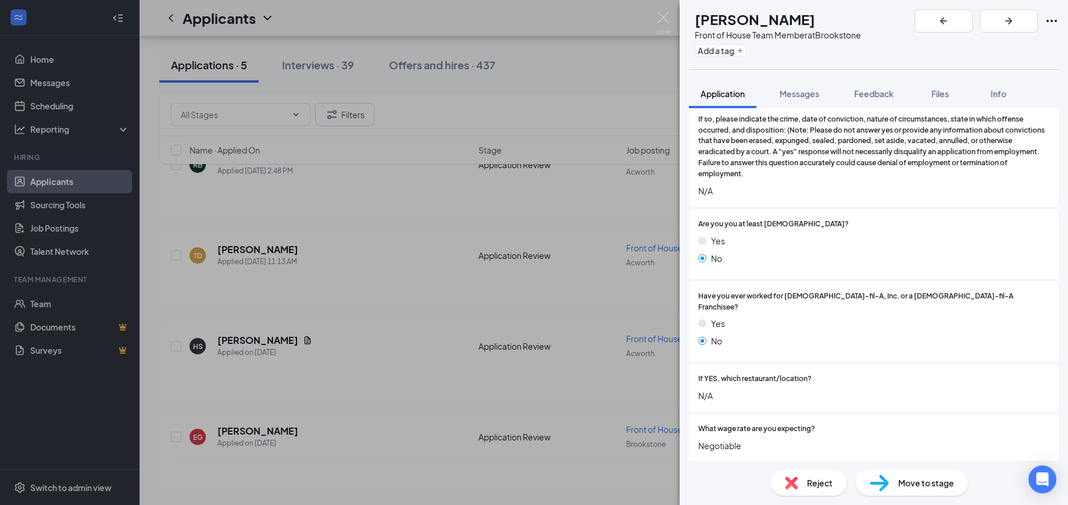
scroll to position [353, 0]
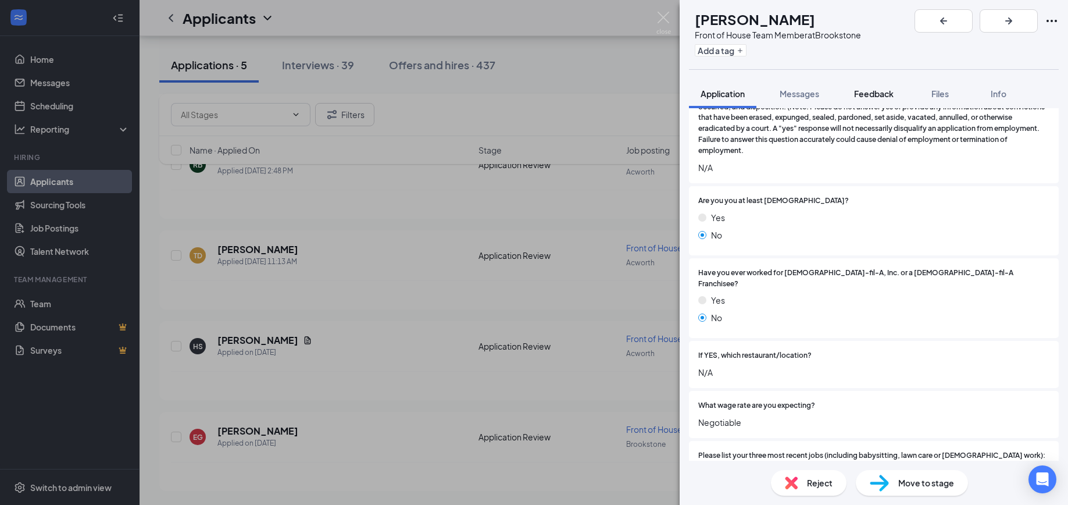
click at [881, 97] on span "Feedback" at bounding box center [874, 93] width 40 height 10
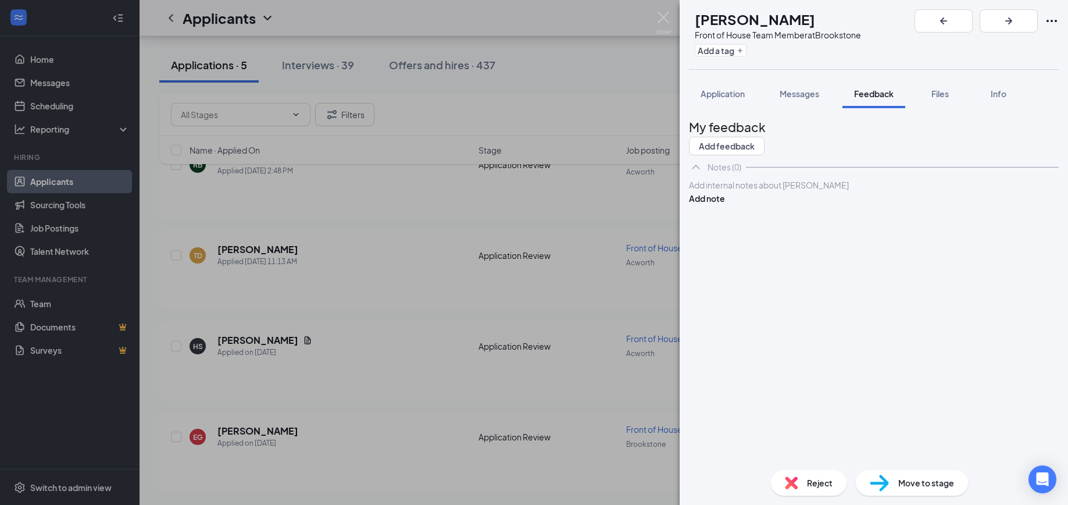
click at [722, 191] on div at bounding box center [874, 185] width 369 height 12
click at [725, 205] on button "Add note" at bounding box center [707, 198] width 36 height 13
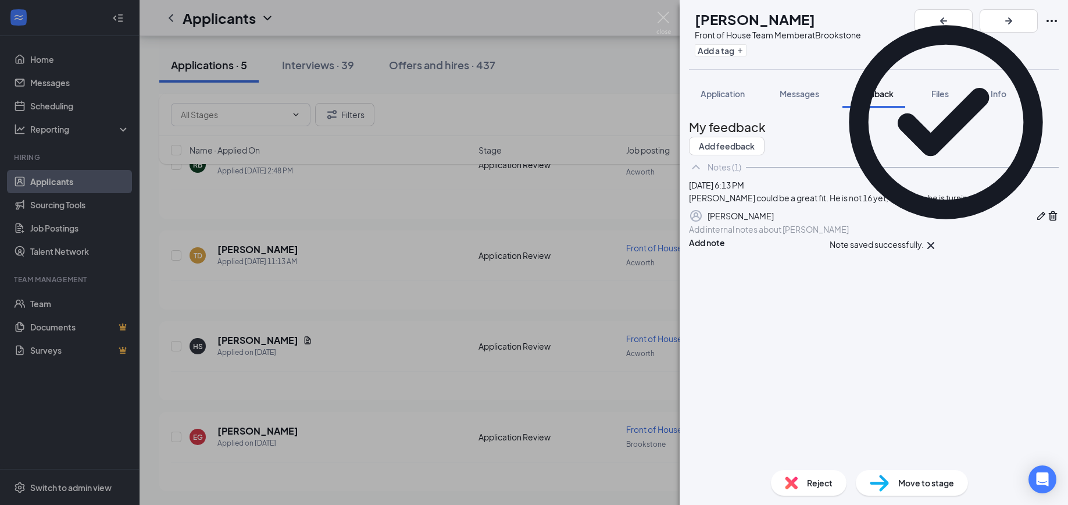
click at [899, 483] on span "Move to stage" at bounding box center [927, 482] width 56 height 13
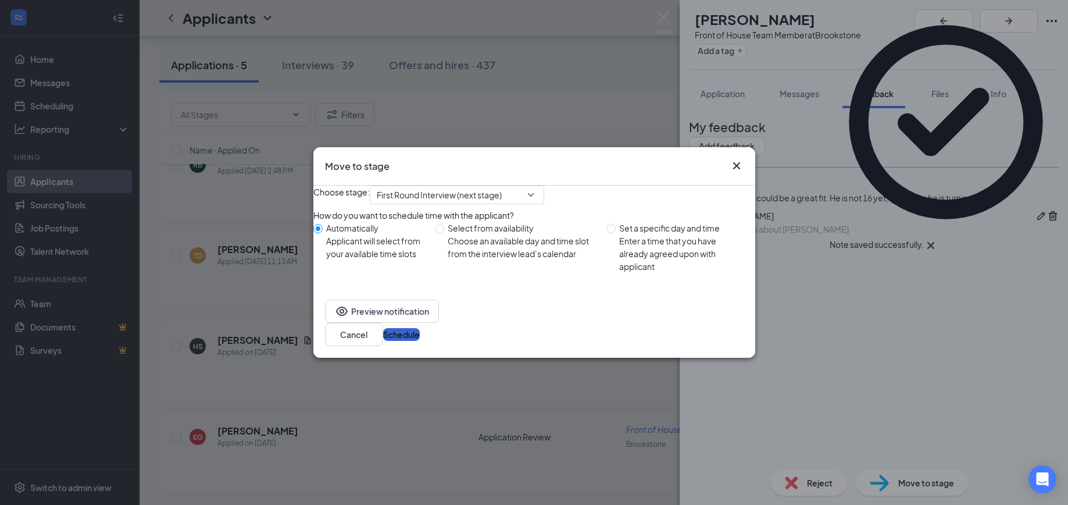
click at [420, 341] on button "Schedule" at bounding box center [401, 334] width 37 height 13
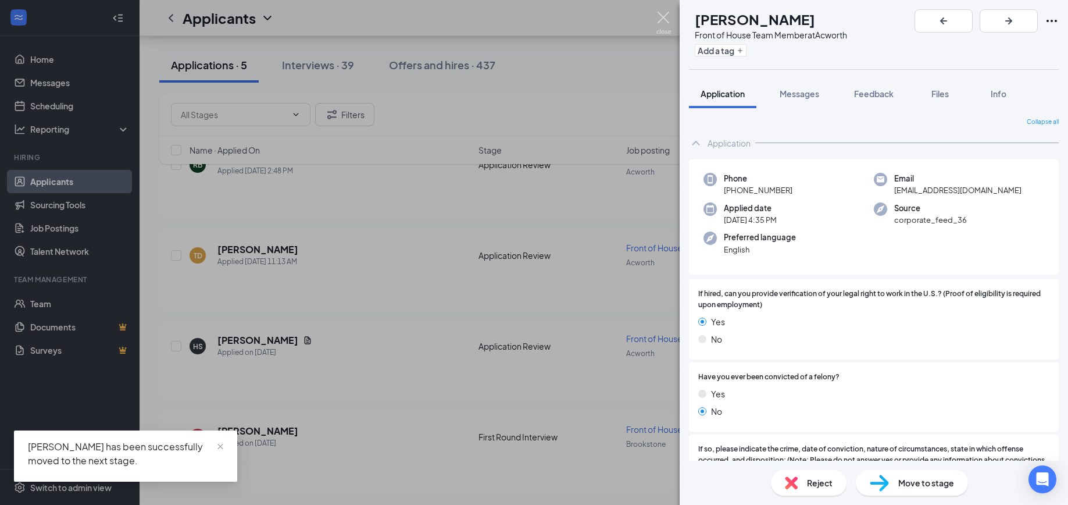
click at [662, 16] on img at bounding box center [664, 23] width 15 height 23
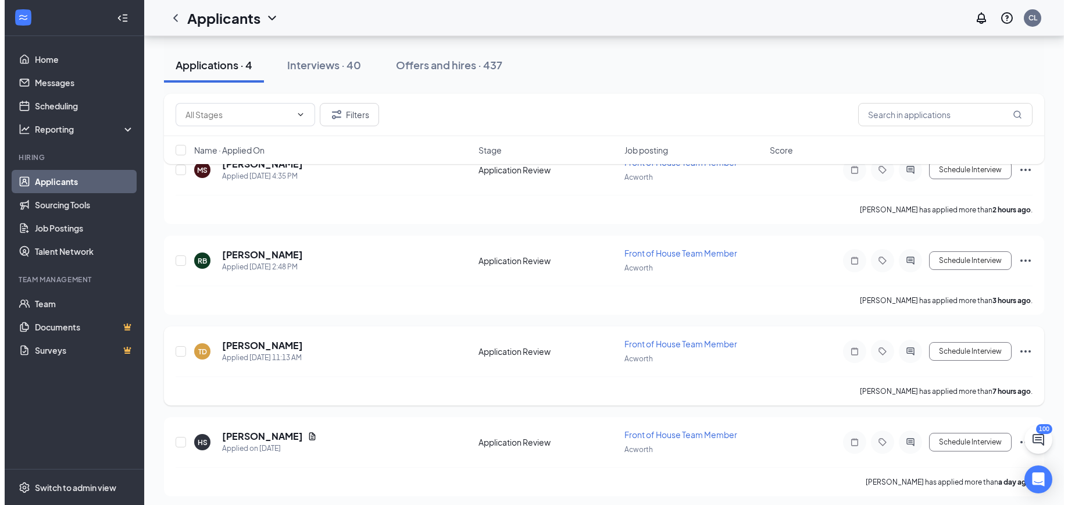
scroll to position [97, 0]
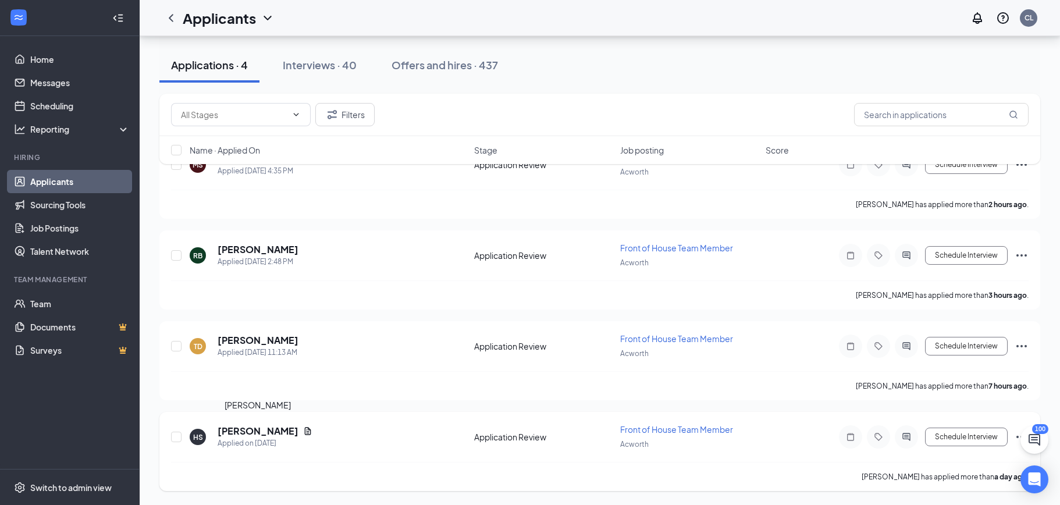
click at [247, 431] on h5 "[PERSON_NAME]" at bounding box center [258, 431] width 81 height 13
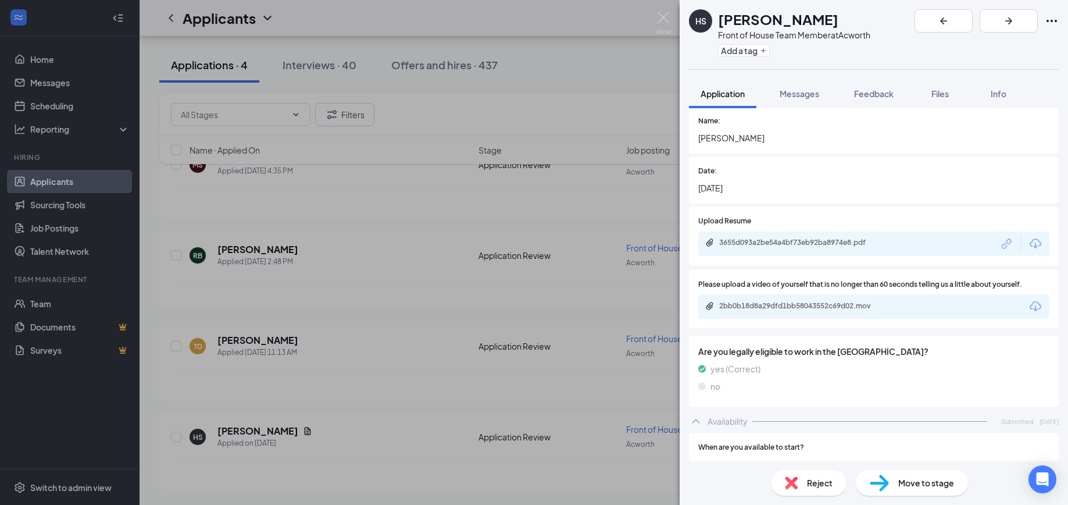
scroll to position [2029, 0]
click at [808, 295] on div "2bb0b18d8a29dfd1bb58043552c69d02.mov" at bounding box center [874, 307] width 351 height 24
click at [808, 302] on div "2bb0b18d8a29dfd1bb58043552c69d02.mov" at bounding box center [800, 306] width 163 height 9
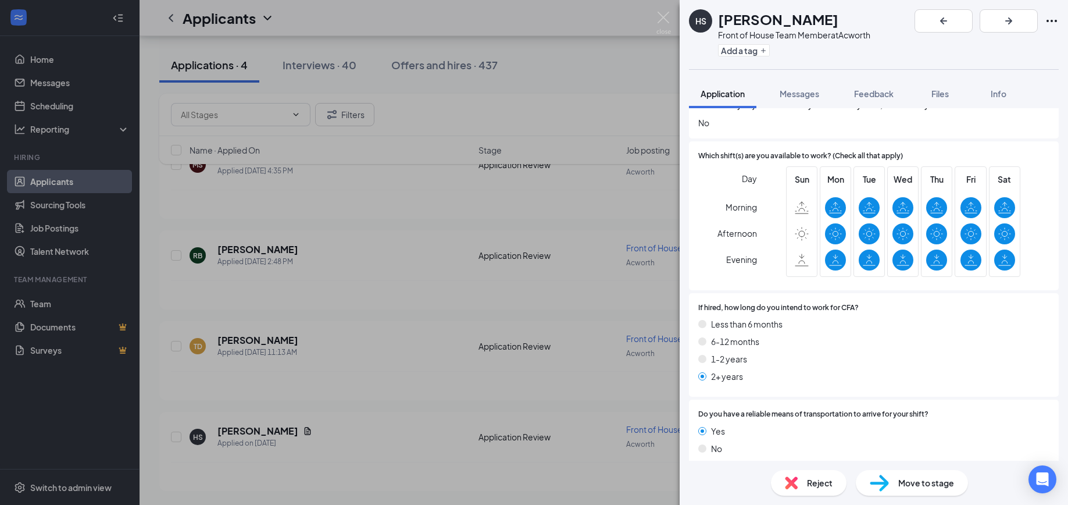
scroll to position [2590, 0]
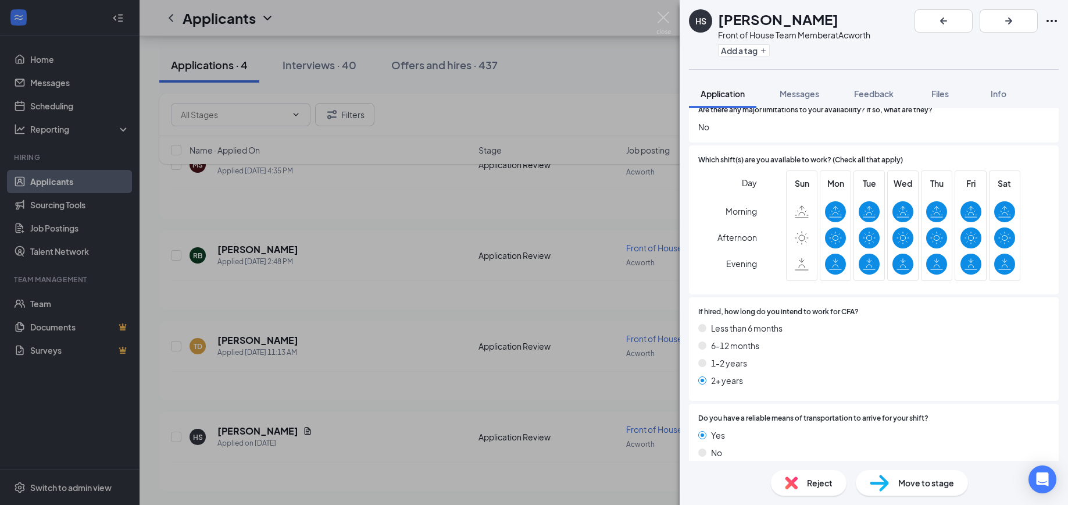
drag, startPoint x: 878, startPoint y: 91, endPoint x: 583, endPoint y: 177, distance: 307.6
click at [878, 91] on span "Feedback" at bounding box center [874, 93] width 40 height 10
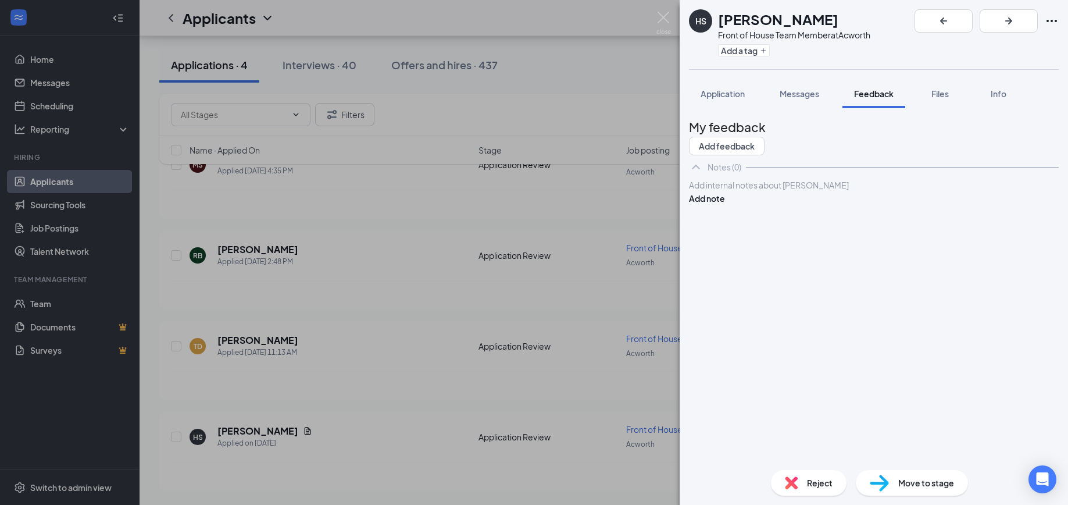
click at [723, 191] on div at bounding box center [874, 185] width 369 height 12
click at [791, 190] on span "ensure she can work in morning / midday?" at bounding box center [768, 185] width 157 height 10
click at [725, 205] on button "Add note" at bounding box center [707, 198] width 36 height 13
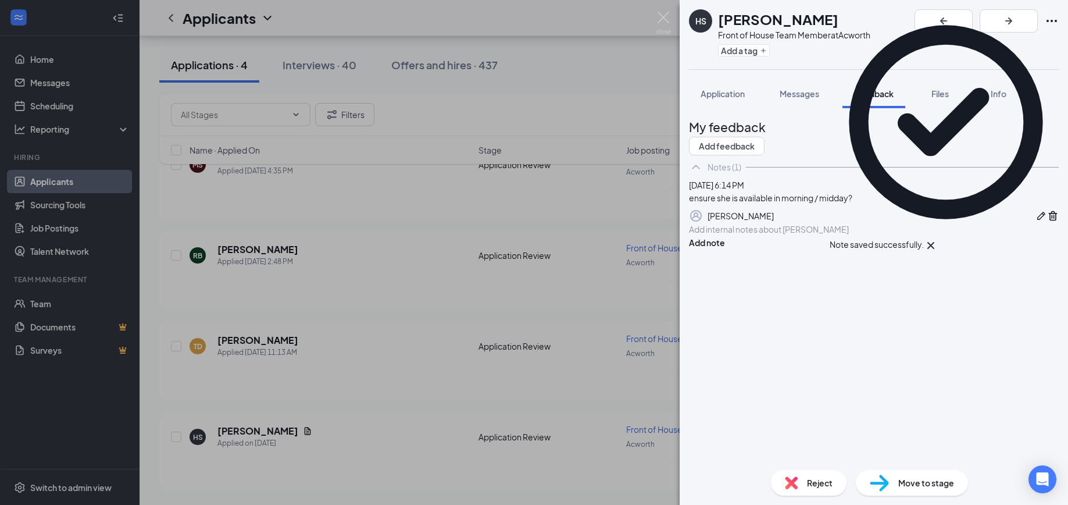
click at [884, 481] on img at bounding box center [879, 483] width 19 height 17
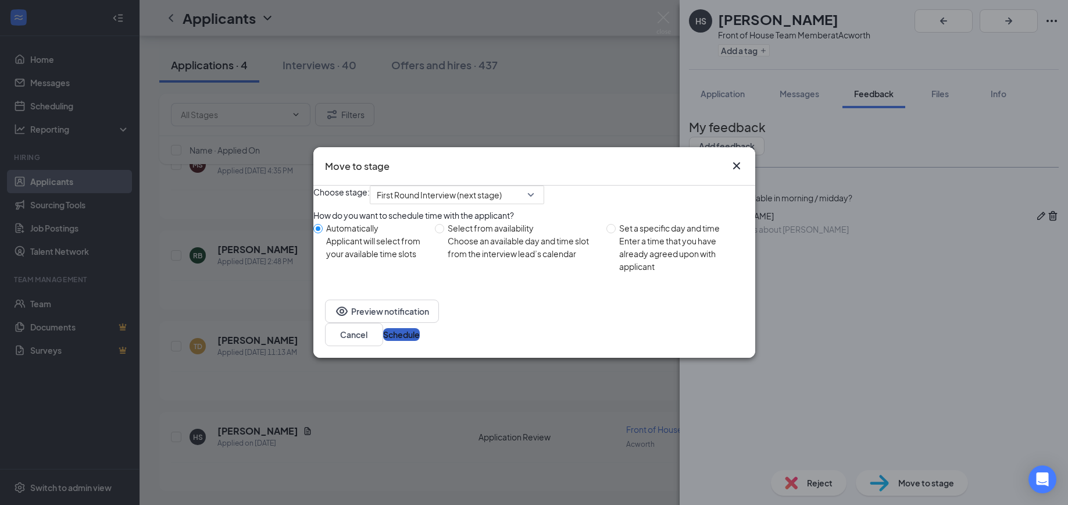
click at [420, 333] on button "Schedule" at bounding box center [401, 334] width 37 height 13
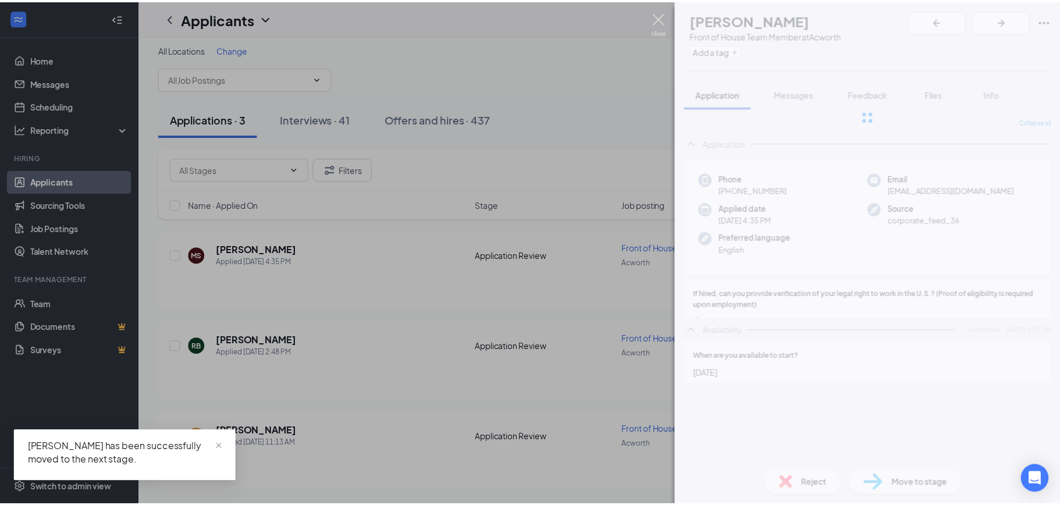
scroll to position [6, 0]
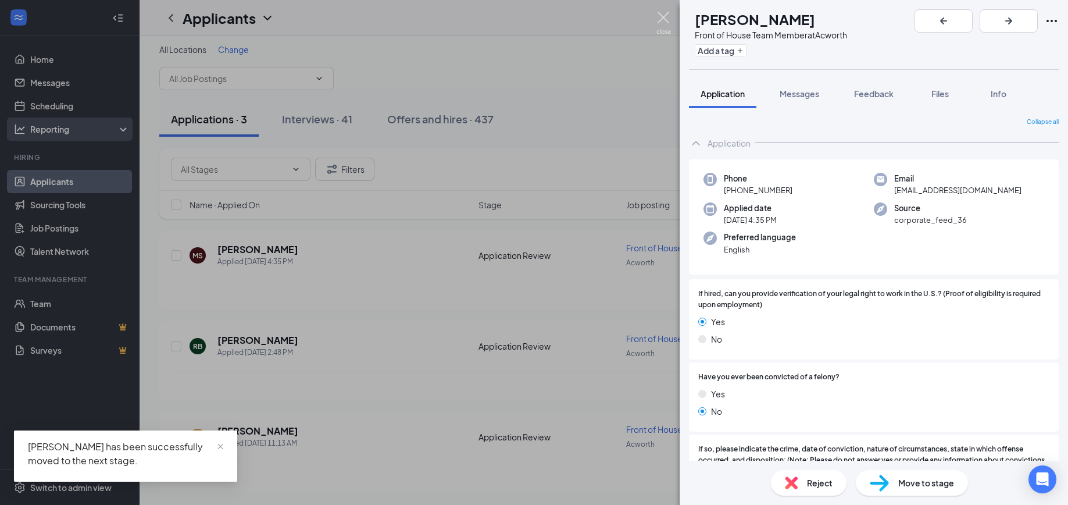
drag, startPoint x: 662, startPoint y: 17, endPoint x: 63, endPoint y: 129, distance: 608.8
click at [662, 18] on img at bounding box center [664, 23] width 15 height 23
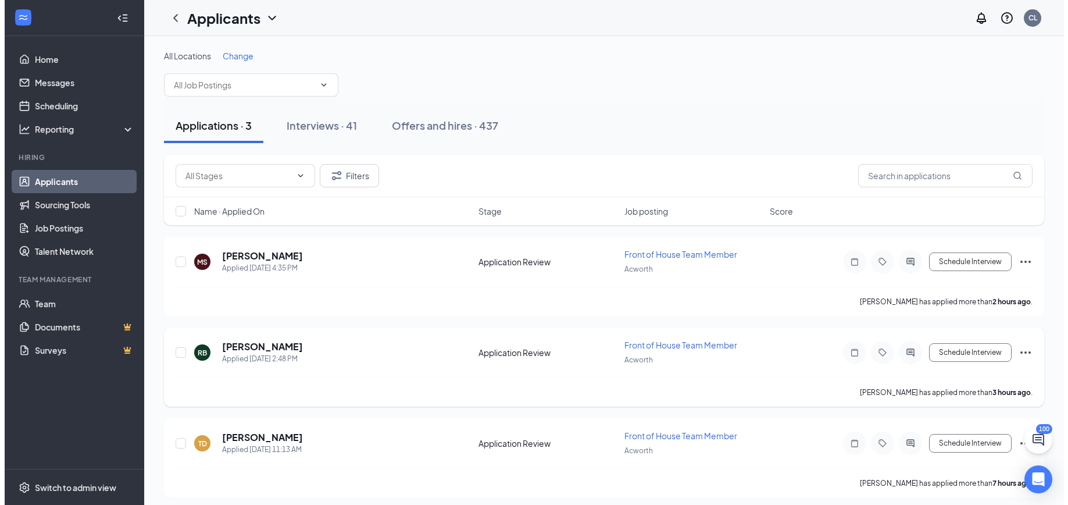
scroll to position [6, 0]
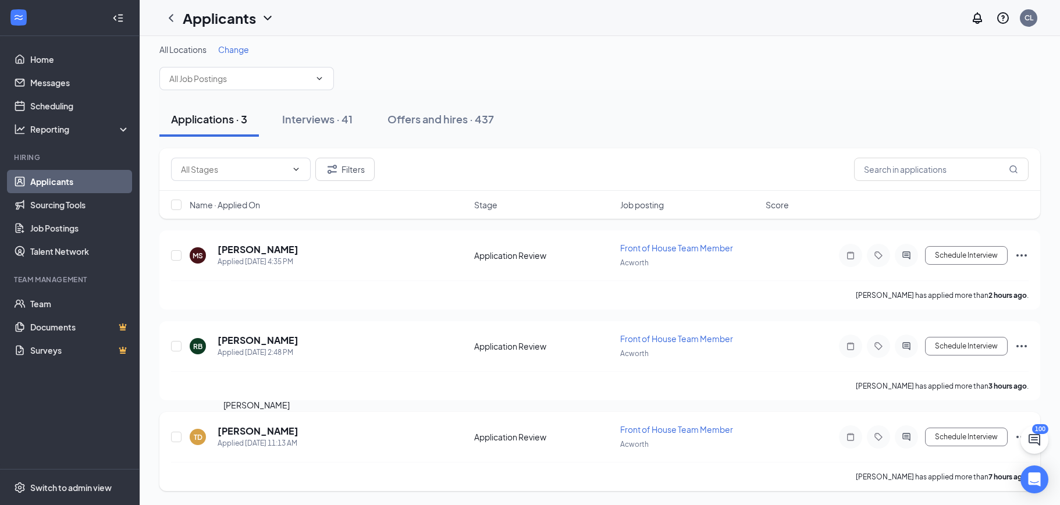
click at [225, 430] on h5 "[PERSON_NAME]" at bounding box center [258, 431] width 81 height 13
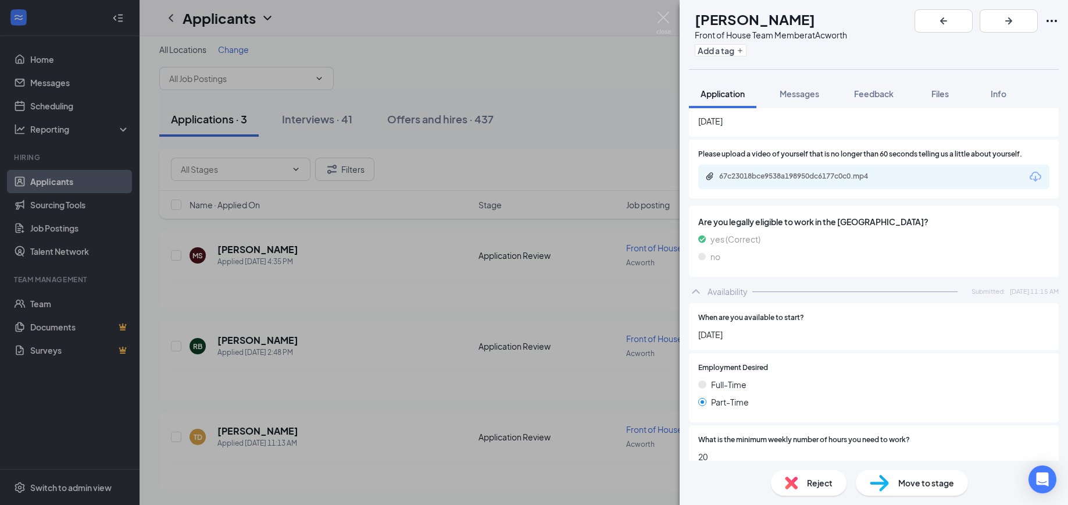
scroll to position [1958, 0]
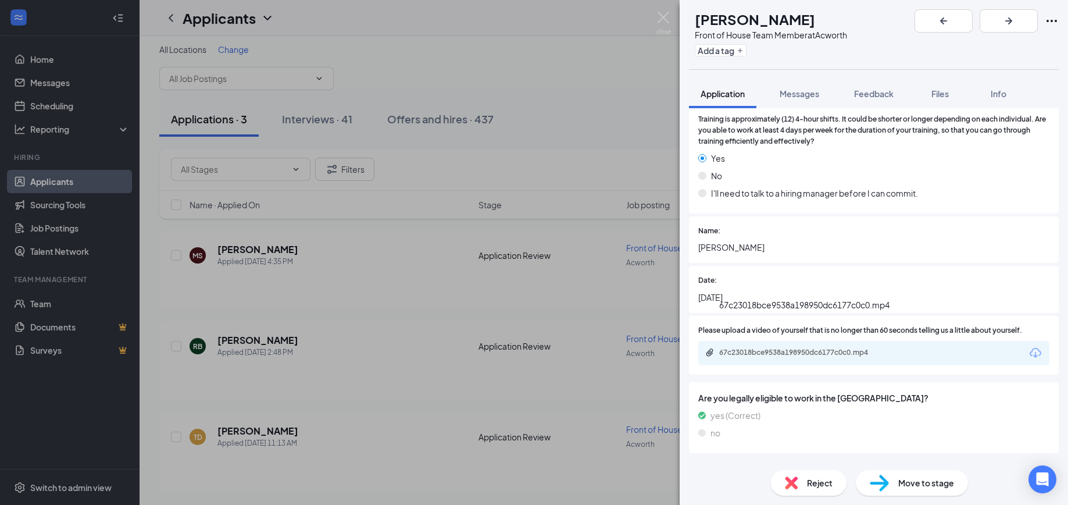
click at [758, 348] on div "67c23018bce9538a198950dc6177c0c0.mp4" at bounding box center [800, 352] width 163 height 9
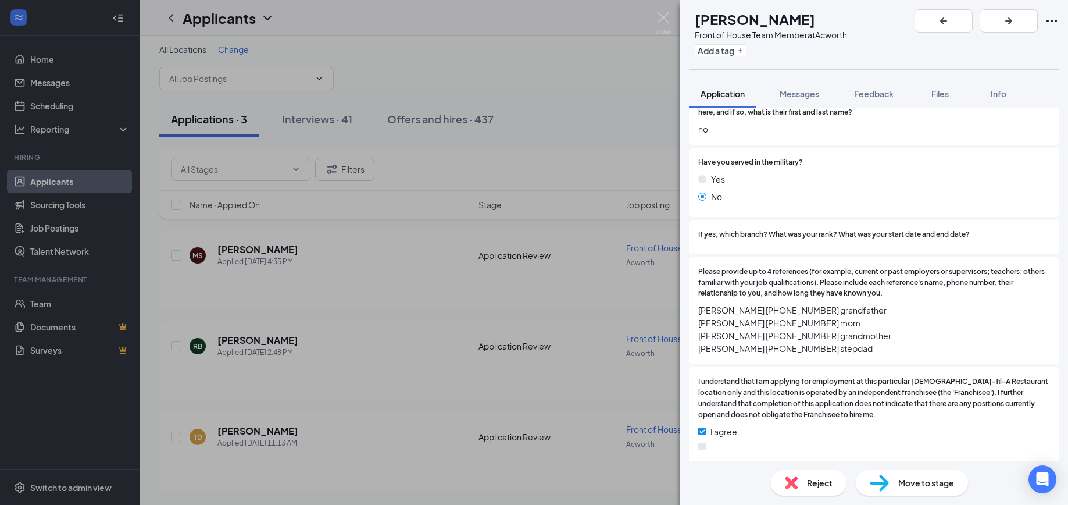
scroll to position [1164, 0]
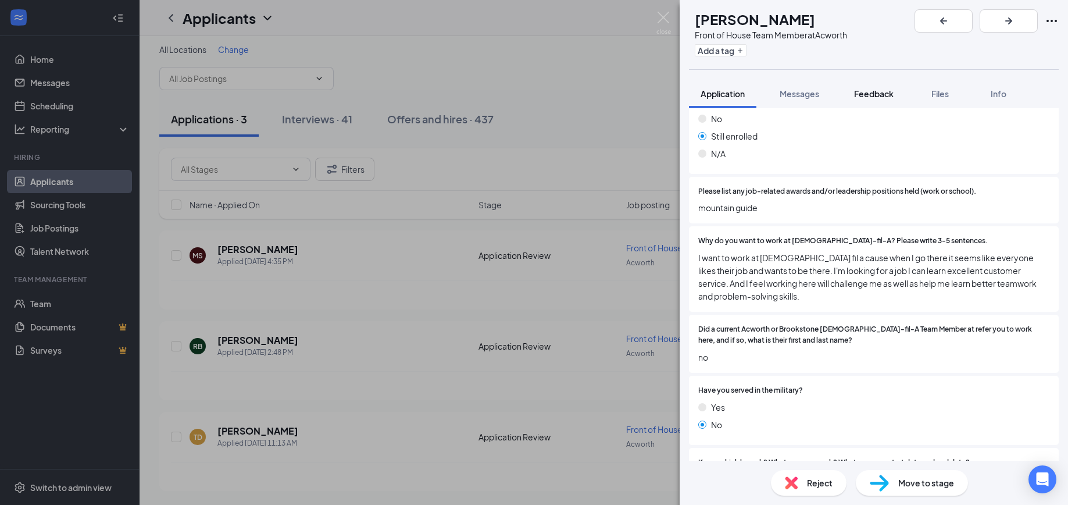
click at [879, 97] on span "Feedback" at bounding box center [874, 93] width 40 height 10
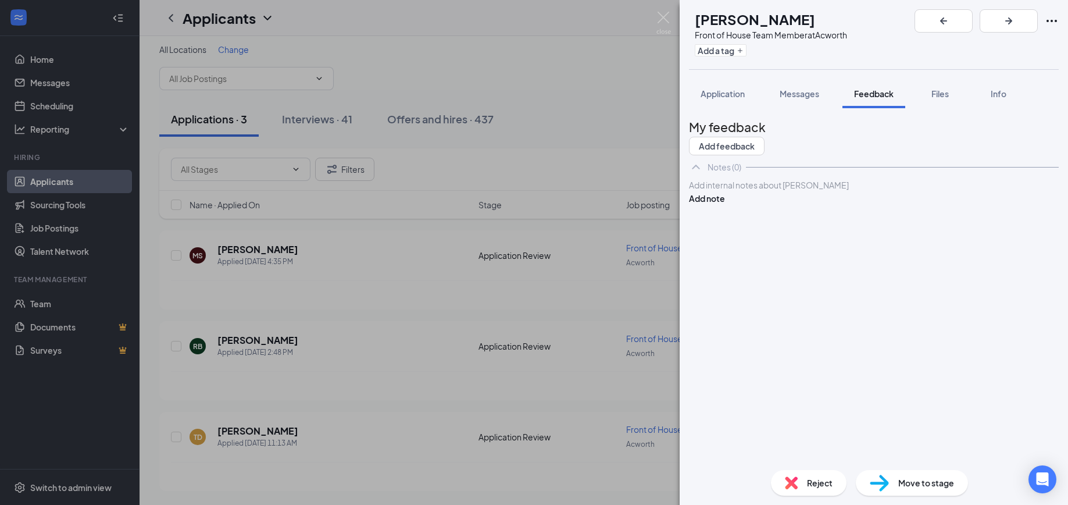
click at [744, 191] on div at bounding box center [874, 185] width 369 height 12
click at [725, 205] on button "Add note" at bounding box center [707, 198] width 36 height 13
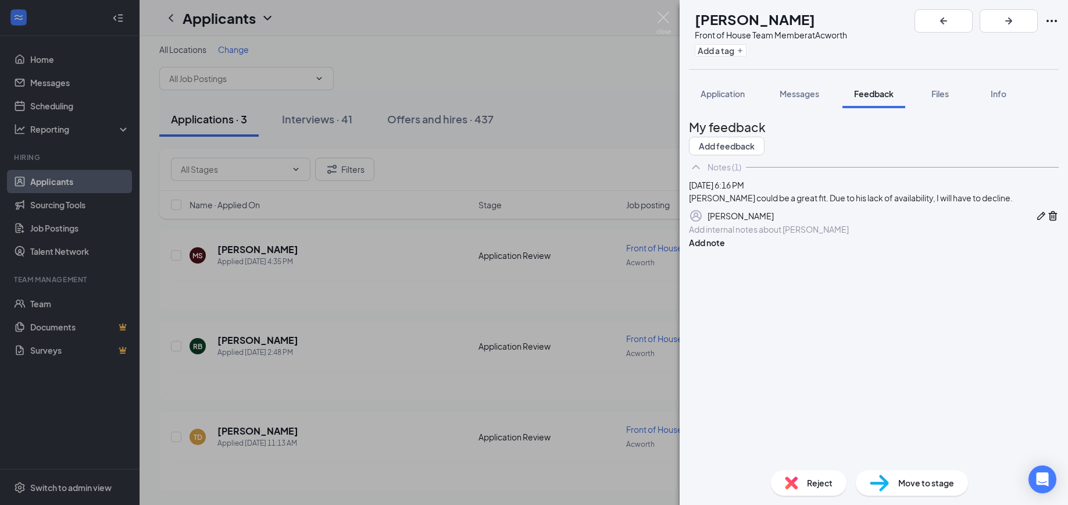
click at [786, 486] on img at bounding box center [791, 482] width 13 height 13
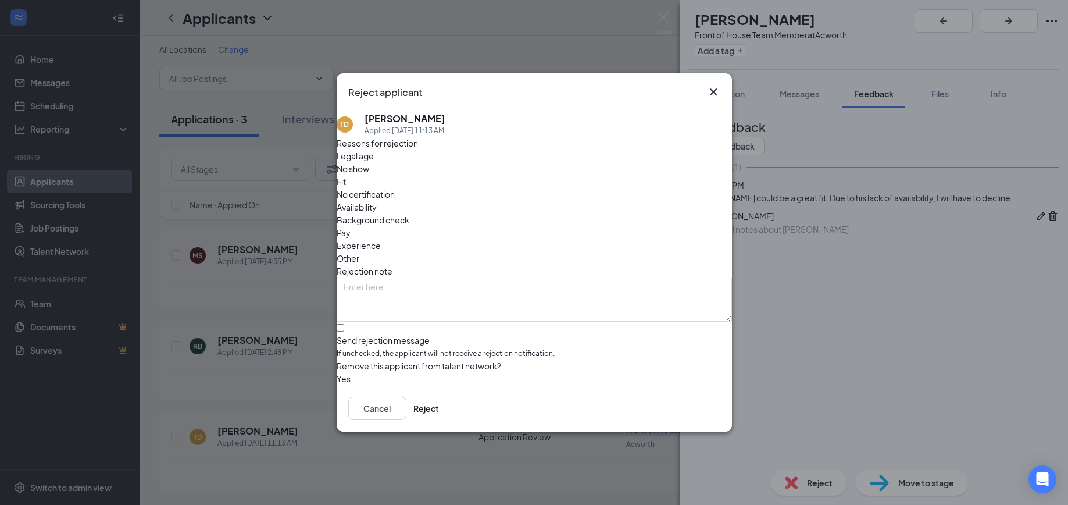
drag, startPoint x: 604, startPoint y: 188, endPoint x: 609, endPoint y: 200, distance: 12.5
click at [377, 201] on span "Availability" at bounding box center [357, 207] width 40 height 13
click at [439, 408] on button "Reject" at bounding box center [427, 408] width 26 height 23
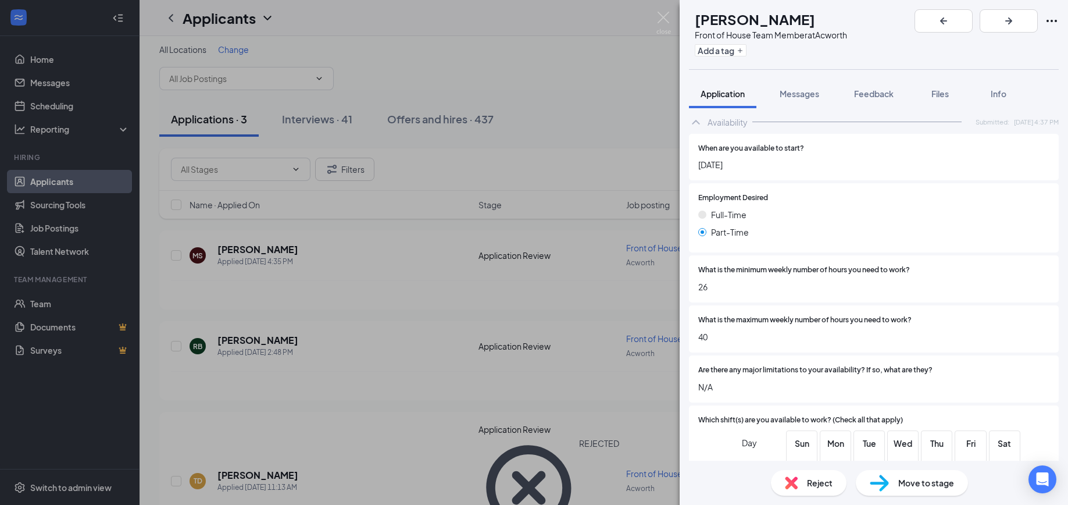
scroll to position [2044, 0]
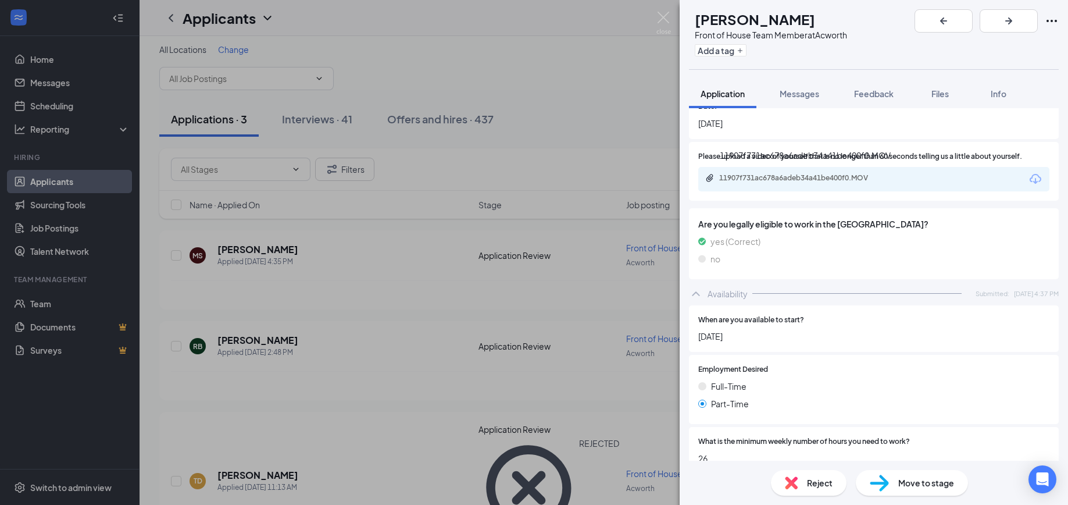
click at [762, 180] on div "11907f731ac678a6adeb34a41be400f0.MOV" at bounding box center [800, 177] width 163 height 9
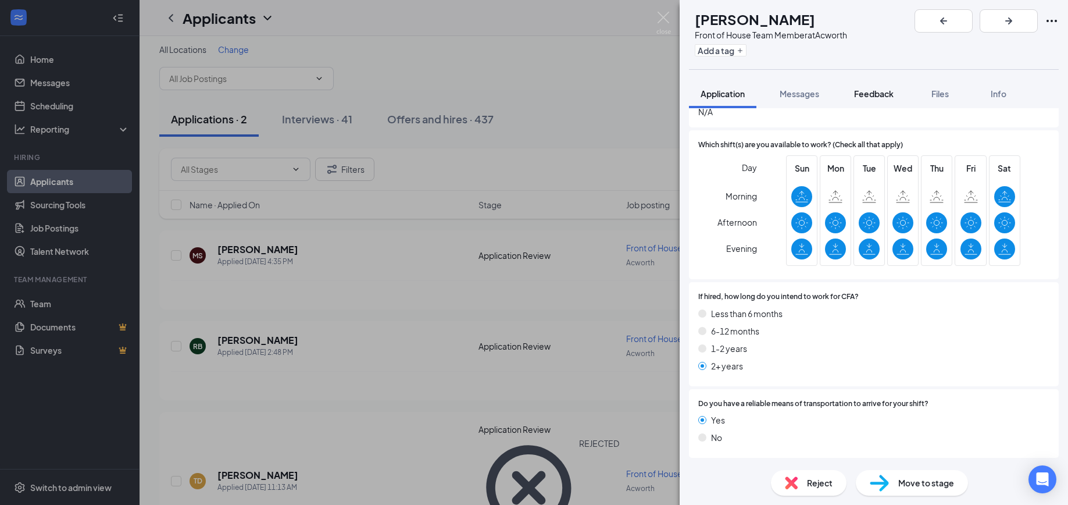
scroll to position [2488, 0]
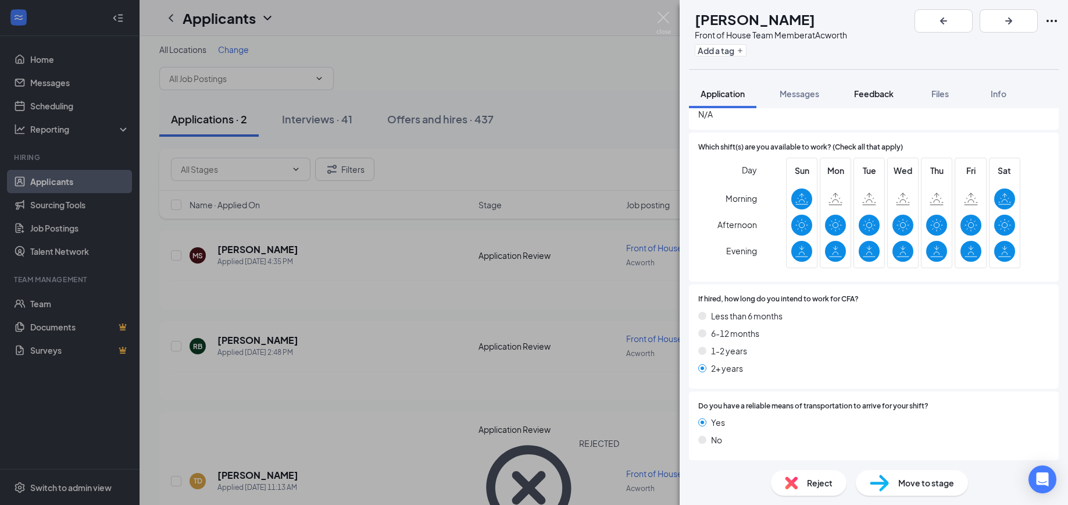
click at [864, 88] on span "Feedback" at bounding box center [874, 93] width 40 height 10
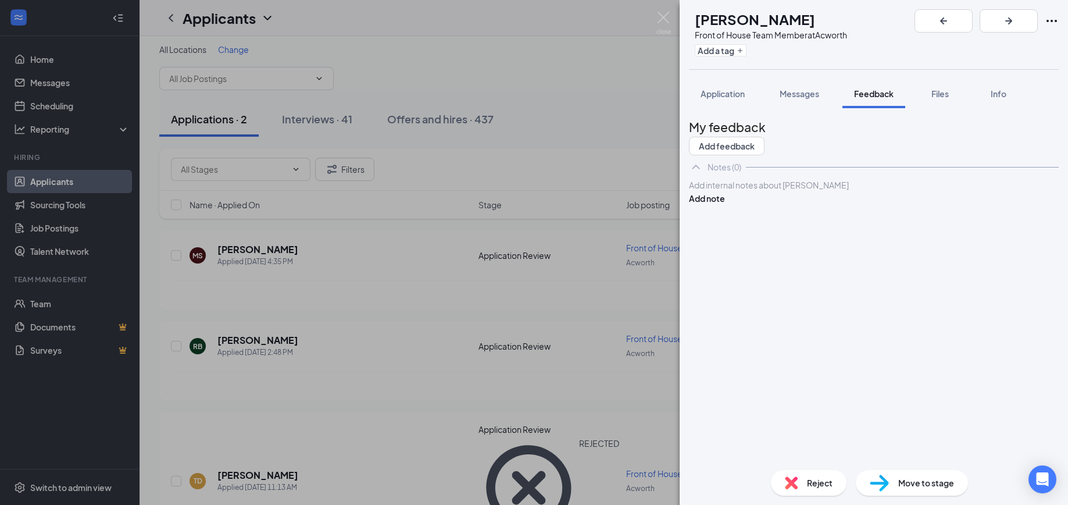
click at [729, 191] on div at bounding box center [874, 185] width 369 height 12
click at [725, 205] on button "Add note" at bounding box center [707, 198] width 36 height 13
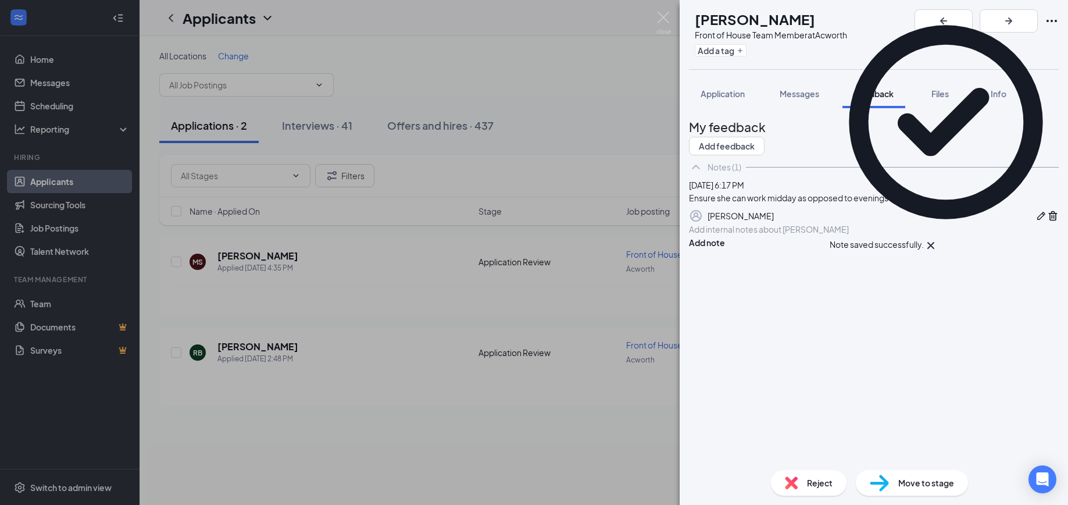
click at [881, 480] on img at bounding box center [879, 483] width 19 height 17
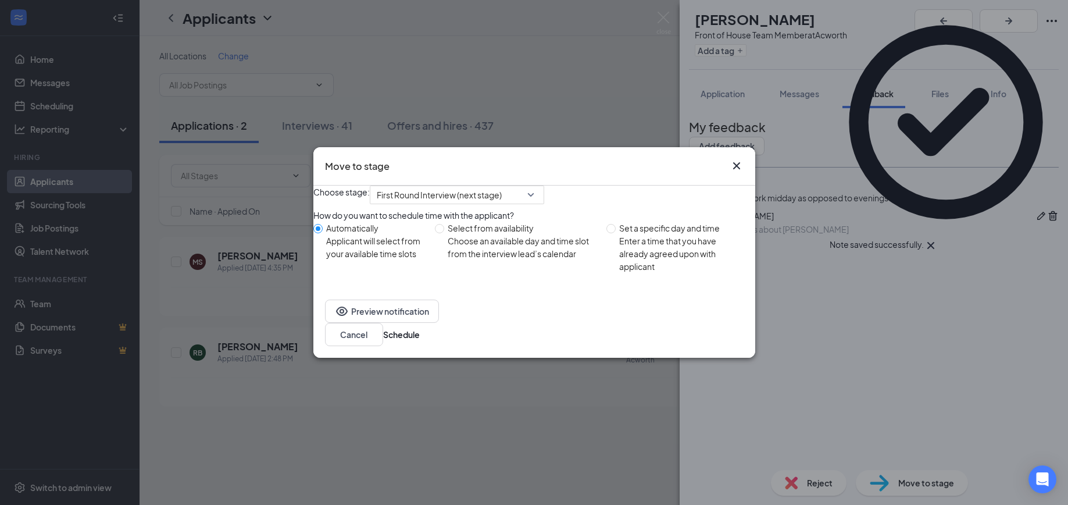
click at [739, 162] on icon "Cross" at bounding box center [736, 165] width 7 height 7
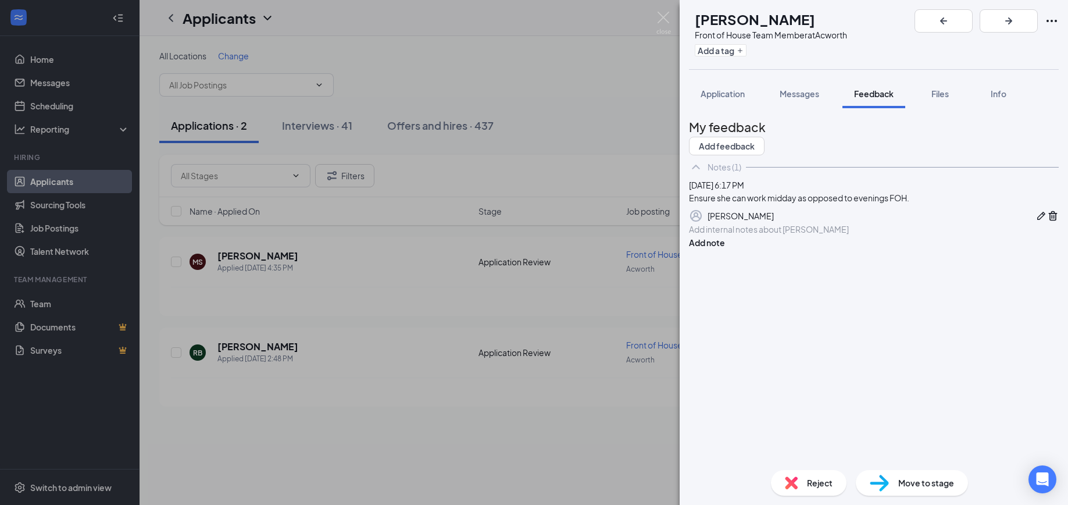
drag, startPoint x: 718, startPoint y: 95, endPoint x: 833, endPoint y: 111, distance: 116.2
click at [718, 94] on span "Application" at bounding box center [723, 93] width 44 height 10
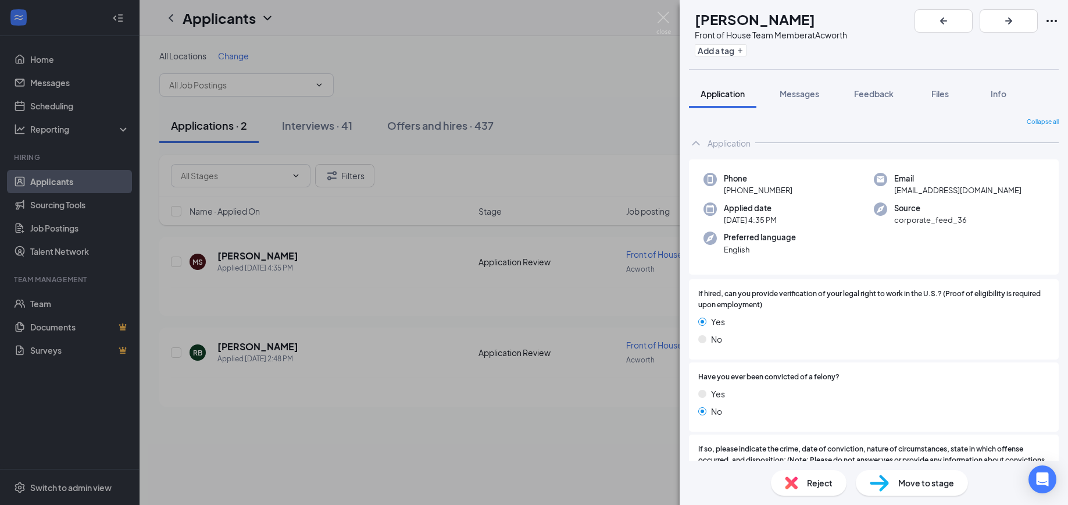
click at [890, 479] on div "Move to stage" at bounding box center [912, 483] width 112 height 26
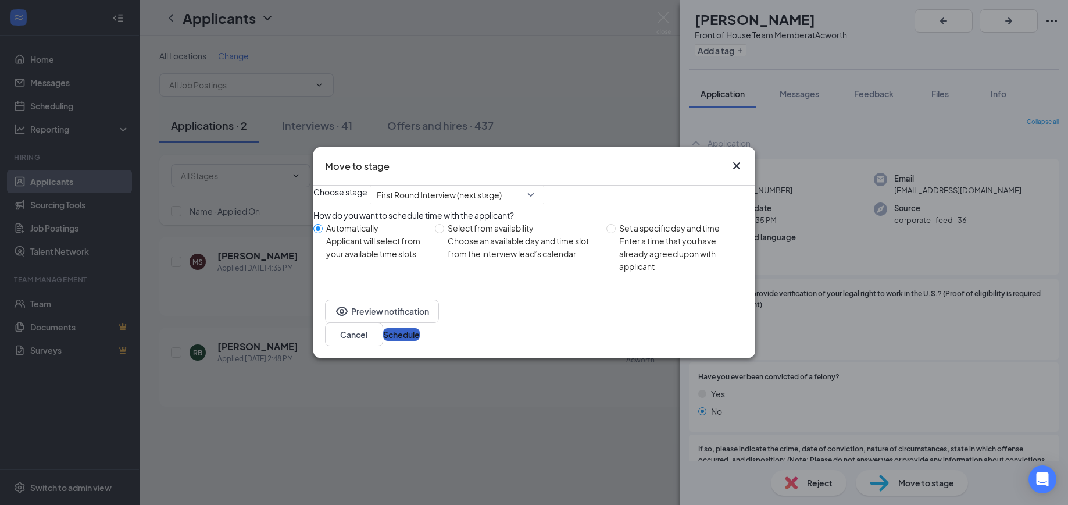
click at [420, 340] on button "Schedule" at bounding box center [401, 334] width 37 height 13
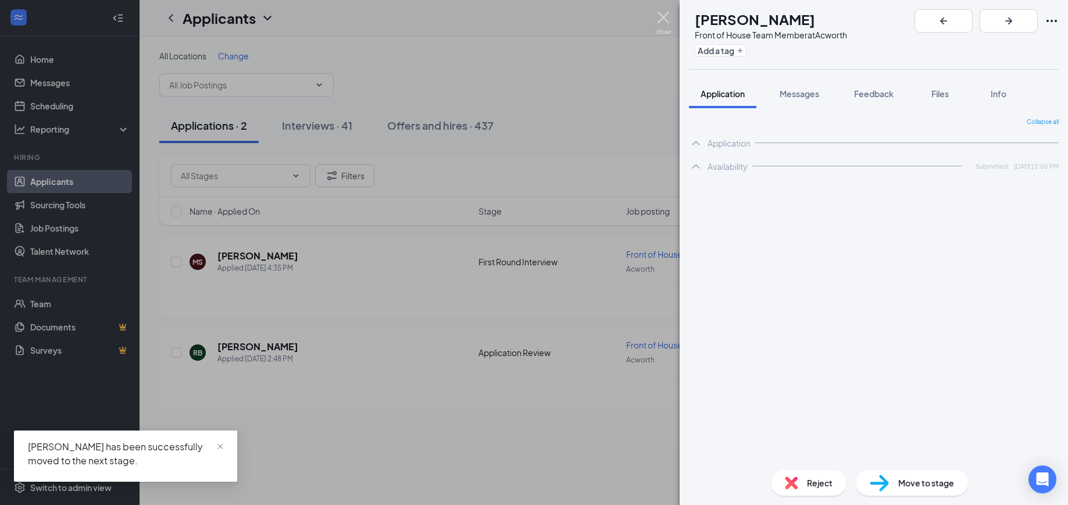
drag, startPoint x: 663, startPoint y: 21, endPoint x: 615, endPoint y: 140, distance: 128.4
click at [662, 21] on img at bounding box center [664, 23] width 15 height 23
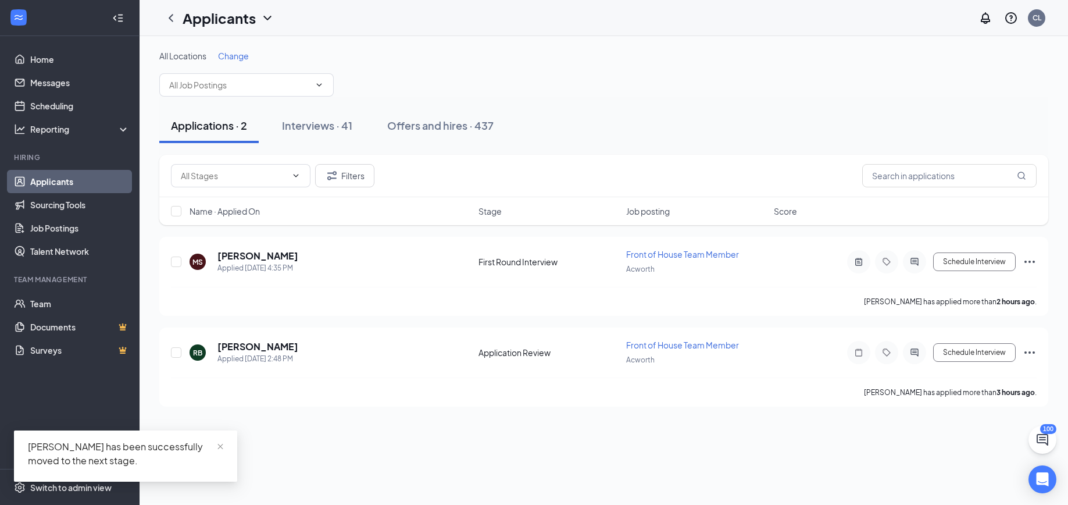
click at [664, 17] on div "Applicants CL" at bounding box center [604, 18] width 929 height 36
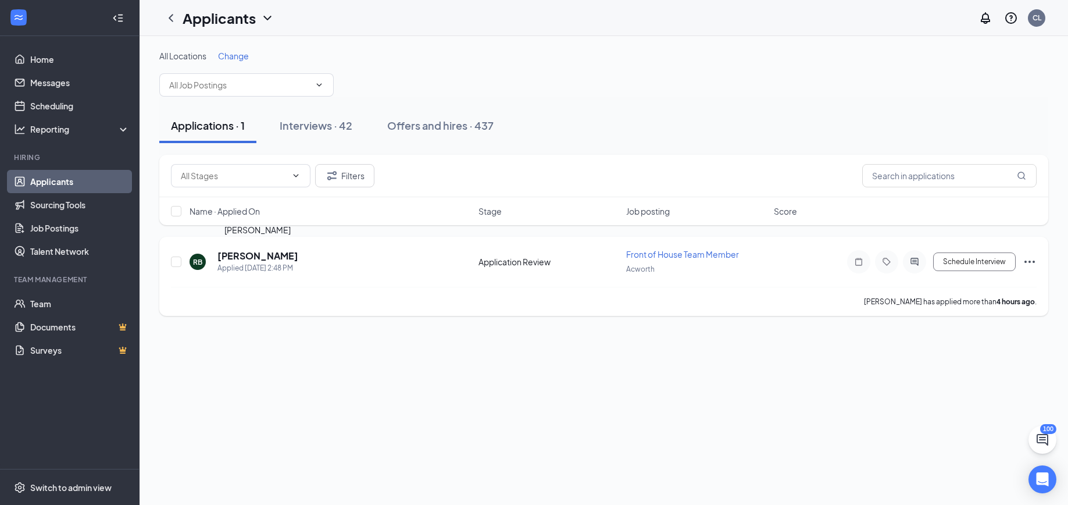
click at [231, 259] on h5 "[PERSON_NAME]" at bounding box center [258, 256] width 81 height 13
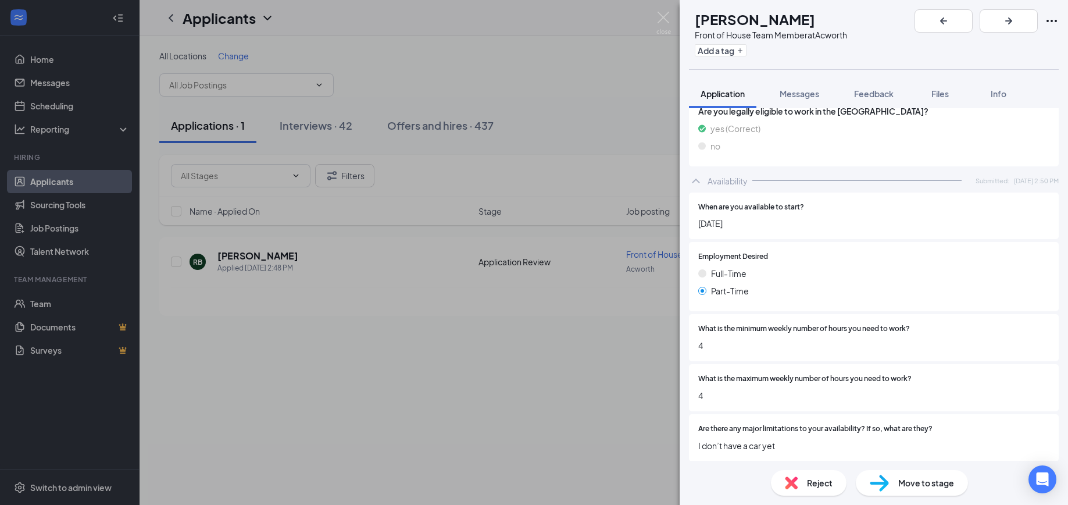
scroll to position [2102, 0]
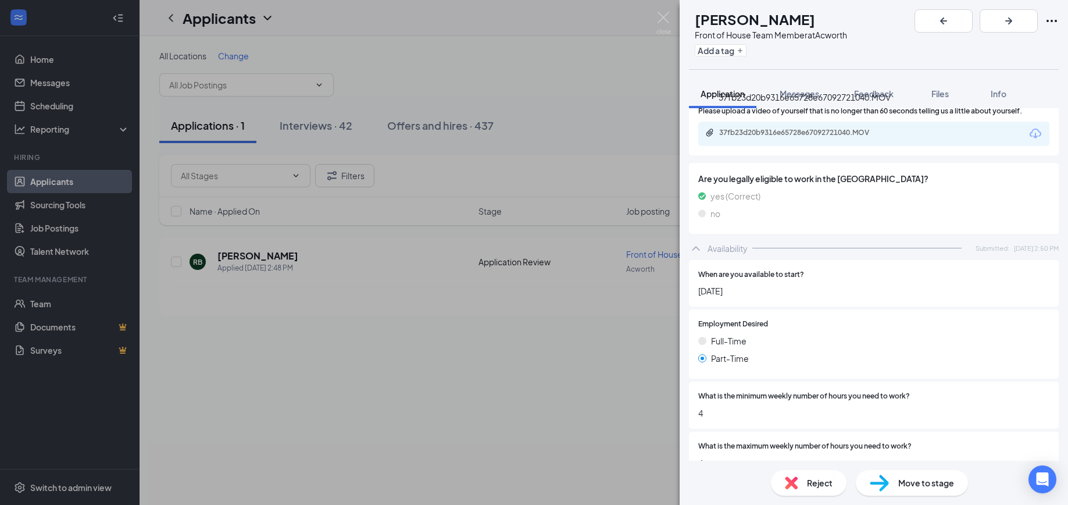
click at [784, 128] on div "37fb23d20b9316e65728e67092721040.MOV" at bounding box center [800, 132] width 163 height 9
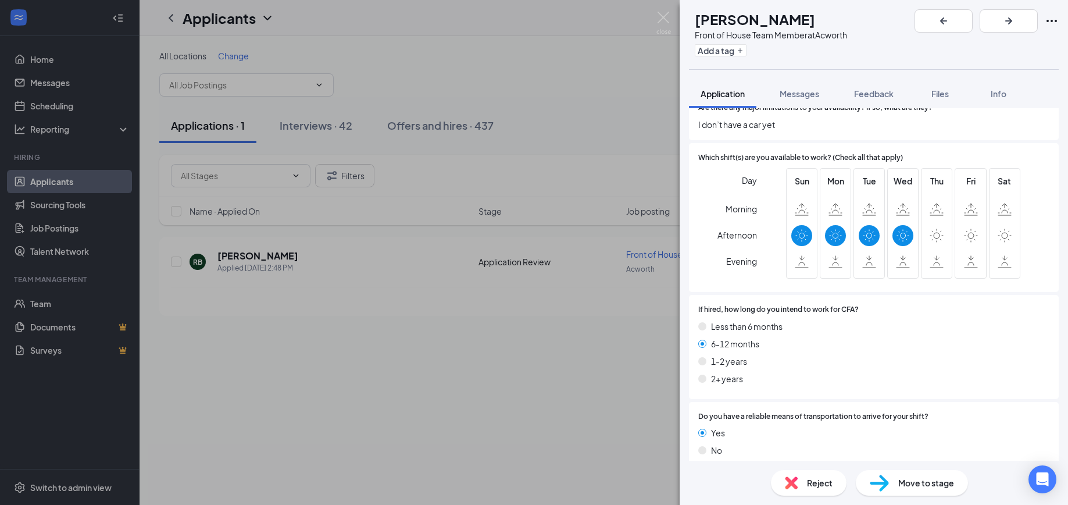
scroll to position [2493, 0]
drag, startPoint x: 873, startPoint y: 98, endPoint x: 678, endPoint y: 284, distance: 269.9
click at [873, 97] on span "Feedback" at bounding box center [874, 93] width 40 height 10
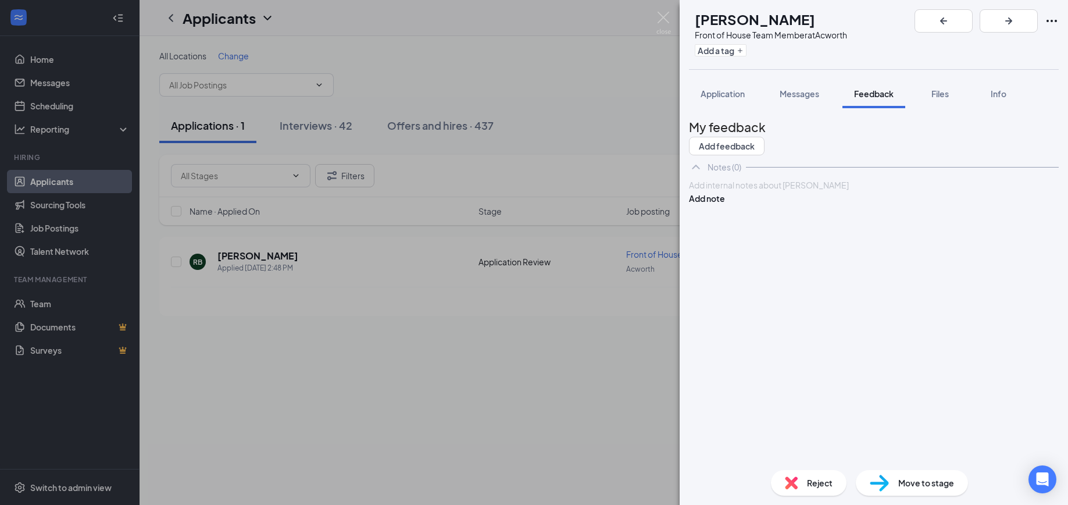
click at [754, 191] on div at bounding box center [874, 185] width 369 height 12
click at [725, 214] on button "Add note" at bounding box center [707, 210] width 36 height 13
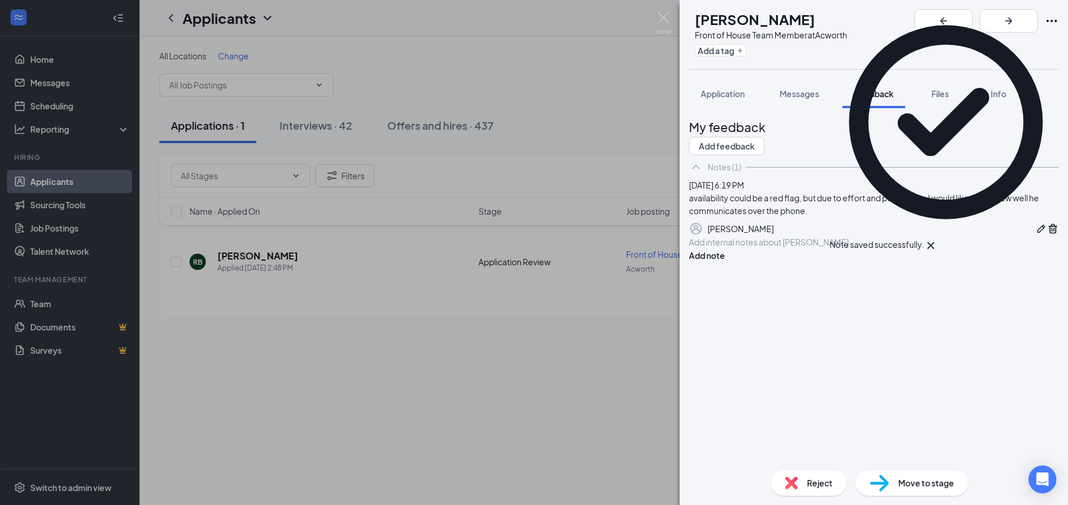
click at [888, 480] on img at bounding box center [879, 483] width 19 height 17
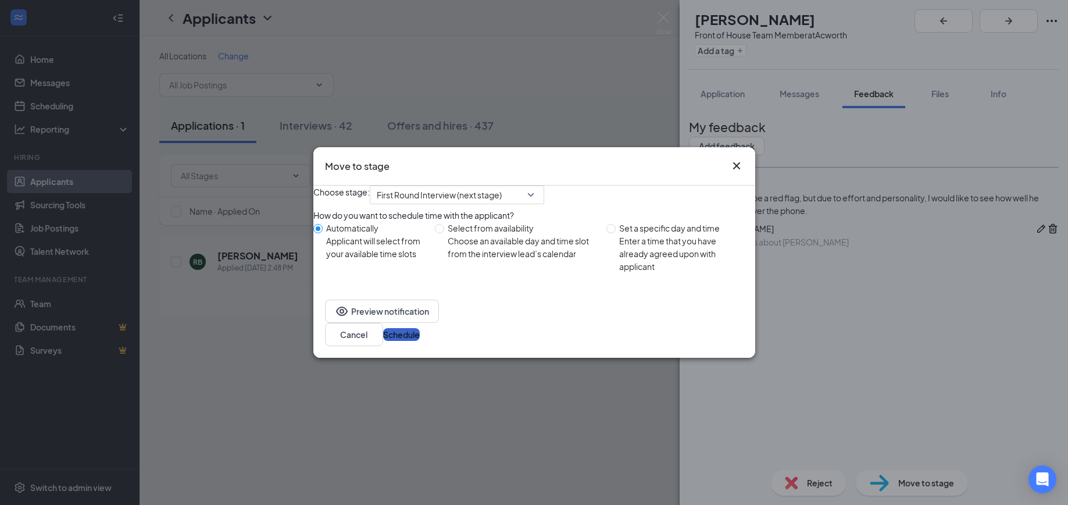
click at [420, 338] on button "Schedule" at bounding box center [401, 334] width 37 height 13
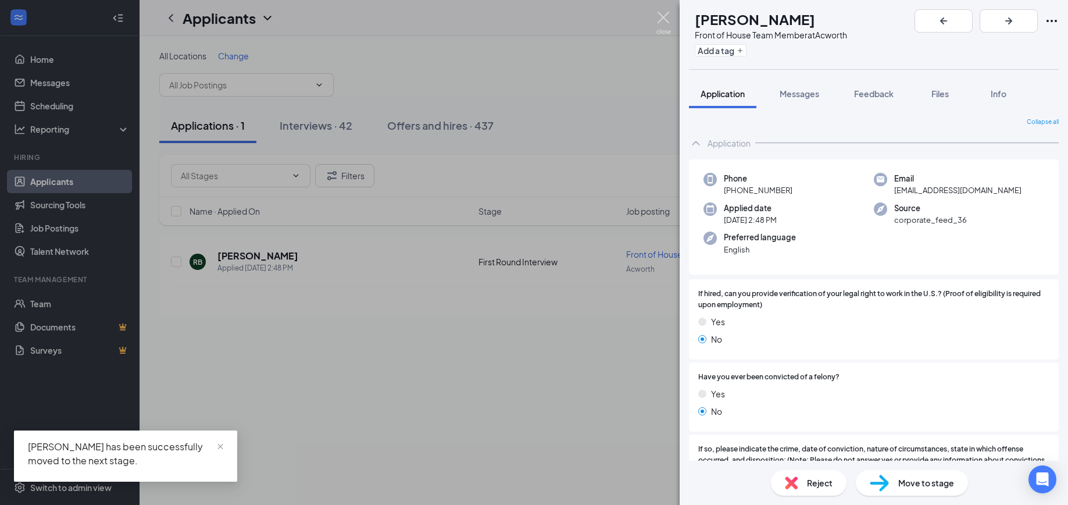
click at [662, 19] on img at bounding box center [664, 23] width 15 height 23
